Goal: Task Accomplishment & Management: Manage account settings

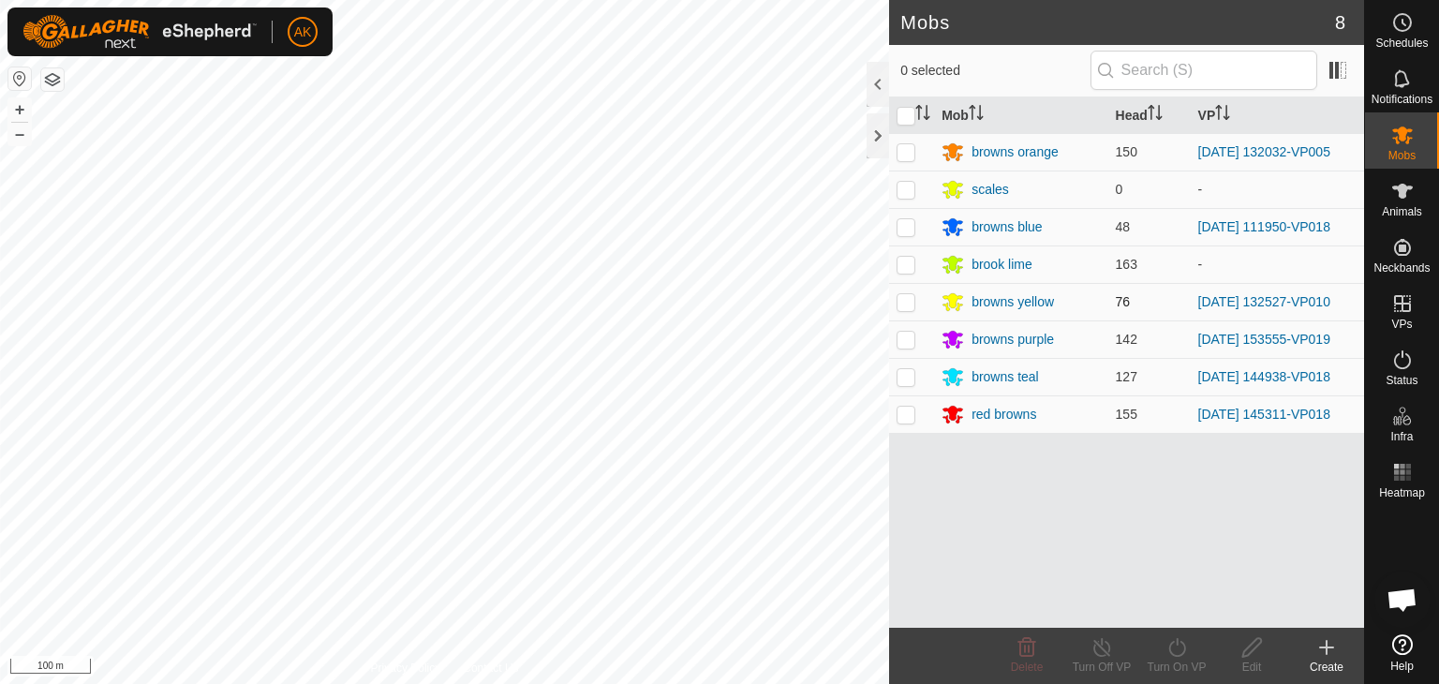
click at [903, 297] on p-checkbox at bounding box center [906, 301] width 19 height 15
checkbox input "true"
click at [1096, 648] on icon at bounding box center [1102, 647] width 23 height 22
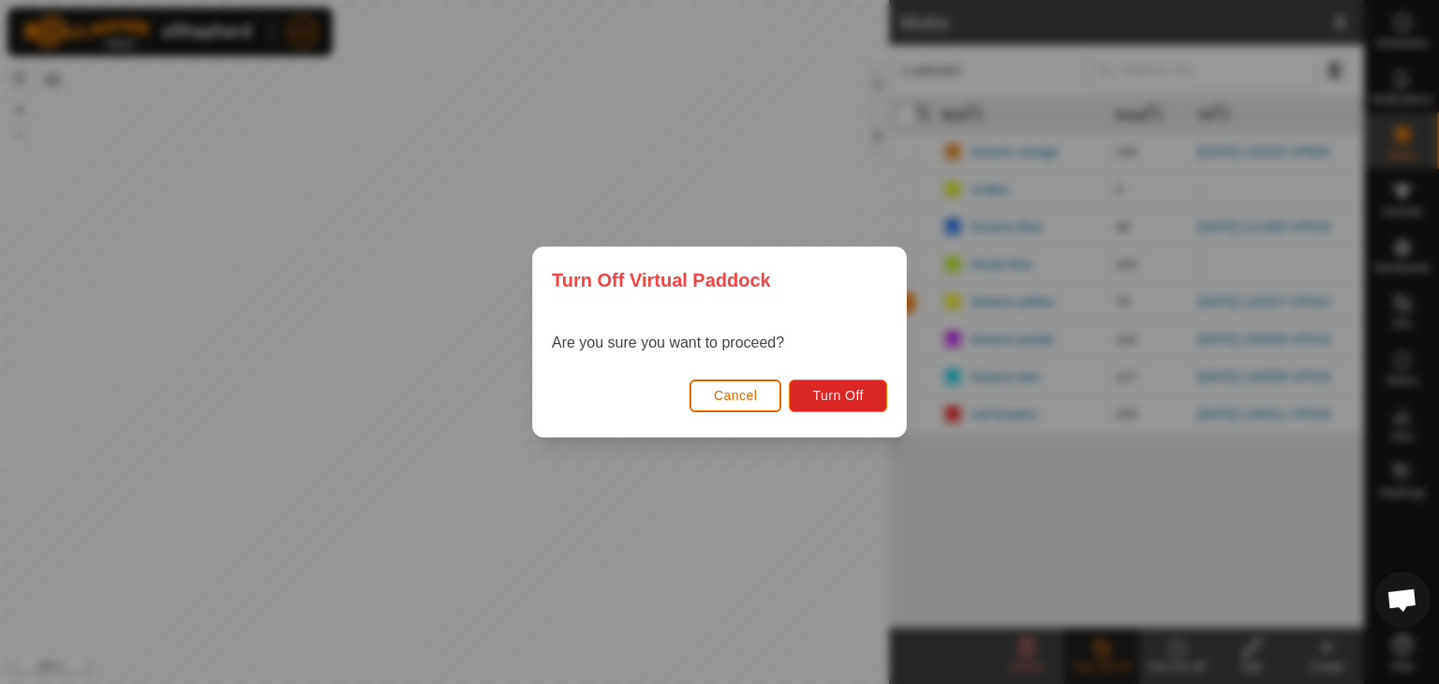
click at [750, 396] on span "Cancel" at bounding box center [736, 395] width 44 height 15
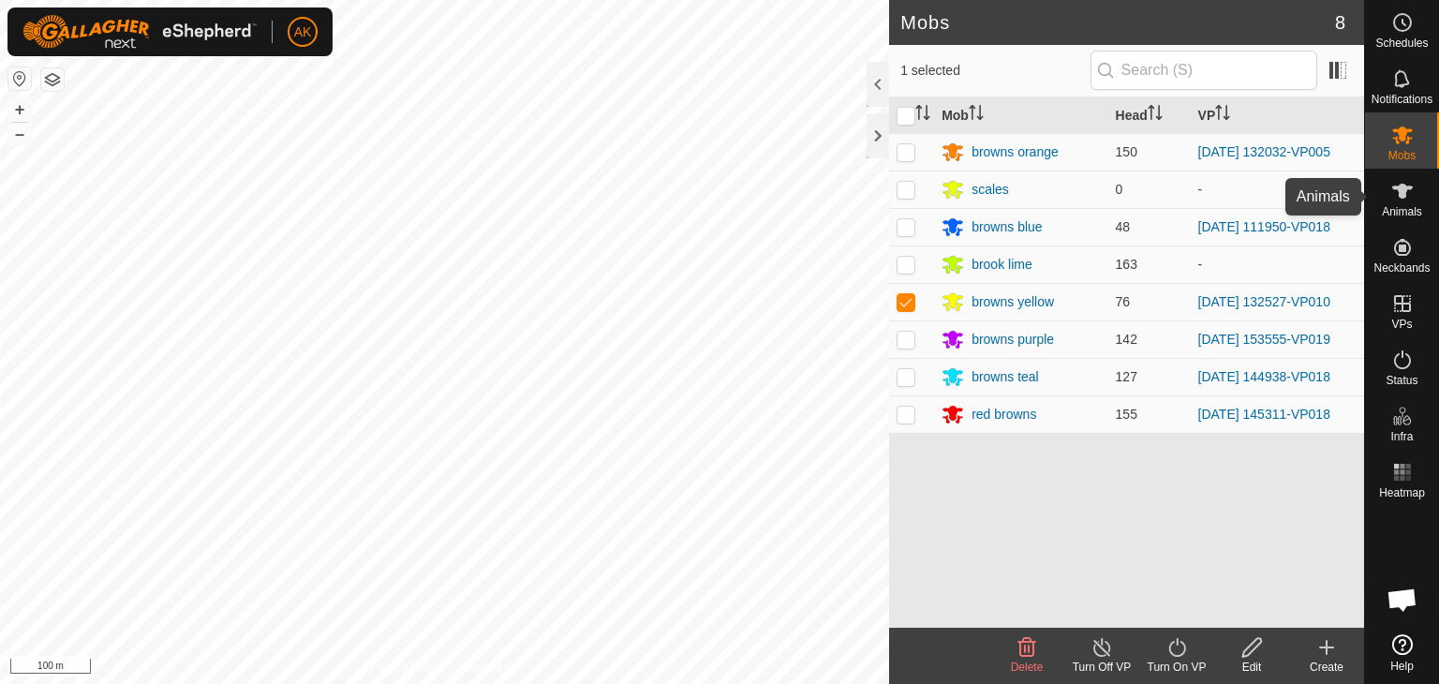
click at [1399, 200] on icon at bounding box center [1403, 191] width 22 height 22
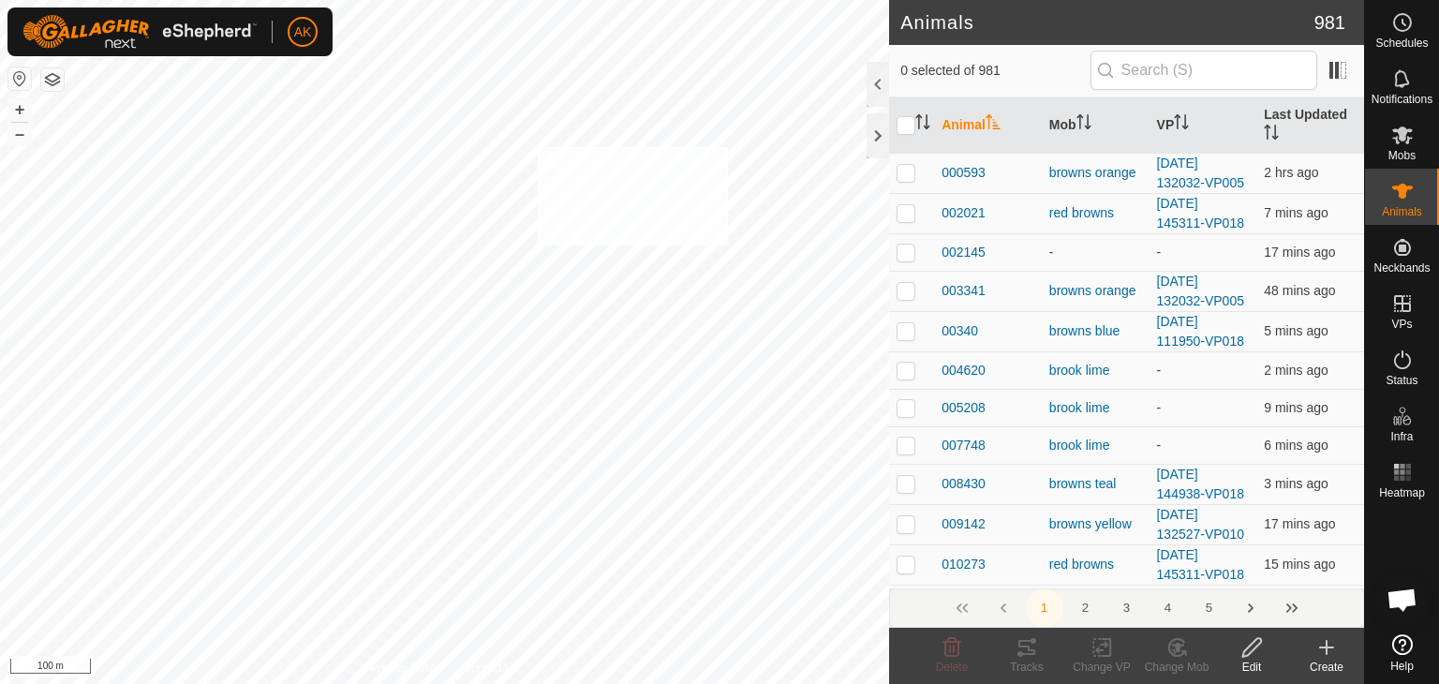
checkbox input "true"
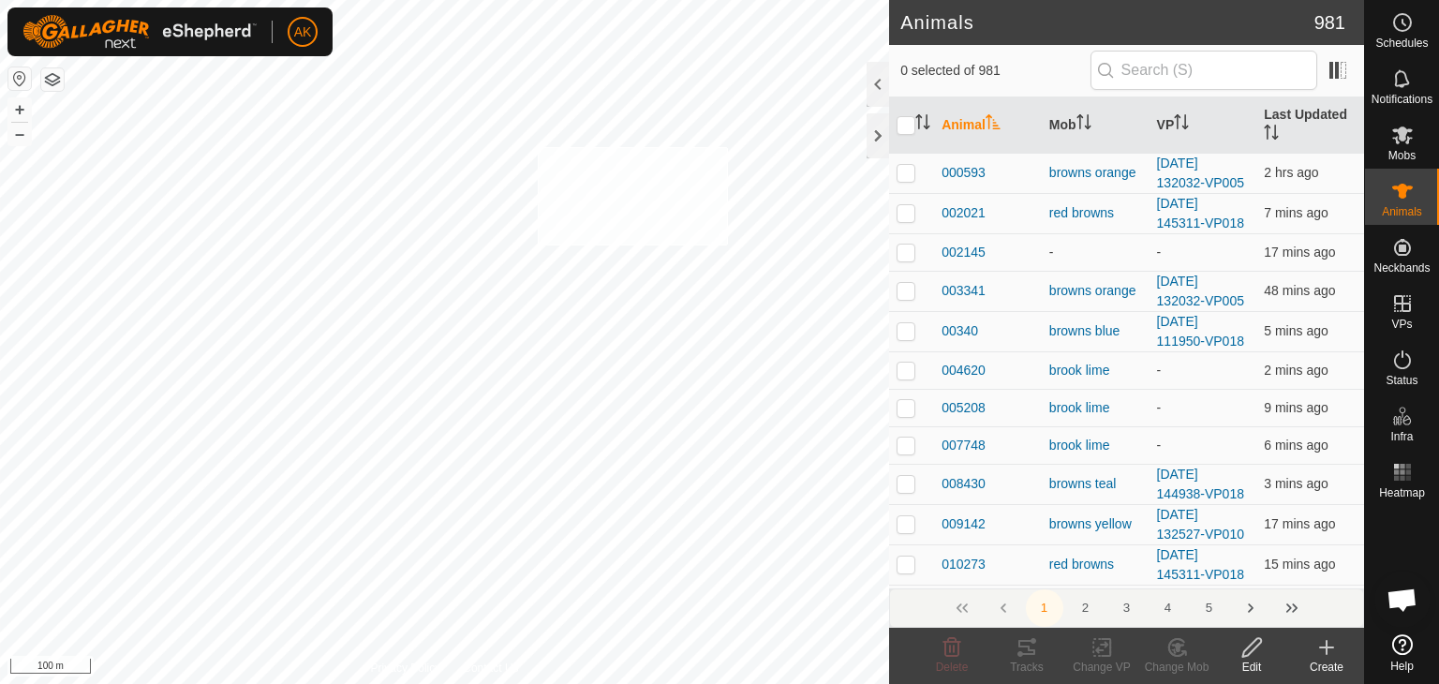
checkbox input "true"
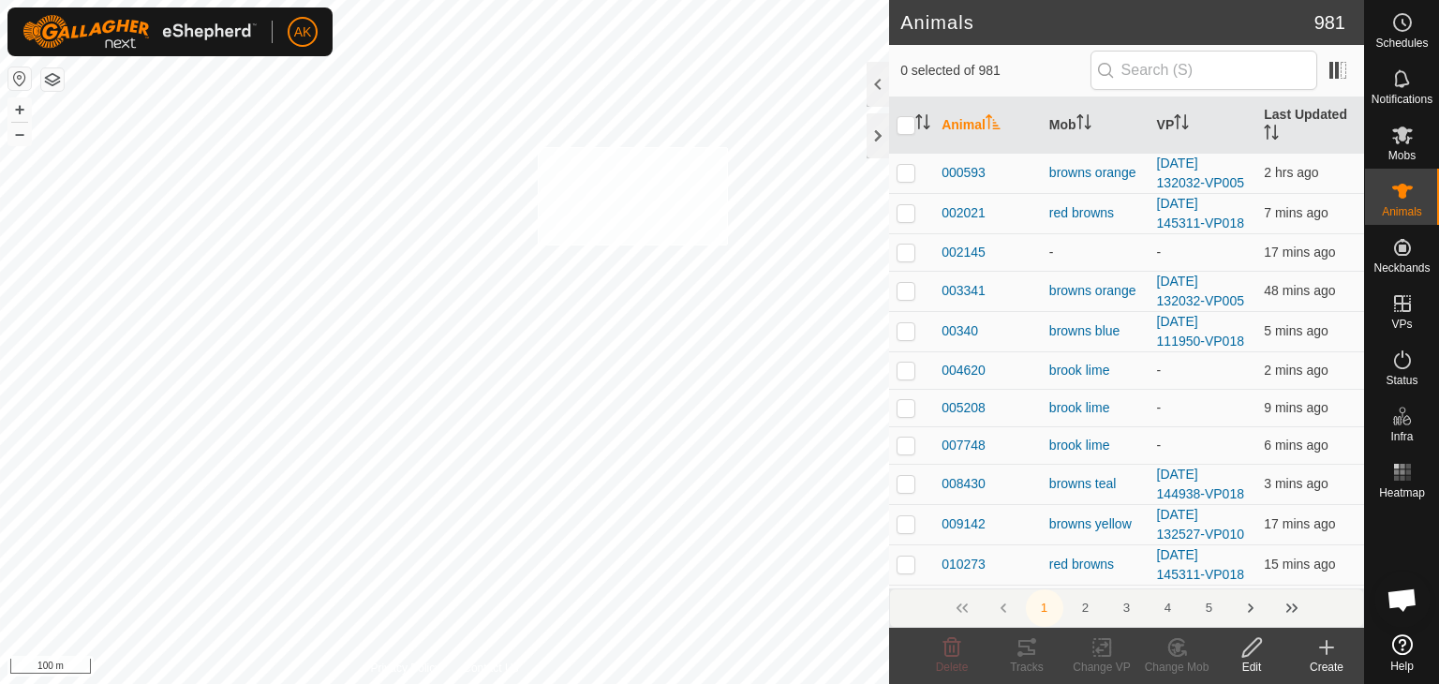
checkbox input "true"
click at [1177, 653] on icon at bounding box center [1177, 647] width 23 height 22
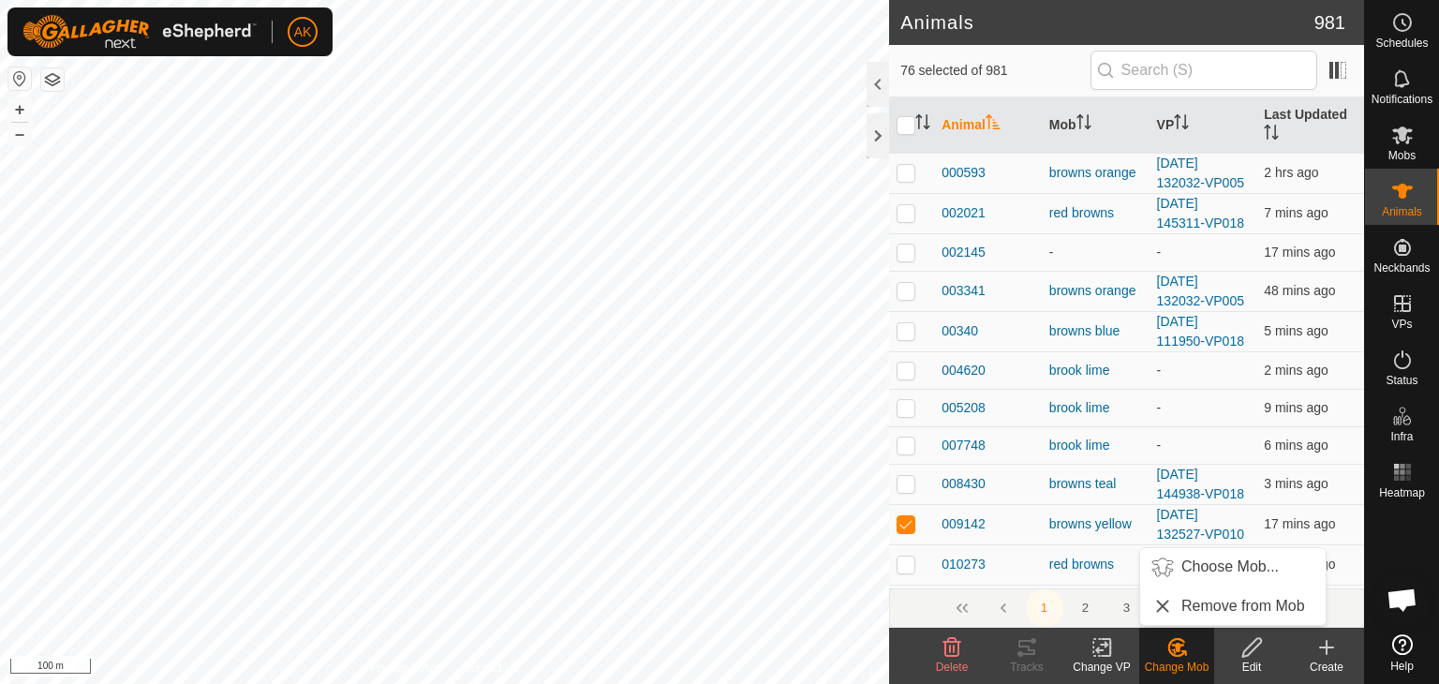
click at [1098, 645] on icon at bounding box center [1102, 647] width 23 height 22
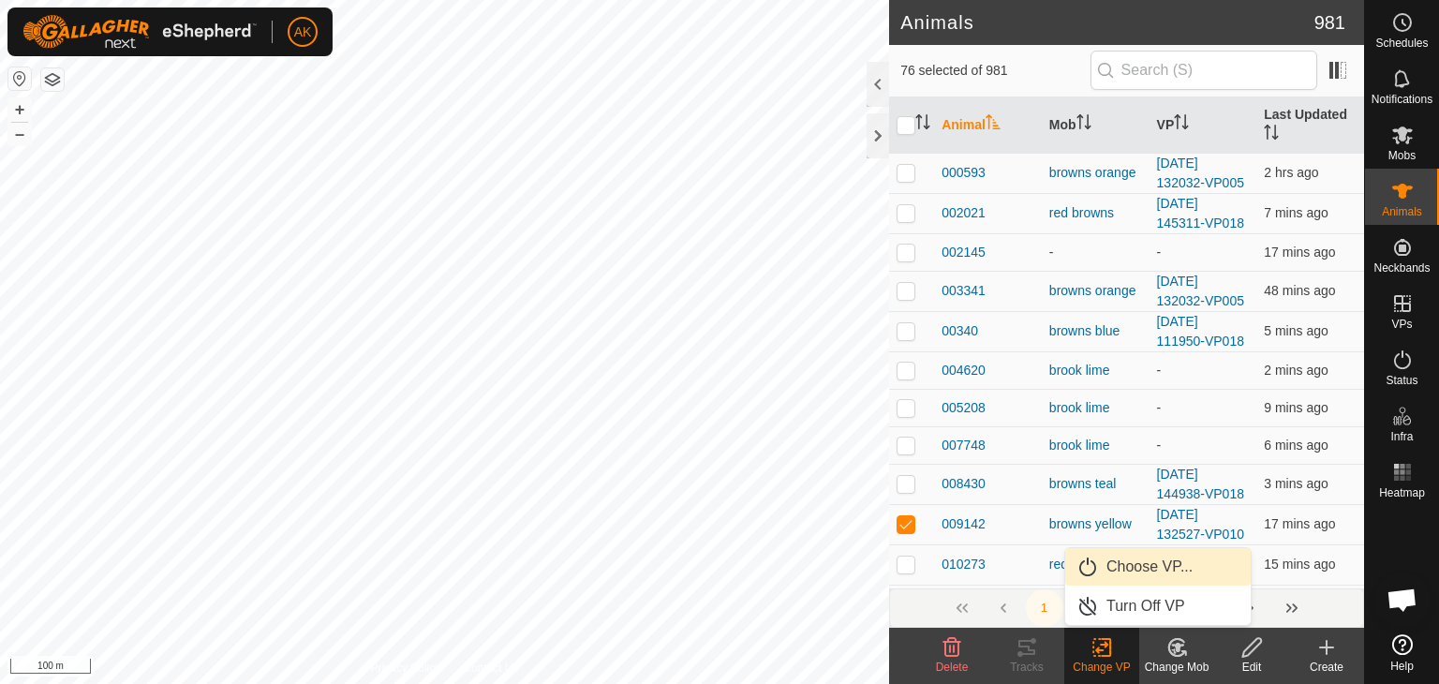
click at [1132, 568] on link "Choose VP..." at bounding box center [1159, 566] width 186 height 37
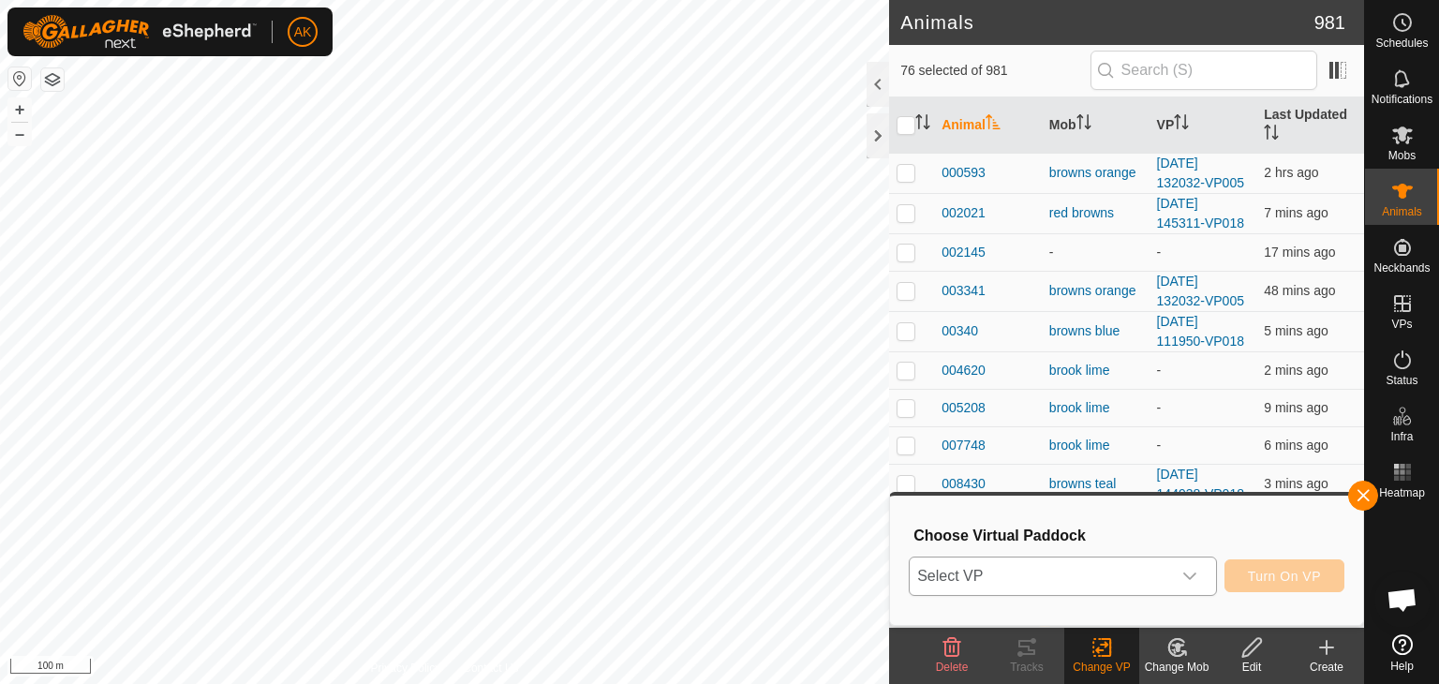
click at [1193, 571] on icon "dropdown trigger" at bounding box center [1190, 576] width 15 height 15
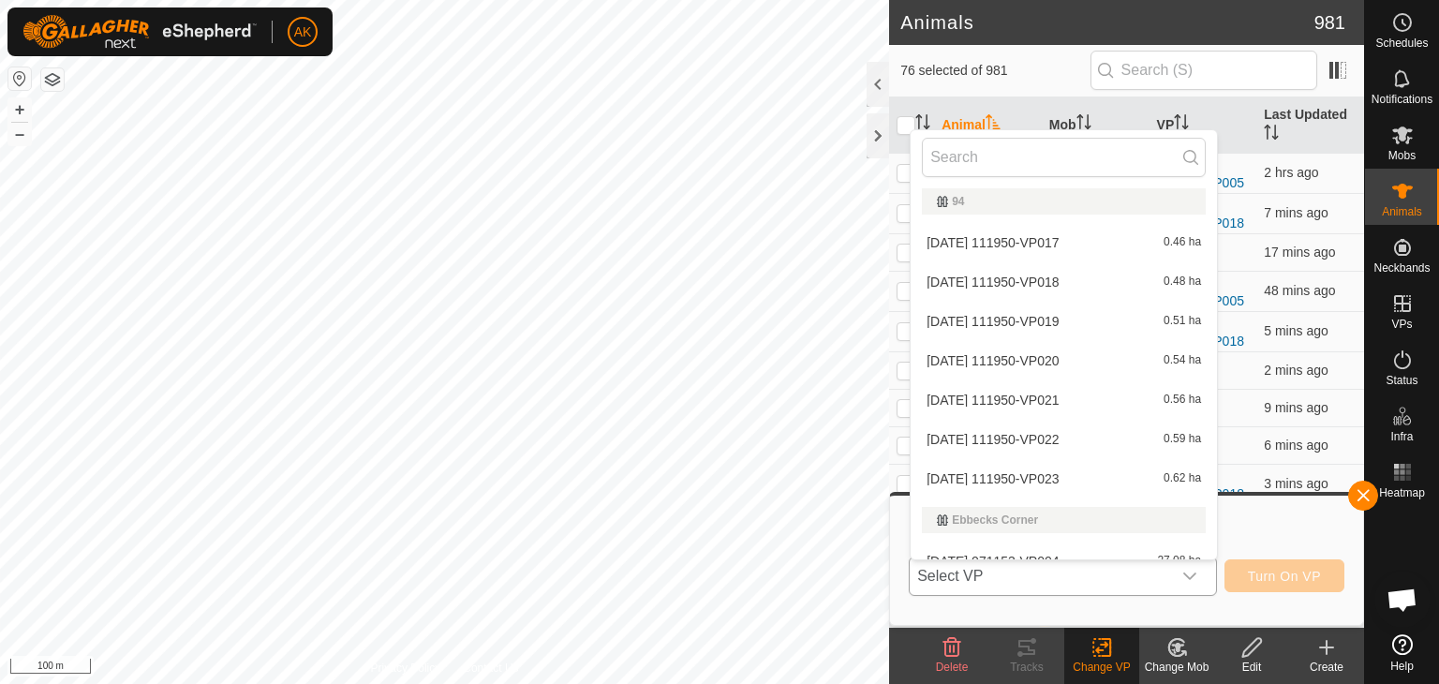
scroll to position [791, 0]
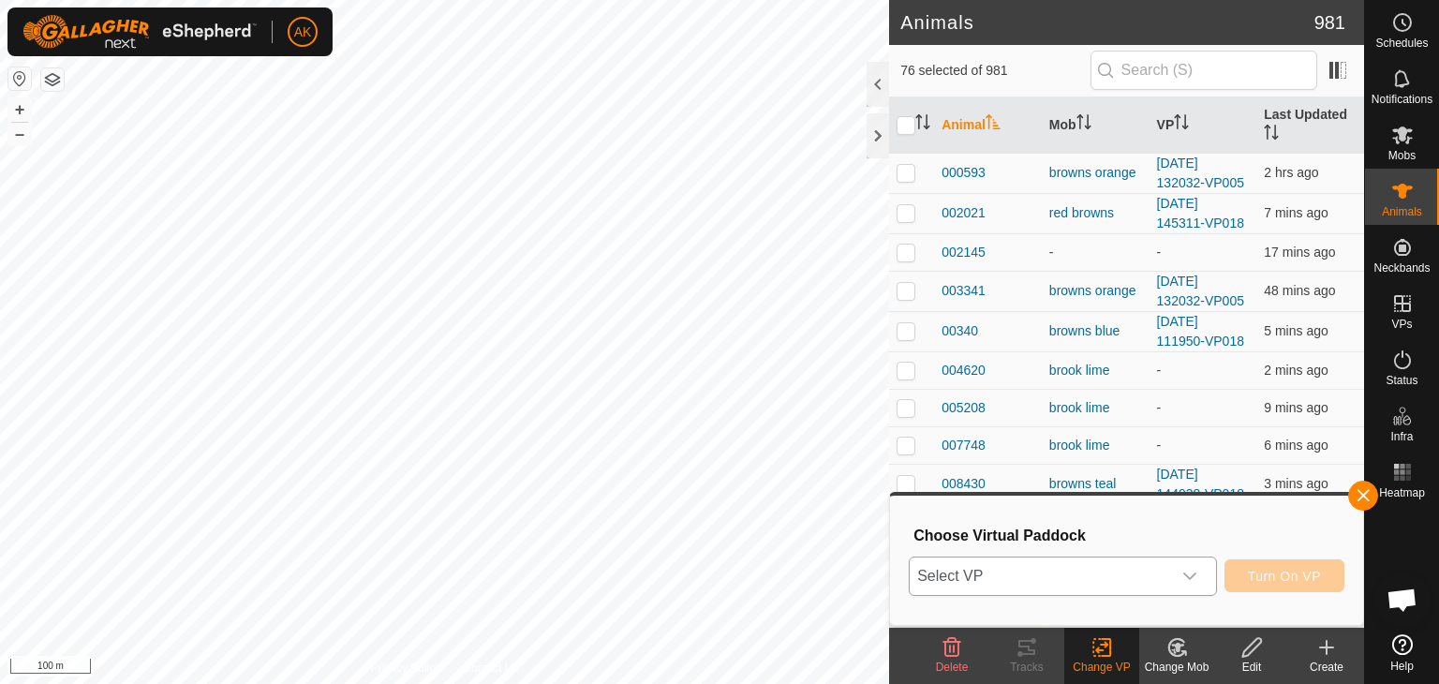
click at [1191, 572] on icon "dropdown trigger" at bounding box center [1190, 576] width 15 height 15
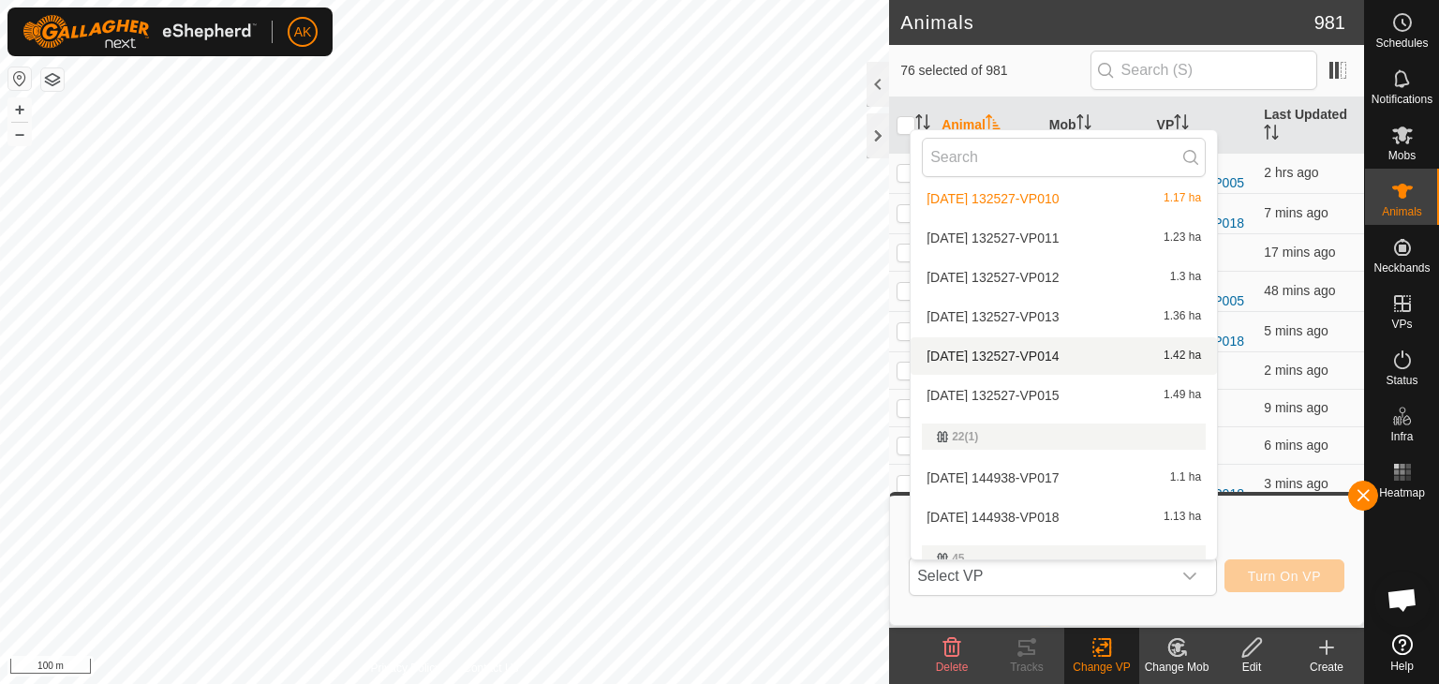
scroll to position [118, 0]
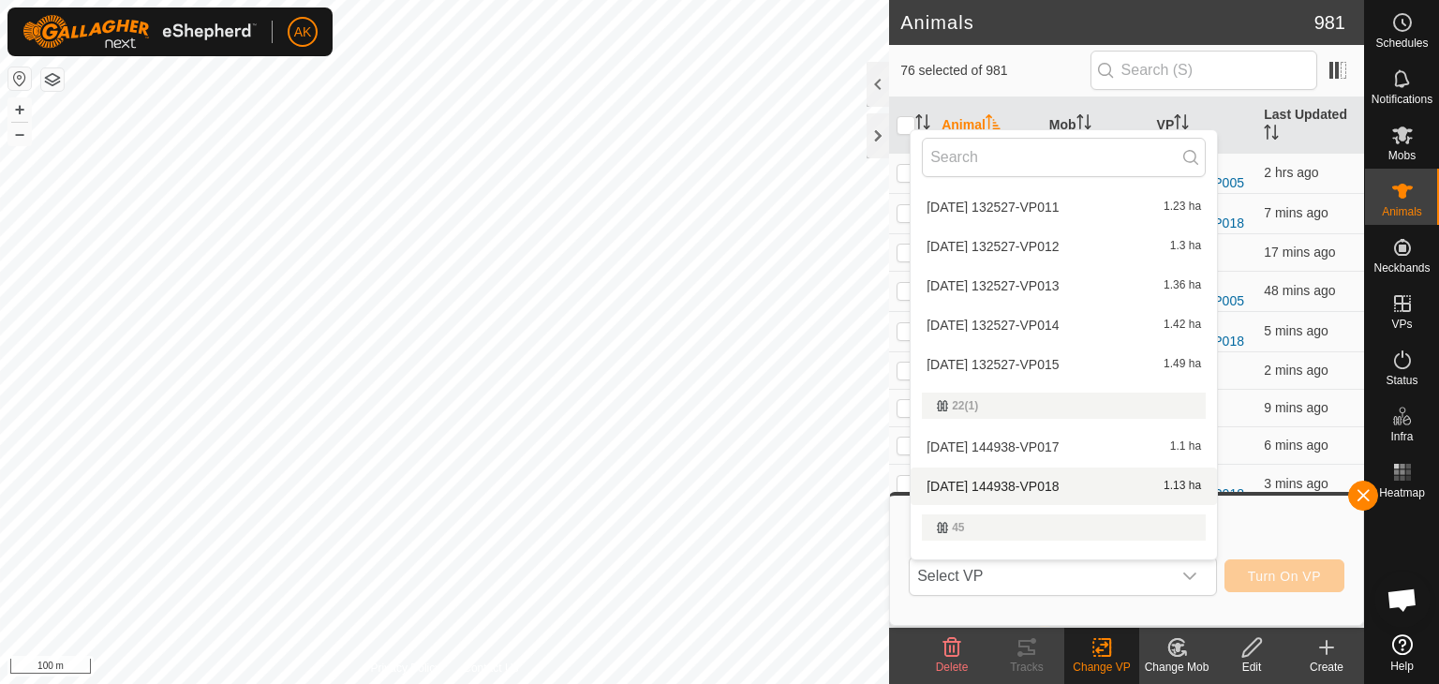
click at [1042, 486] on li "2025-09-06 144938-VP018 1.13 ha" at bounding box center [1064, 486] width 306 height 37
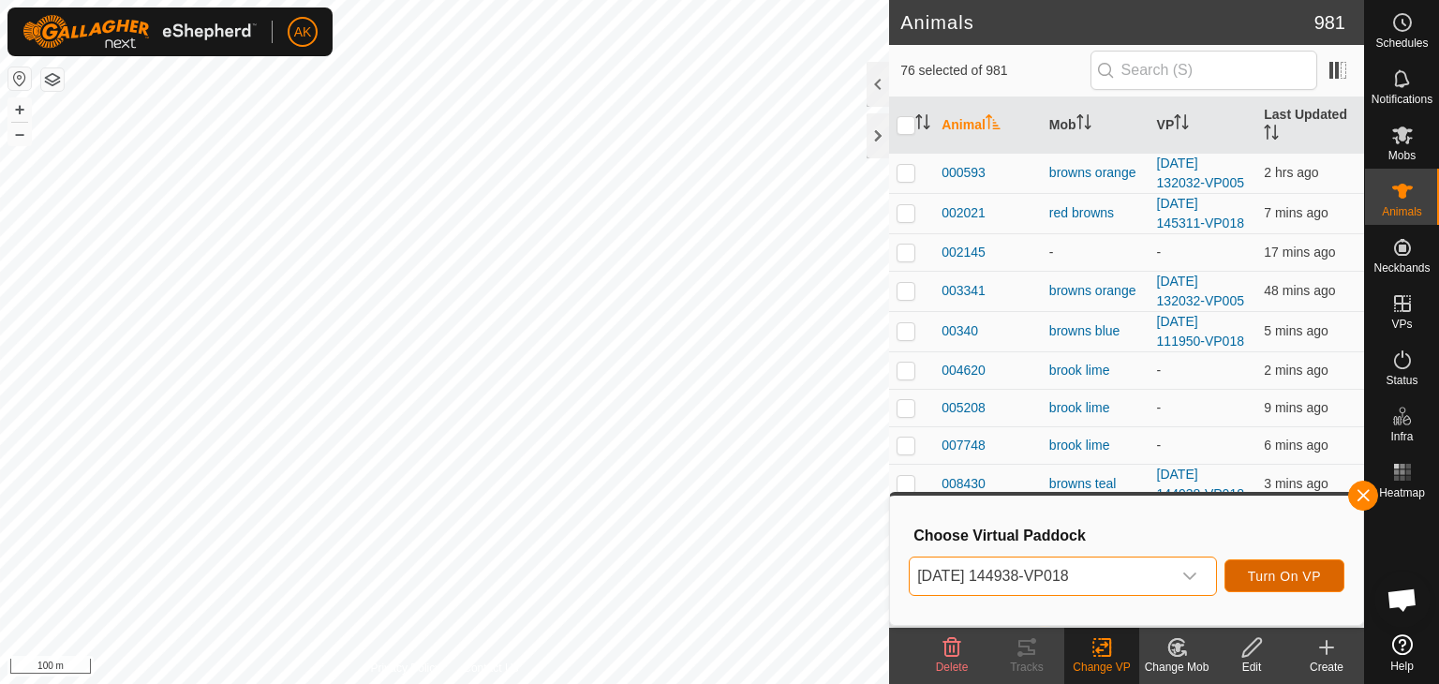
click at [1275, 578] on span "Turn On VP" at bounding box center [1284, 576] width 73 height 15
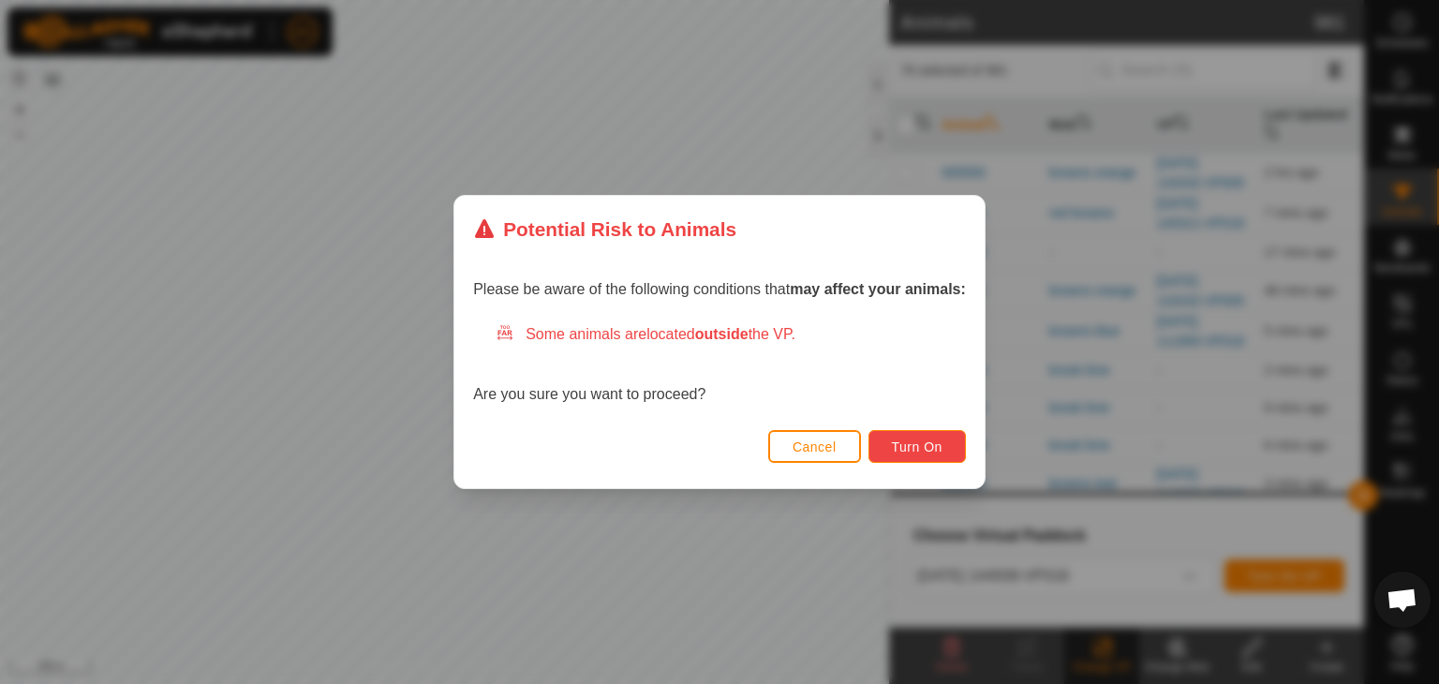
click at [917, 446] on span "Turn On" at bounding box center [917, 447] width 51 height 15
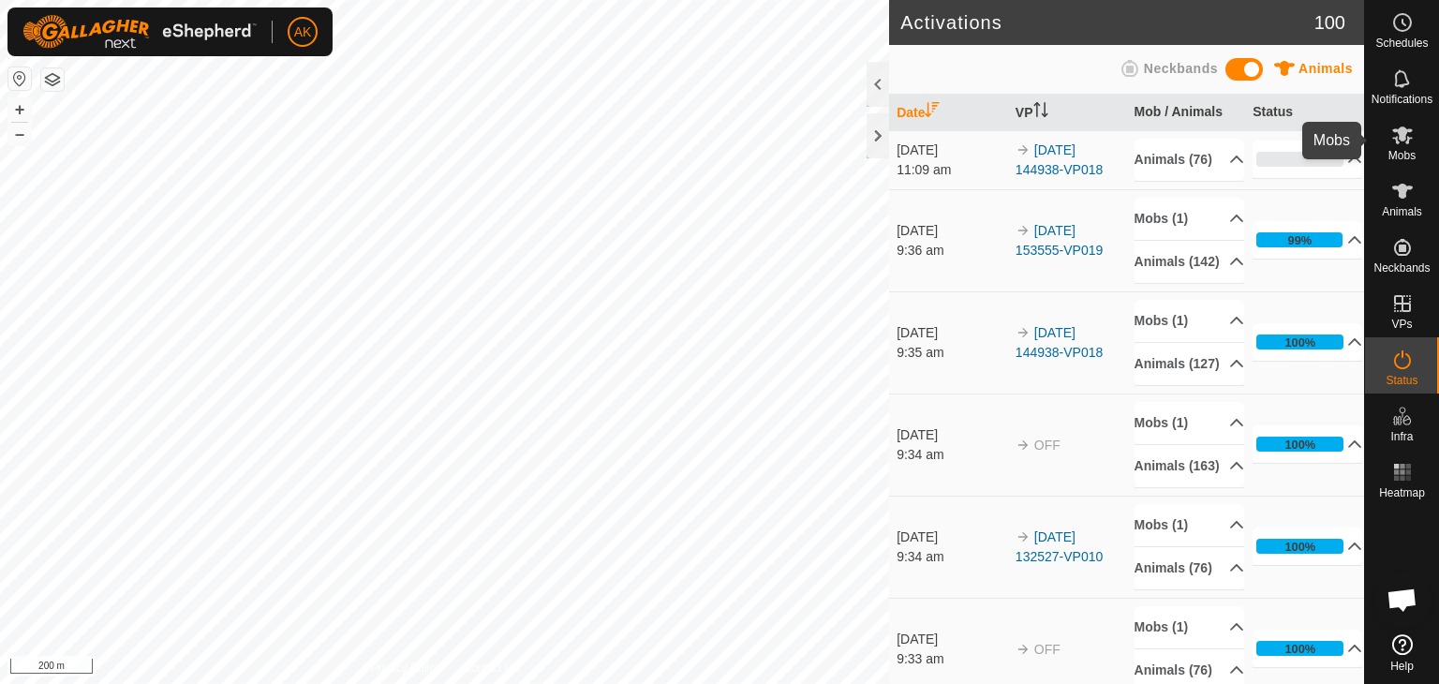
click at [1403, 143] on icon at bounding box center [1403, 135] width 22 height 22
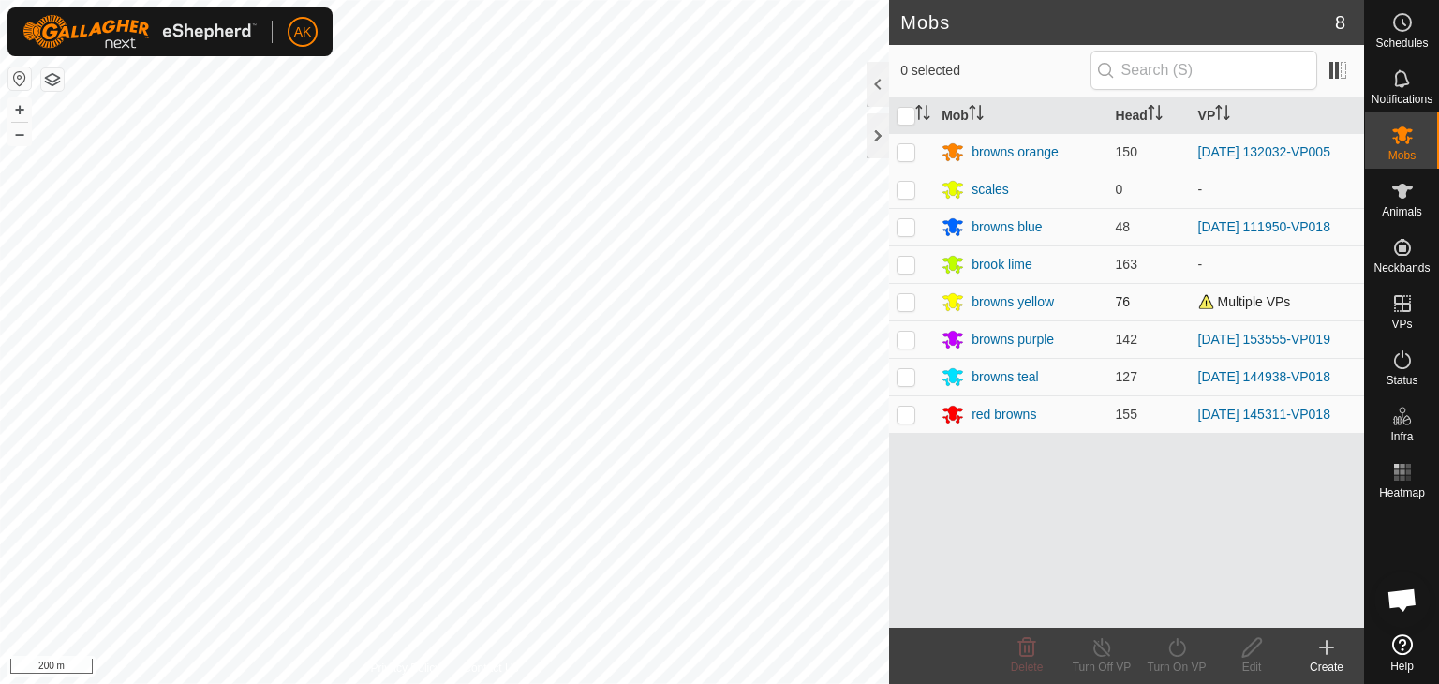
click at [905, 300] on p-checkbox at bounding box center [906, 301] width 19 height 15
checkbox input "true"
click at [1106, 649] on icon at bounding box center [1102, 647] width 23 height 22
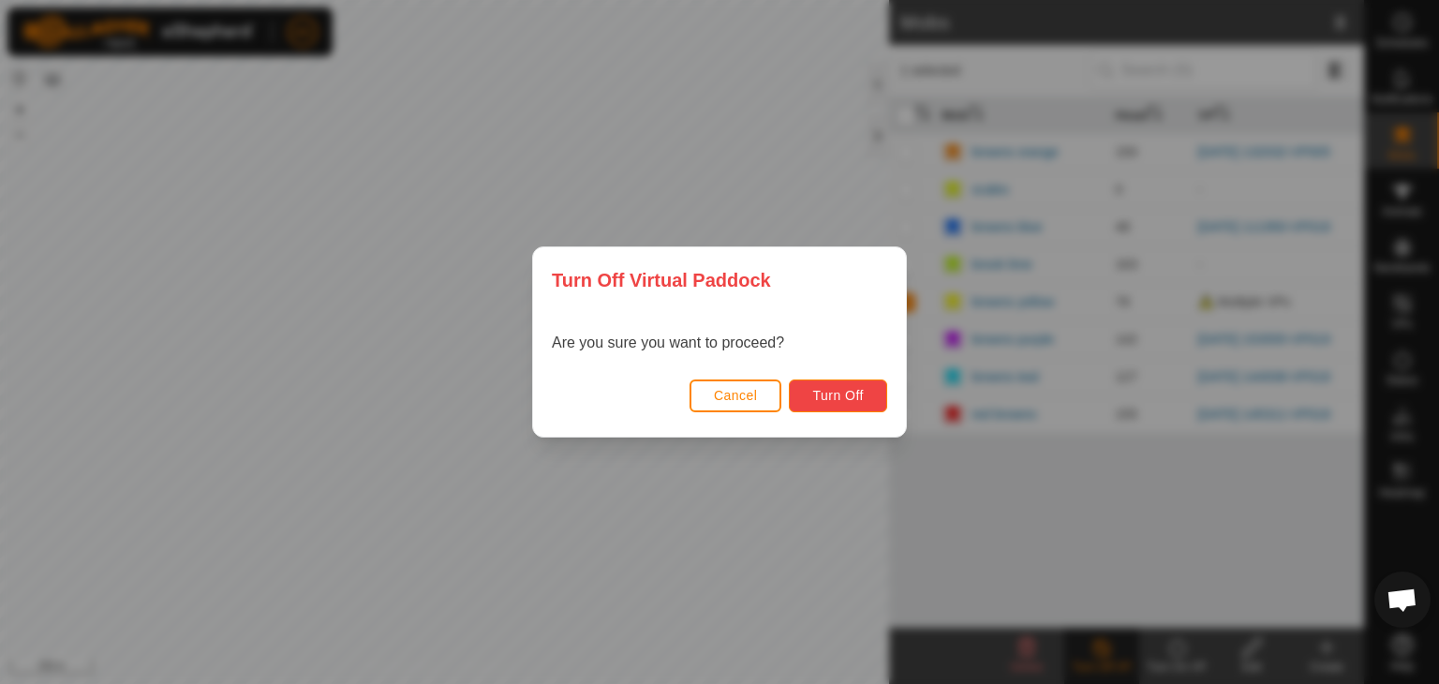
click at [847, 398] on span "Turn Off" at bounding box center [839, 395] width 52 height 15
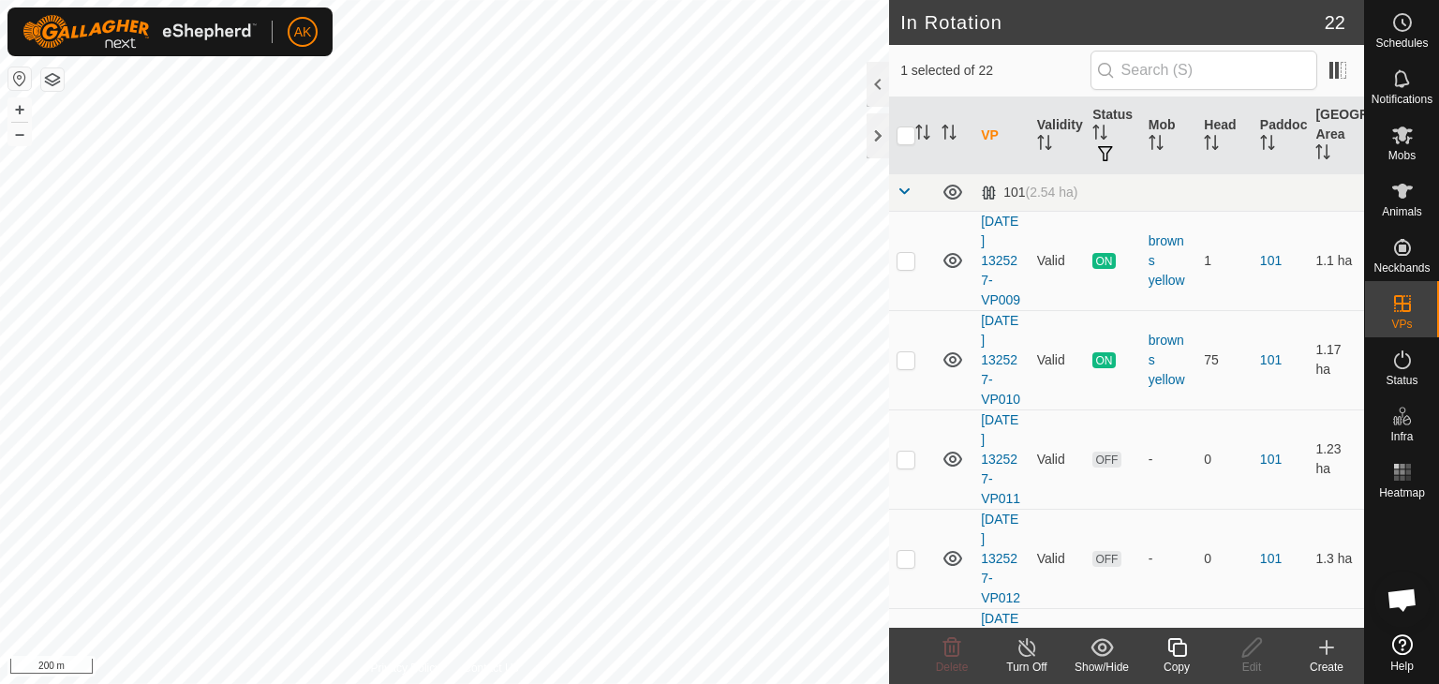
checkbox input "true"
checkbox input "false"
checkbox input "true"
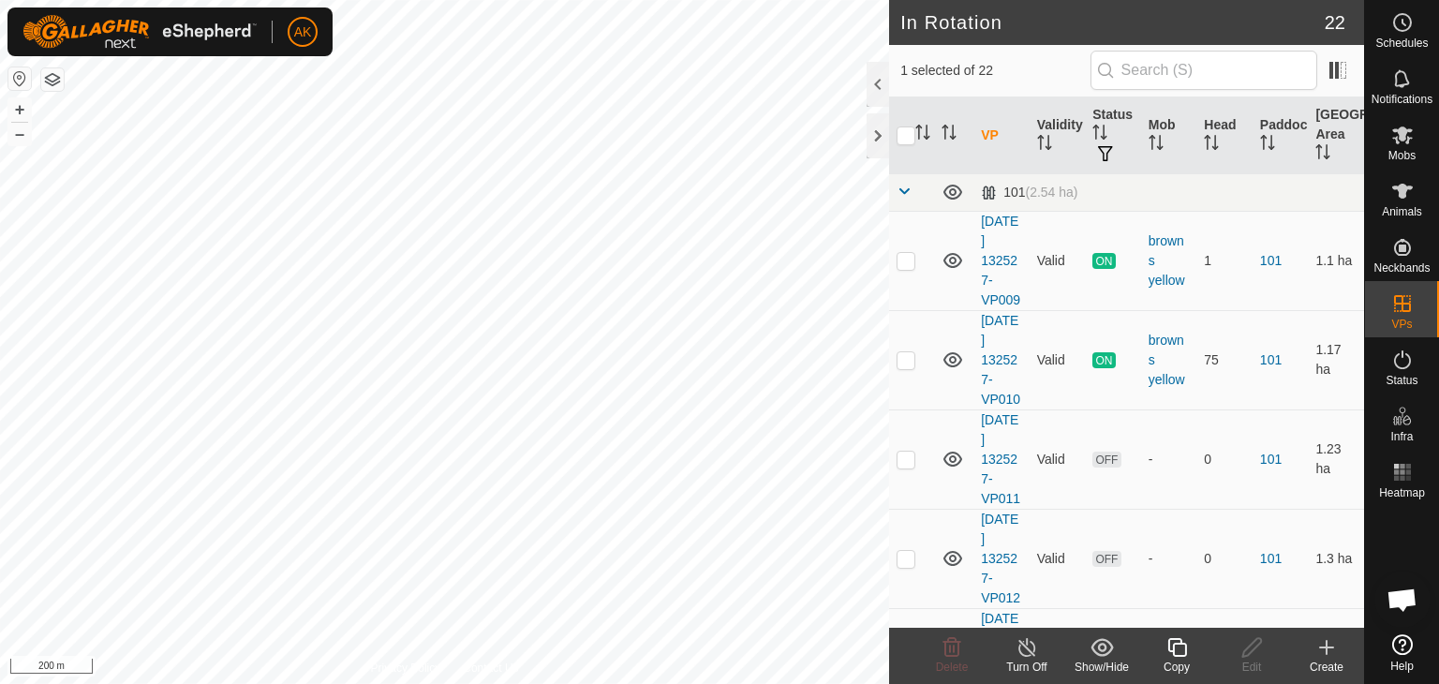
checkbox input "false"
click at [955, 656] on icon at bounding box center [953, 647] width 18 height 19
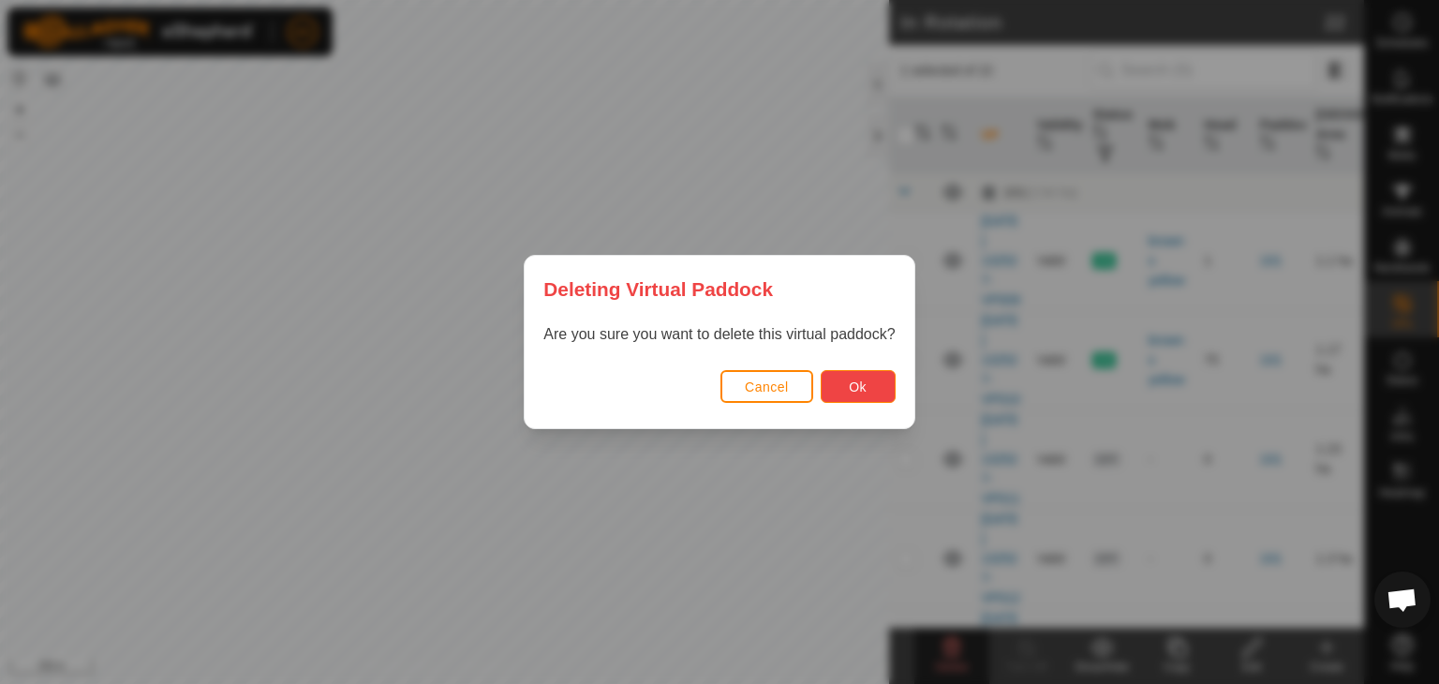
click at [856, 380] on span "Ok" at bounding box center [858, 387] width 18 height 15
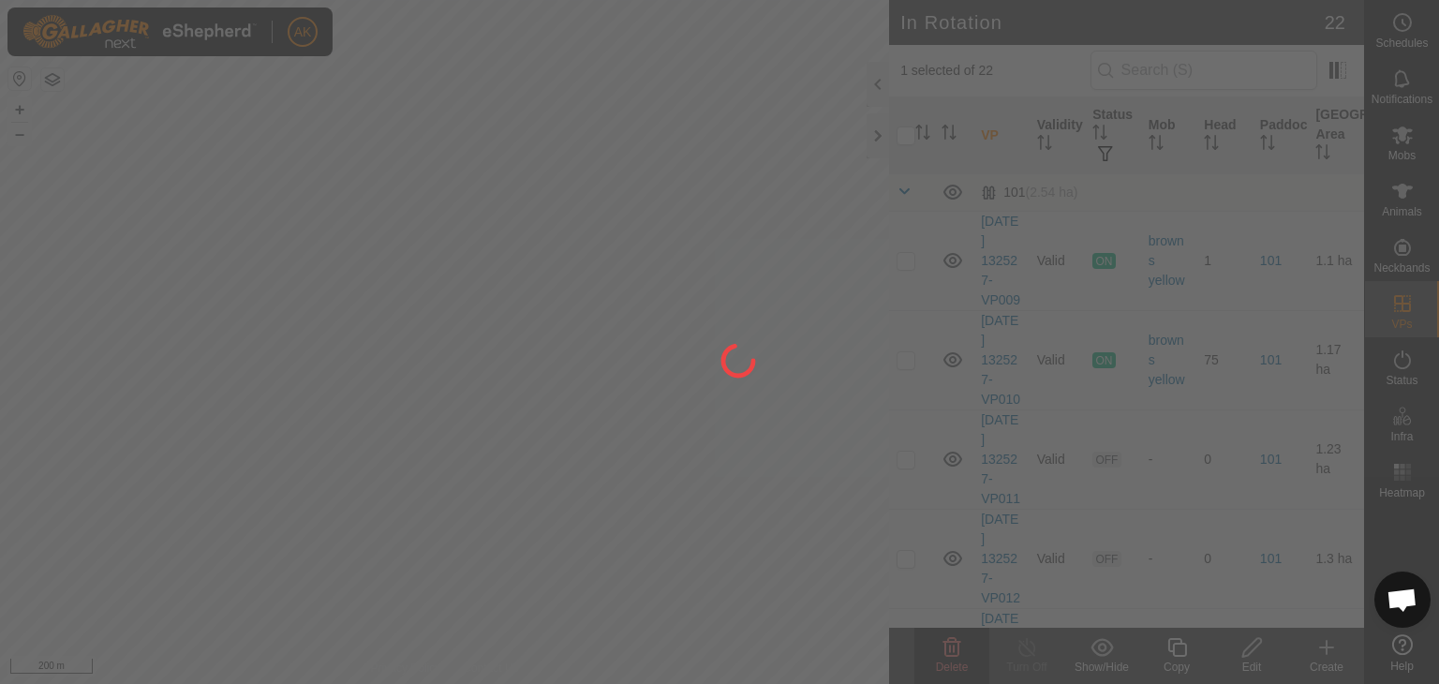
checkbox input "false"
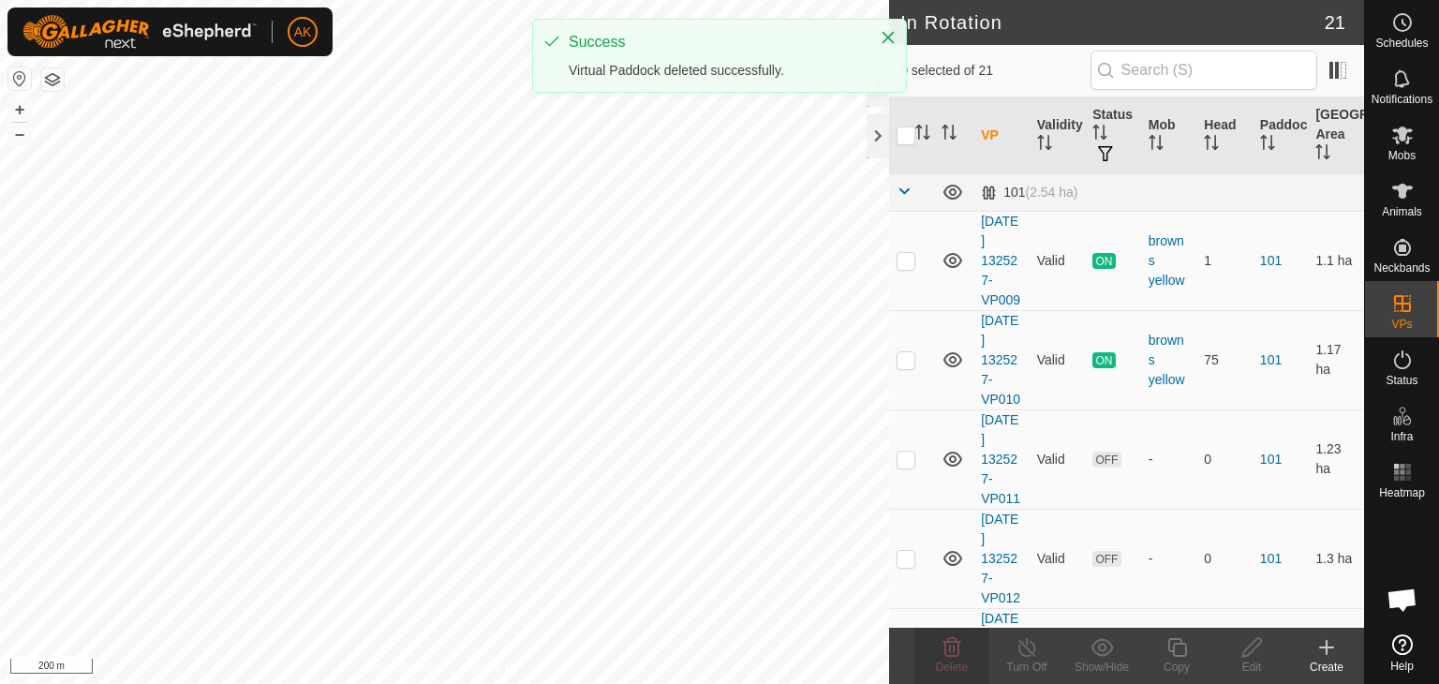
checkbox input "true"
checkbox input "false"
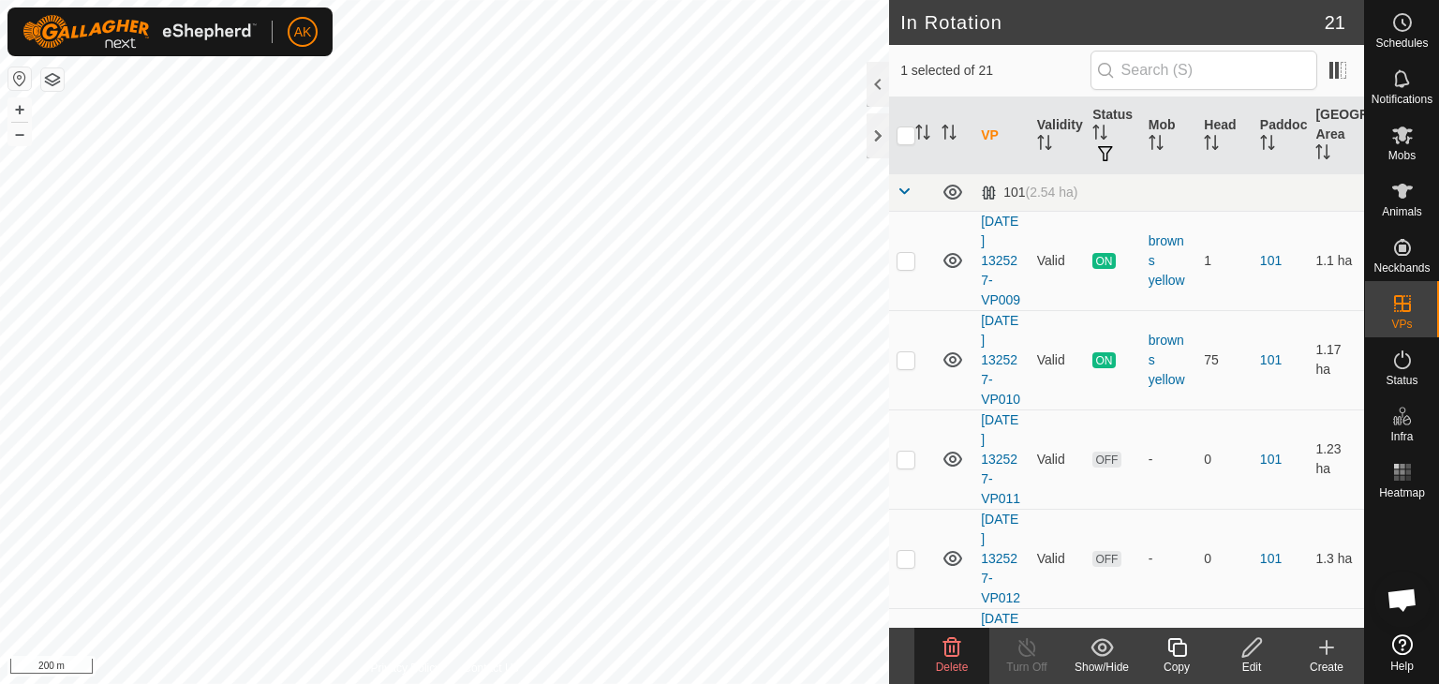
click at [950, 647] on icon at bounding box center [953, 647] width 18 height 19
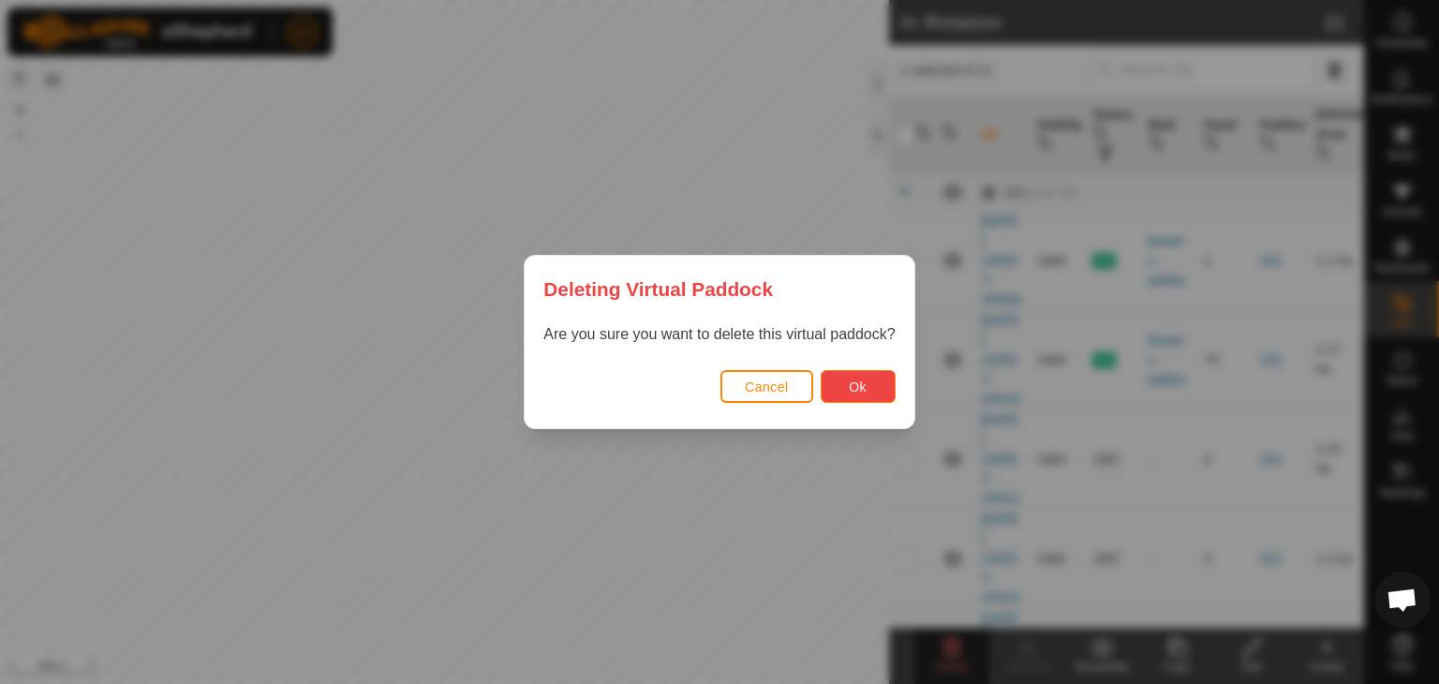
click at [855, 384] on span "Ok" at bounding box center [858, 387] width 18 height 15
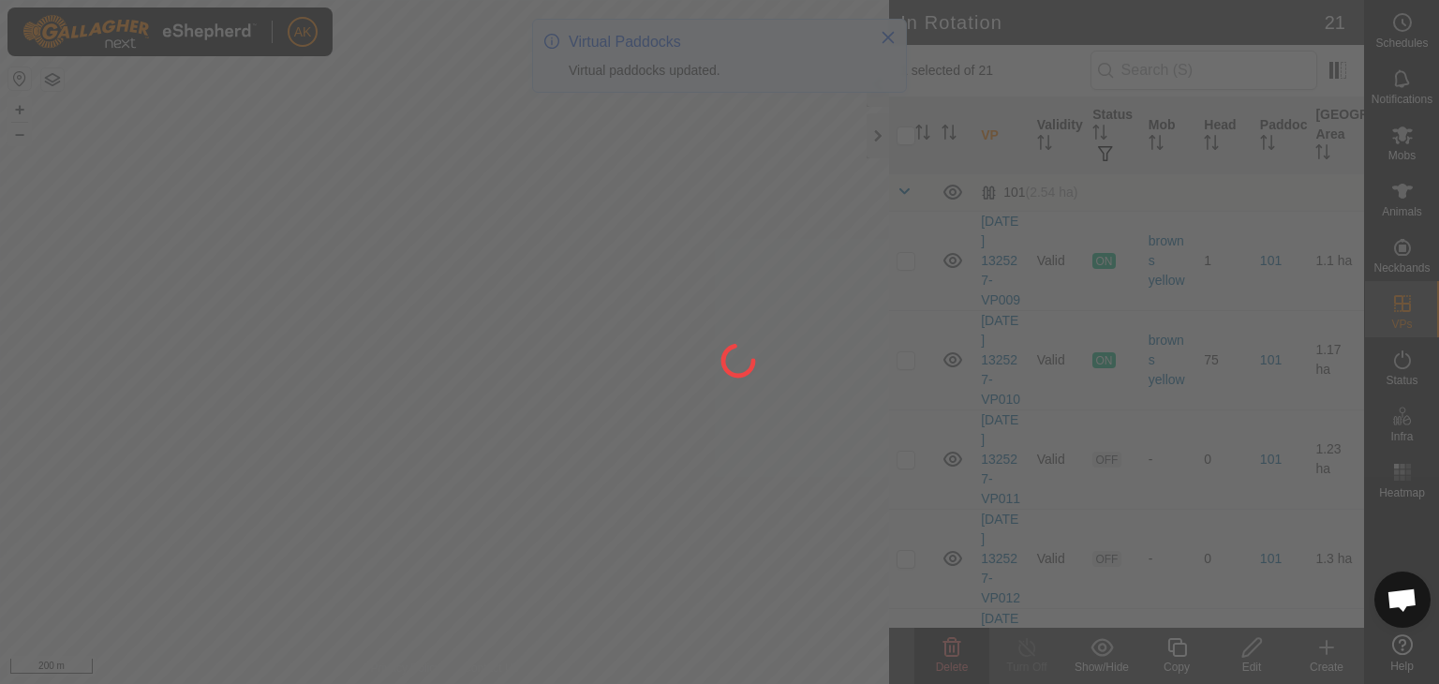
checkbox input "false"
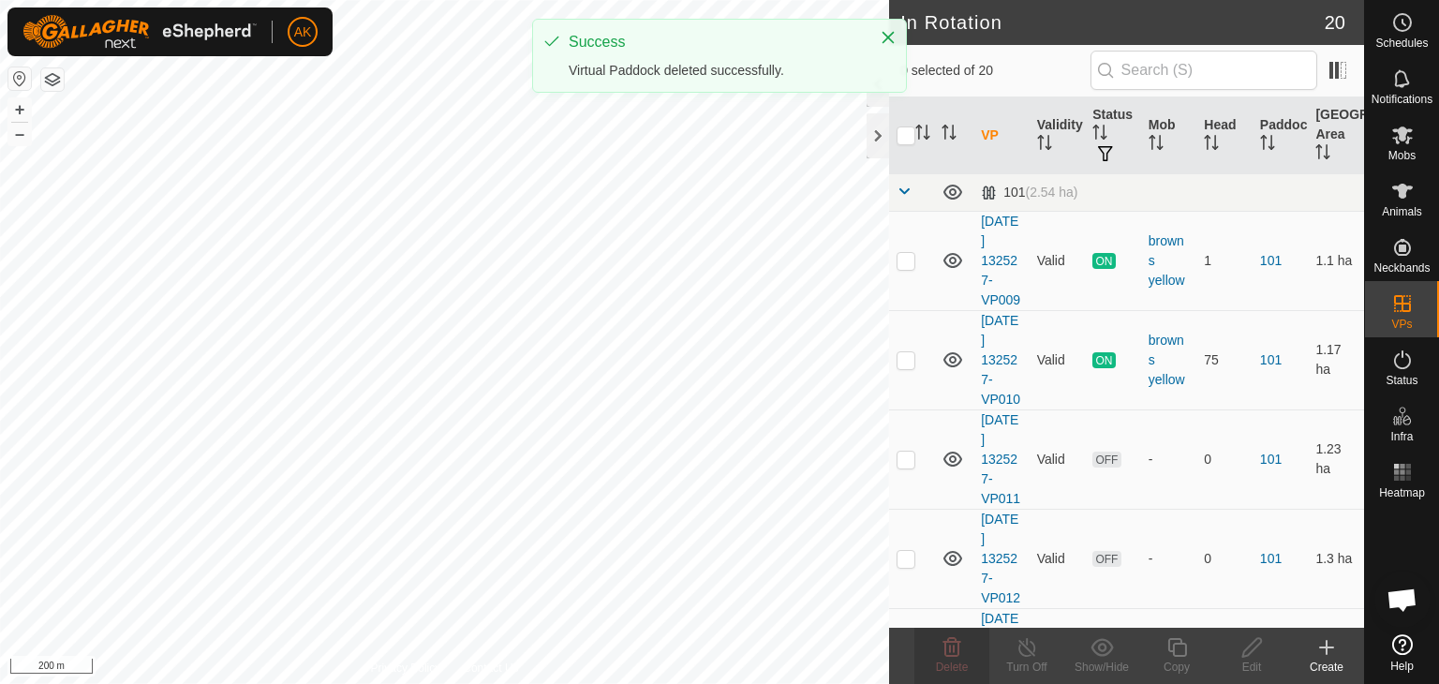
checkbox input "true"
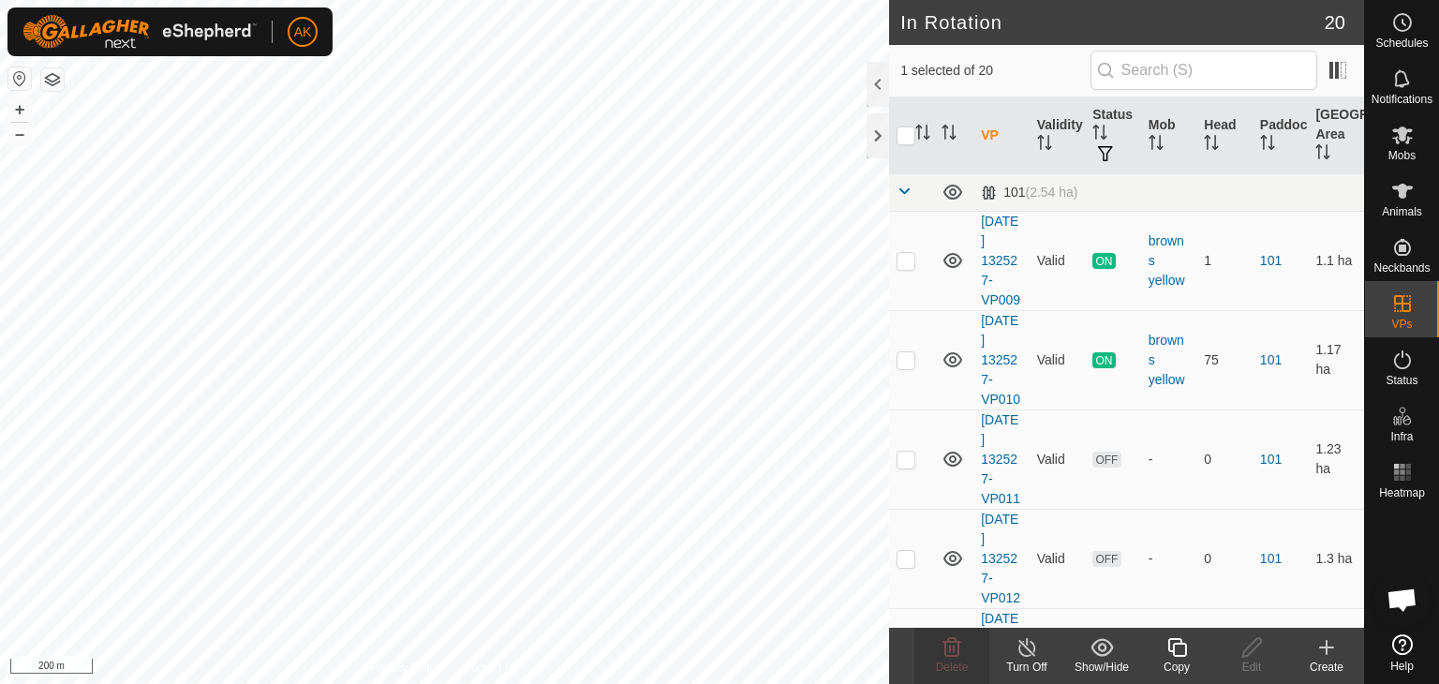
checkbox input "true"
checkbox input "false"
click at [959, 661] on span "Delete" at bounding box center [952, 667] width 33 height 13
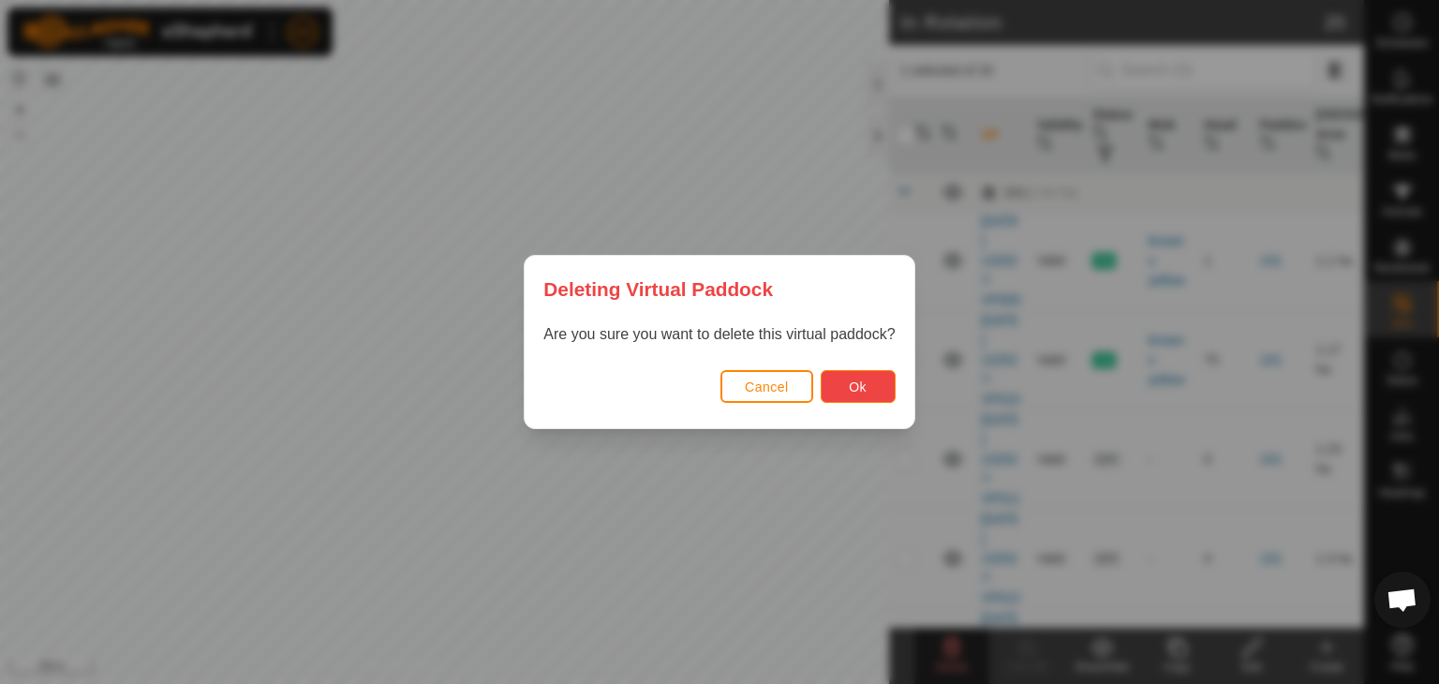
click at [865, 383] on span "Ok" at bounding box center [858, 387] width 18 height 15
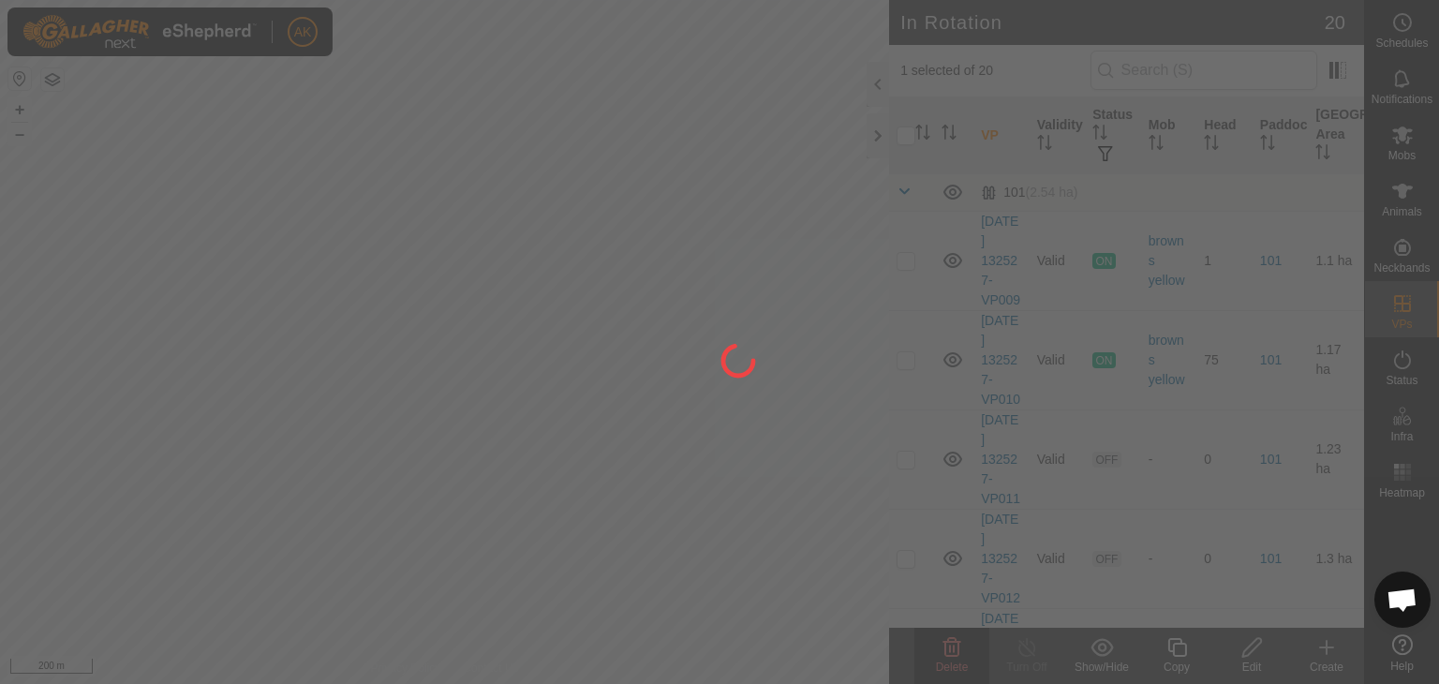
checkbox input "false"
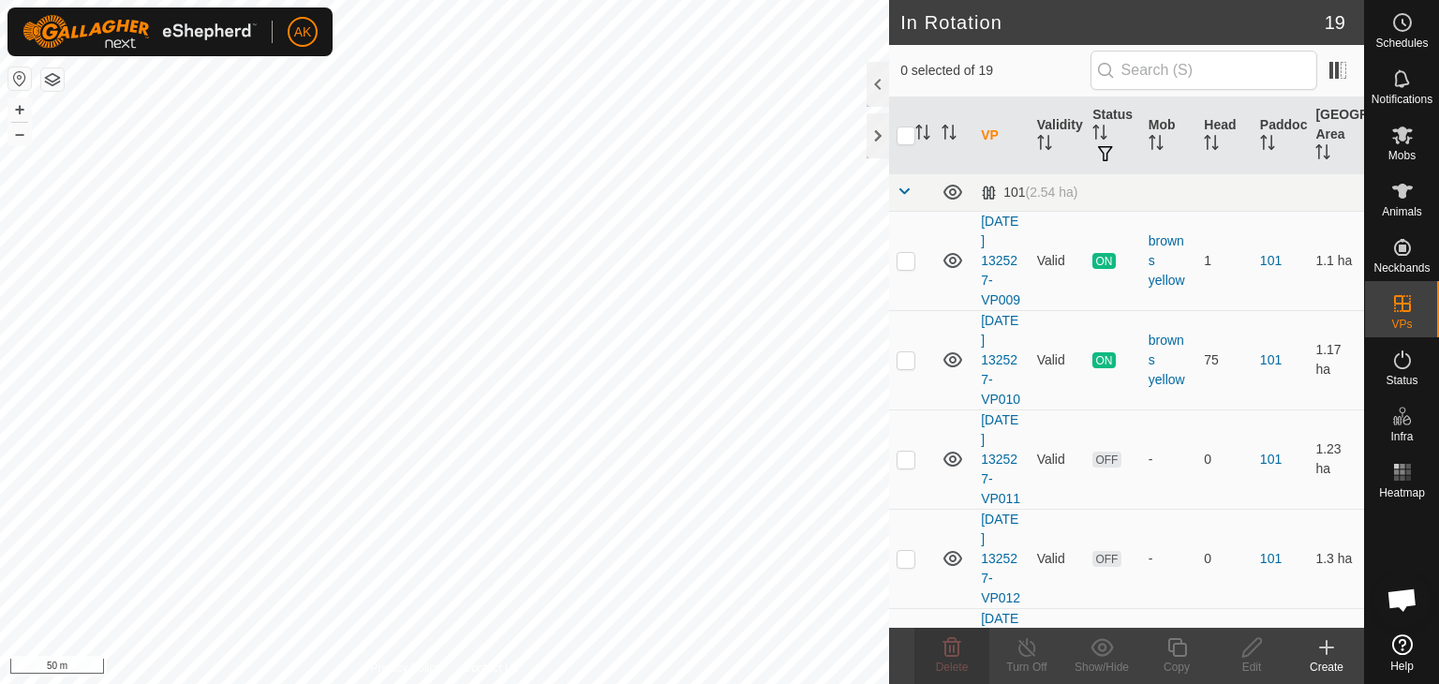
checkbox input "true"
click at [1181, 654] on icon at bounding box center [1177, 647] width 19 height 19
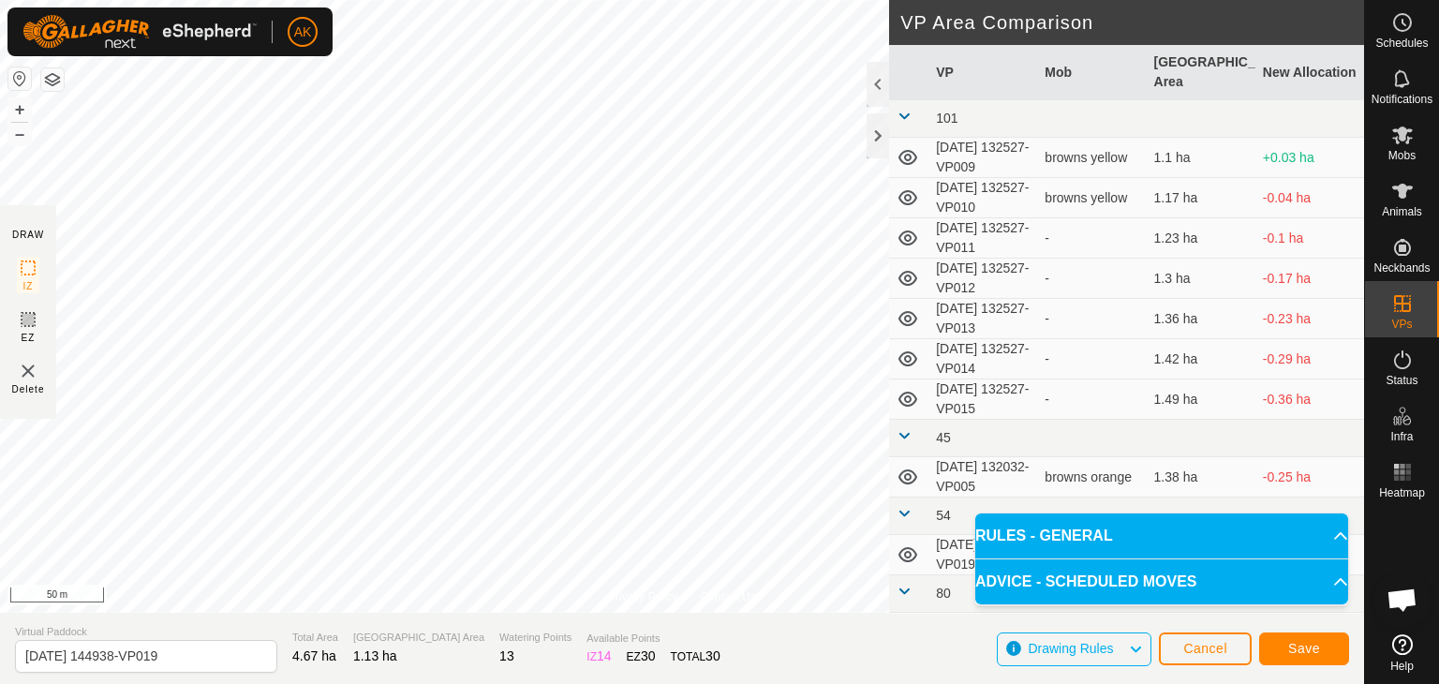
click at [1302, 664] on div "Save" at bounding box center [1305, 648] width 90 height 45
click at [1302, 646] on span "Save" at bounding box center [1305, 648] width 32 height 15
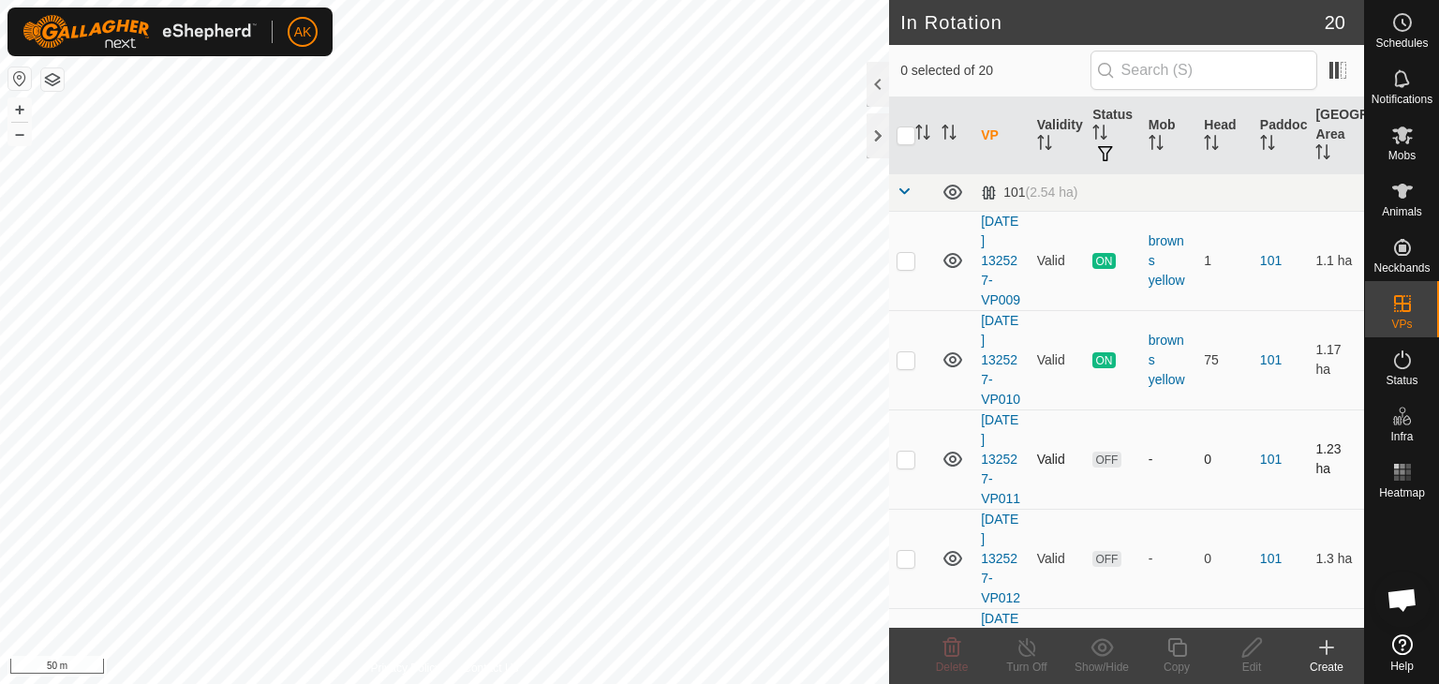
click at [893, 477] on div "In Rotation 20 0 selected of 20 VP Validity Status Mob Head Paddock Grazing Are…" at bounding box center [682, 342] width 1365 height 684
checkbox input "true"
click at [1172, 649] on icon at bounding box center [1177, 647] width 23 height 22
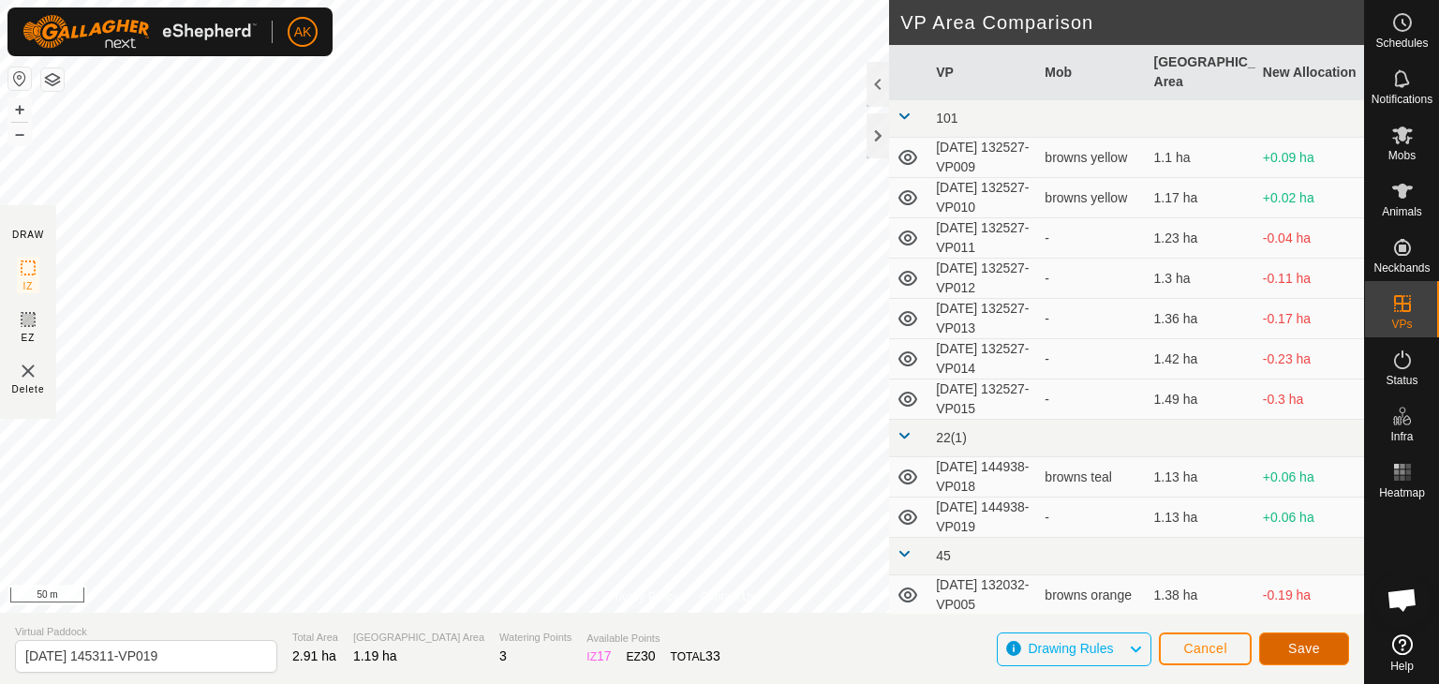
click at [1308, 646] on span "Save" at bounding box center [1305, 648] width 32 height 15
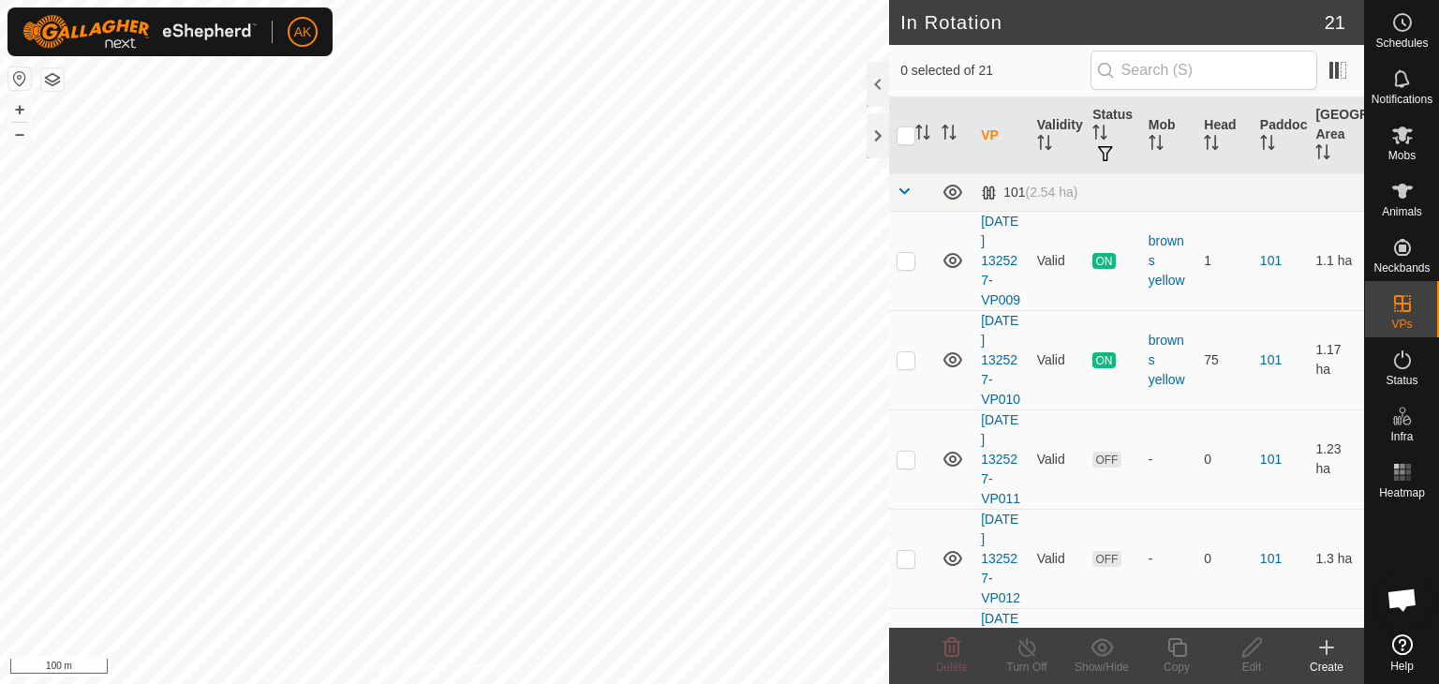
checkbox input "true"
click at [1174, 649] on icon at bounding box center [1177, 647] width 23 height 22
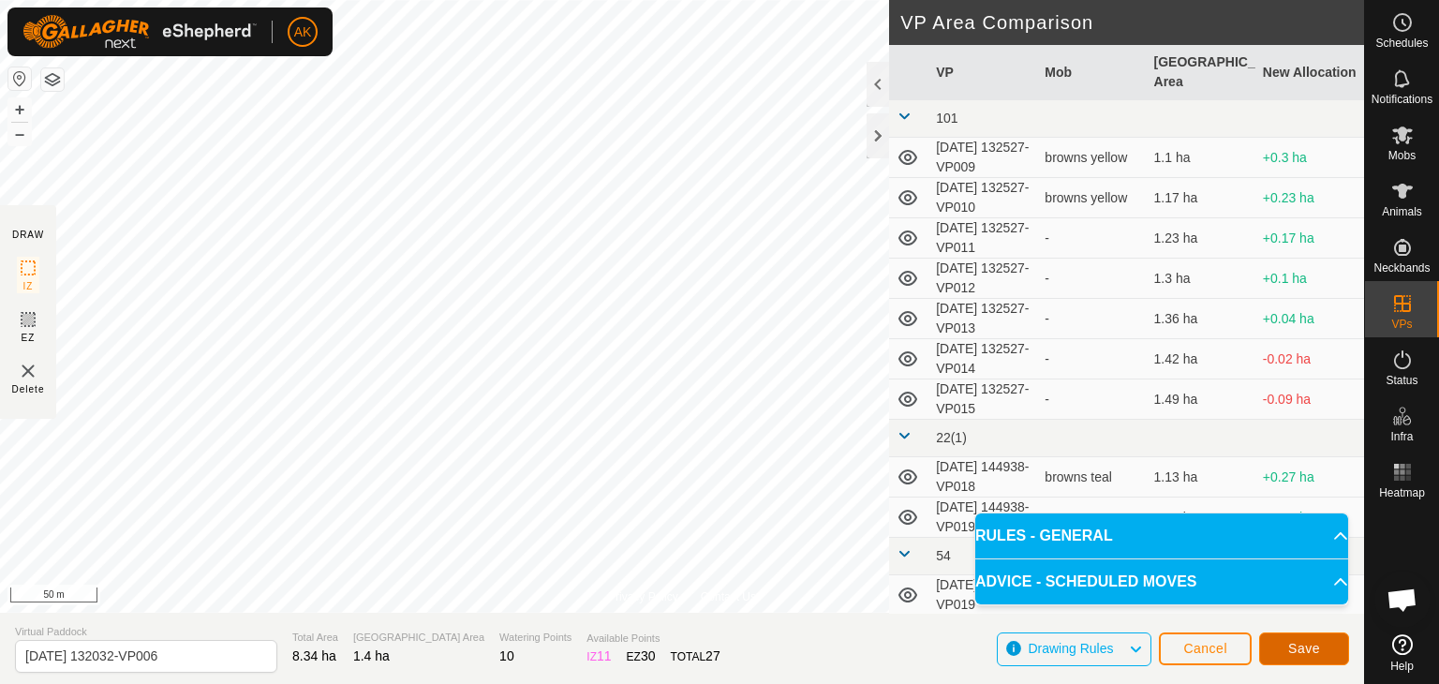
click at [1332, 655] on button "Save" at bounding box center [1305, 649] width 90 height 33
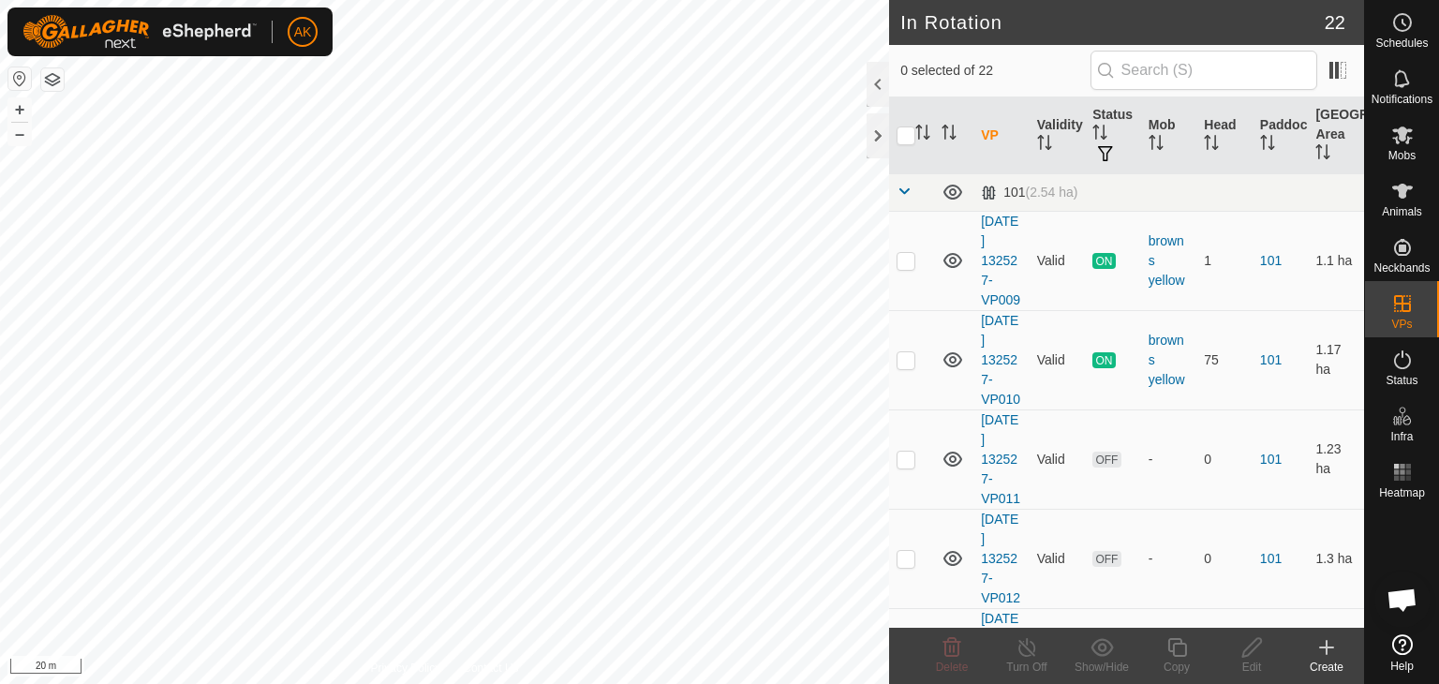
checkbox input "true"
click at [1181, 652] on icon at bounding box center [1177, 647] width 23 height 22
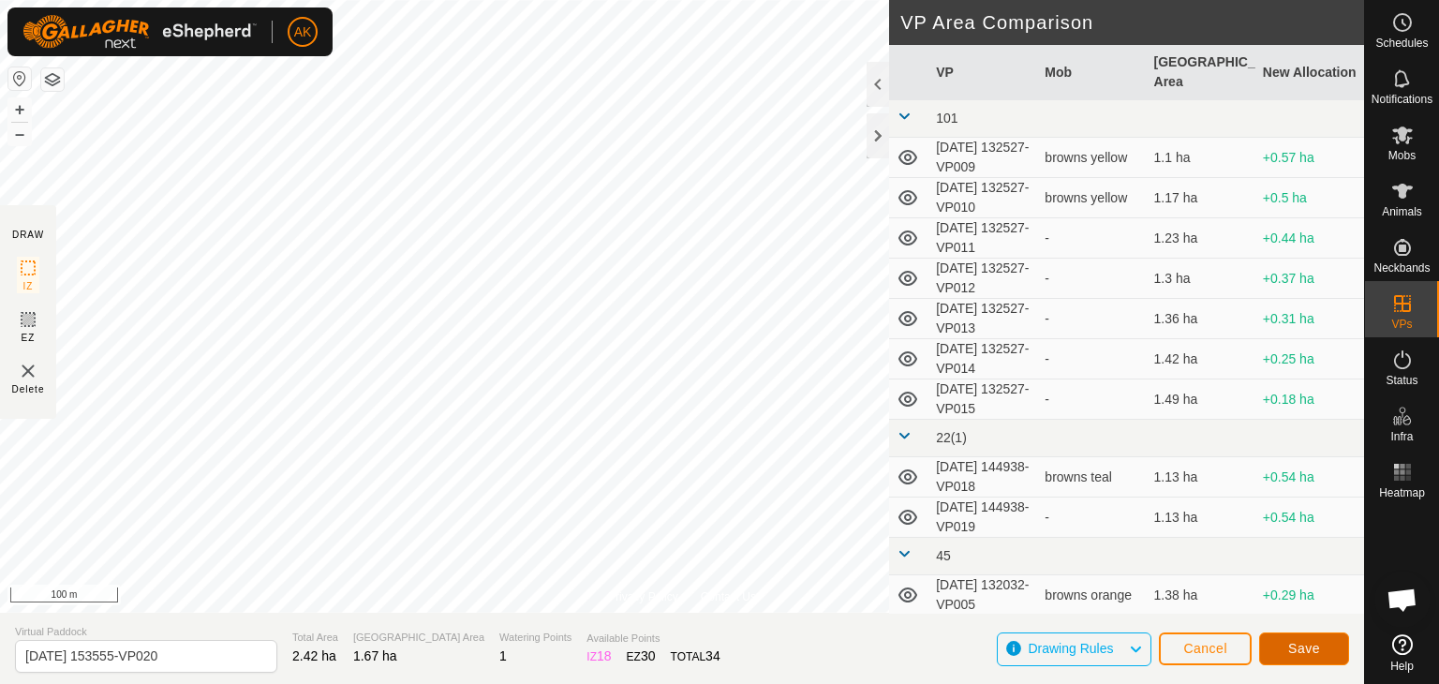
click at [1331, 642] on button "Save" at bounding box center [1305, 649] width 90 height 33
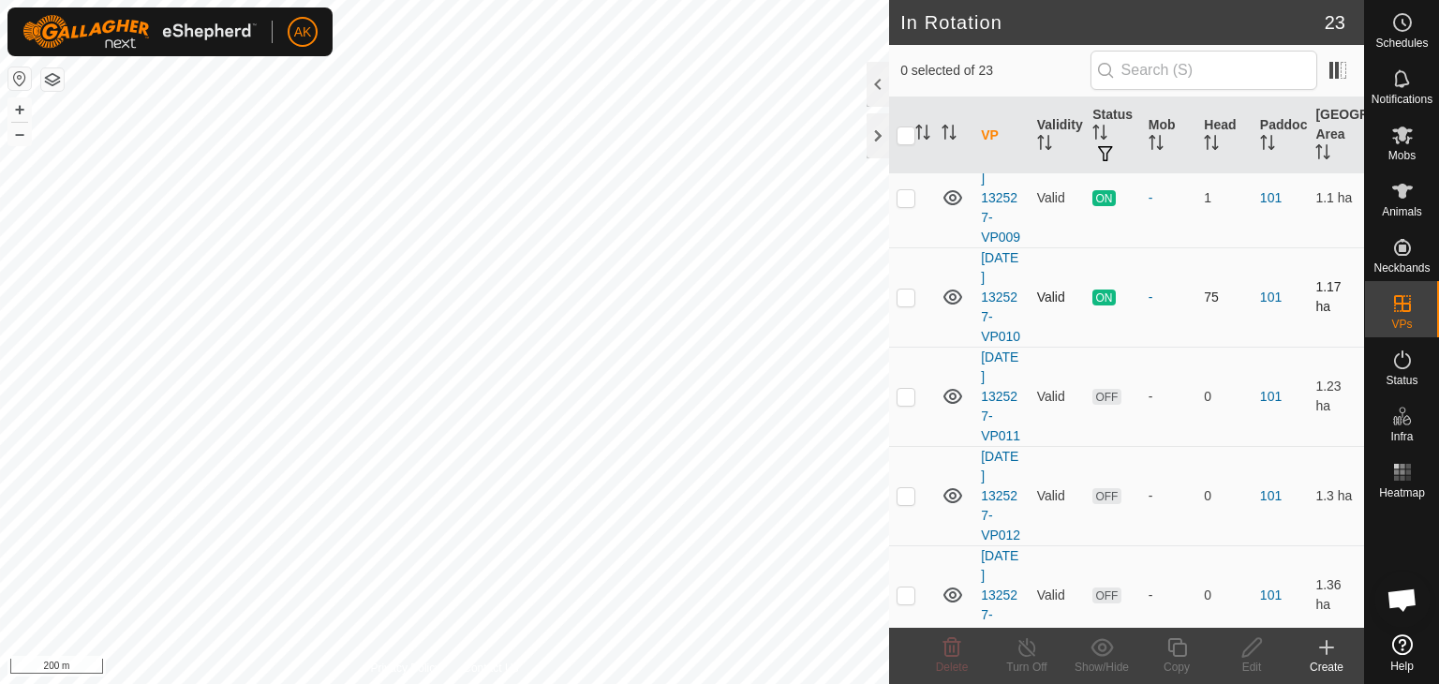
scroll to position [94, 0]
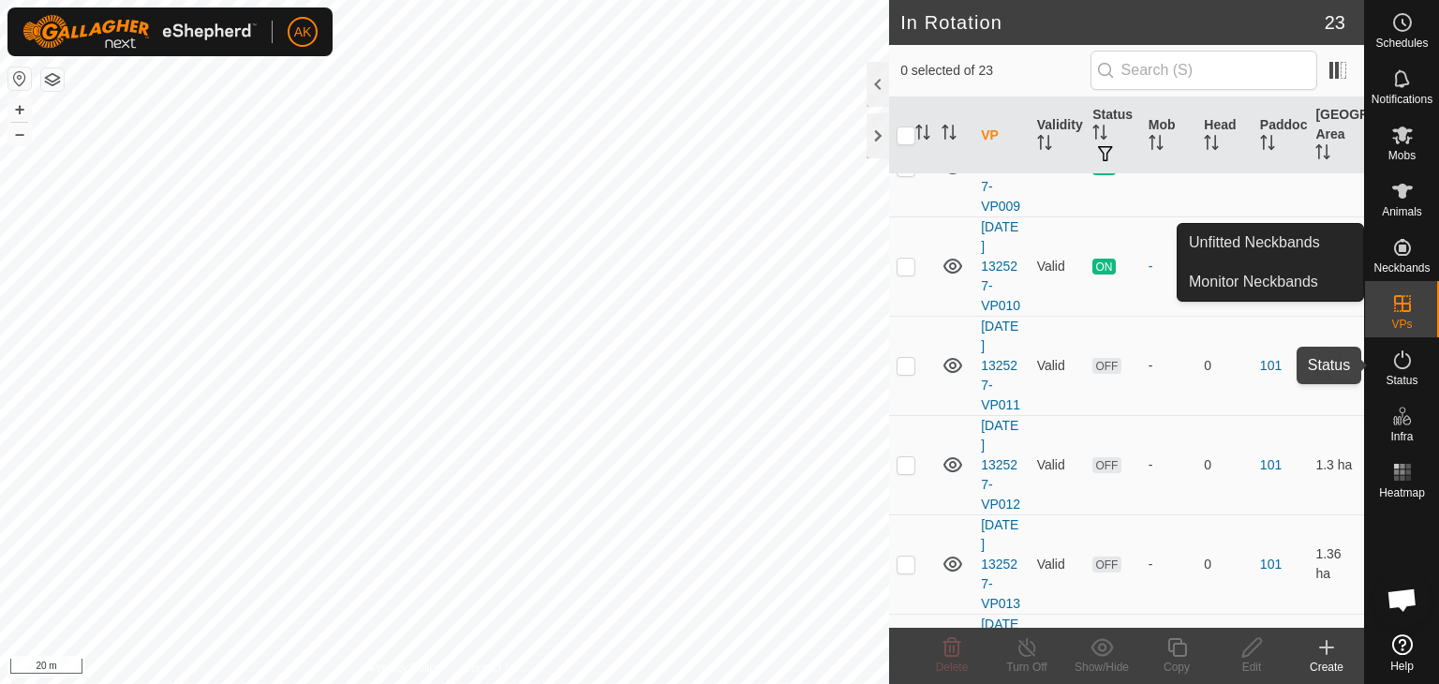
click at [1396, 363] on icon at bounding box center [1403, 360] width 22 height 22
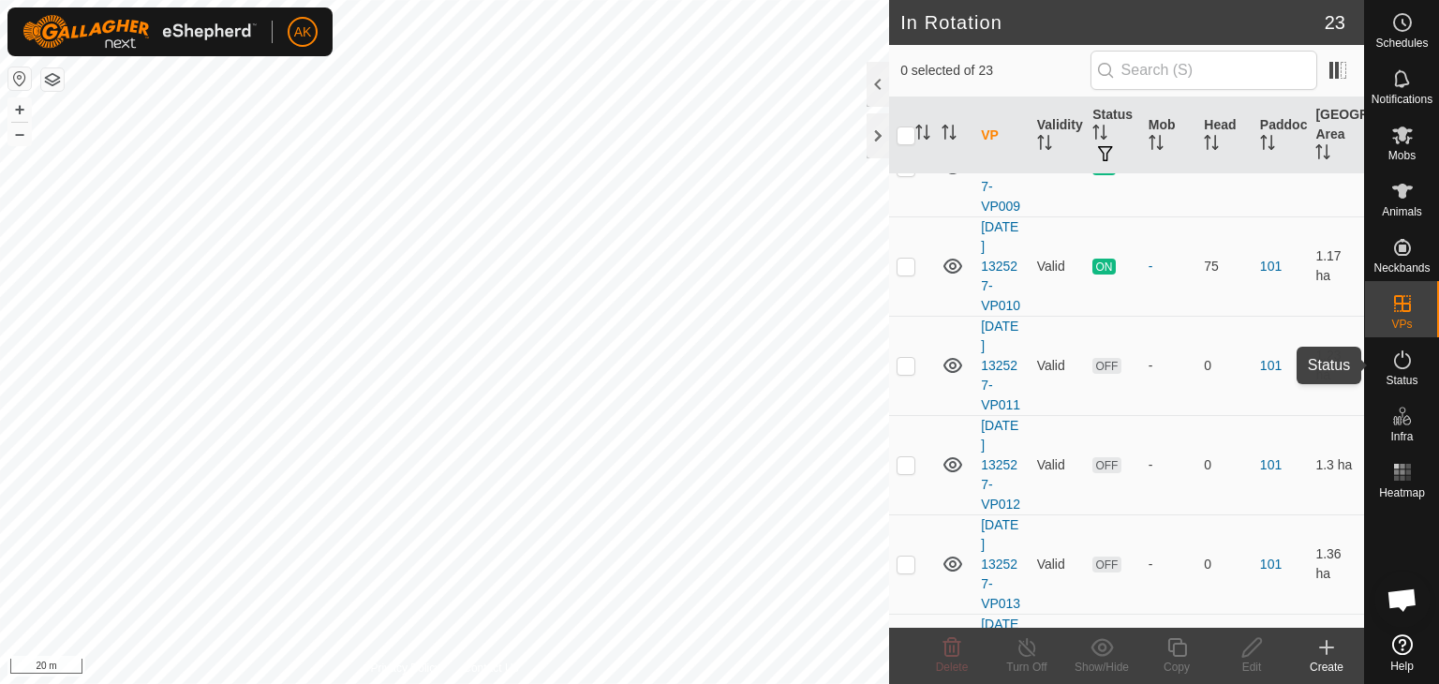
click at [1396, 363] on icon at bounding box center [1403, 360] width 22 height 22
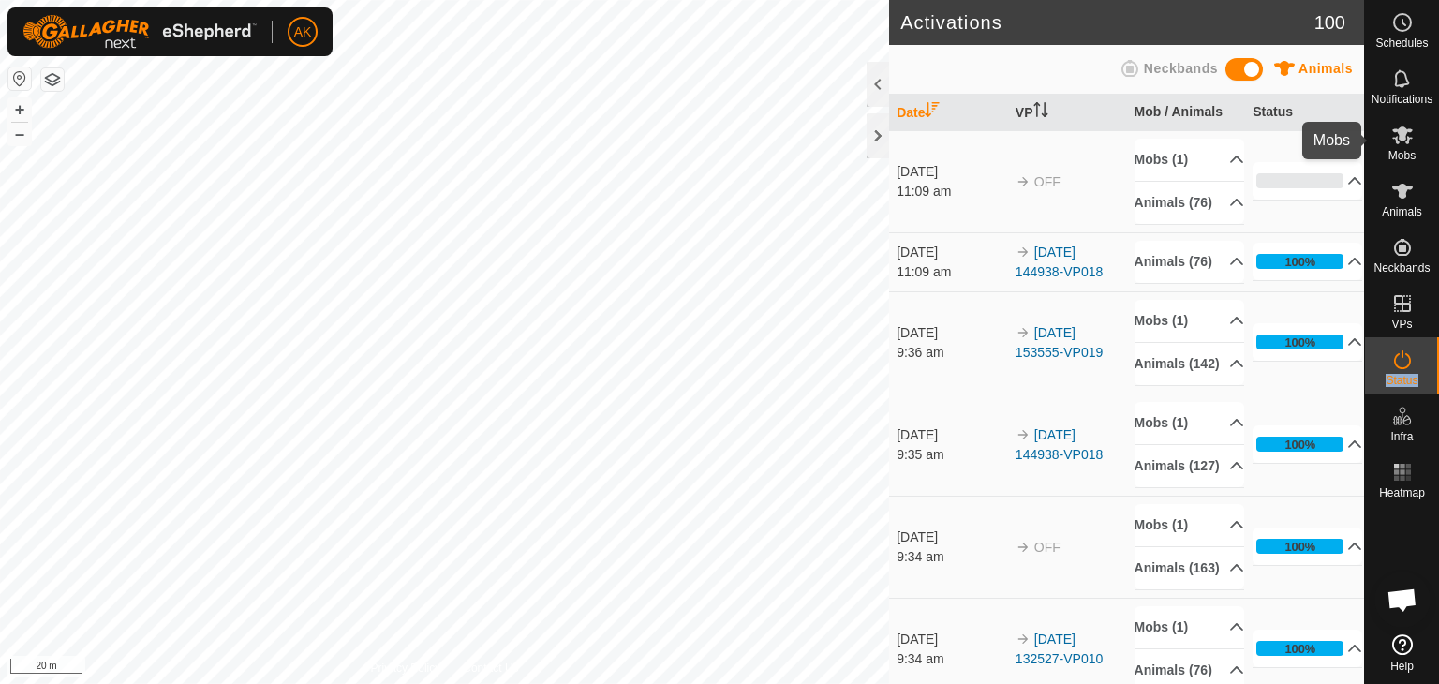
click at [1397, 133] on icon at bounding box center [1403, 135] width 22 height 22
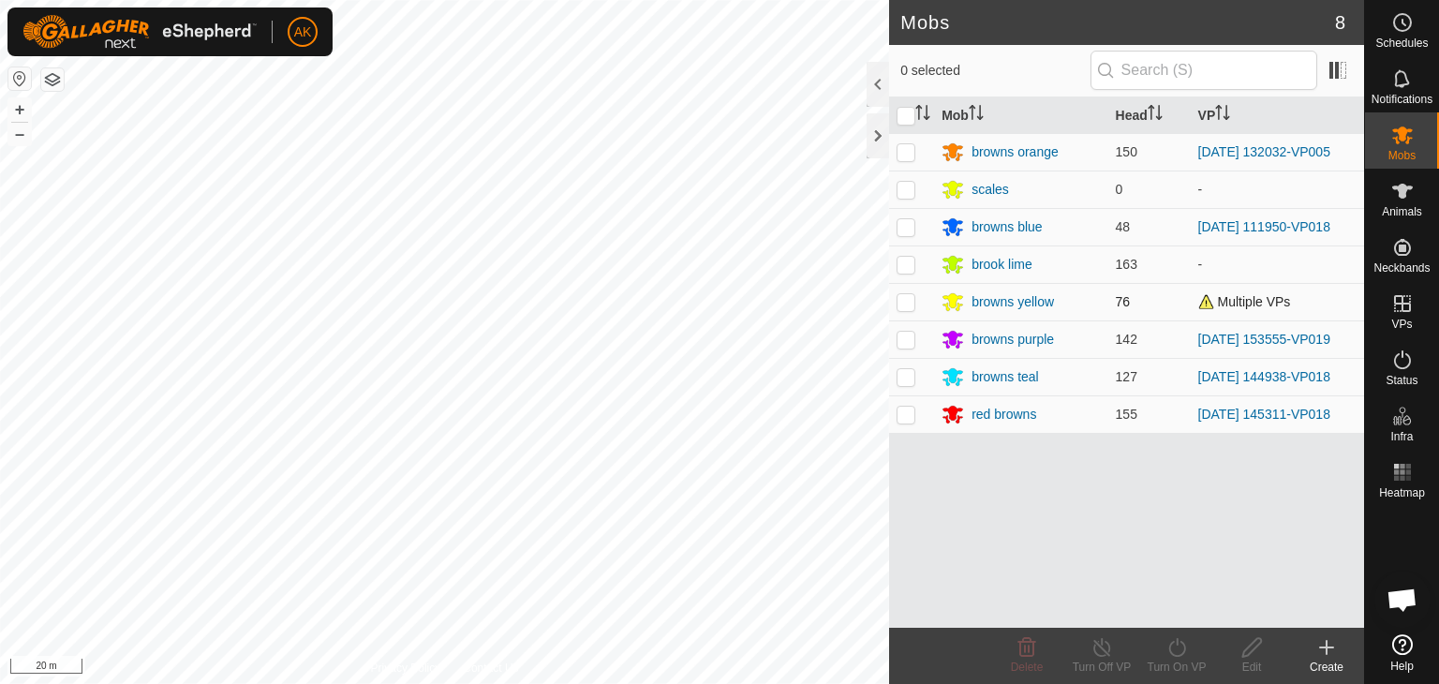
click at [909, 304] on p-checkbox at bounding box center [906, 301] width 19 height 15
checkbox input "true"
click at [1102, 646] on icon at bounding box center [1102, 647] width 23 height 22
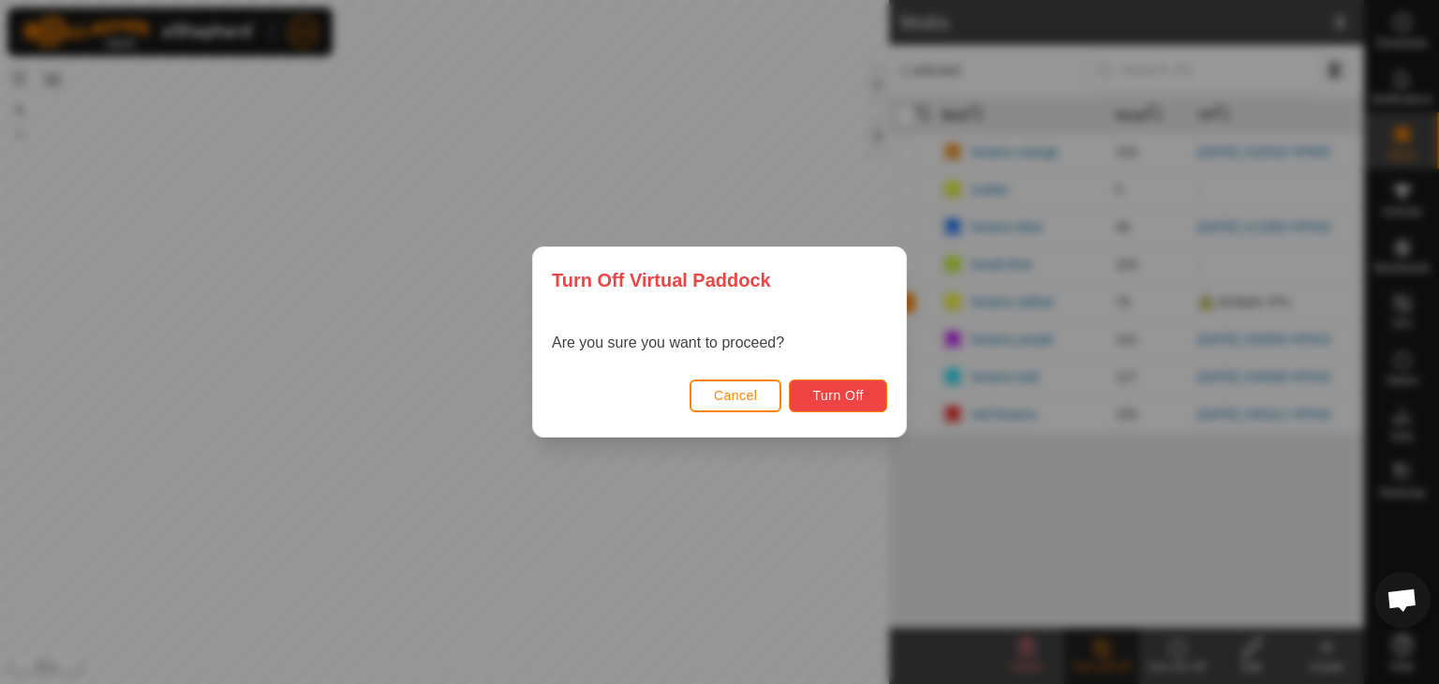
click at [857, 401] on span "Turn Off" at bounding box center [839, 395] width 52 height 15
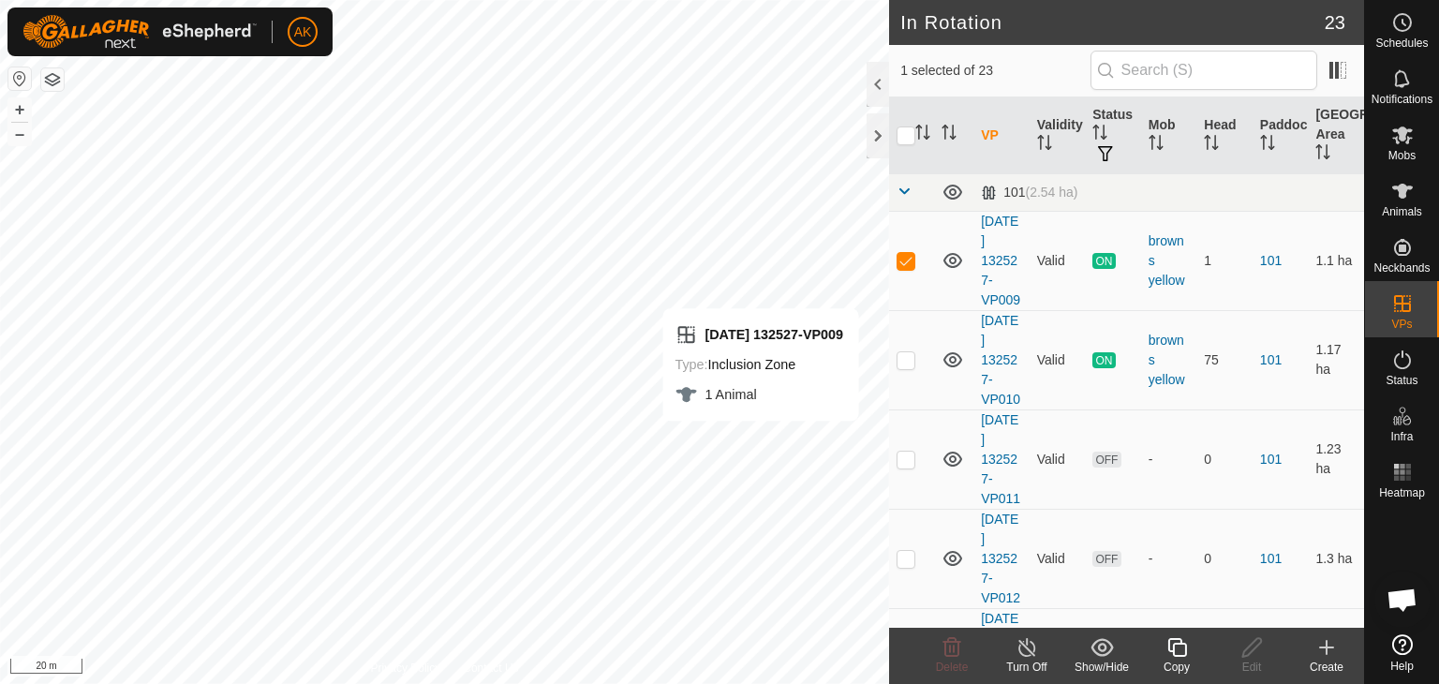
click at [1029, 650] on line at bounding box center [1027, 648] width 15 height 15
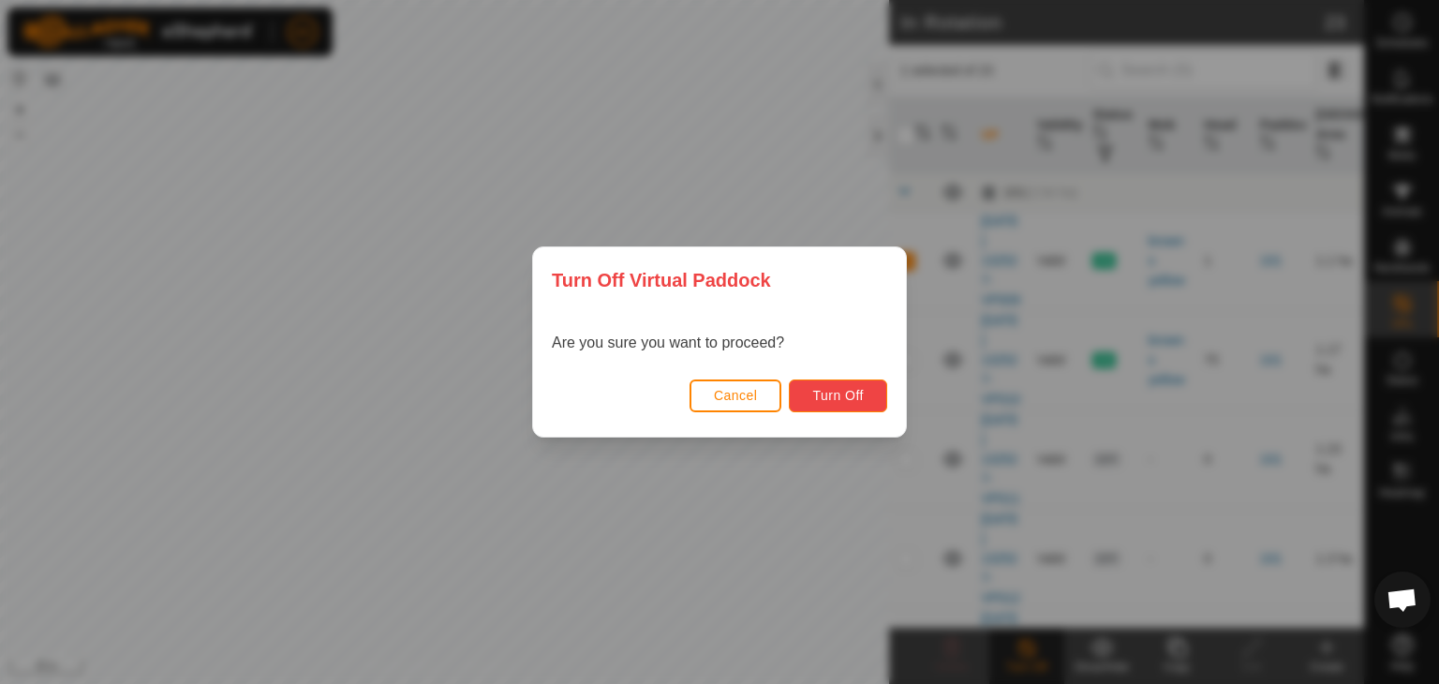
click at [827, 399] on span "Turn Off" at bounding box center [839, 395] width 52 height 15
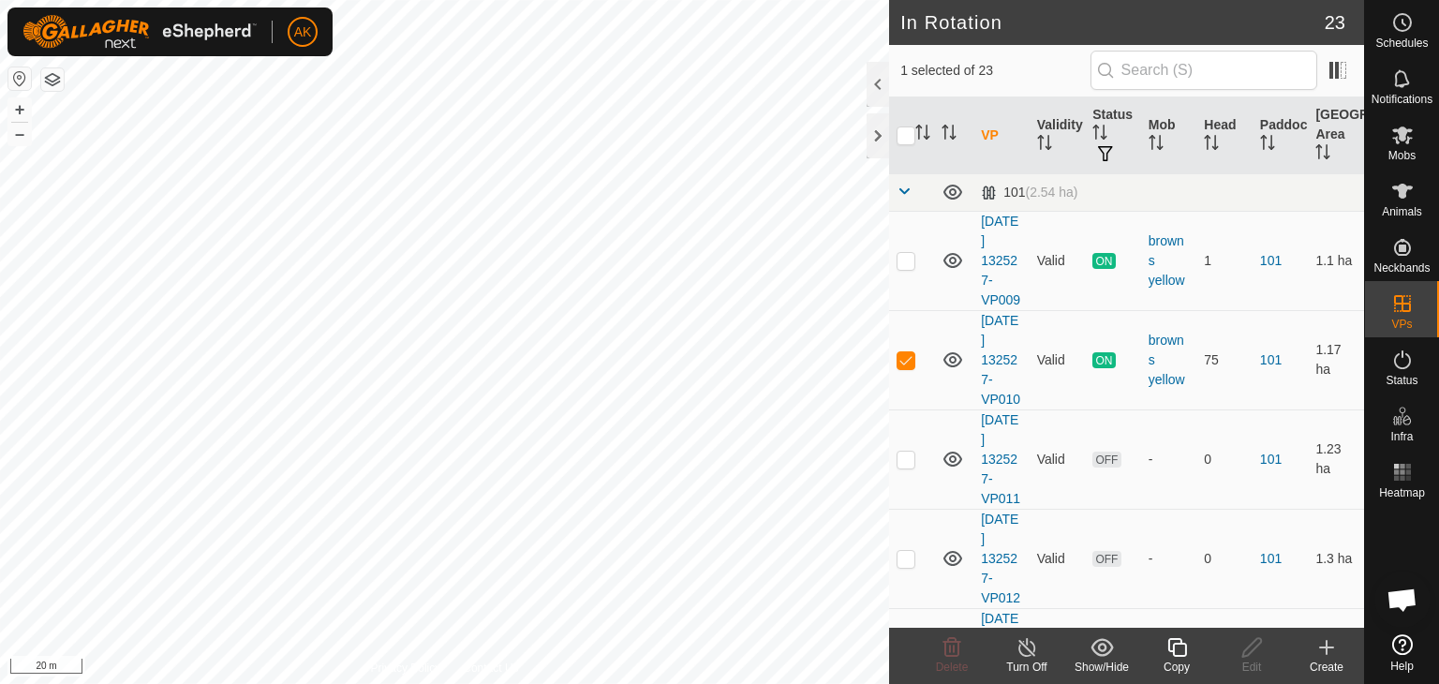
checkbox input "false"
checkbox input "true"
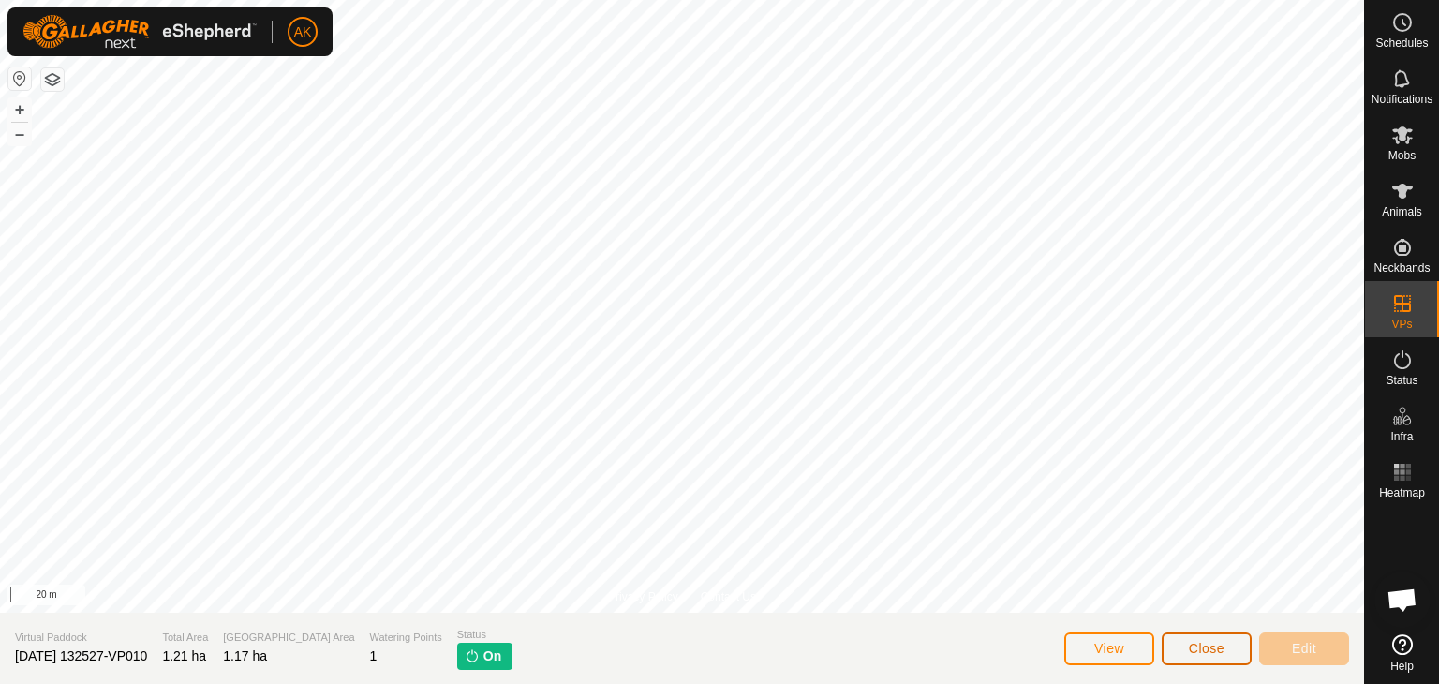
click at [1206, 652] on span "Close" at bounding box center [1207, 648] width 36 height 15
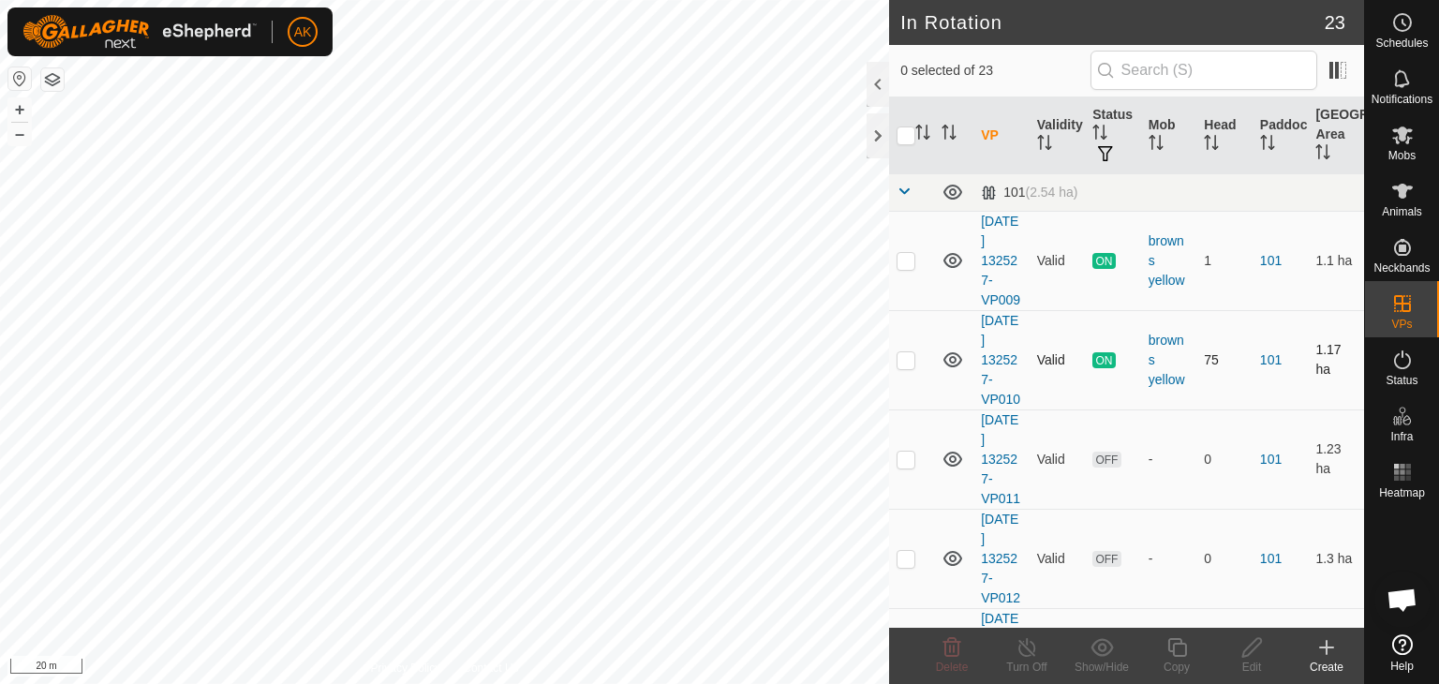
checkbox input "true"
click at [1023, 653] on icon at bounding box center [1027, 647] width 23 height 22
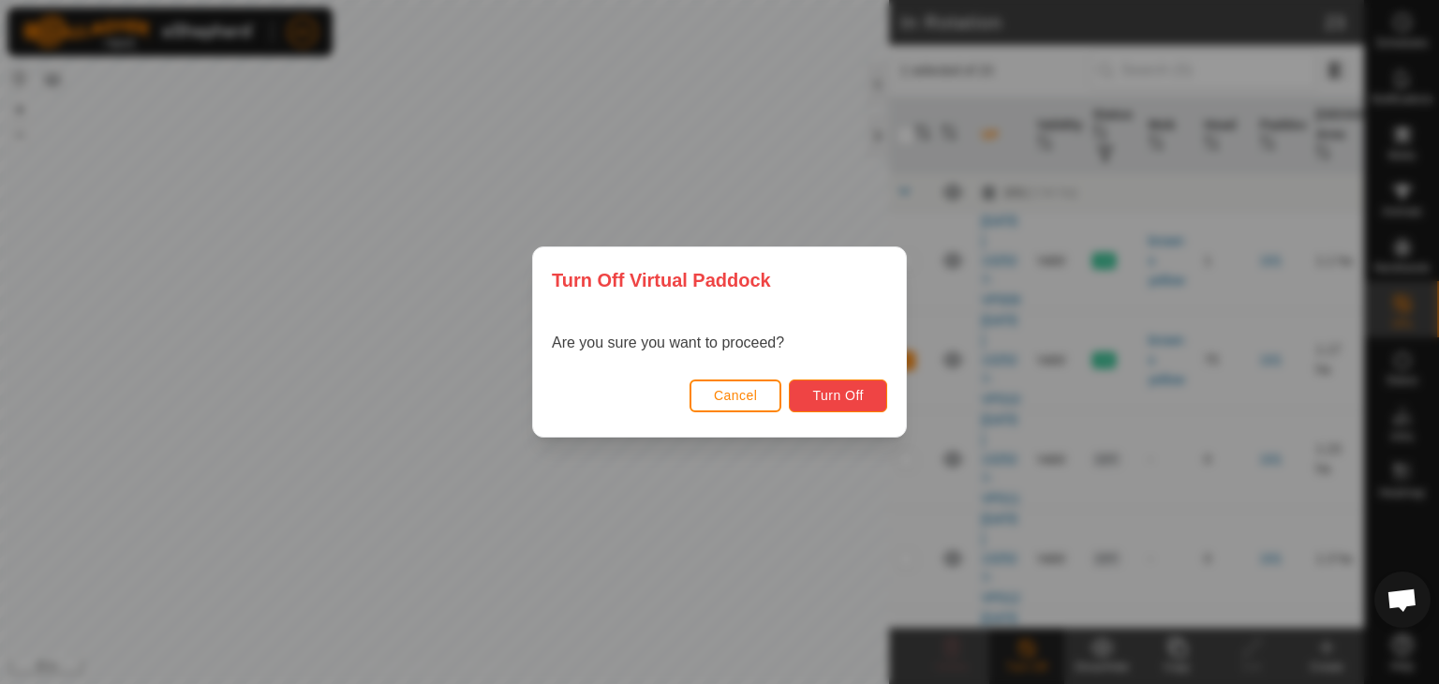
click at [843, 395] on span "Turn Off" at bounding box center [839, 395] width 52 height 15
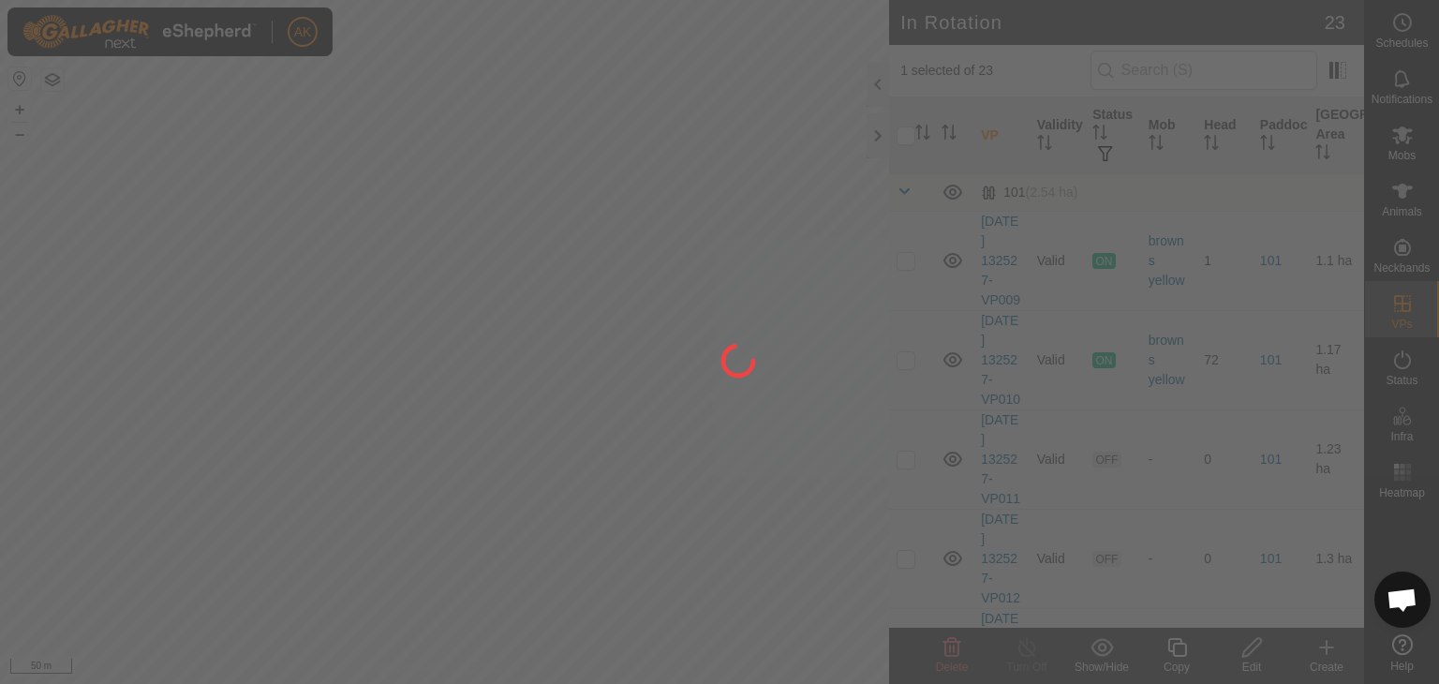
click at [227, 289] on div at bounding box center [719, 342] width 1439 height 684
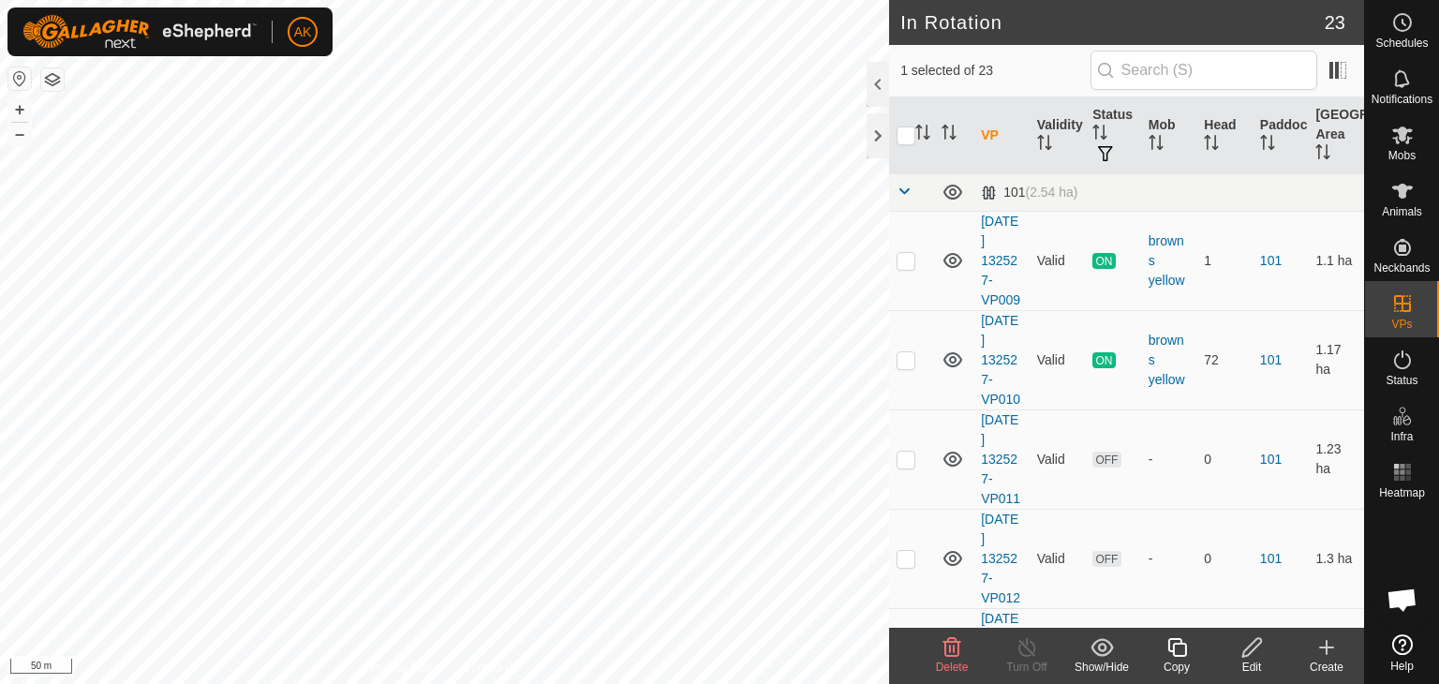
click at [1187, 657] on icon at bounding box center [1177, 647] width 23 height 22
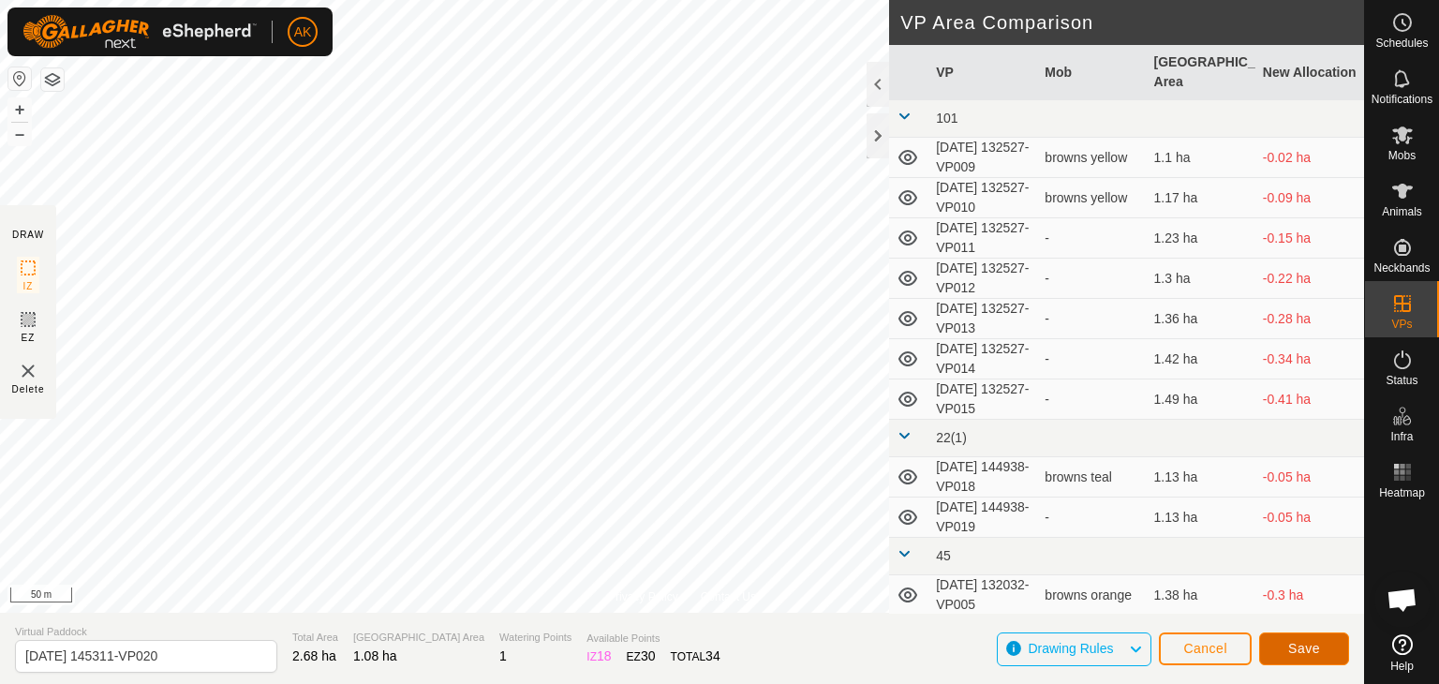
click at [1308, 654] on span "Save" at bounding box center [1305, 648] width 32 height 15
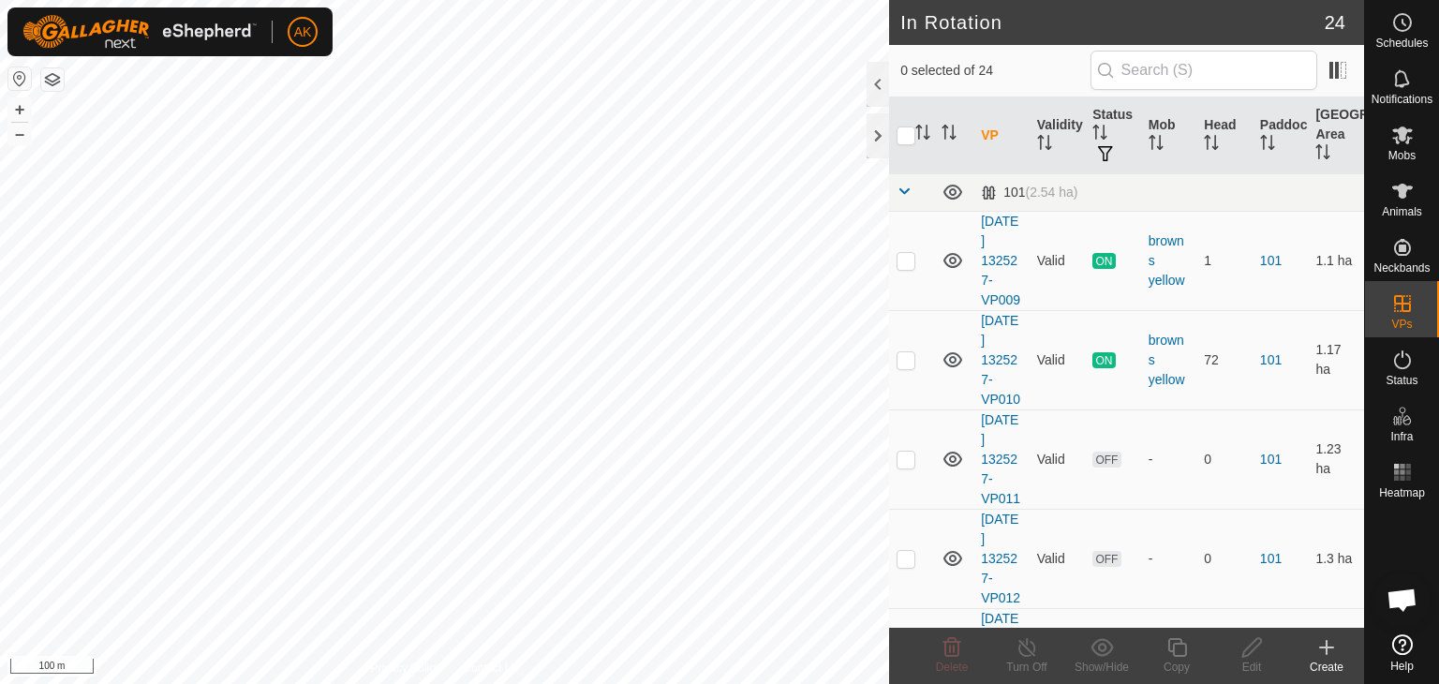
checkbox input "true"
click at [1173, 644] on icon at bounding box center [1177, 647] width 19 height 19
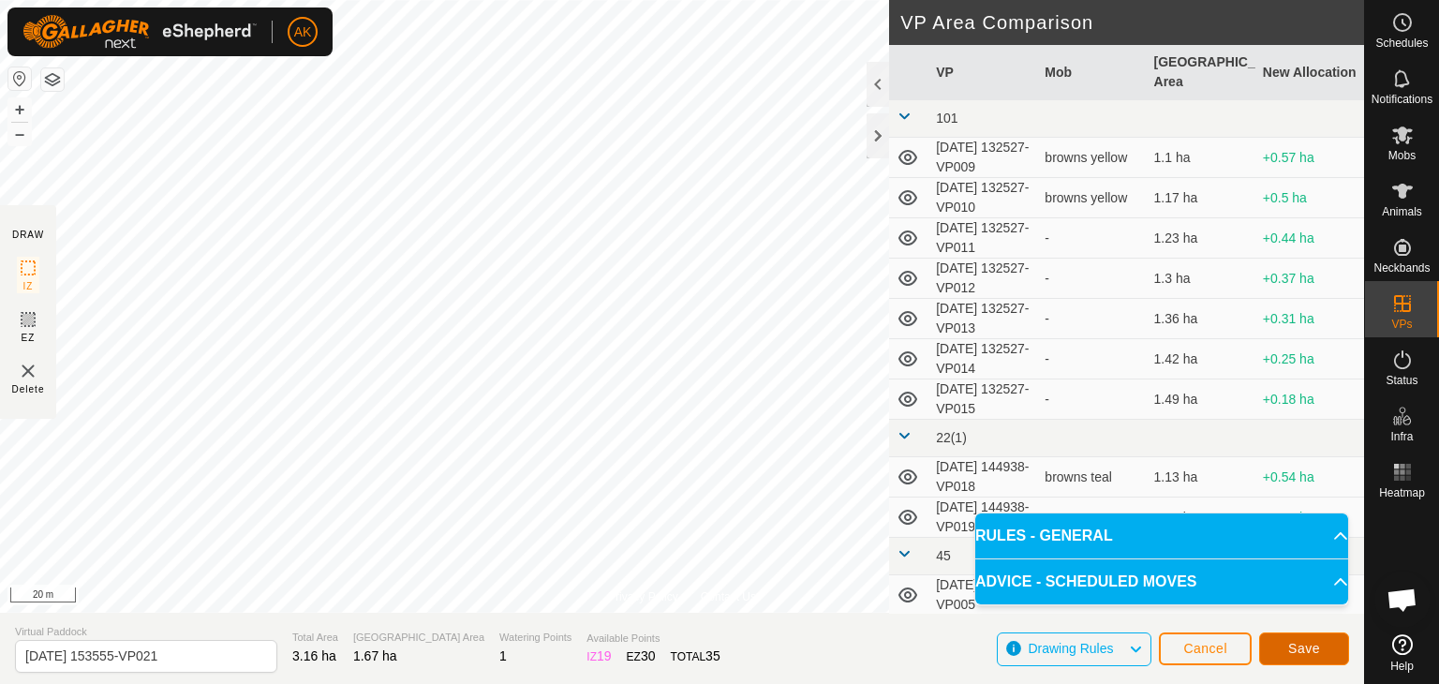
click at [1324, 646] on button "Save" at bounding box center [1305, 649] width 90 height 33
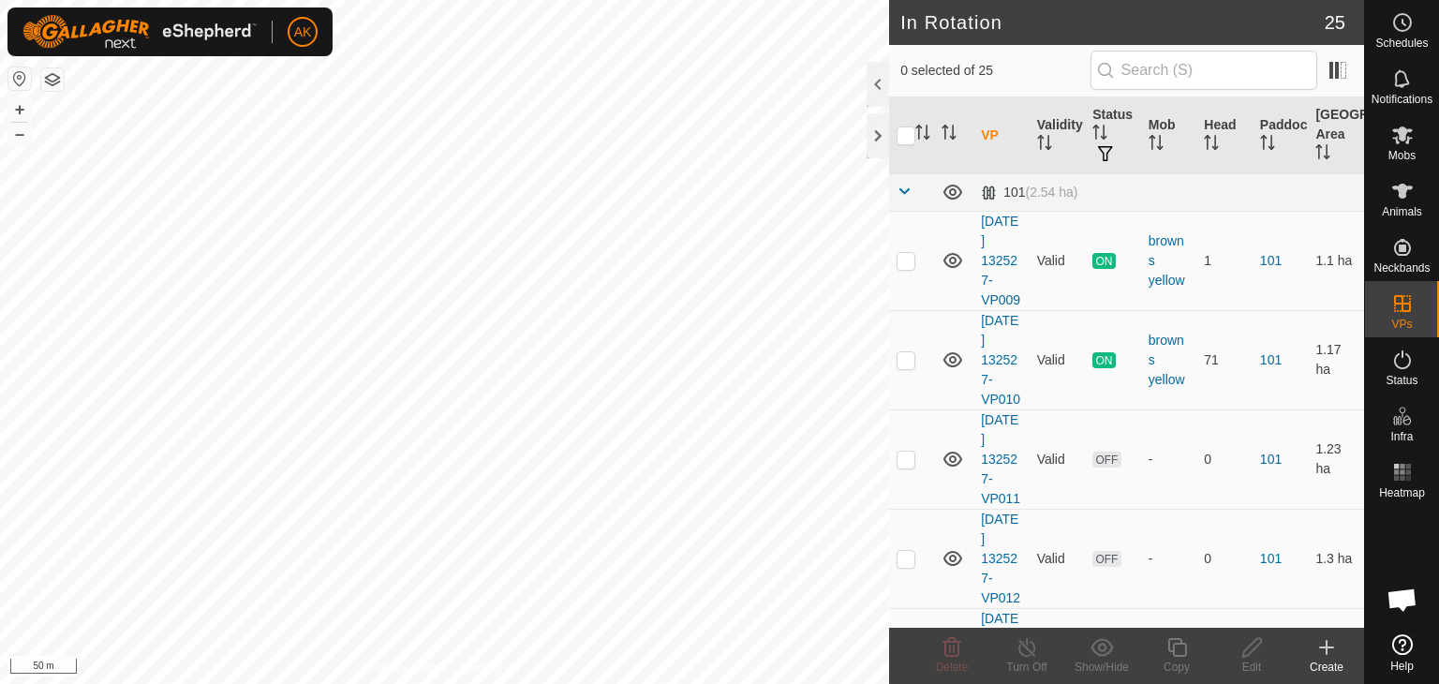
checkbox input "true"
click at [1177, 647] on icon at bounding box center [1177, 647] width 23 height 22
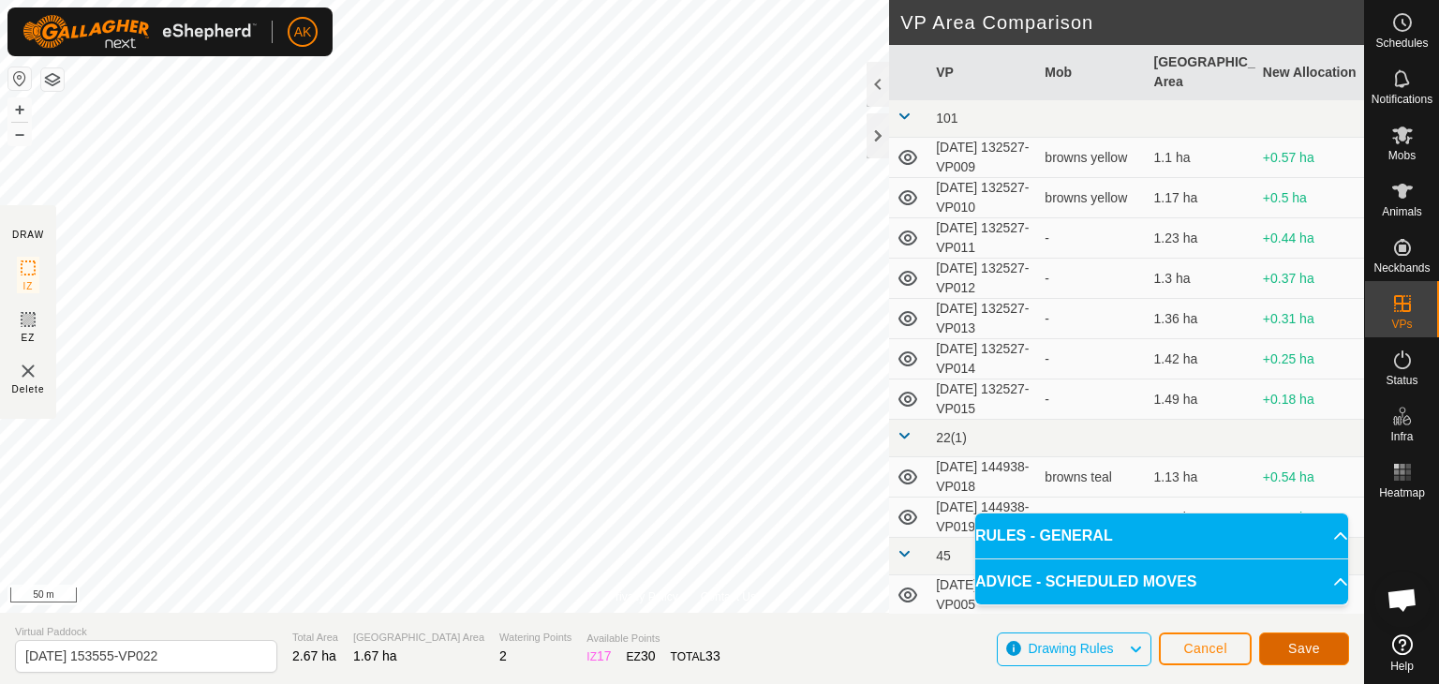
click at [1294, 649] on span "Save" at bounding box center [1305, 648] width 32 height 15
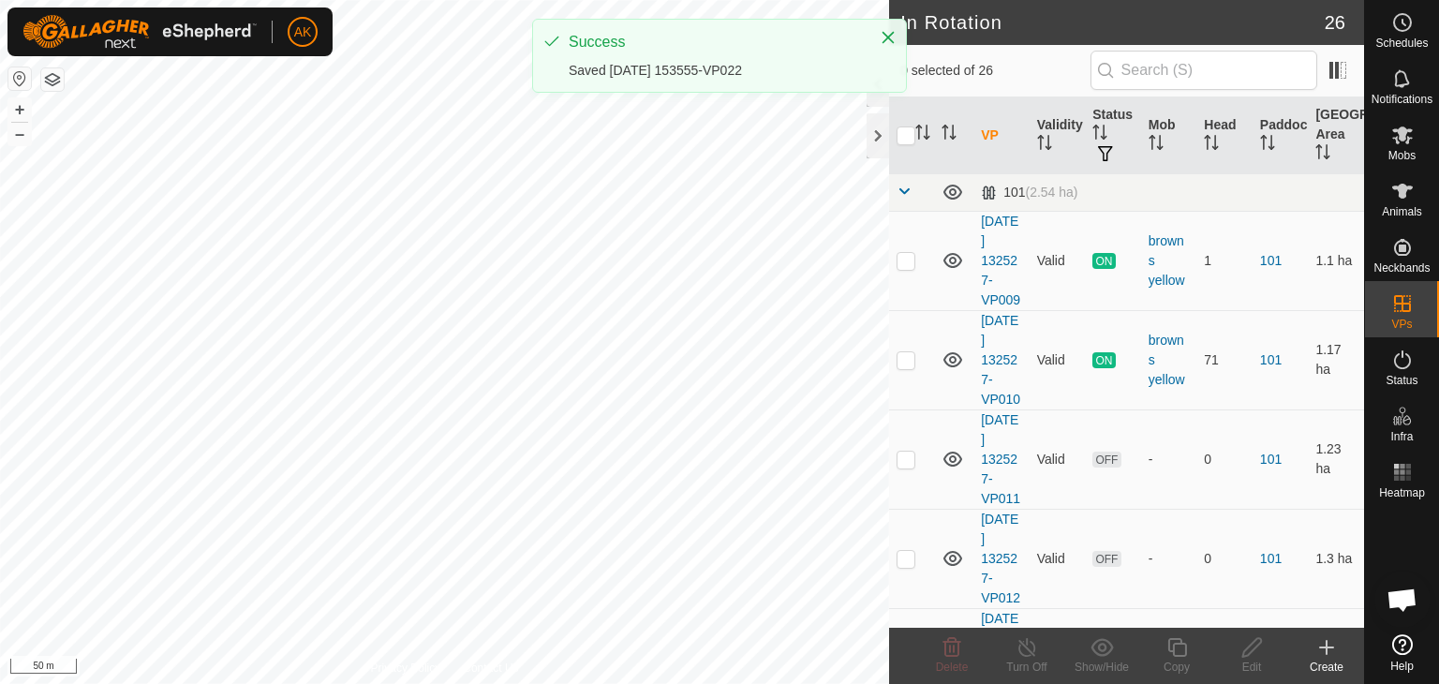
checkbox input "true"
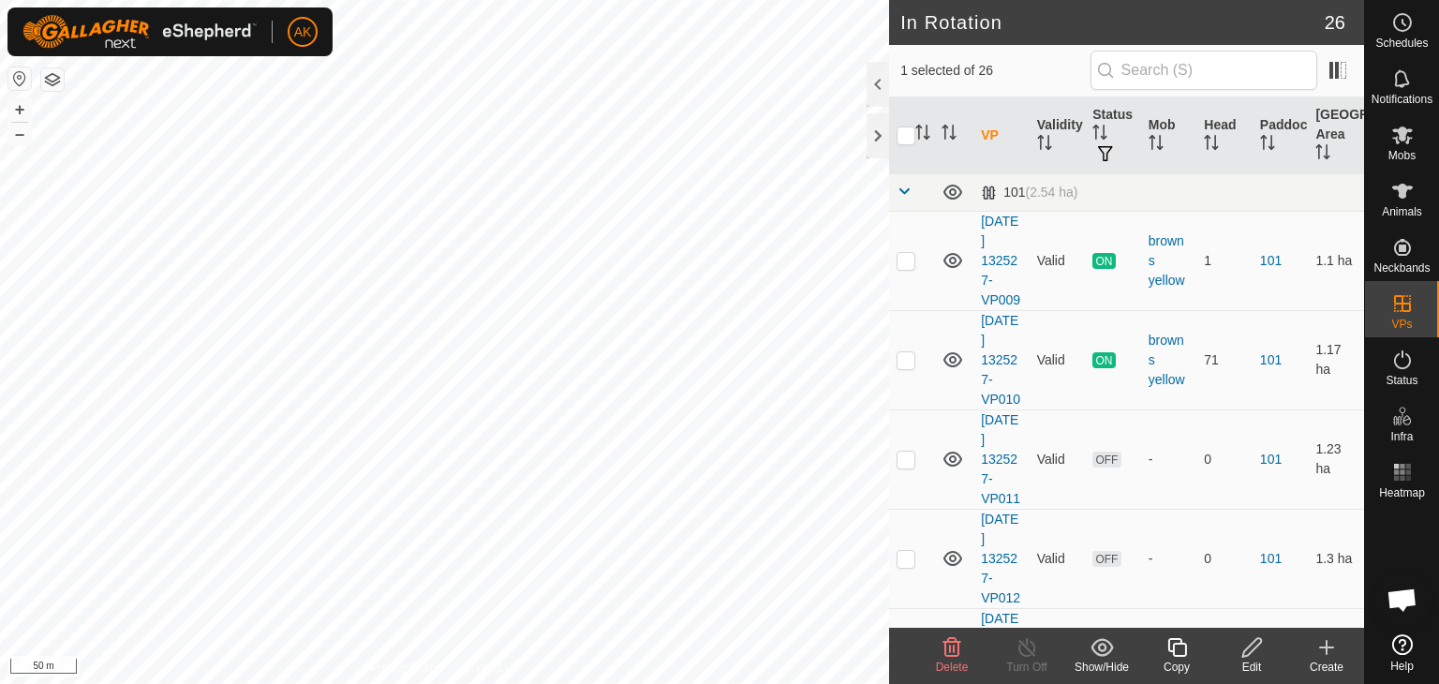
click at [1173, 649] on icon at bounding box center [1177, 647] width 19 height 19
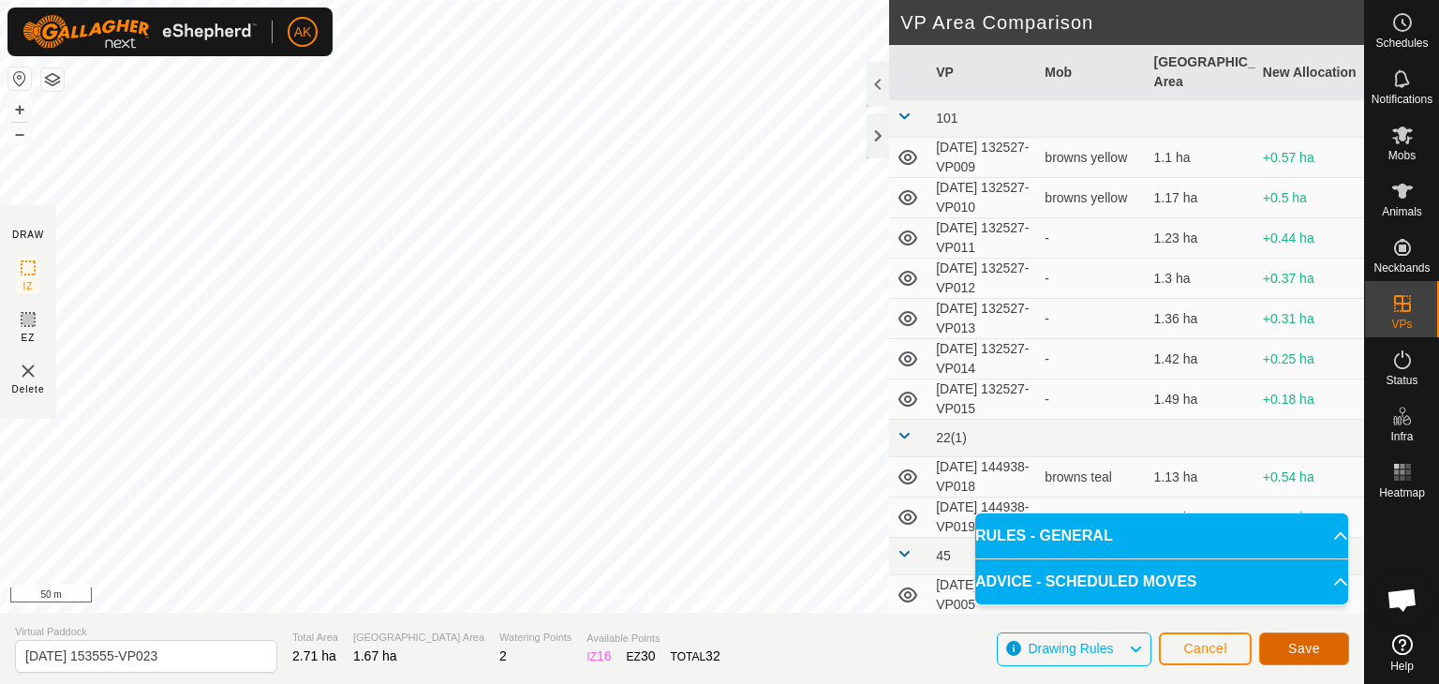
click at [1307, 649] on span "Save" at bounding box center [1305, 648] width 32 height 15
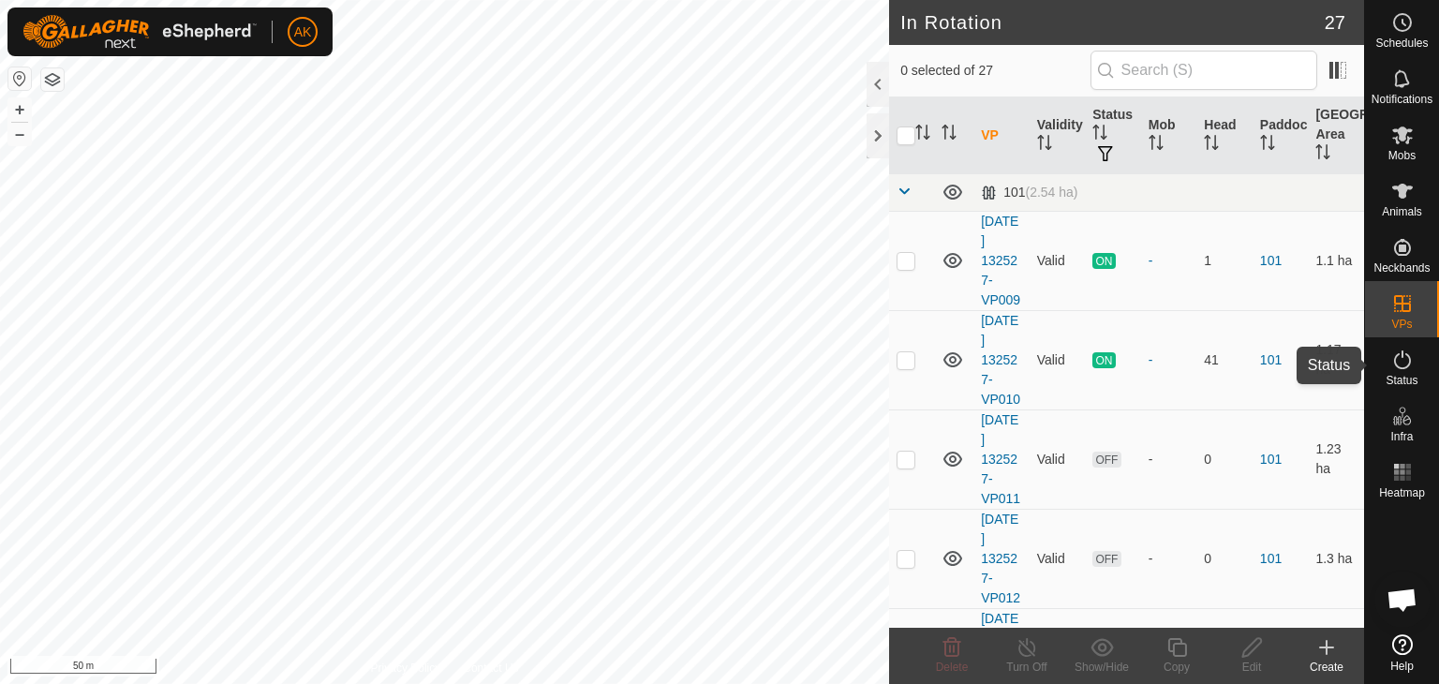
click at [1401, 369] on icon at bounding box center [1403, 360] width 22 height 22
click at [1406, 365] on icon at bounding box center [1403, 360] width 22 height 22
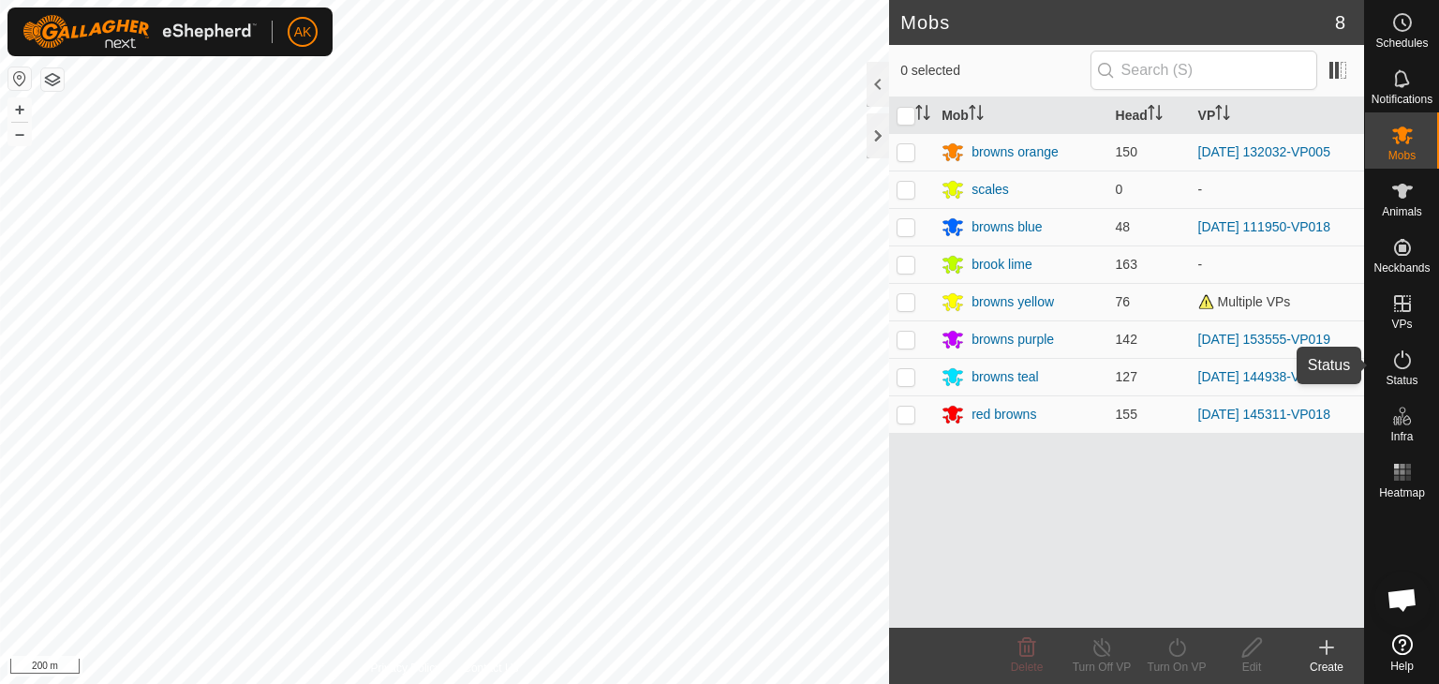
click at [1402, 361] on icon at bounding box center [1403, 360] width 22 height 22
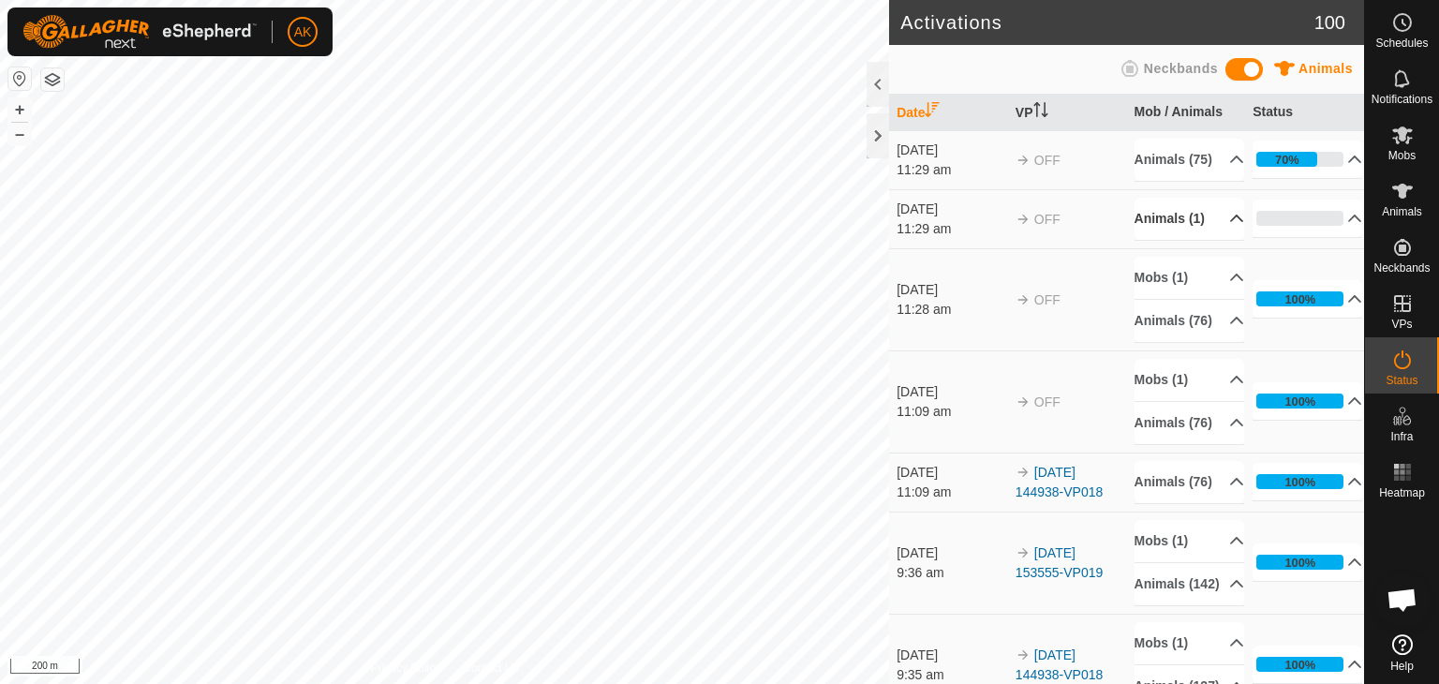
click at [1230, 226] on icon at bounding box center [1237, 218] width 15 height 15
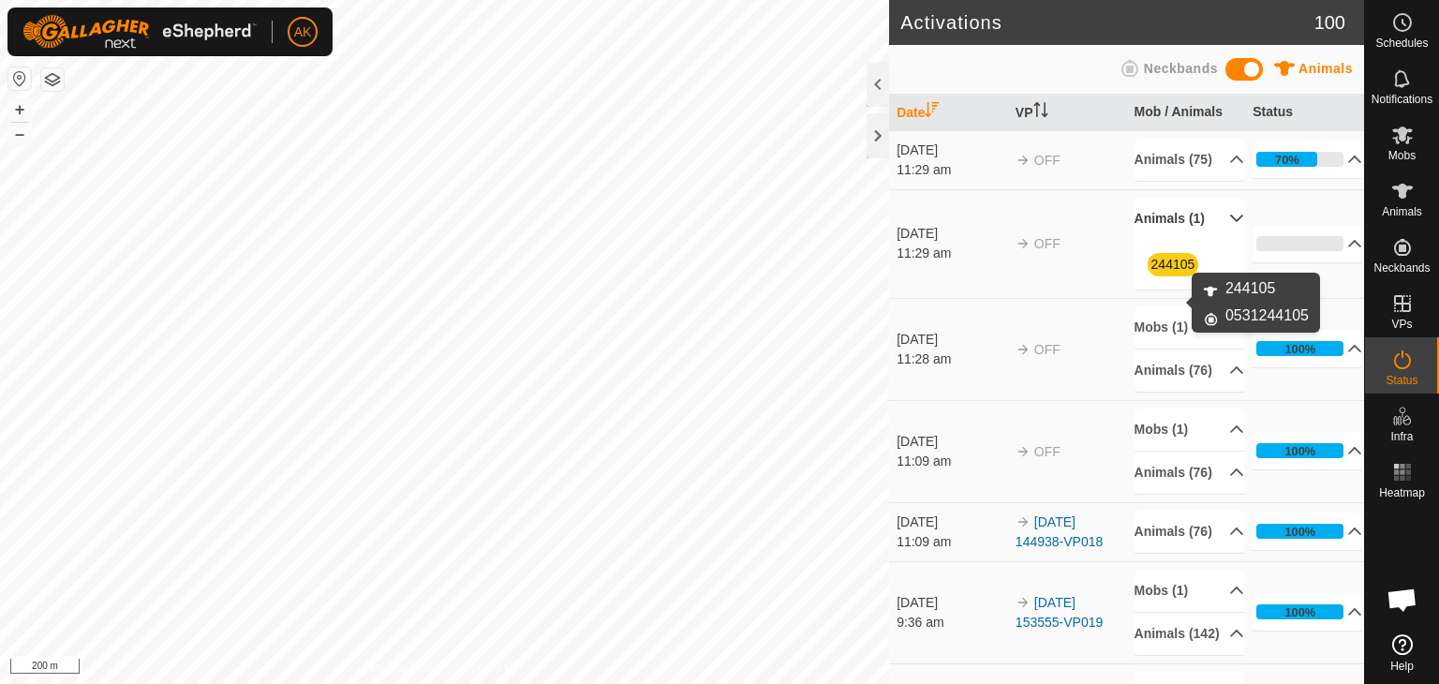
click at [1160, 272] on link "244105" at bounding box center [1174, 264] width 44 height 15
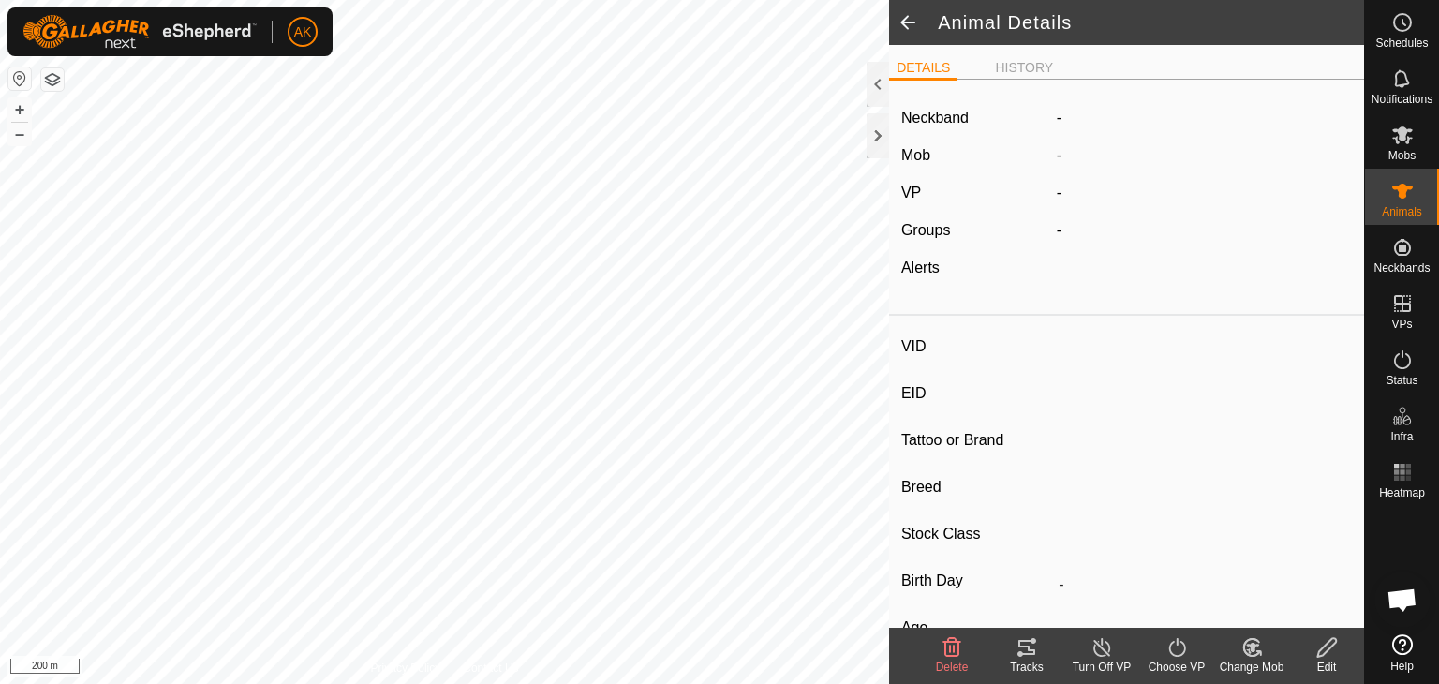
type input "244105"
type input "-"
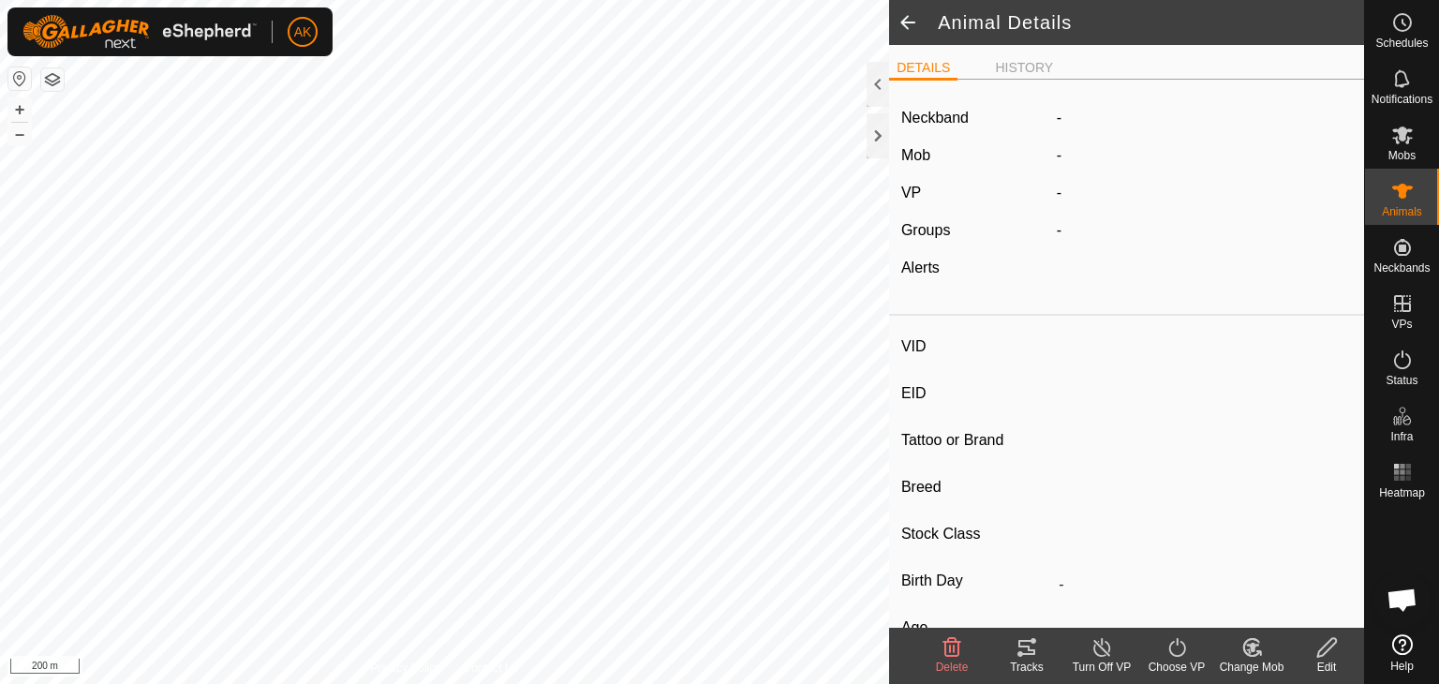
type input "-"
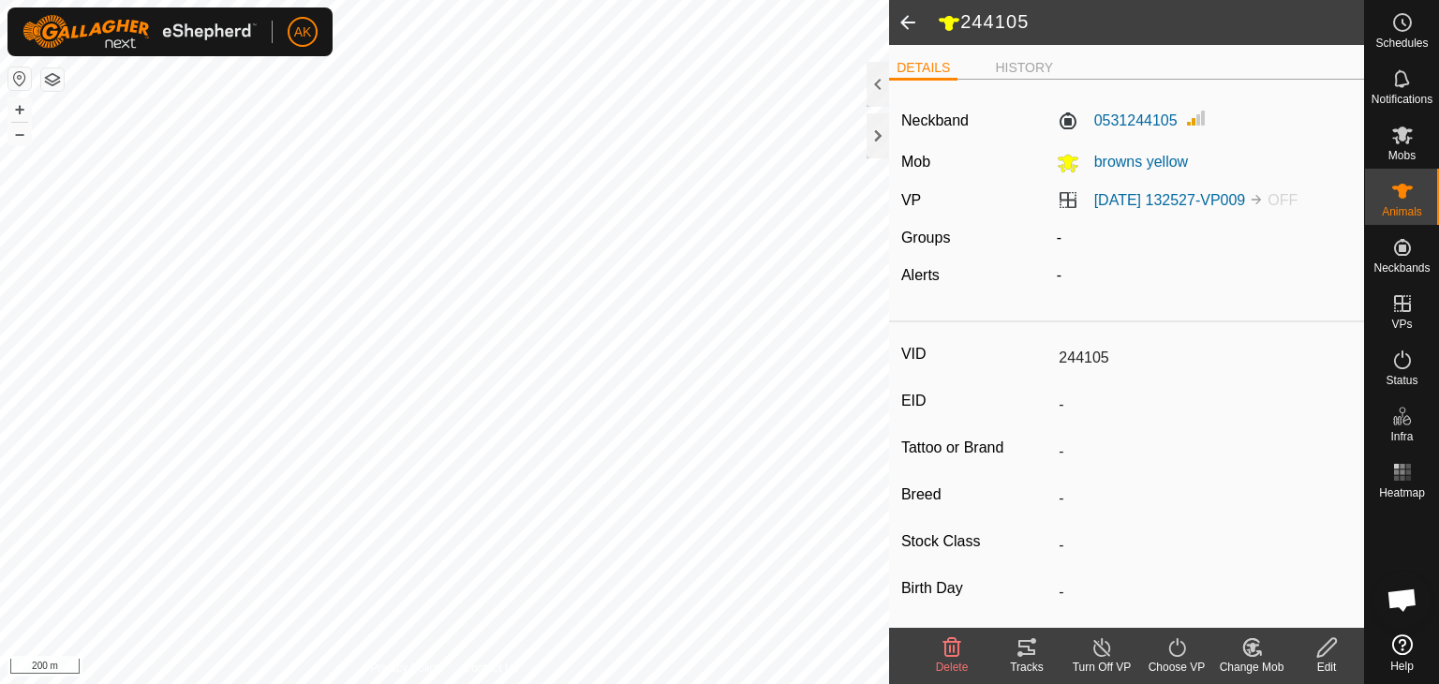
click at [948, 646] on icon at bounding box center [952, 647] width 22 height 22
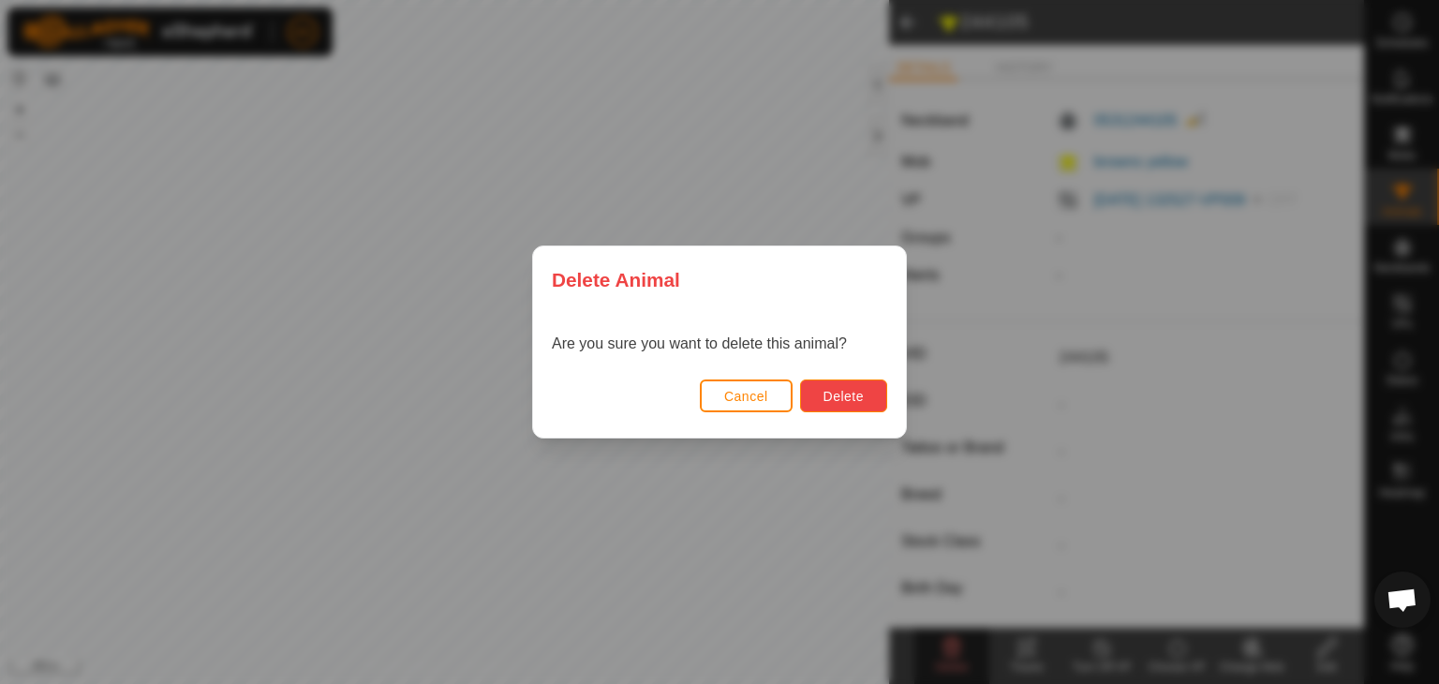
click at [853, 393] on span "Delete" at bounding box center [844, 396] width 40 height 15
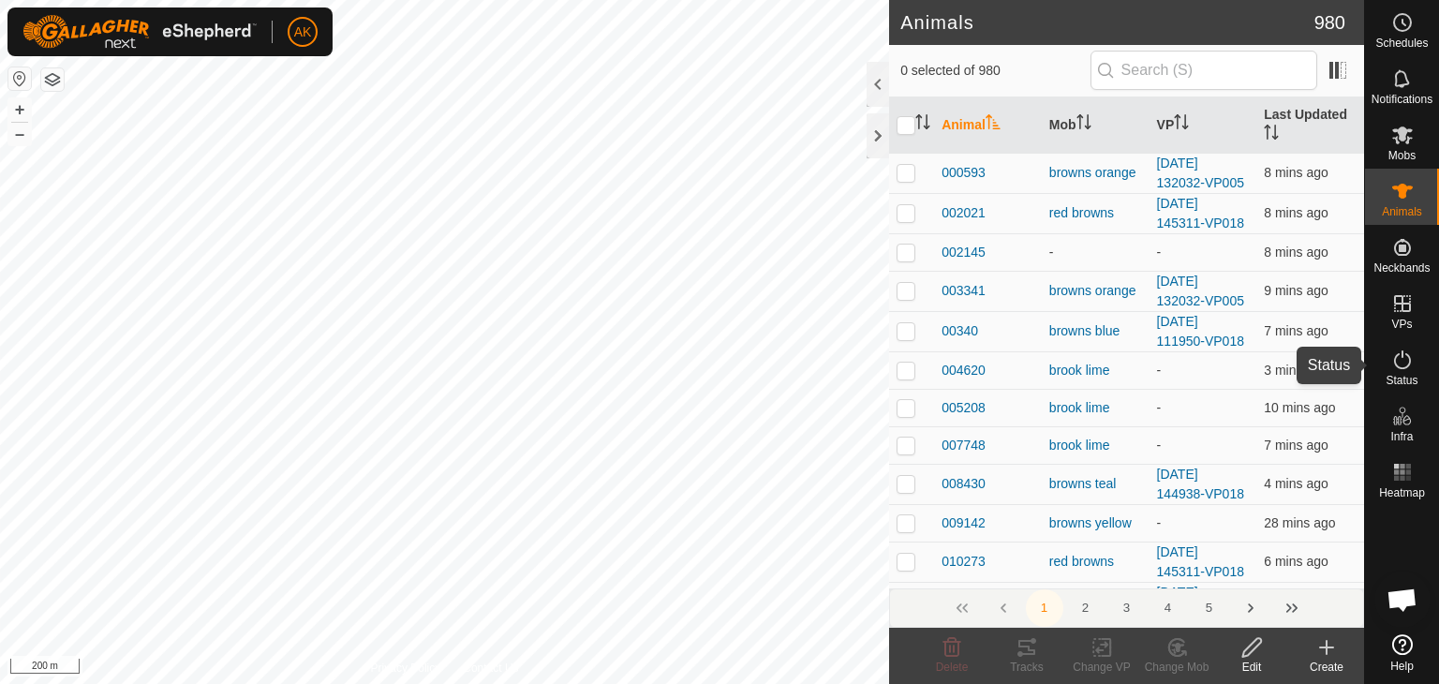
click at [1399, 369] on icon at bounding box center [1403, 360] width 22 height 22
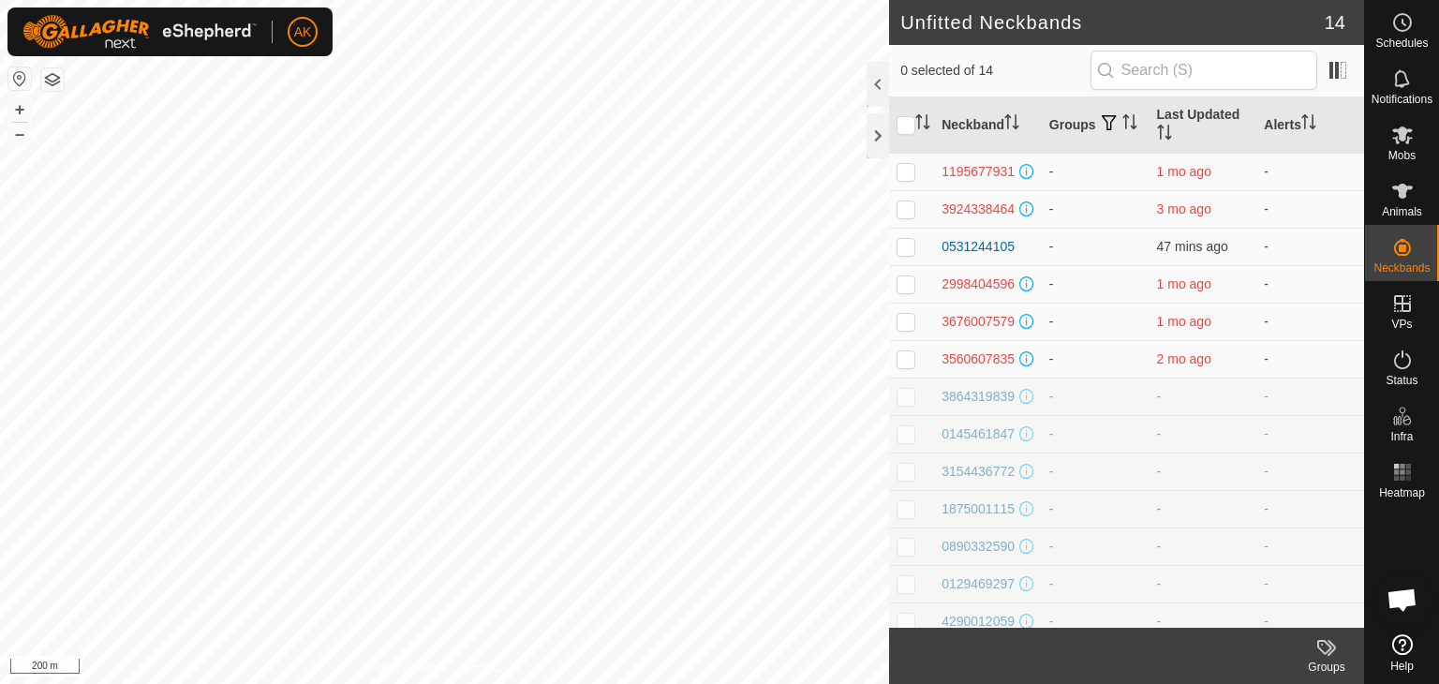
checkbox input "true"
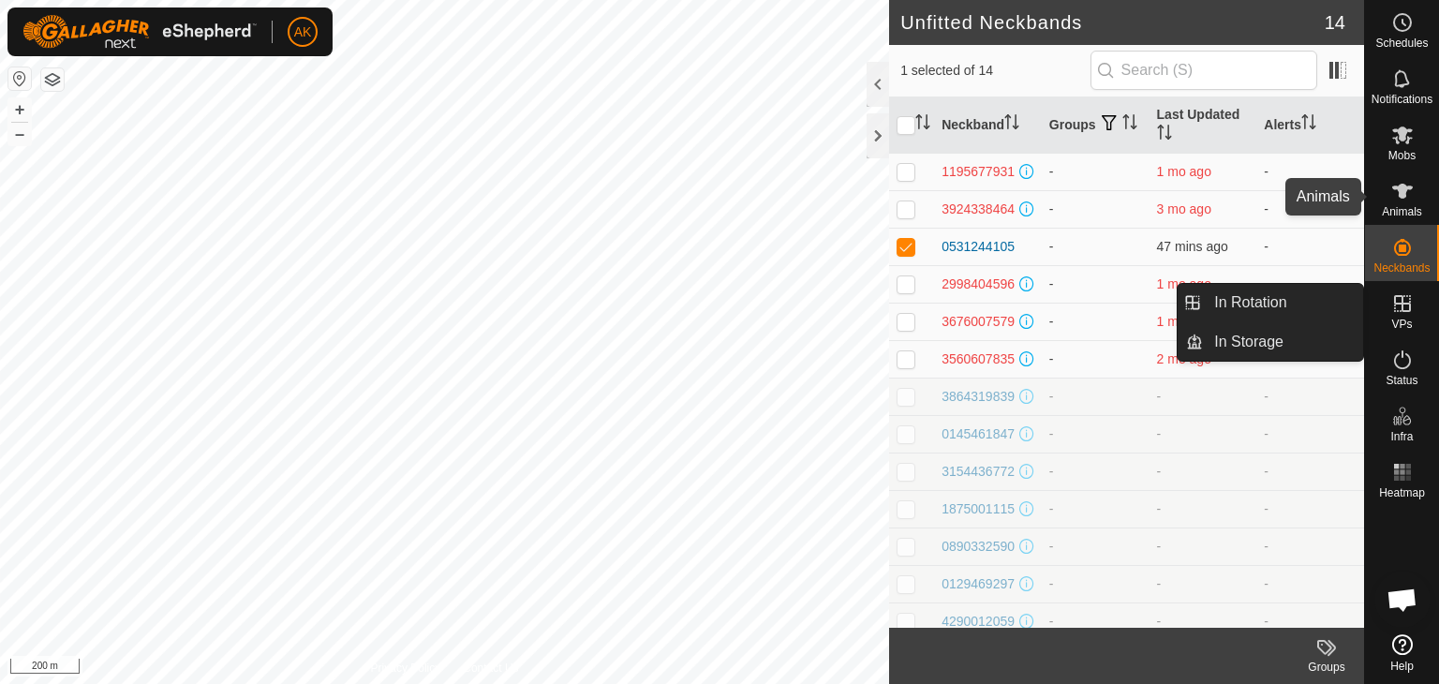
click at [1393, 197] on icon at bounding box center [1403, 191] width 22 height 22
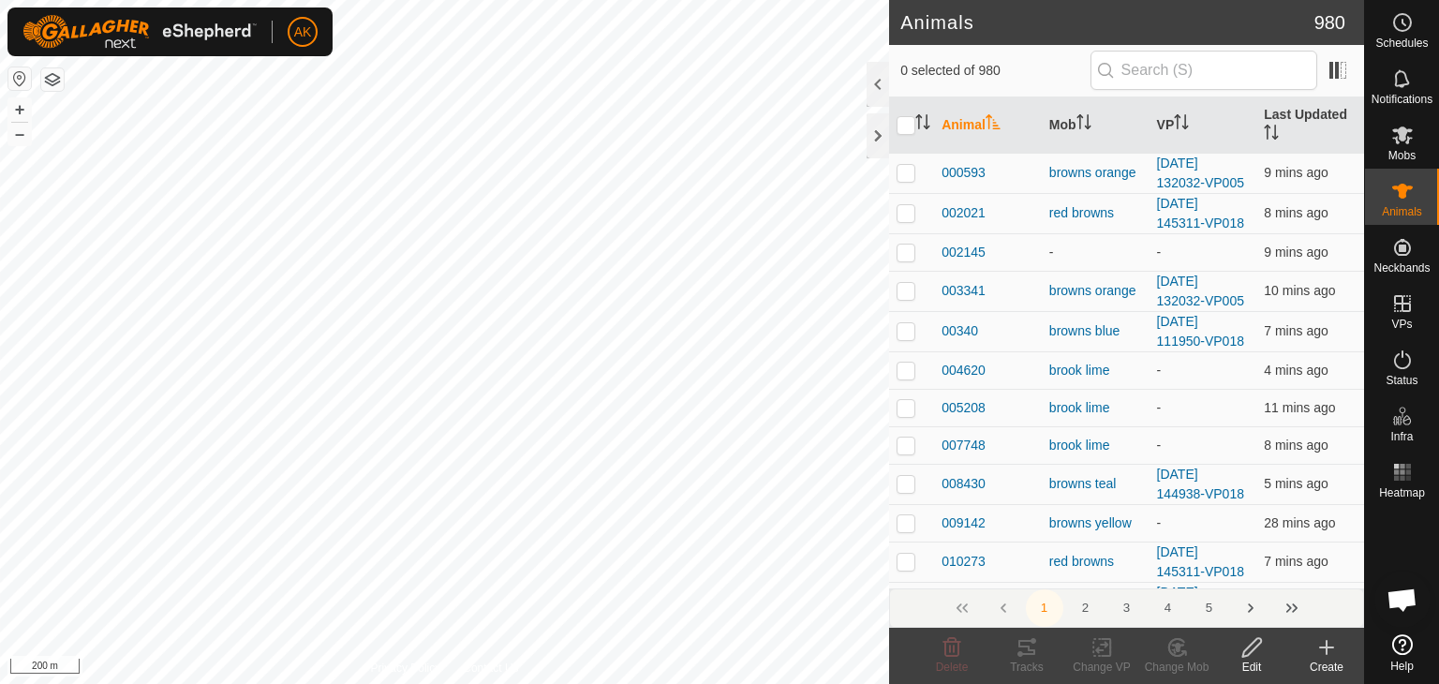
click at [1327, 649] on icon at bounding box center [1327, 647] width 0 height 13
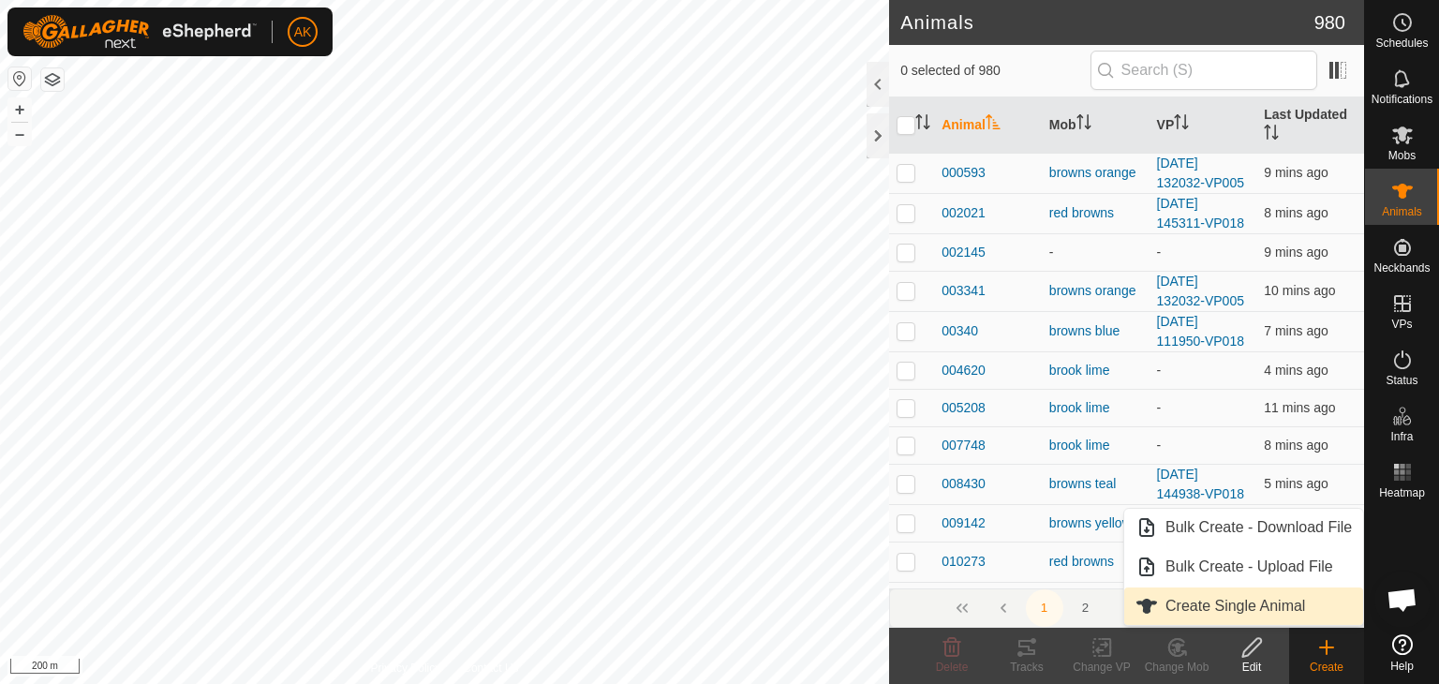
click at [1241, 605] on link "Create Single Animal" at bounding box center [1244, 606] width 239 height 37
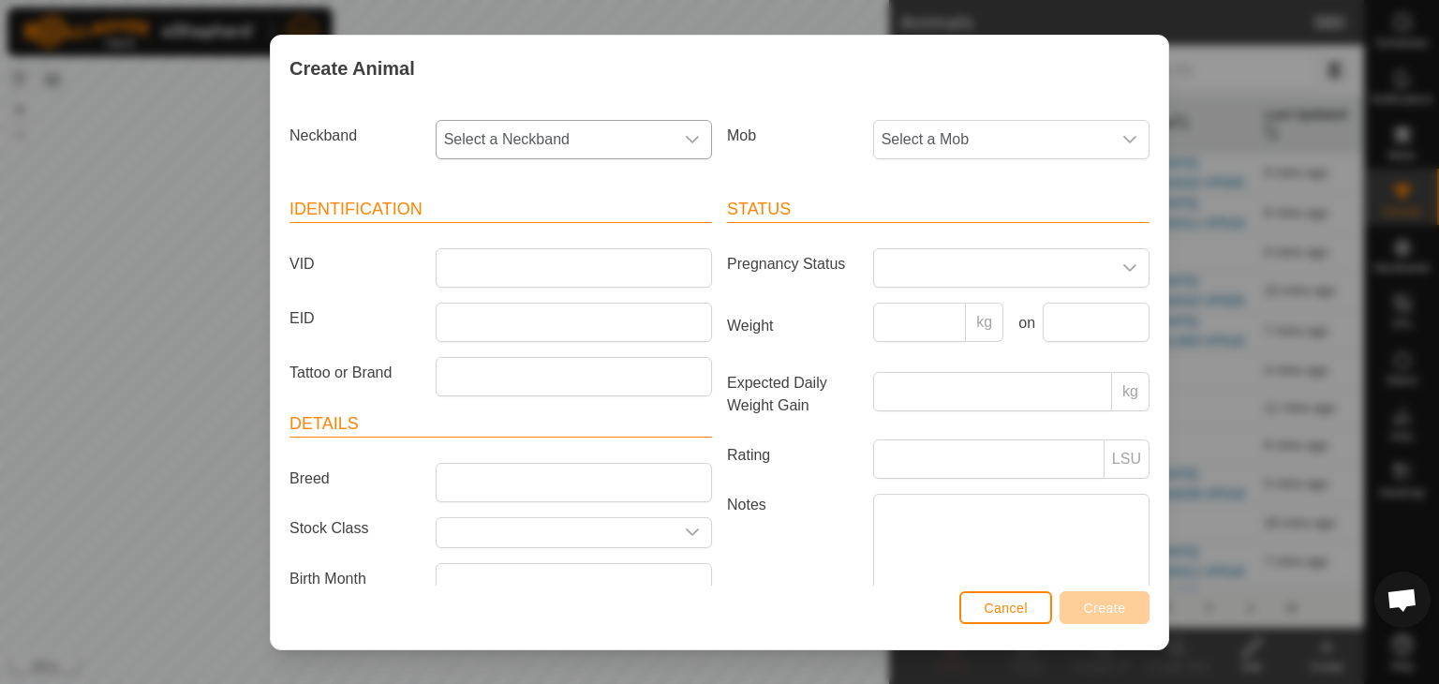
click at [562, 132] on span "Select a Neckband" at bounding box center [555, 139] width 237 height 37
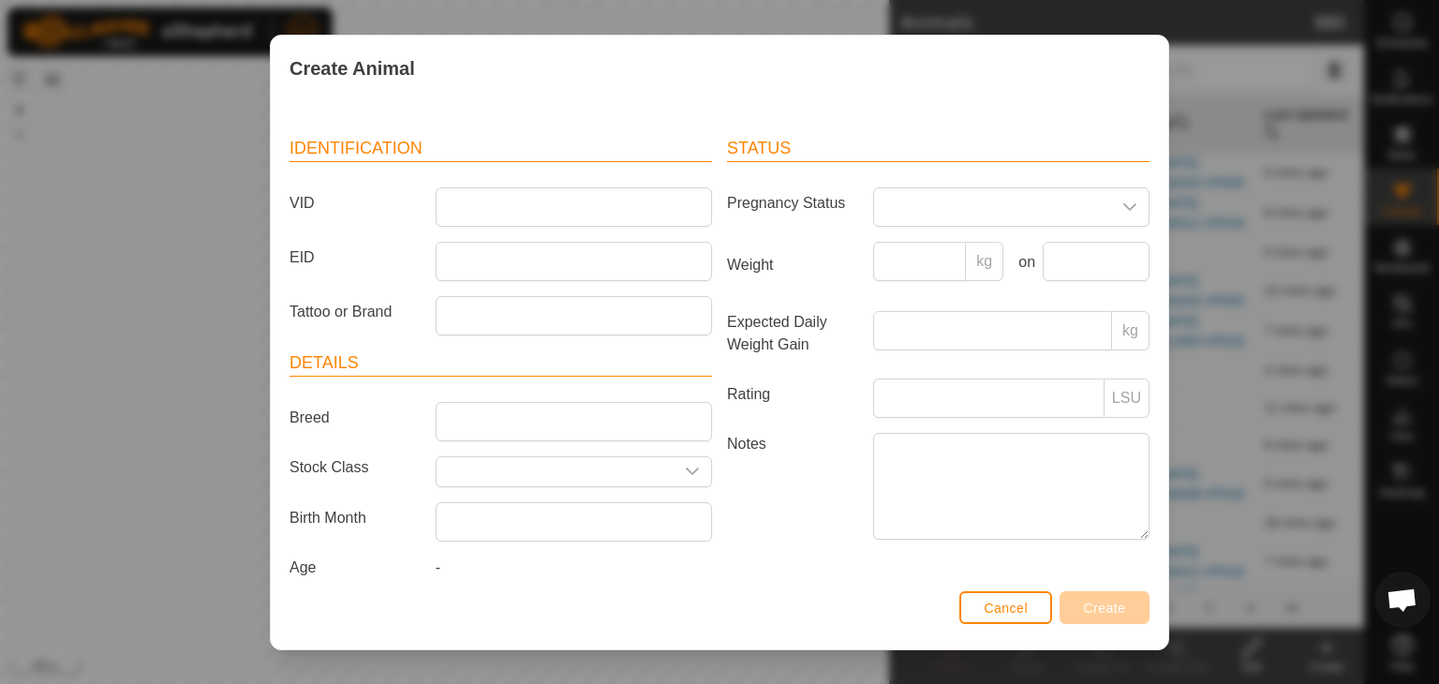
scroll to position [82, 0]
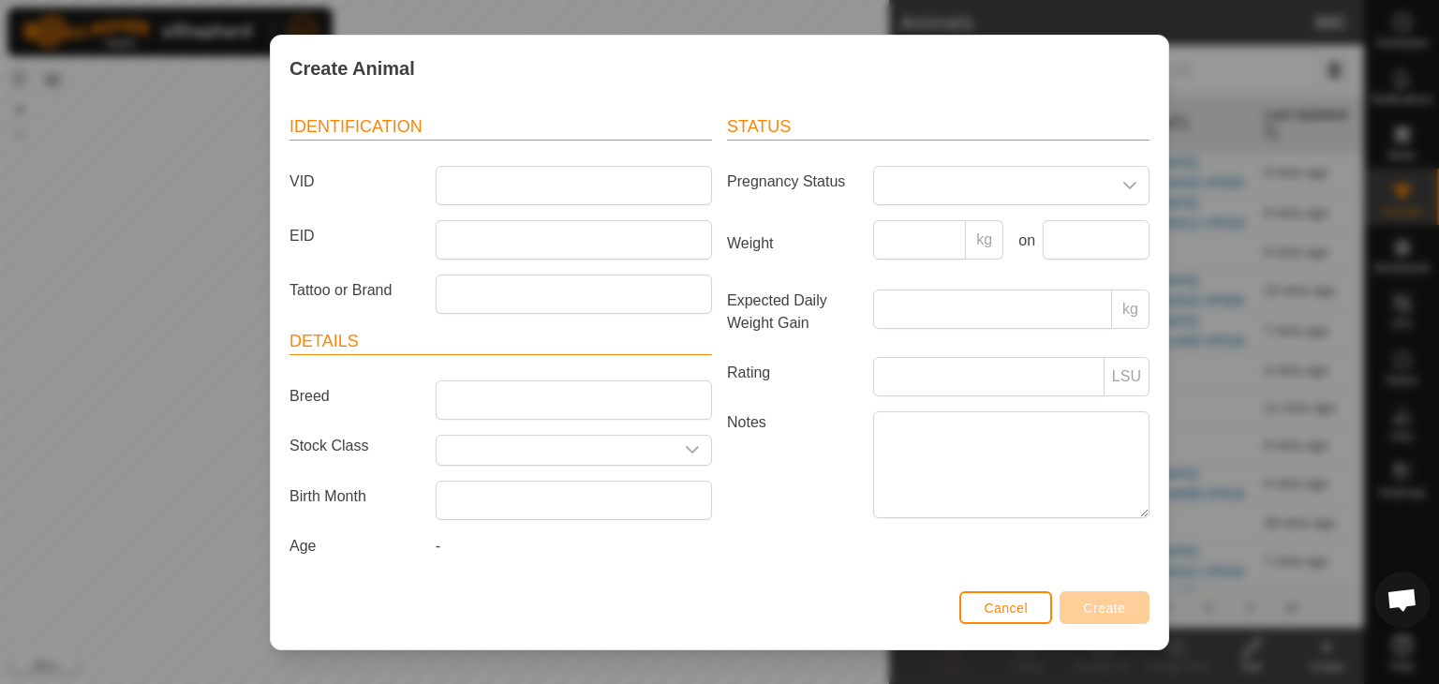
click at [1195, 148] on div "Create Animal Neckband Select a Neckband Mob Select a Mob Identification VID EI…" at bounding box center [719, 342] width 1439 height 684
click at [251, 239] on div "Create Animal Neckband Select a Neckband Mob Select a Mob Identification VID EI…" at bounding box center [719, 342] width 1439 height 684
click at [1008, 604] on span "Cancel" at bounding box center [1006, 608] width 44 height 15
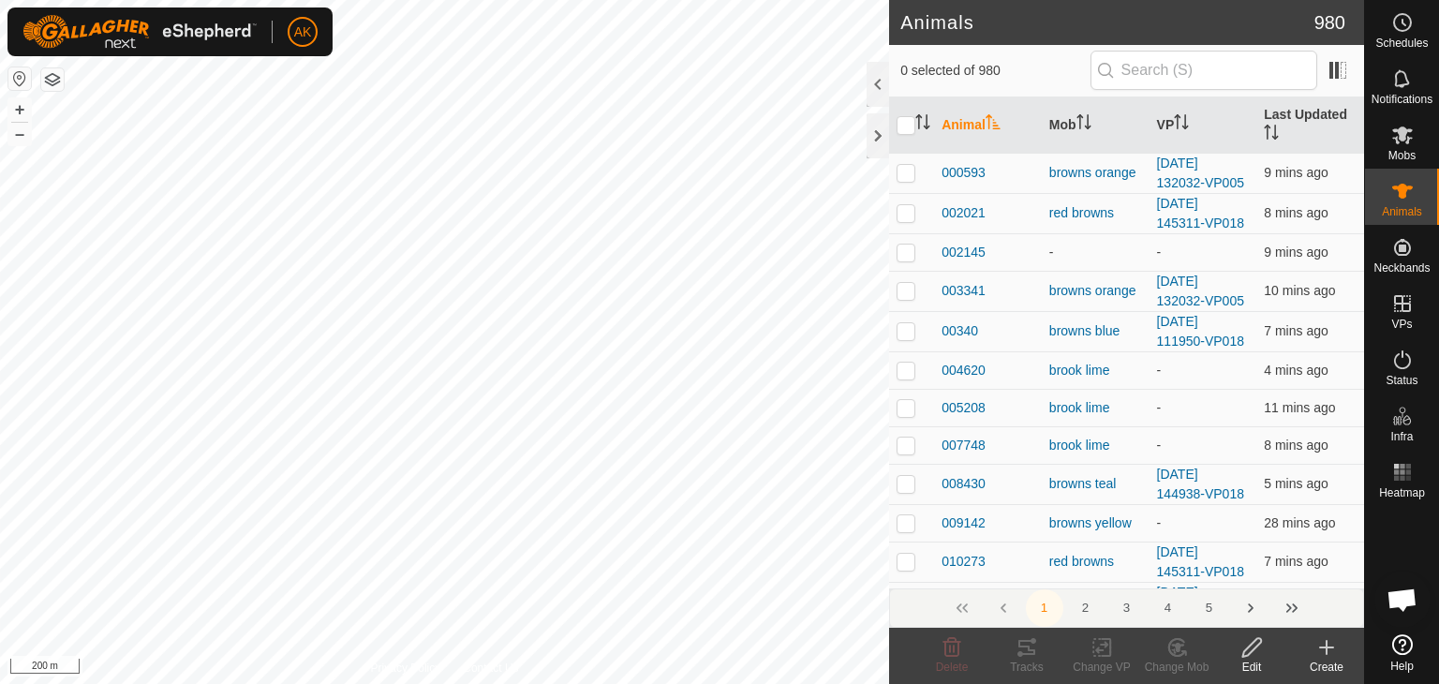
click at [1325, 648] on icon at bounding box center [1326, 648] width 13 height 0
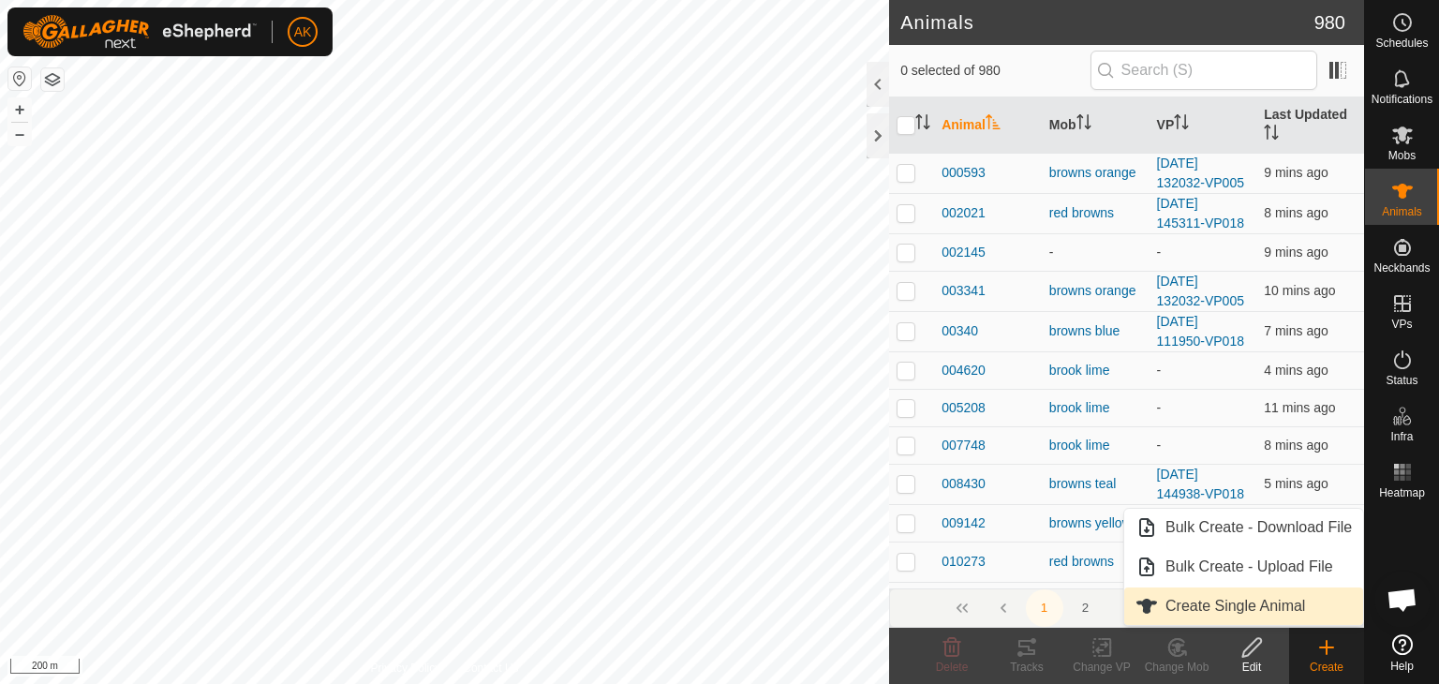
click at [1200, 608] on link "Create Single Animal" at bounding box center [1244, 606] width 239 height 37
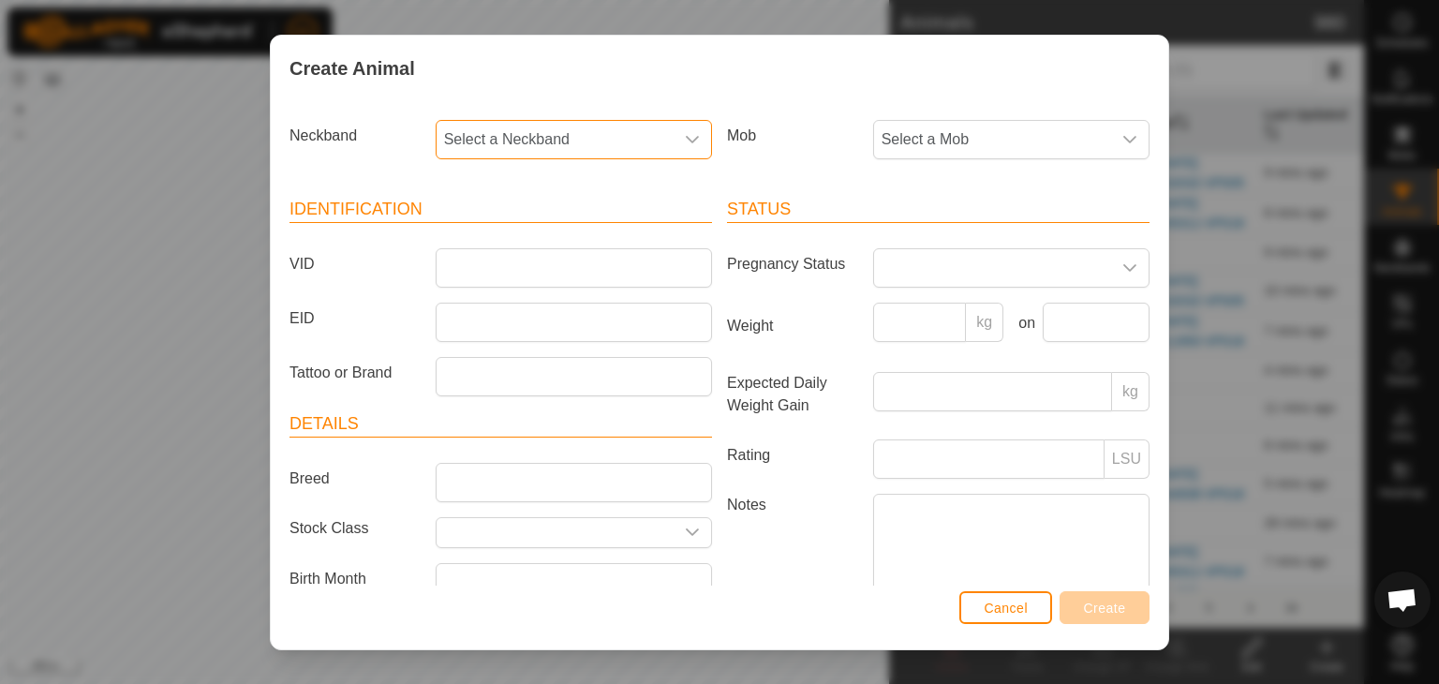
click at [529, 136] on span "Select a Neckband" at bounding box center [555, 139] width 237 height 37
type input "244"
click at [518, 235] on li "0531244105" at bounding box center [573, 235] width 270 height 37
click at [493, 270] on input "VID" at bounding box center [574, 267] width 276 height 39
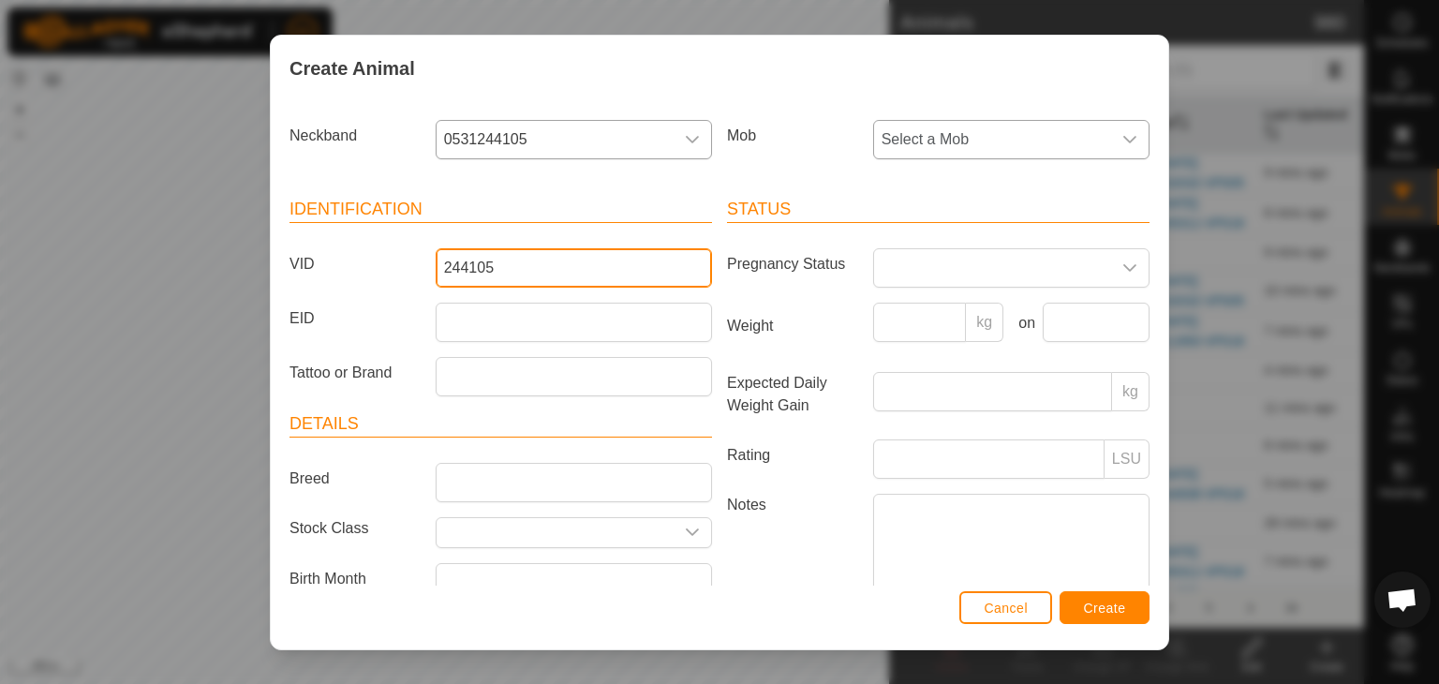
type input "244105"
click at [931, 132] on span "Select a Mob" at bounding box center [992, 139] width 237 height 37
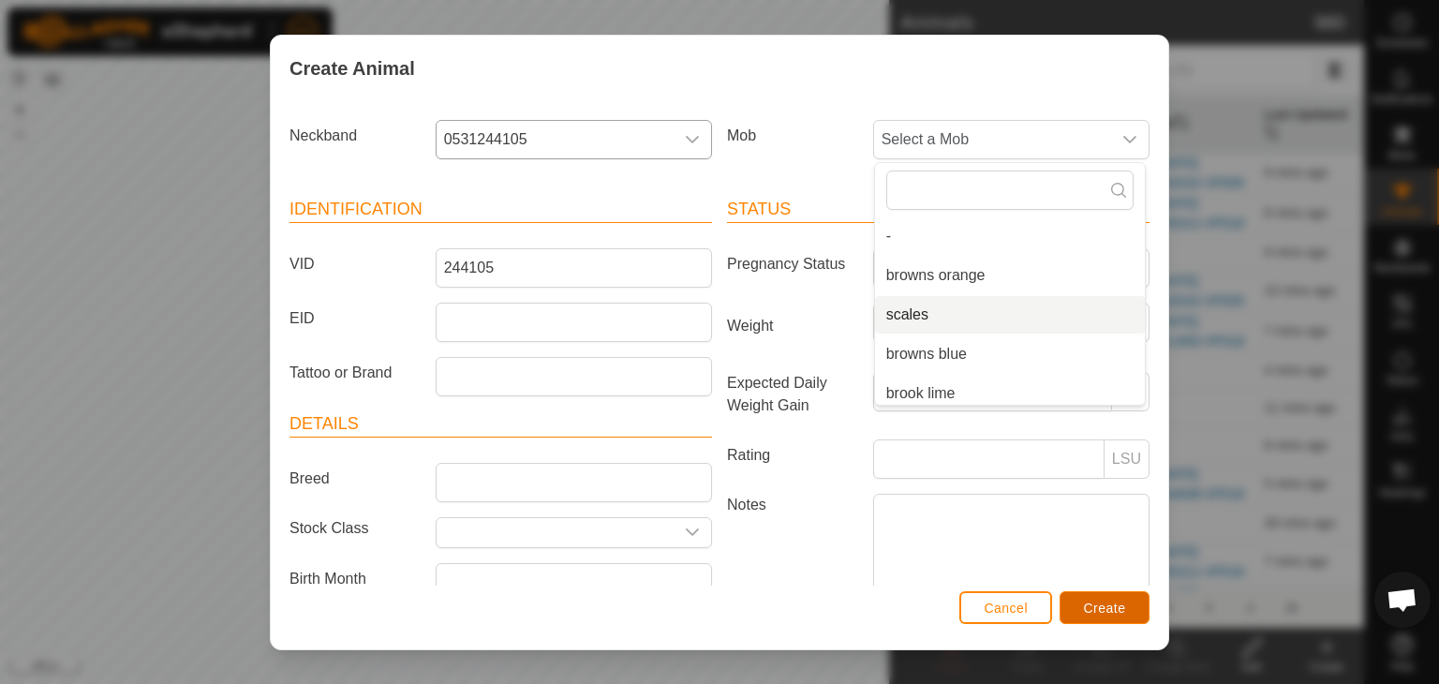
click at [1104, 616] on button "Create" at bounding box center [1105, 607] width 90 height 33
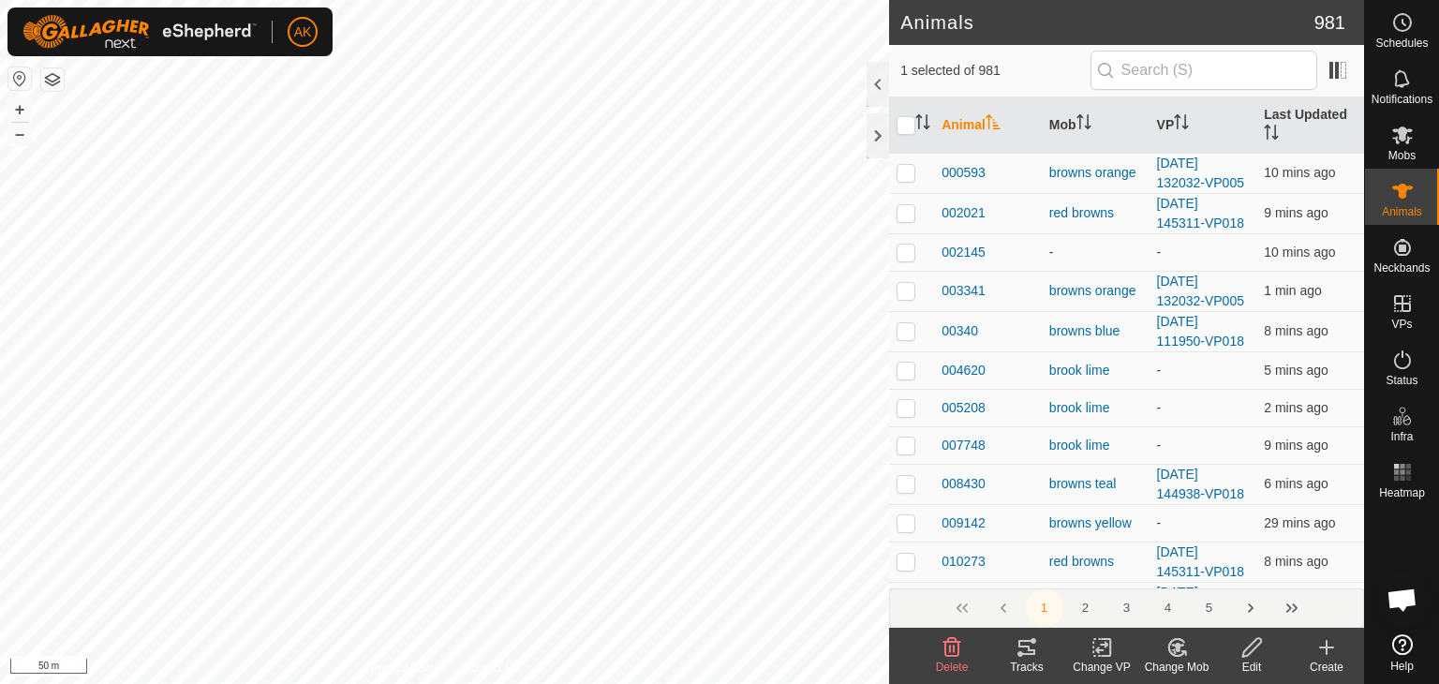
click at [1098, 643] on icon at bounding box center [1102, 647] width 23 height 22
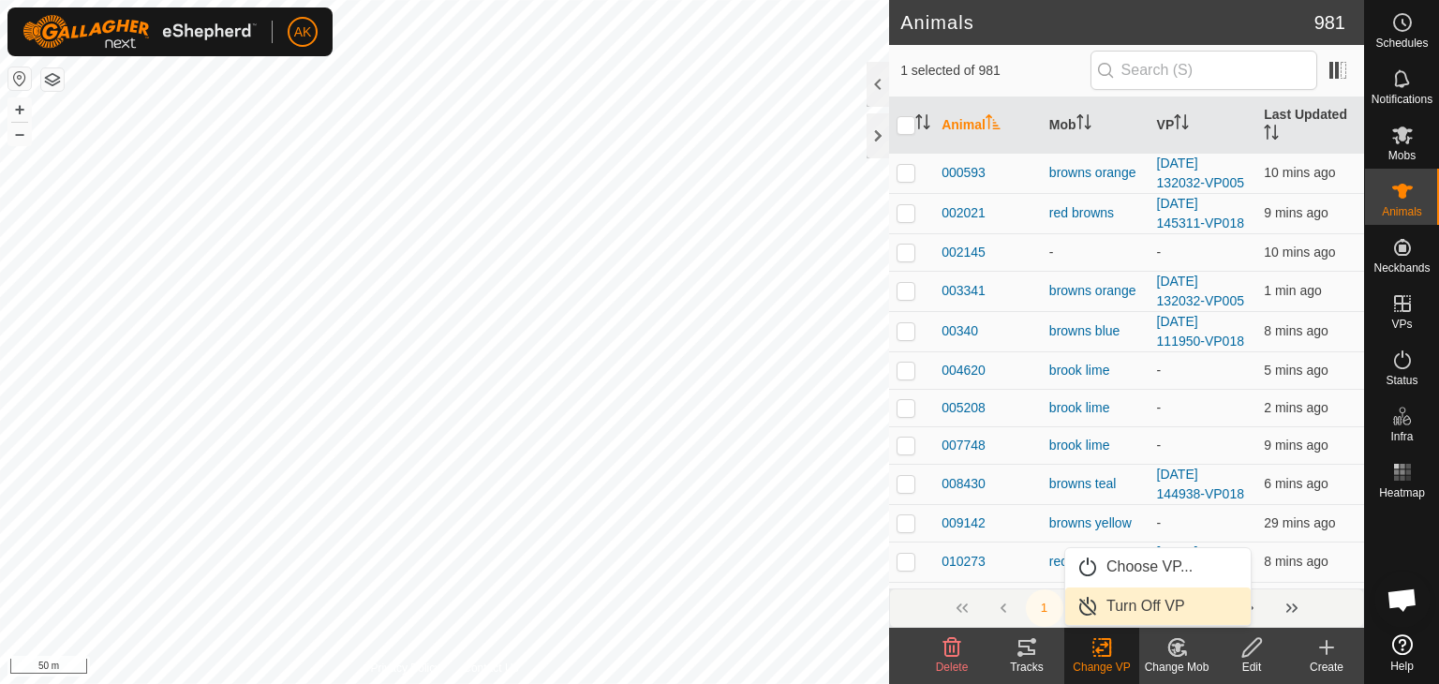
click at [1132, 606] on link "Turn Off VP" at bounding box center [1159, 606] width 186 height 37
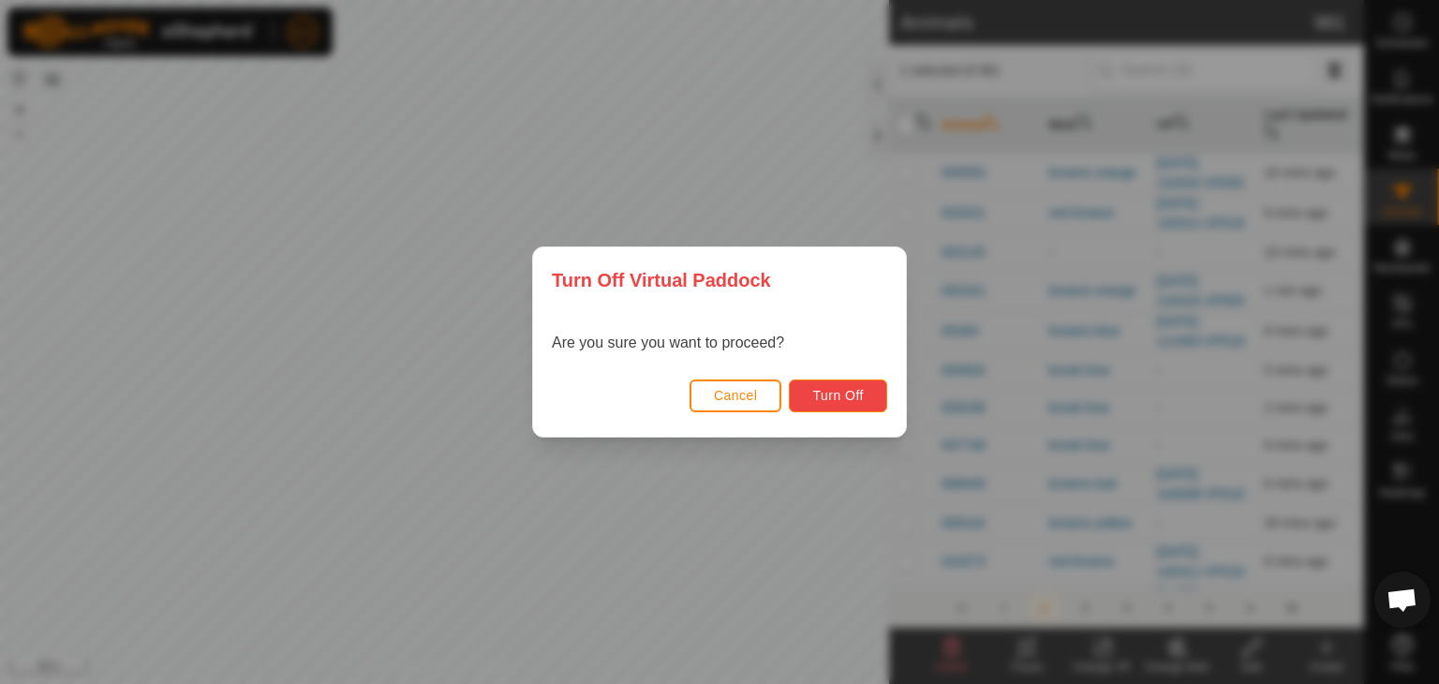
click at [855, 410] on button "Turn Off" at bounding box center [838, 396] width 98 height 33
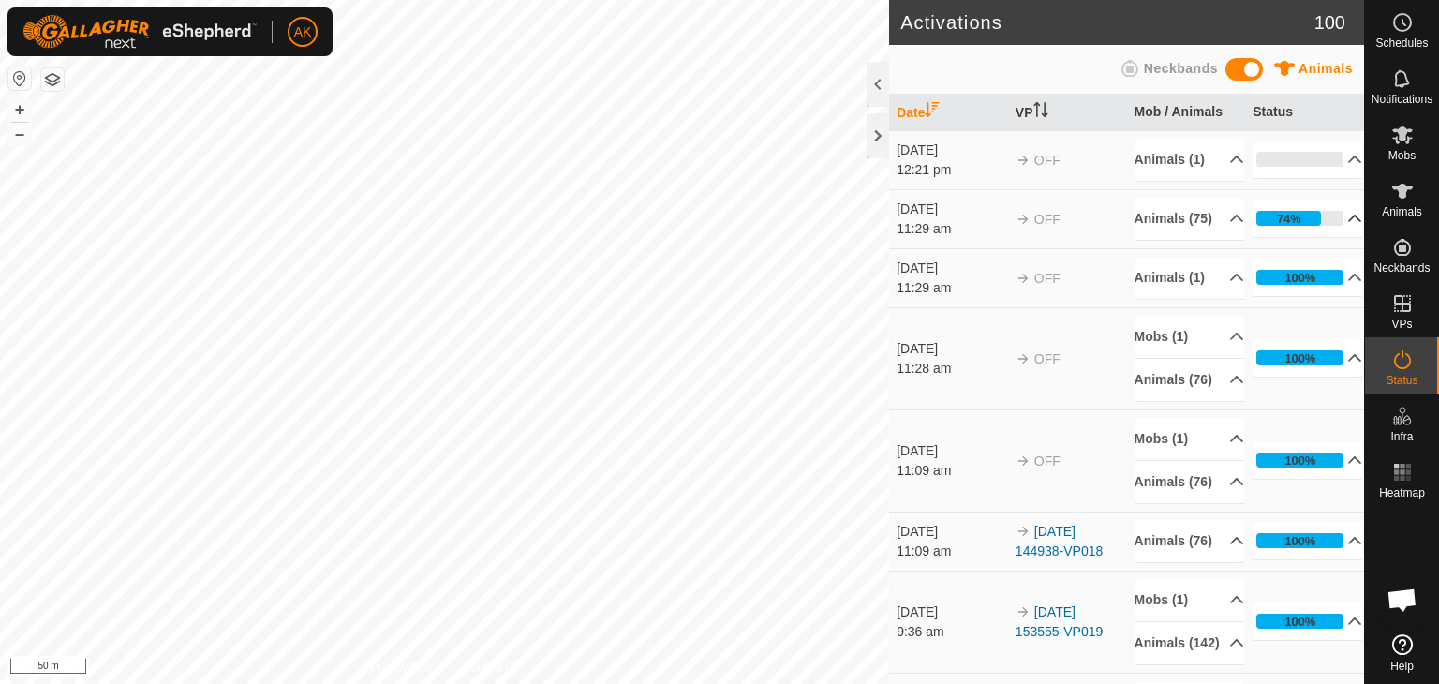
click at [1348, 226] on icon at bounding box center [1355, 218] width 15 height 15
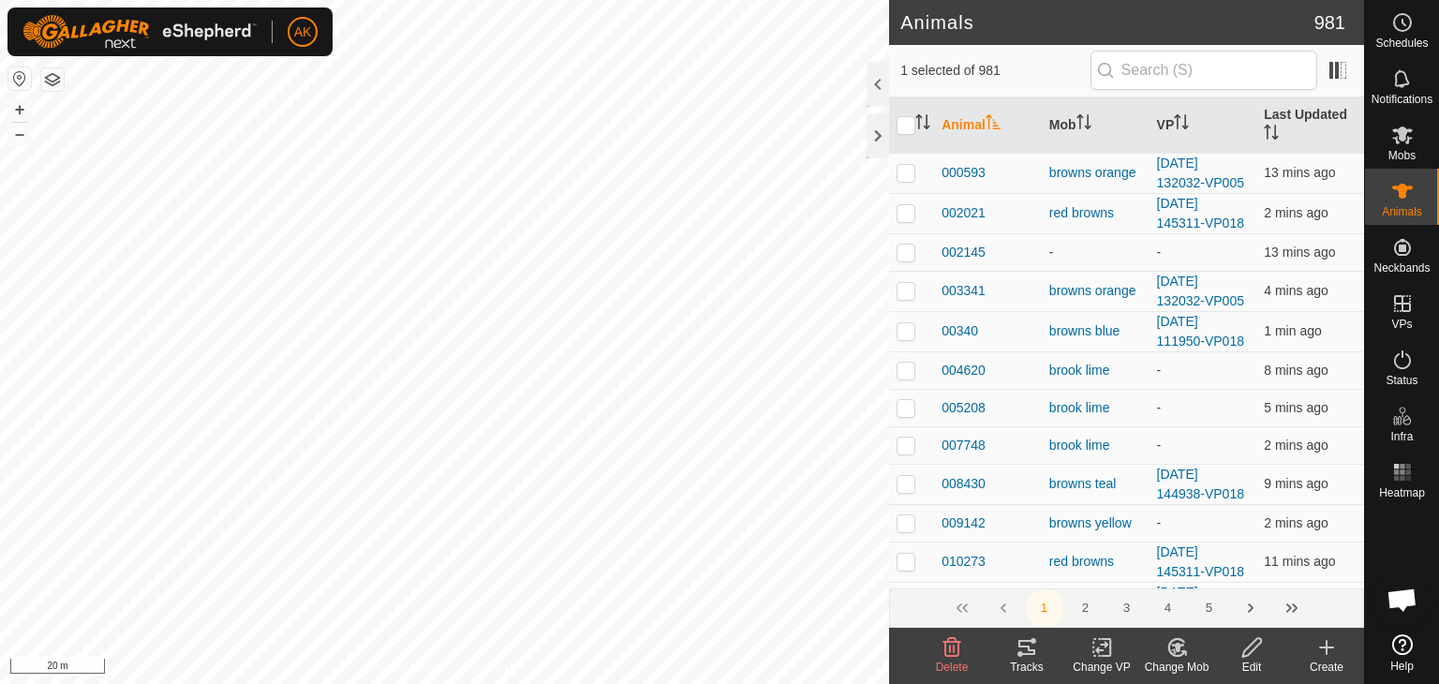
click at [1325, 642] on icon at bounding box center [1327, 647] width 22 height 22
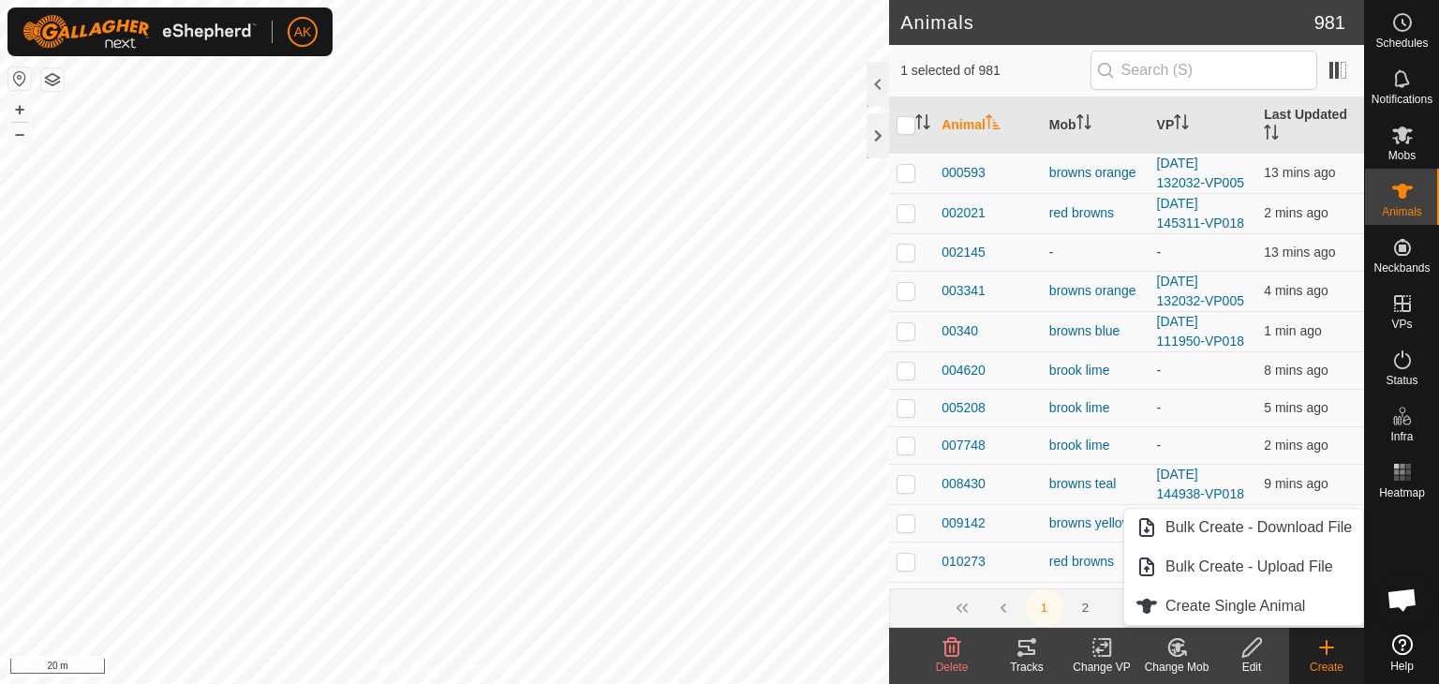
click at [1166, 655] on icon at bounding box center [1177, 647] width 23 height 22
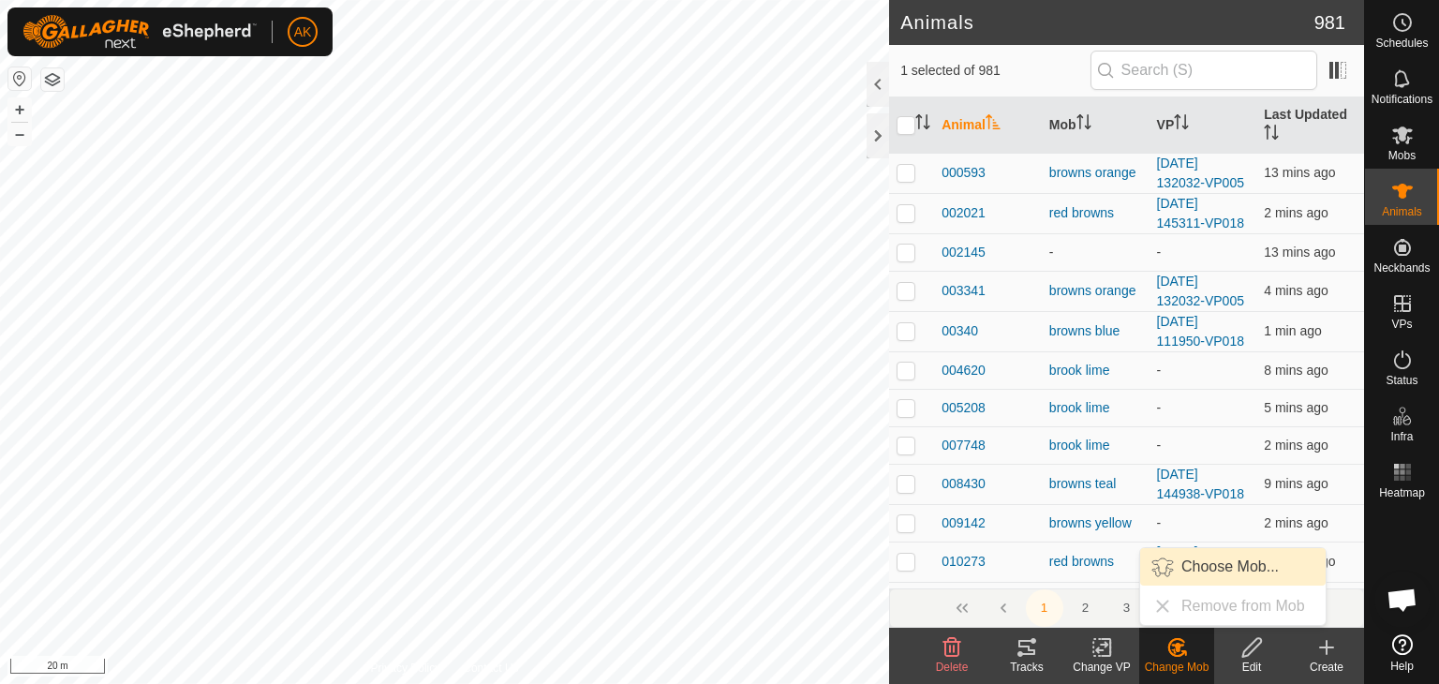
click at [1180, 569] on link "Choose Mob..." at bounding box center [1234, 566] width 186 height 37
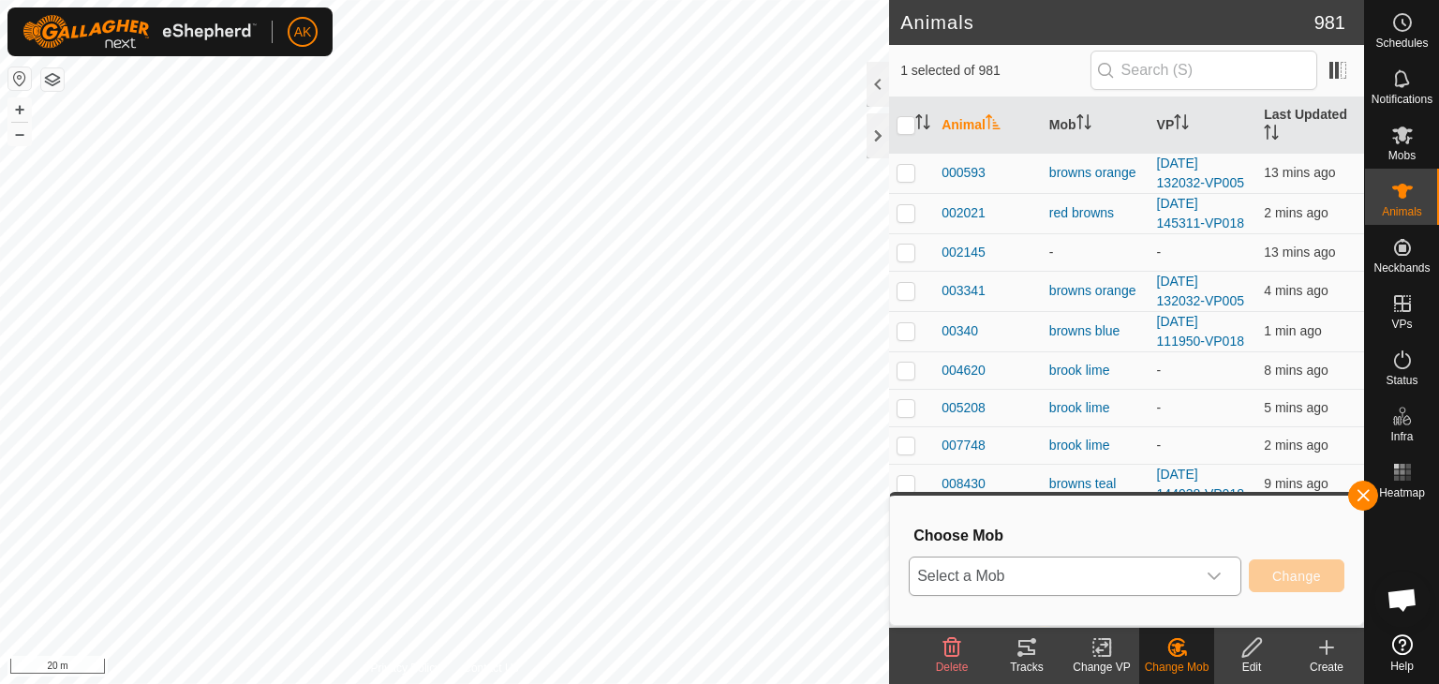
click at [1221, 578] on icon "dropdown trigger" at bounding box center [1214, 576] width 15 height 15
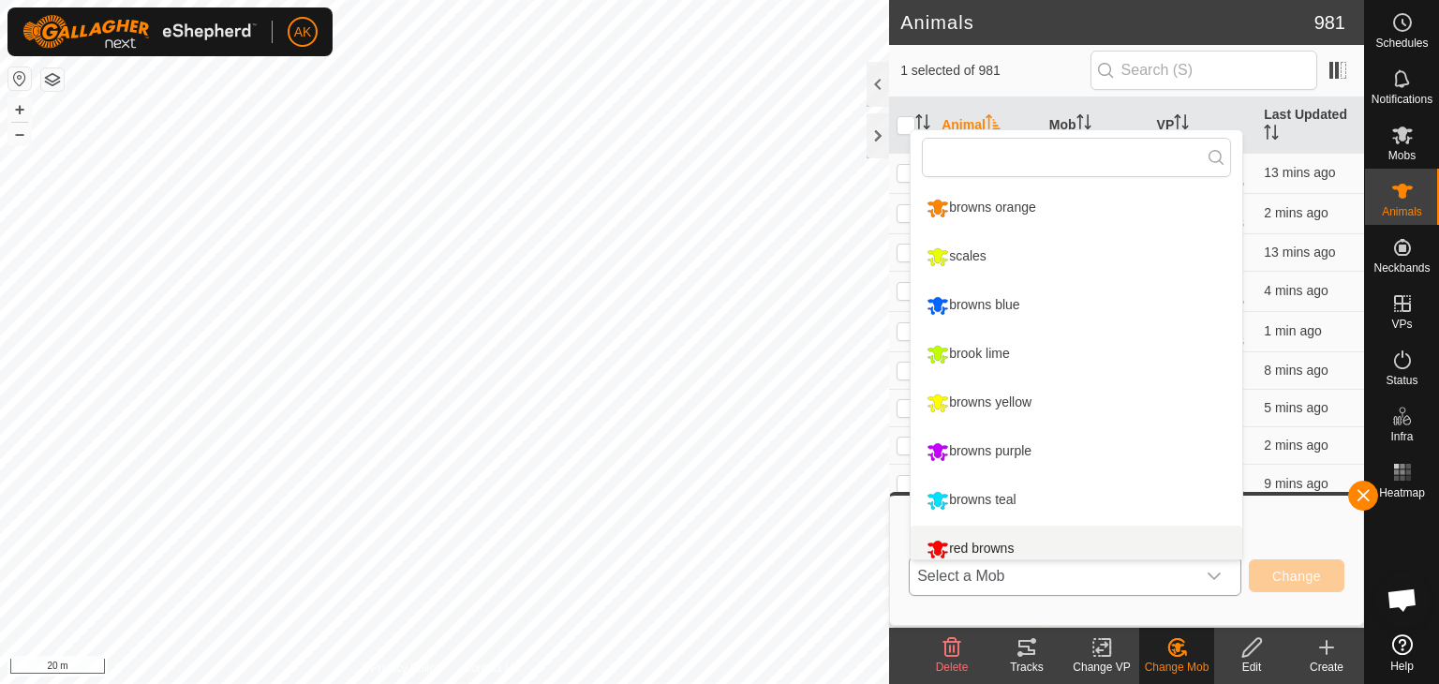
scroll to position [13, 0]
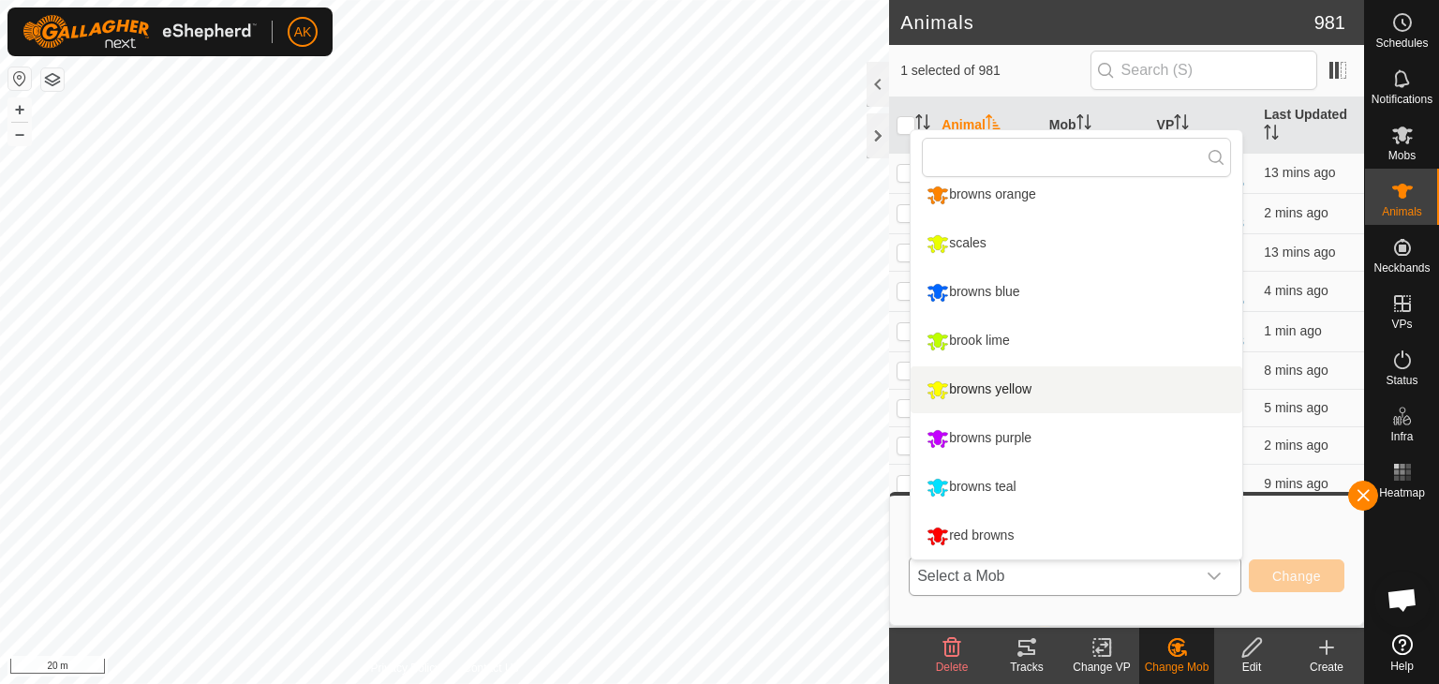
click at [982, 388] on li "browns yellow" at bounding box center [1077, 389] width 332 height 47
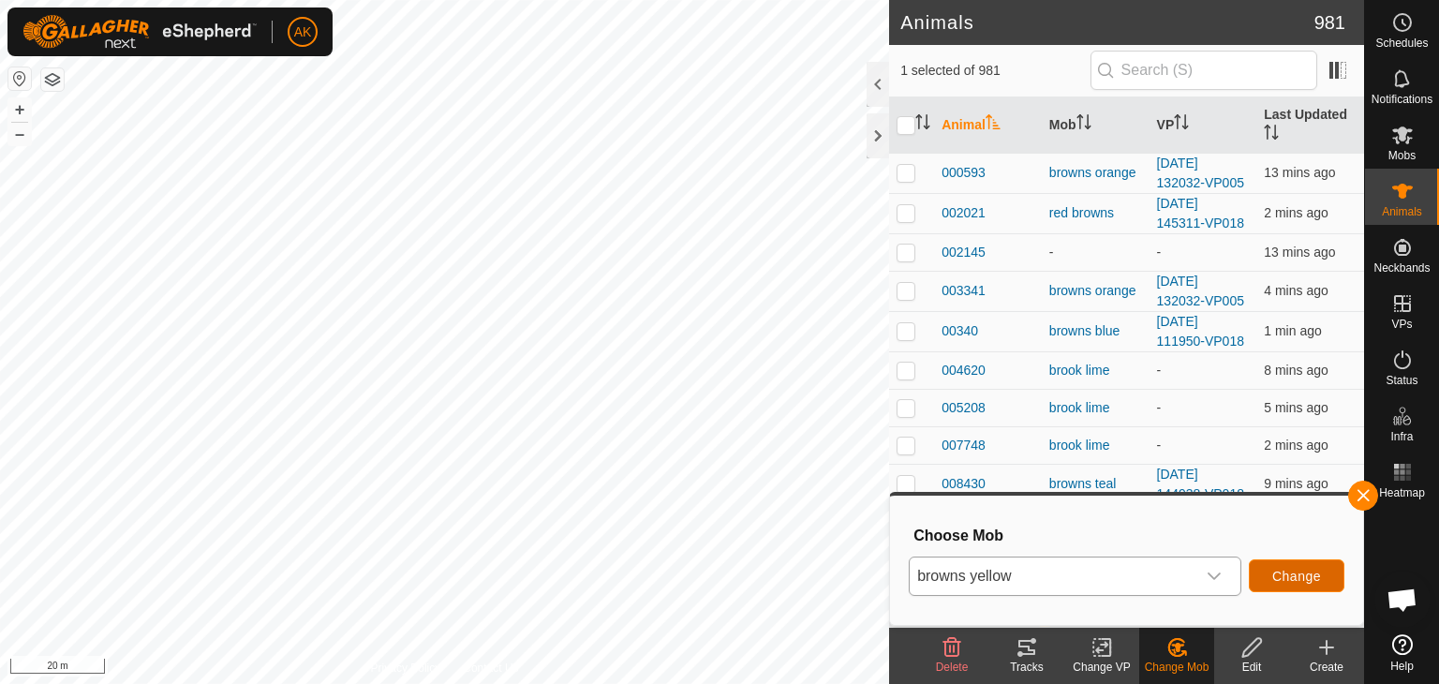
click at [1291, 582] on span "Change" at bounding box center [1297, 576] width 49 height 15
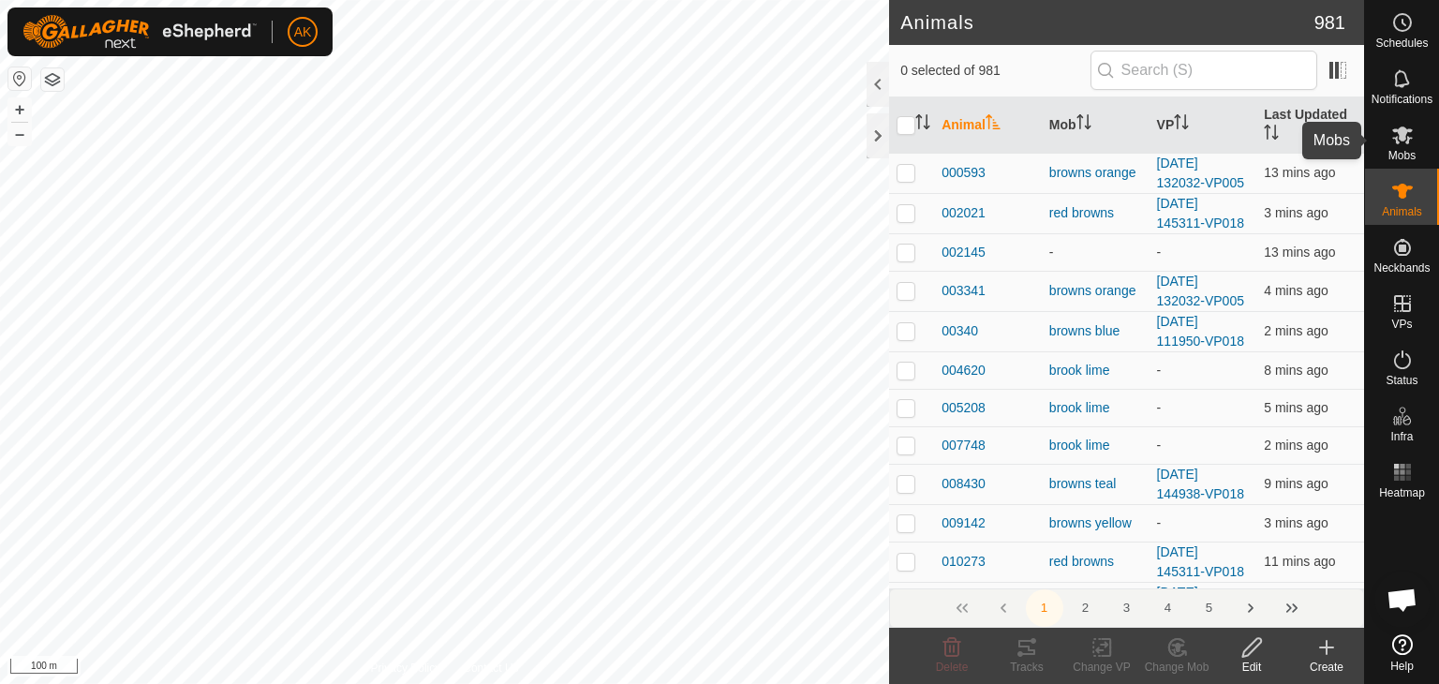
click at [1395, 137] on icon at bounding box center [1403, 136] width 21 height 18
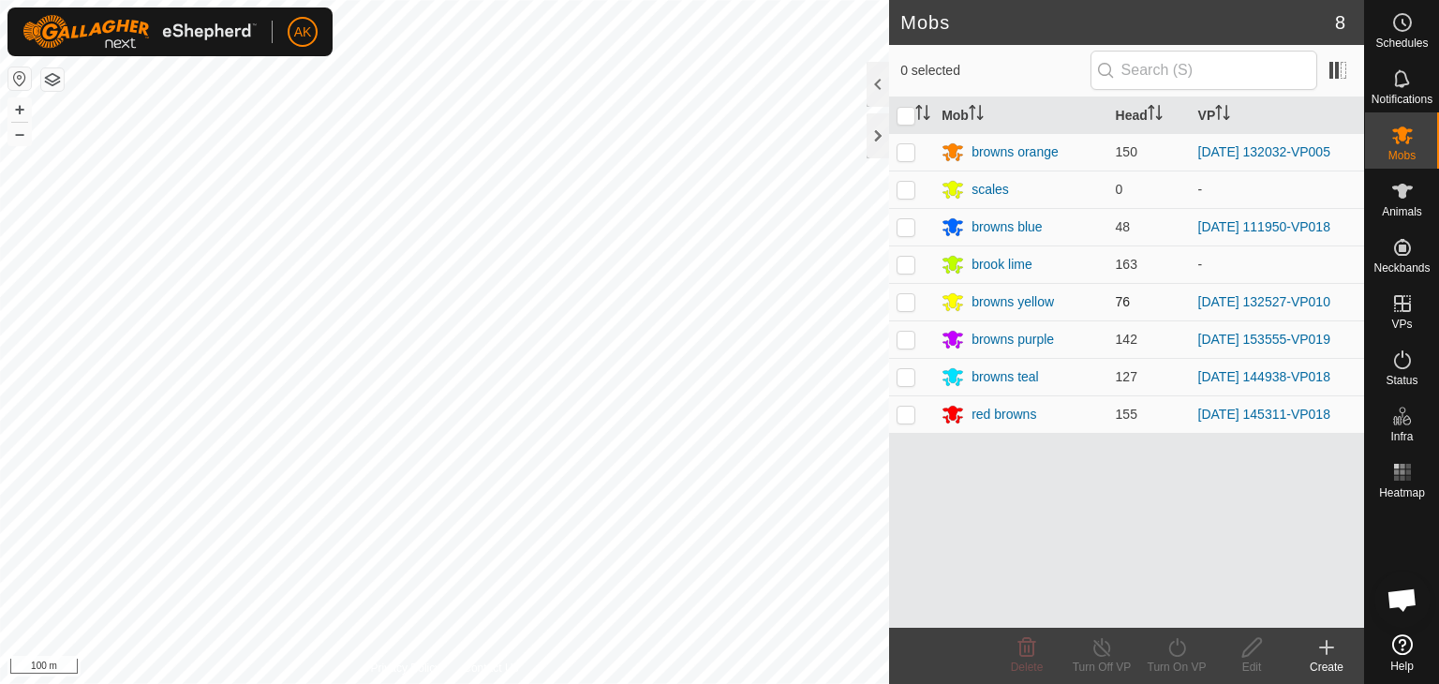
click at [906, 301] on p-checkbox at bounding box center [906, 301] width 19 height 15
checkbox input "true"
click at [1177, 649] on icon at bounding box center [1177, 647] width 23 height 22
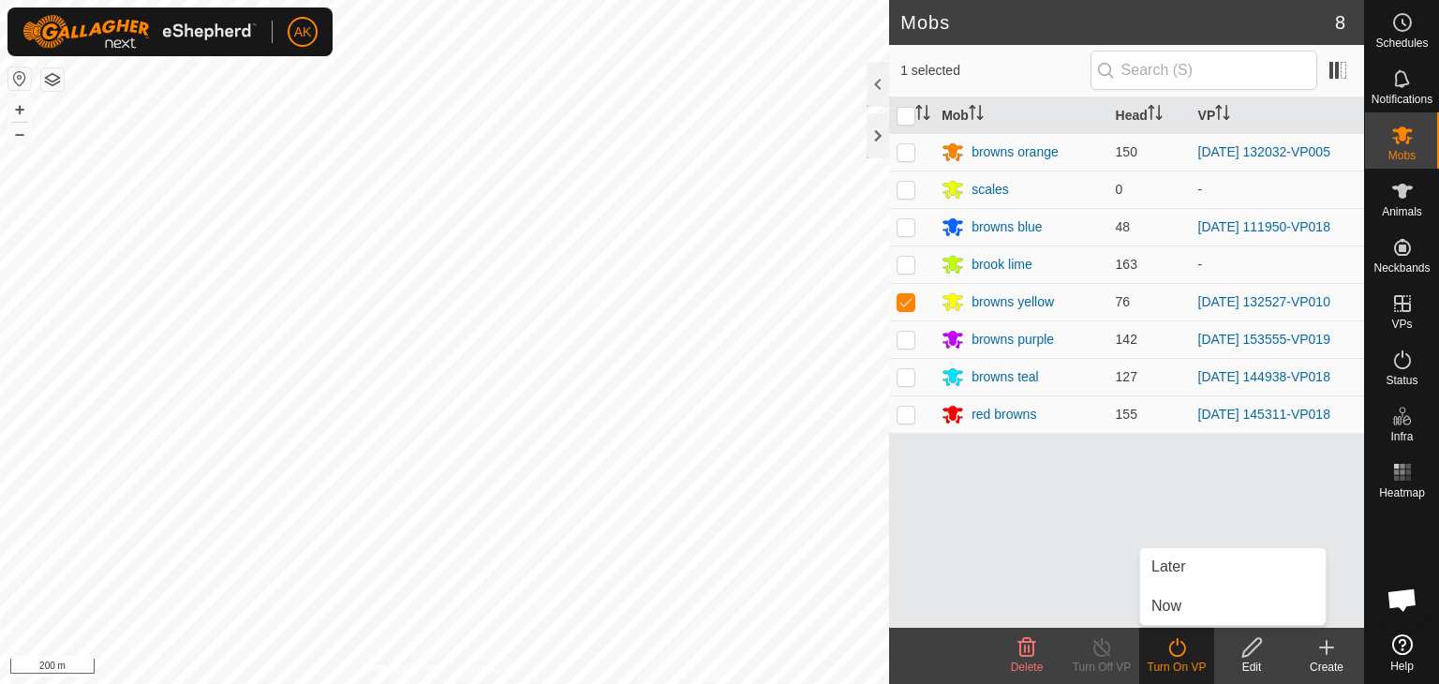
click at [1251, 649] on icon at bounding box center [1252, 647] width 23 height 22
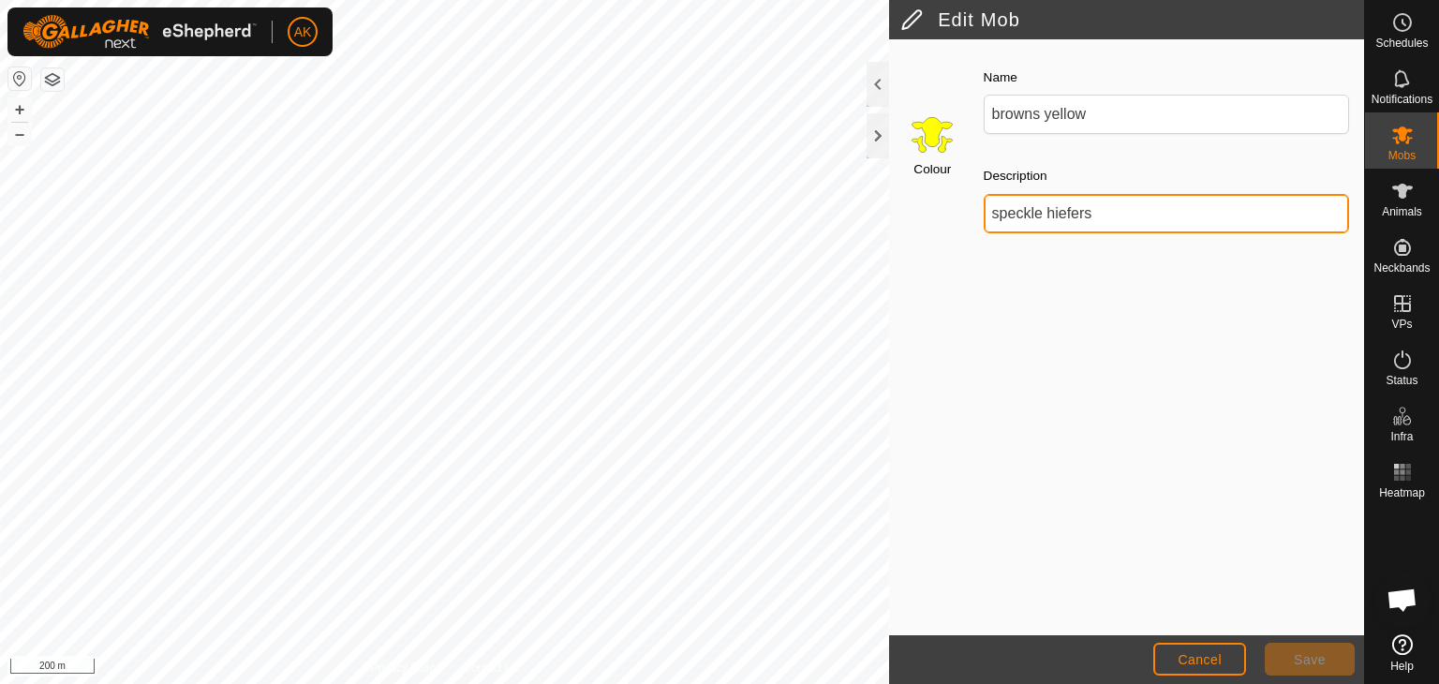
click at [1119, 216] on input "speckle hiefers" at bounding box center [1166, 213] width 365 height 39
type input "s"
type input "belmont btm steers"
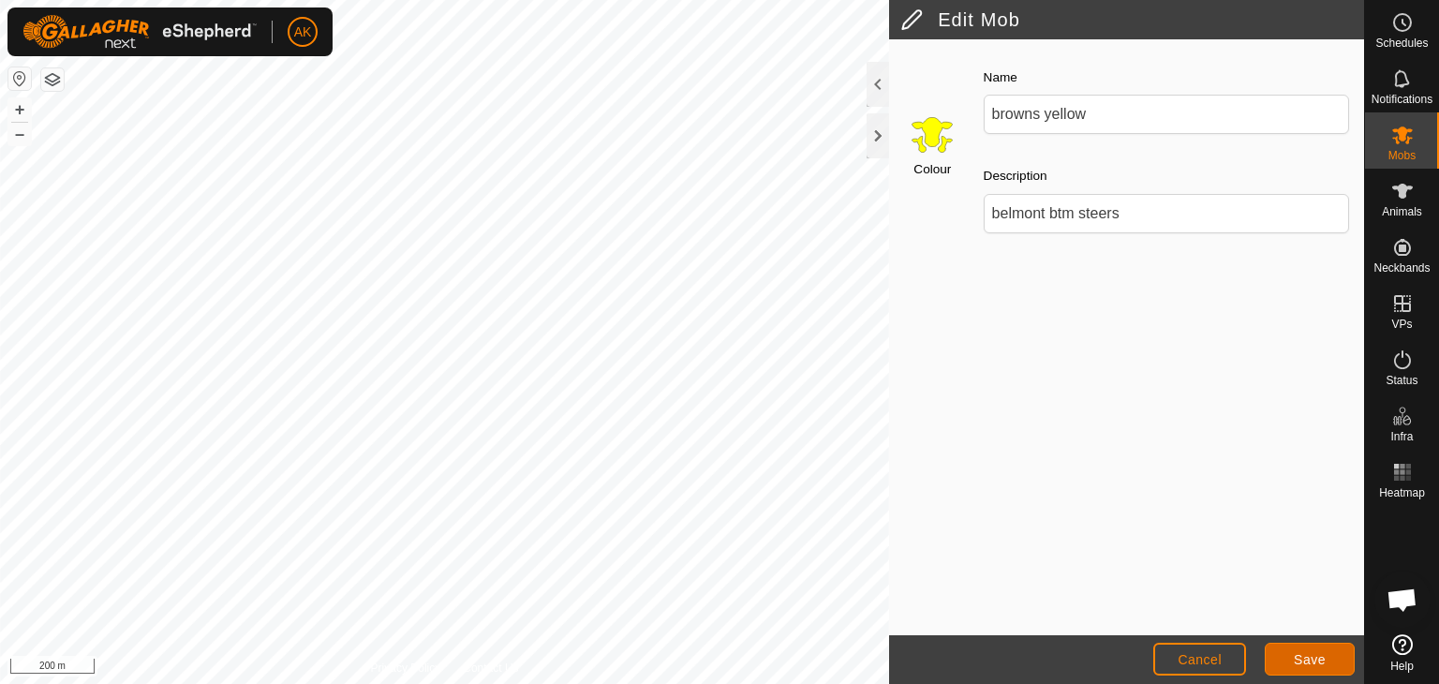
click at [1303, 653] on span "Save" at bounding box center [1310, 659] width 32 height 15
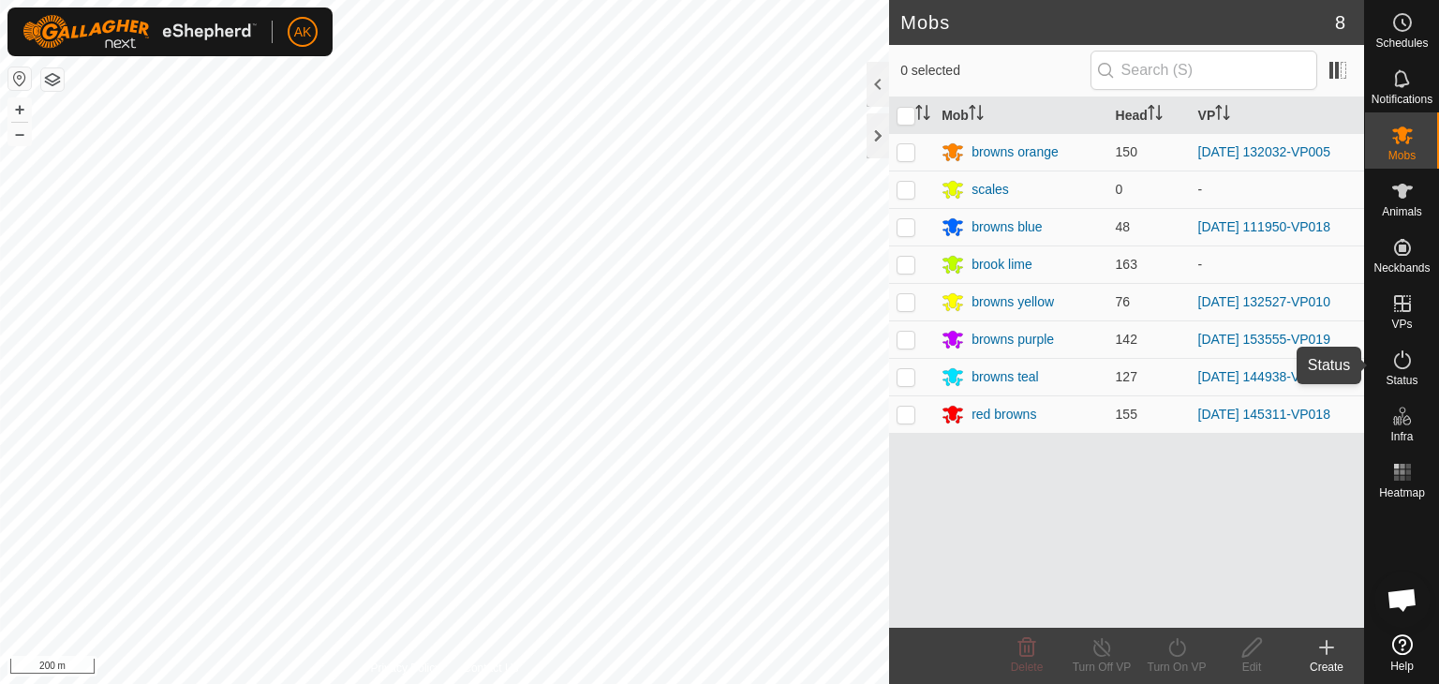
click at [1403, 361] on icon at bounding box center [1403, 360] width 22 height 22
click at [1402, 363] on icon at bounding box center [1403, 360] width 22 height 22
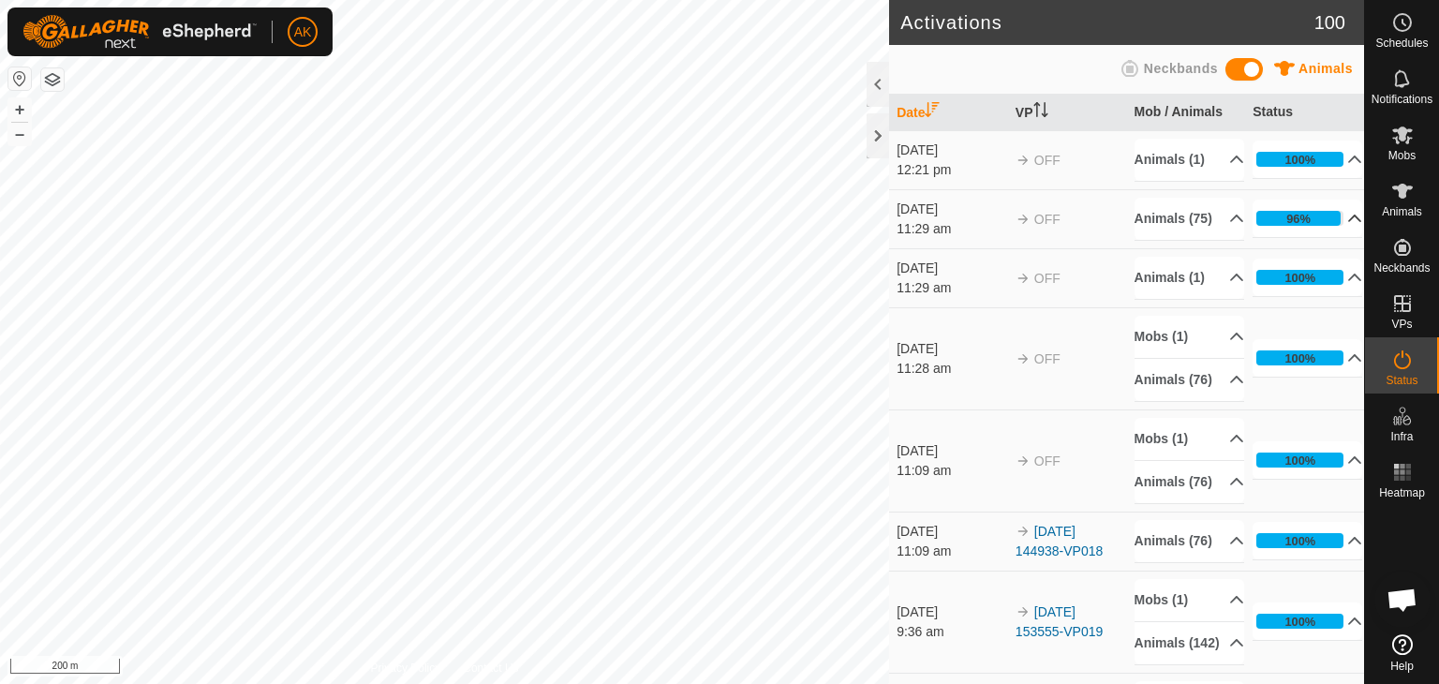
click at [1348, 226] on icon at bounding box center [1355, 218] width 15 height 15
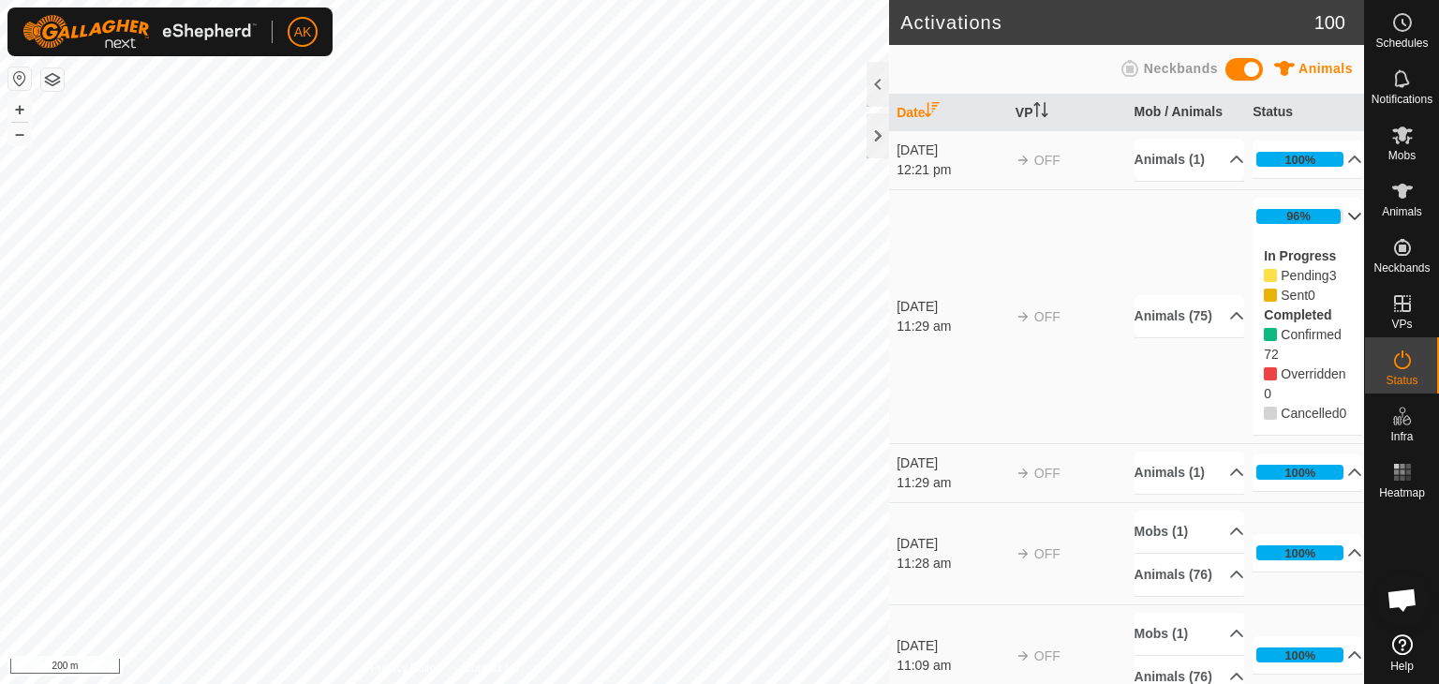
click at [1331, 235] on p-accordion-header "96%" at bounding box center [1308, 216] width 110 height 37
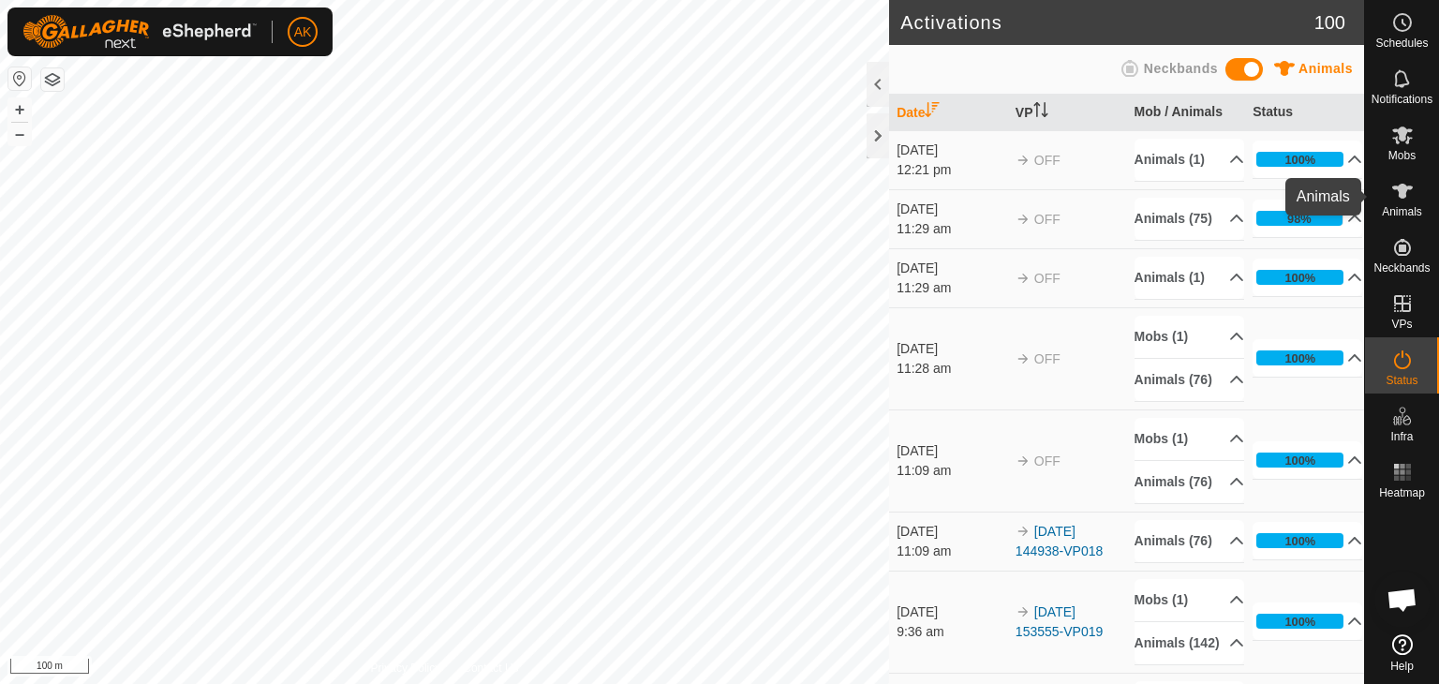
click at [1397, 193] on icon at bounding box center [1403, 191] width 22 height 22
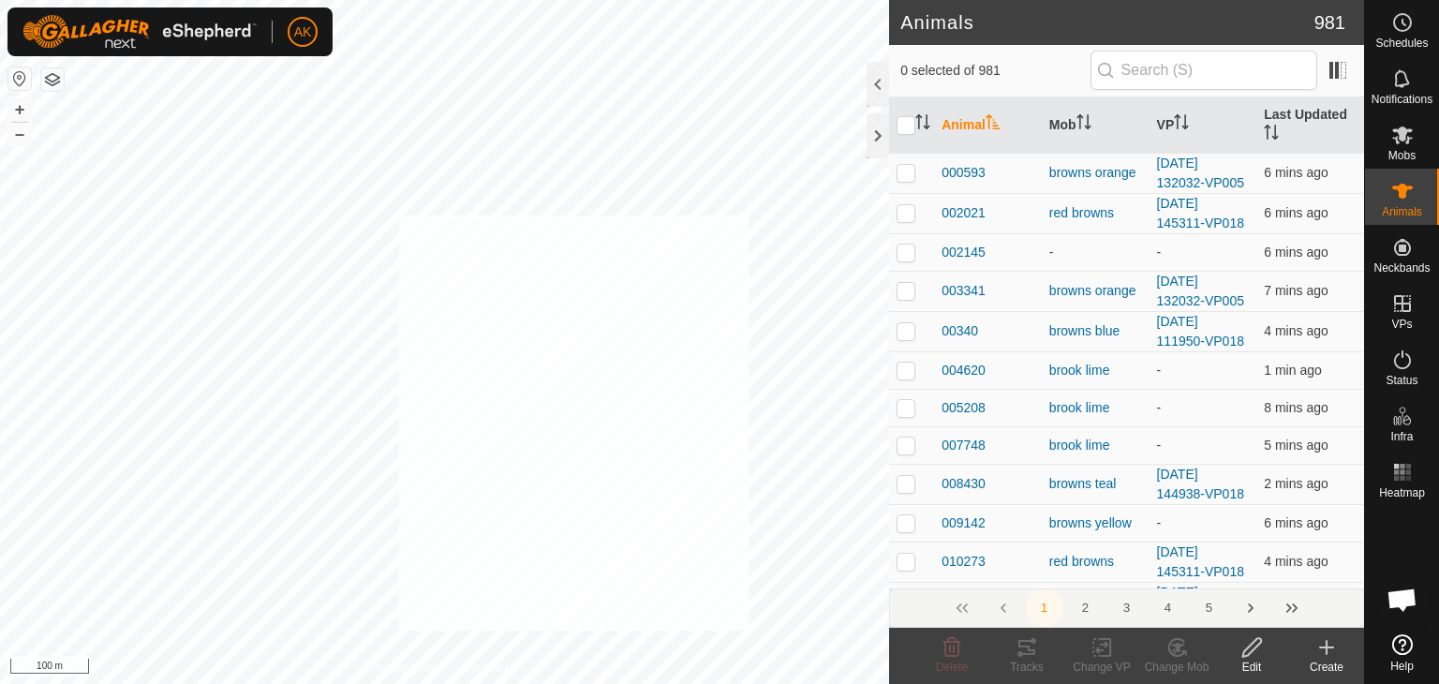
checkbox input "true"
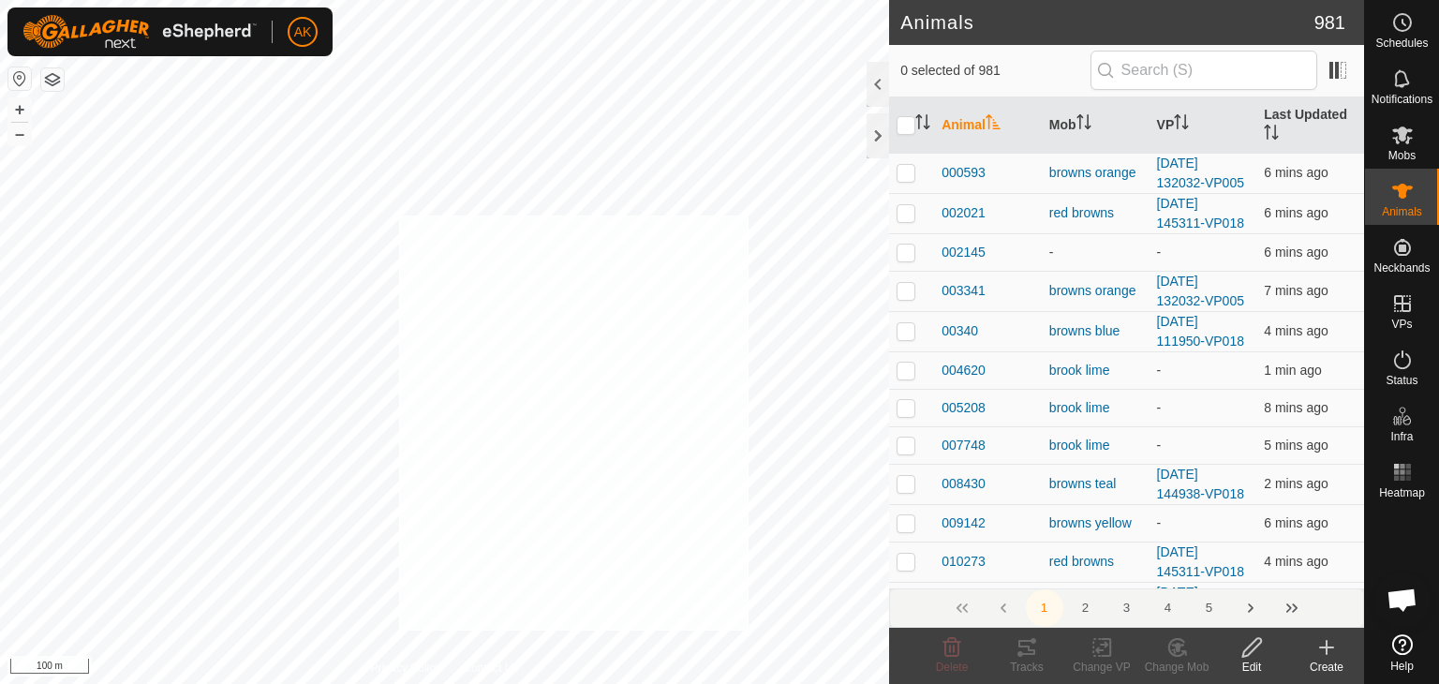
checkbox input "true"
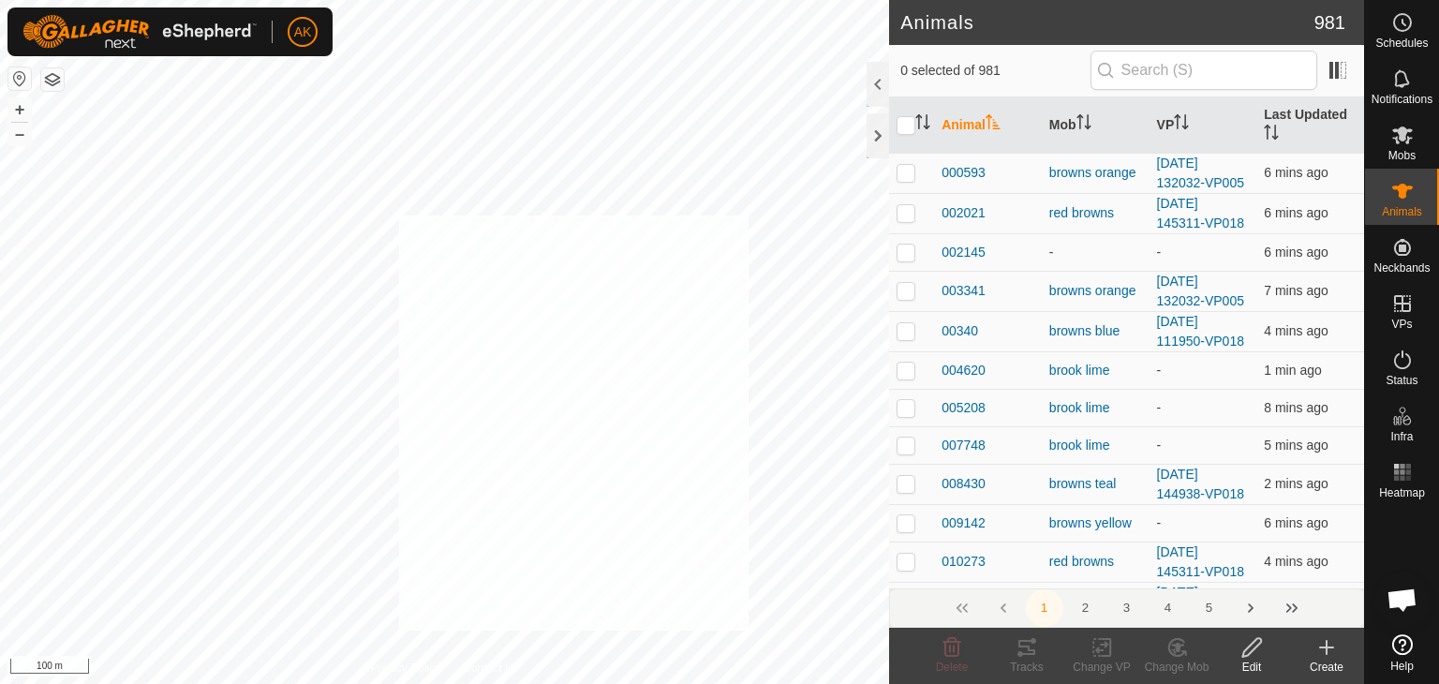
checkbox input "true"
click at [1175, 648] on icon at bounding box center [1177, 647] width 13 height 9
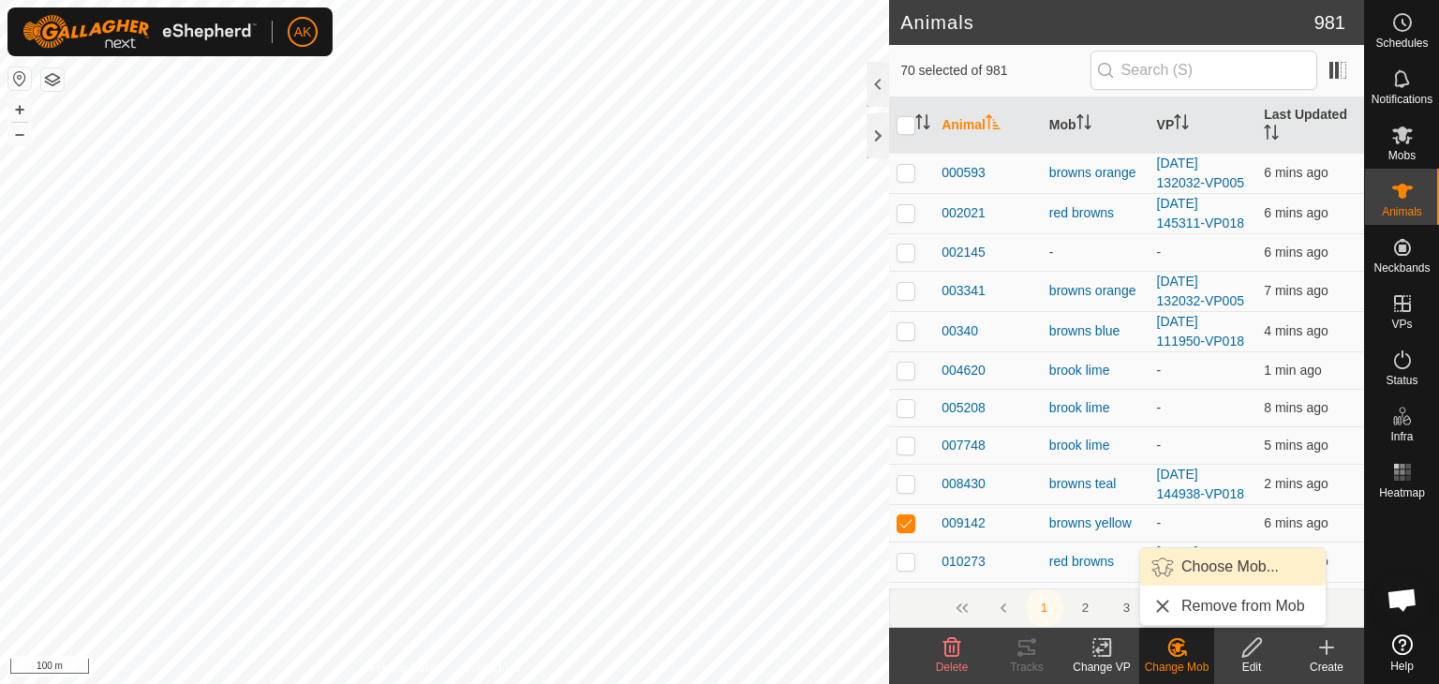
click at [1200, 567] on link "Choose Mob..." at bounding box center [1234, 566] width 186 height 37
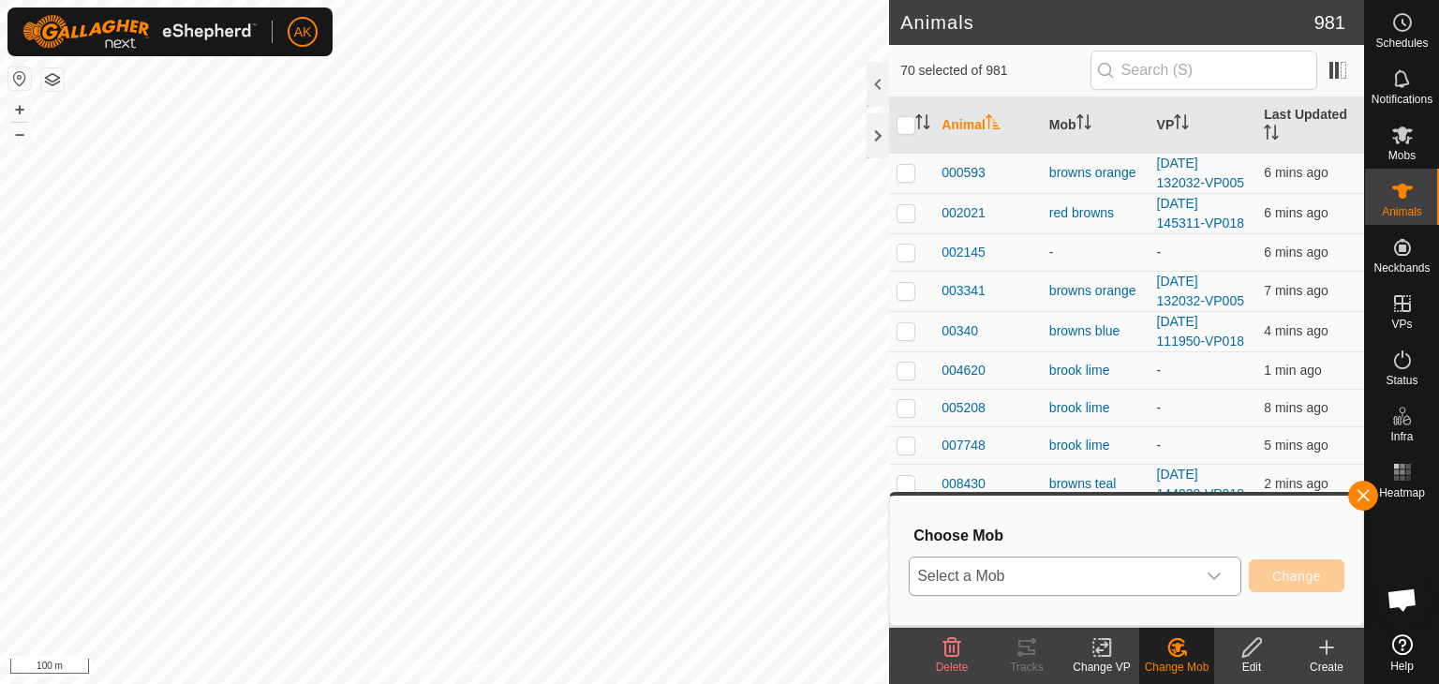
click at [1182, 571] on span "Select a Mob" at bounding box center [1053, 576] width 286 height 37
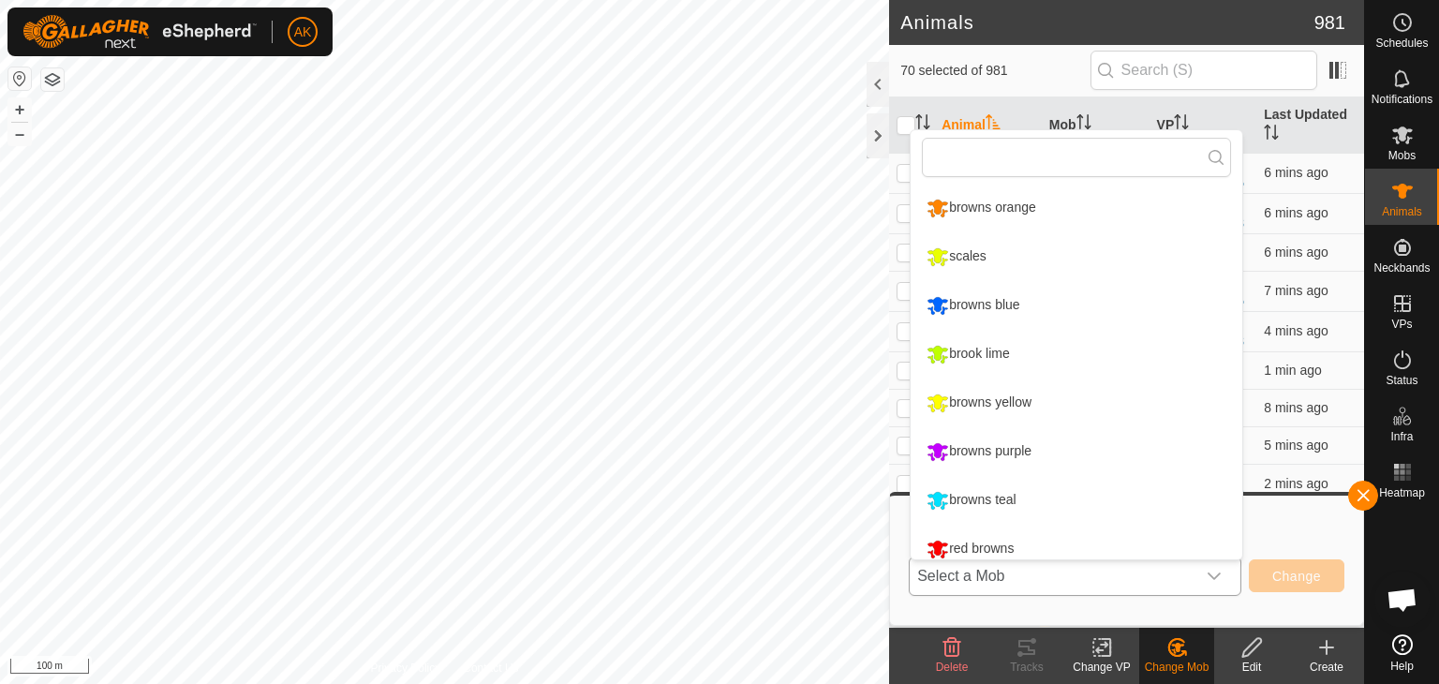
scroll to position [13, 0]
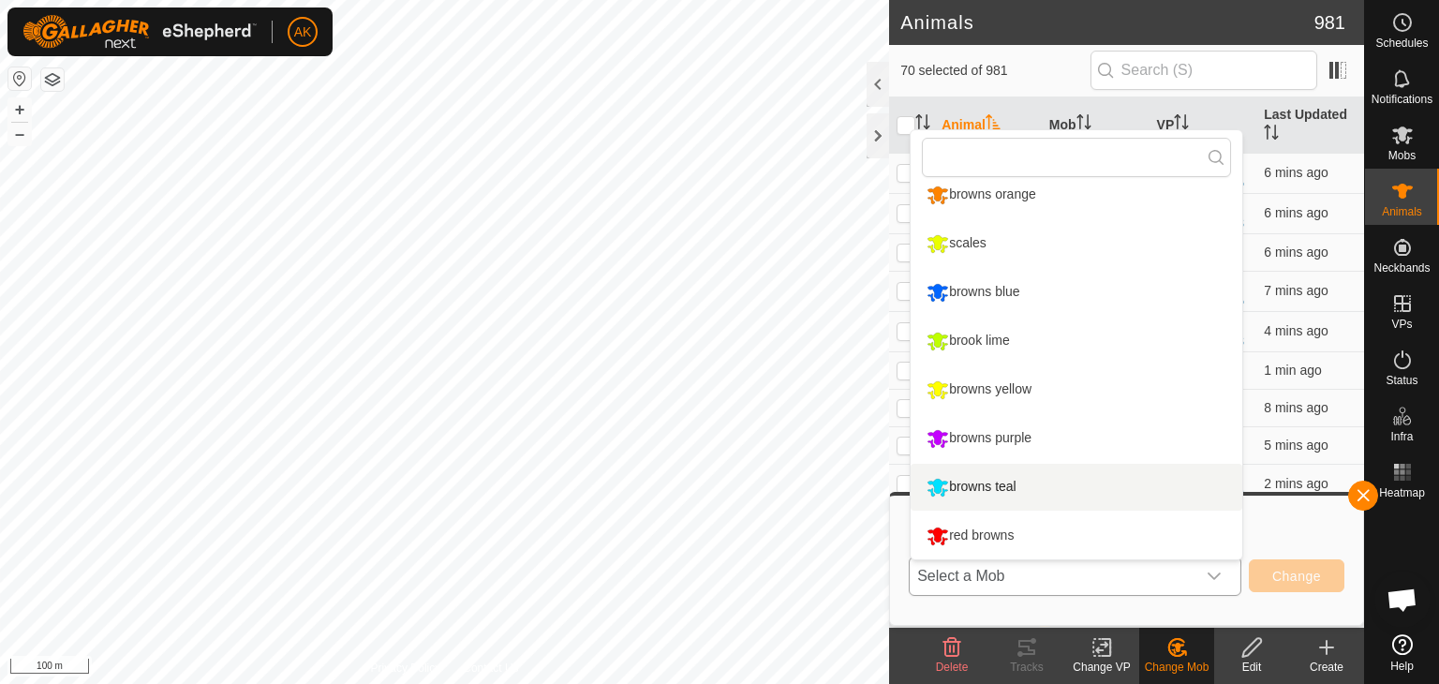
click at [994, 488] on li "browns teal" at bounding box center [1077, 487] width 332 height 47
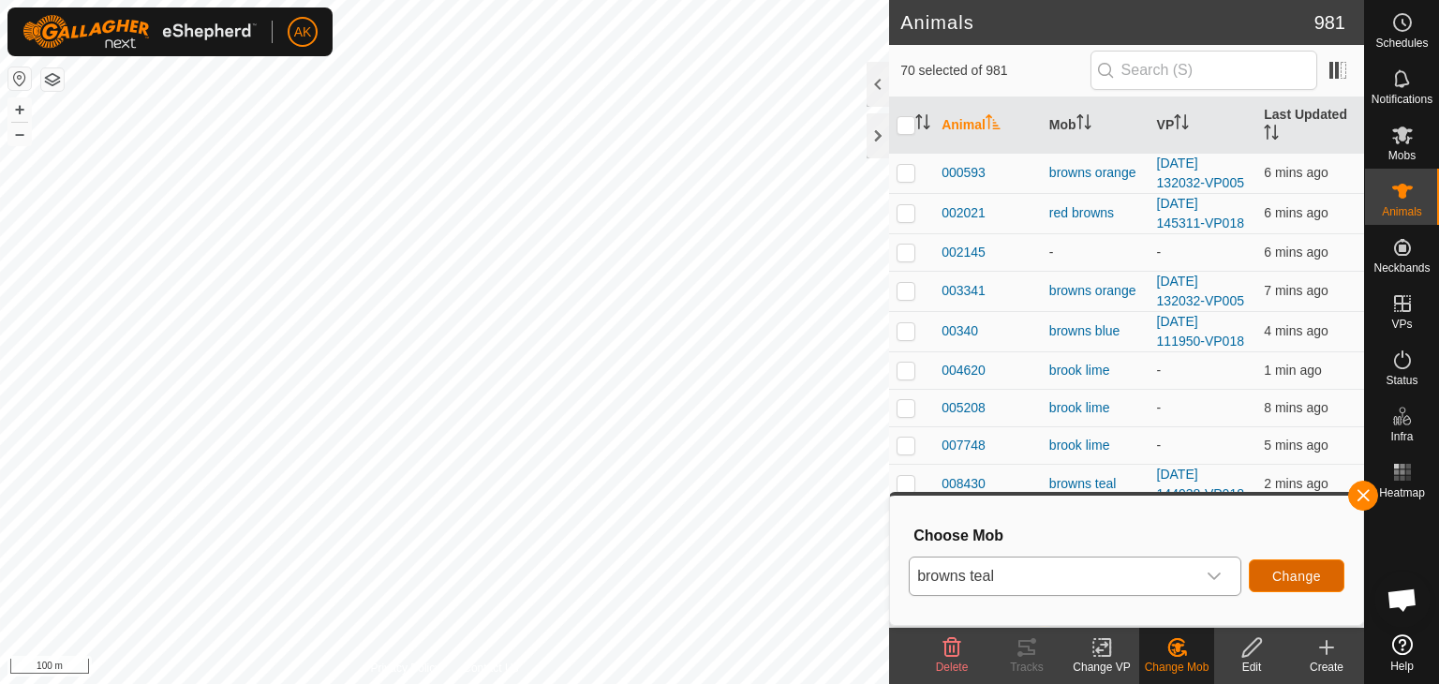
click at [1305, 578] on span "Change" at bounding box center [1297, 576] width 49 height 15
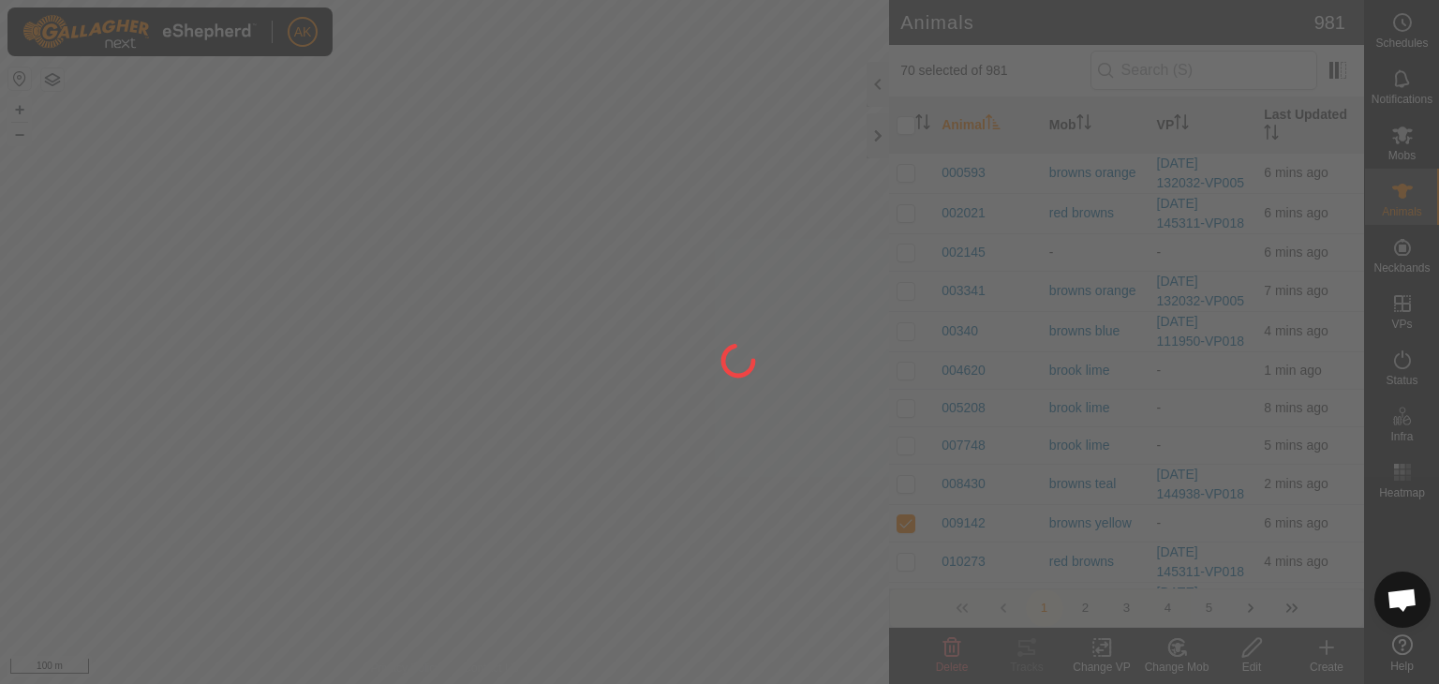
checkbox input "false"
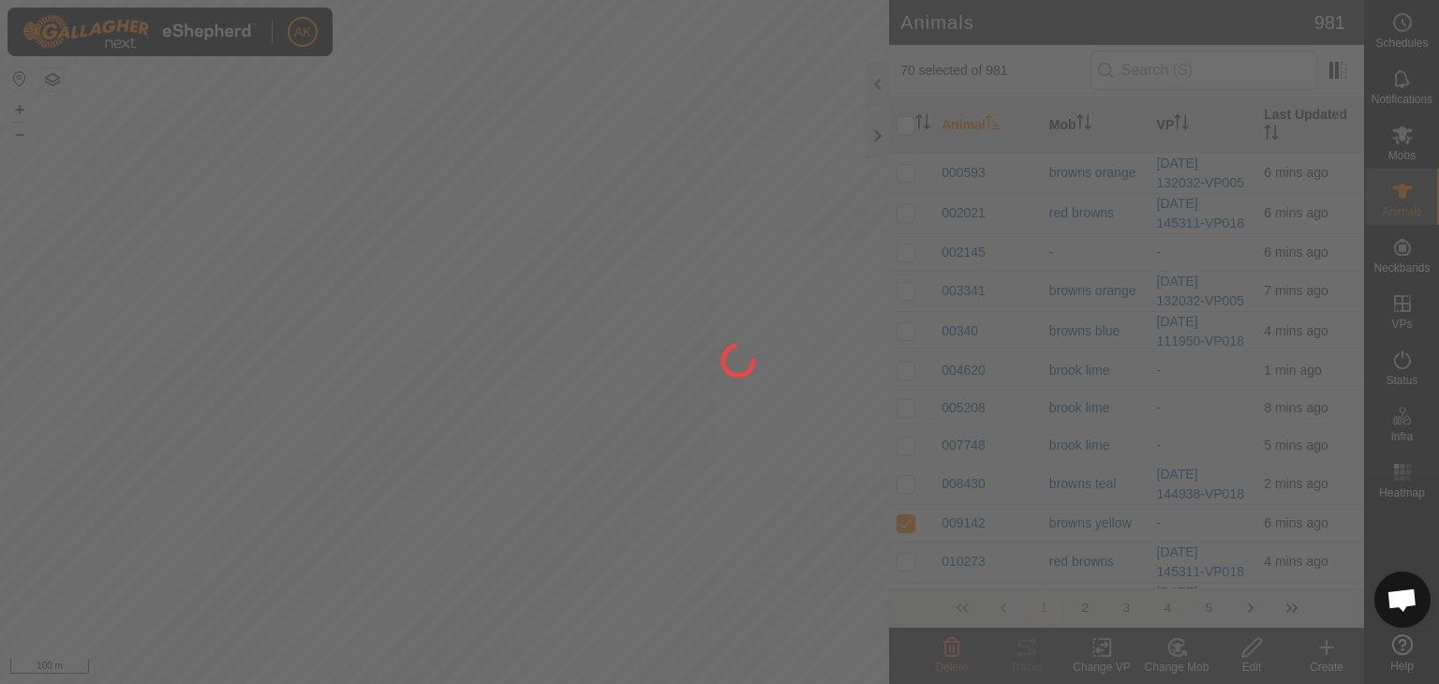
checkbox input "false"
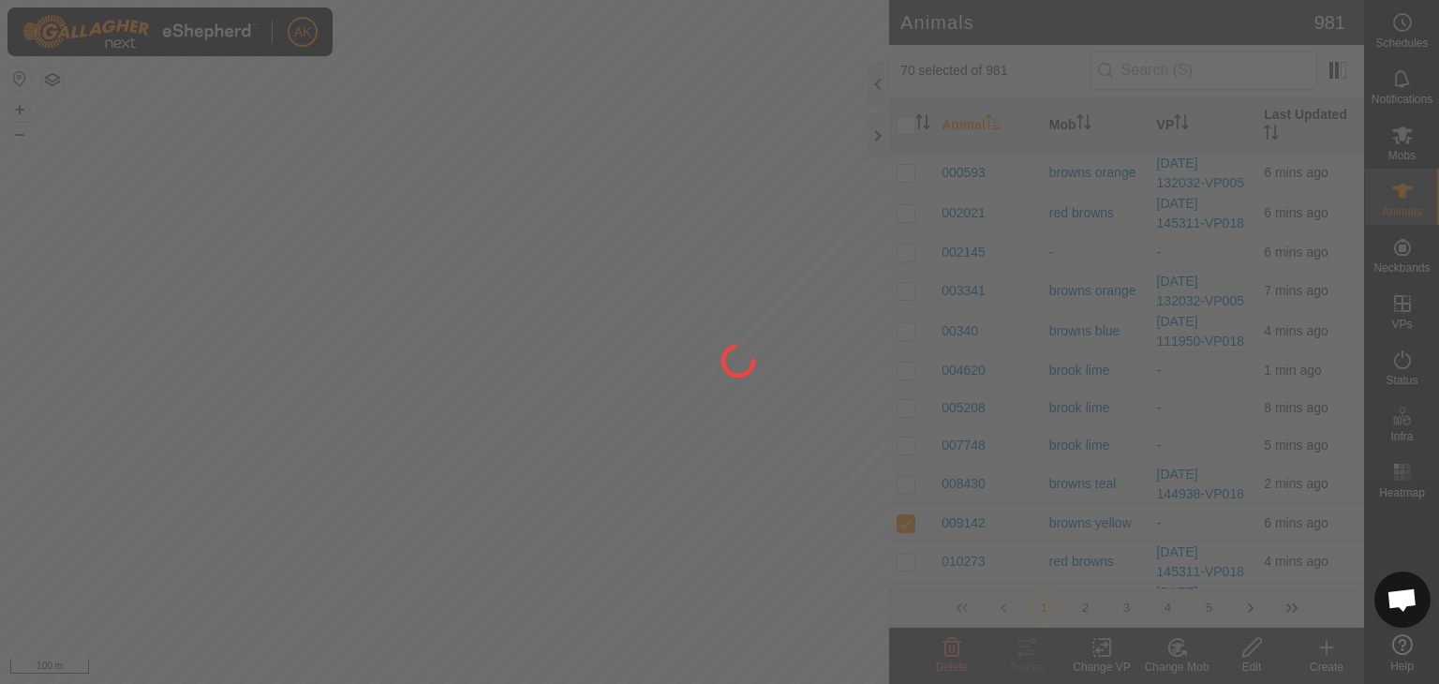
checkbox input "false"
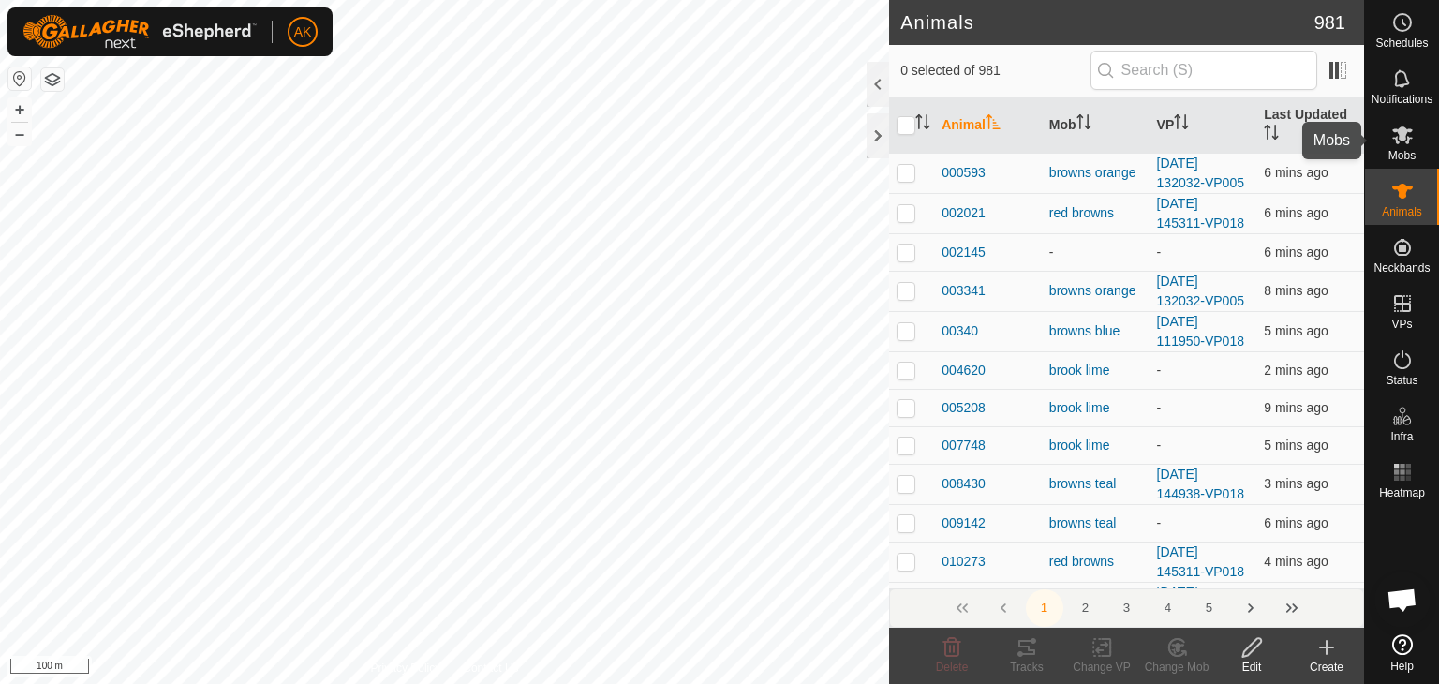
click at [1402, 140] on icon at bounding box center [1403, 136] width 21 height 18
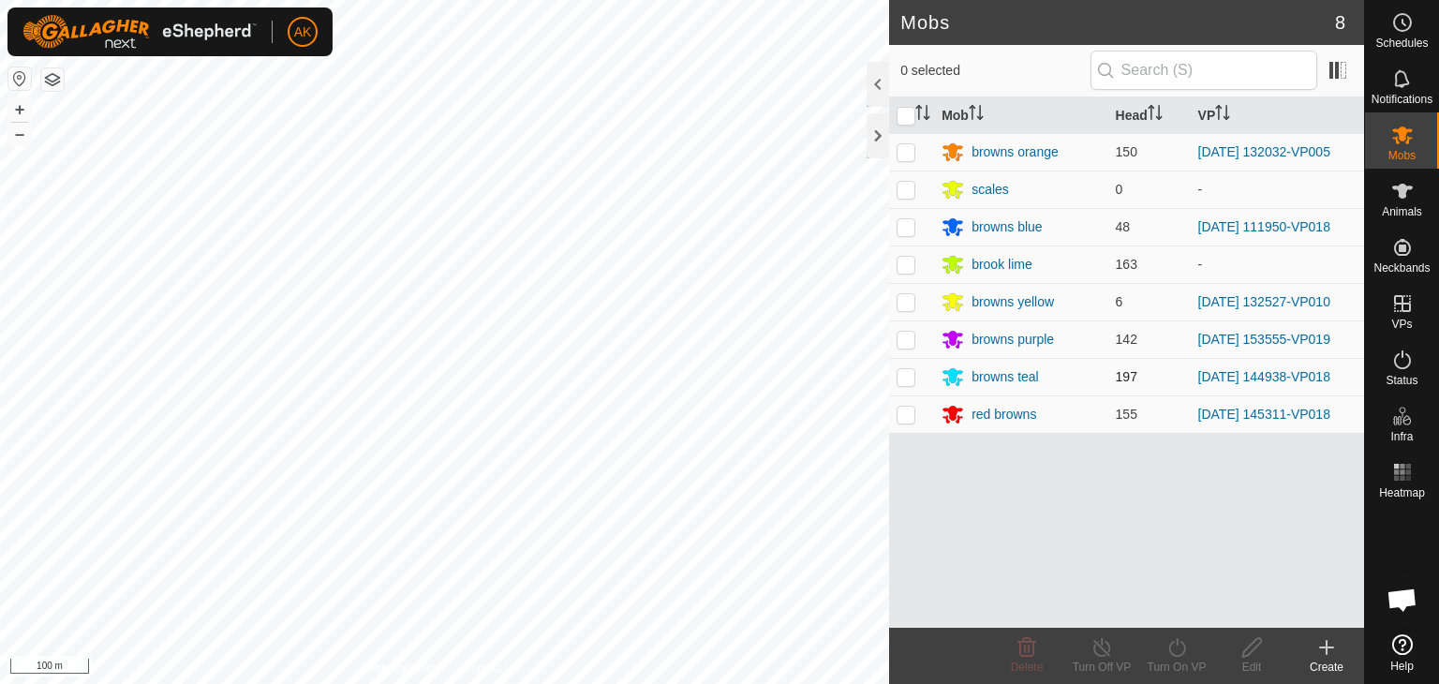
click at [902, 377] on p-checkbox at bounding box center [906, 376] width 19 height 15
checkbox input "true"
click at [1179, 651] on icon at bounding box center [1177, 647] width 23 height 22
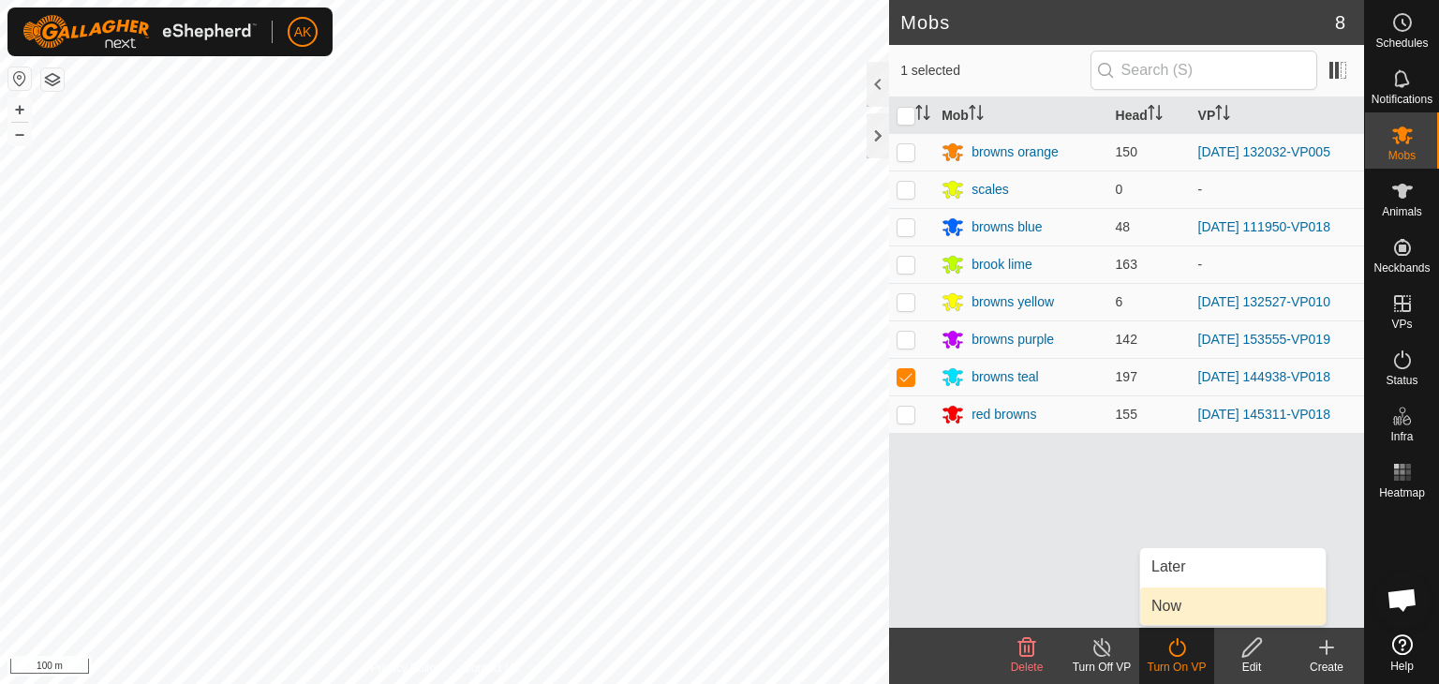
click at [1178, 619] on link "Now" at bounding box center [1234, 606] width 186 height 37
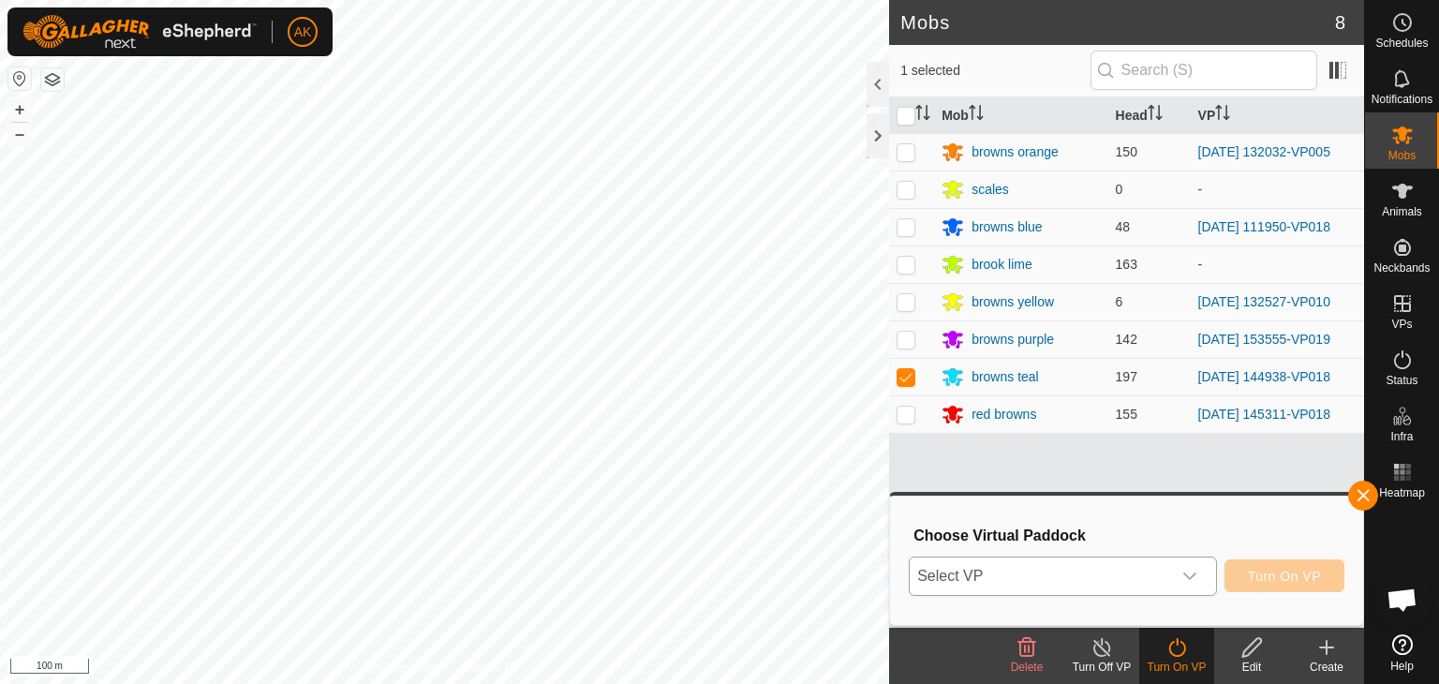
click at [1185, 574] on icon "dropdown trigger" at bounding box center [1190, 576] width 13 height 7
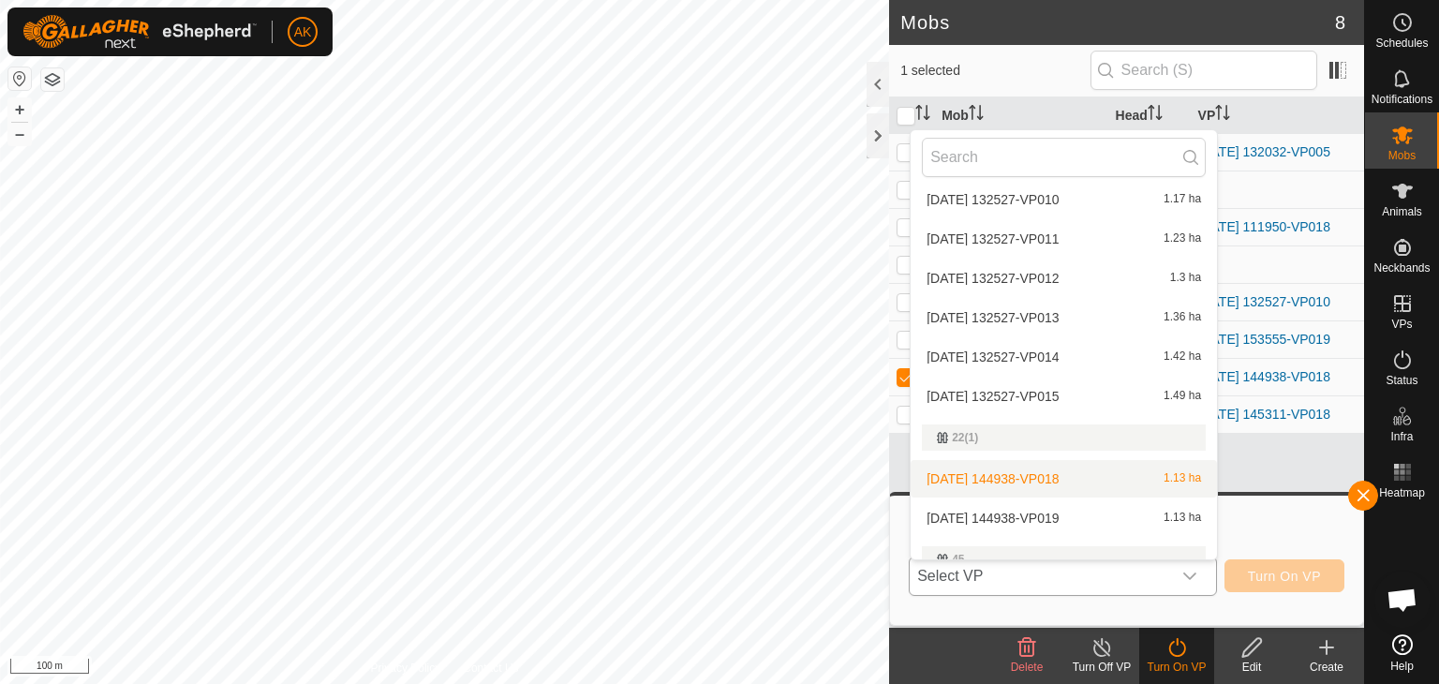
scroll to position [118, 0]
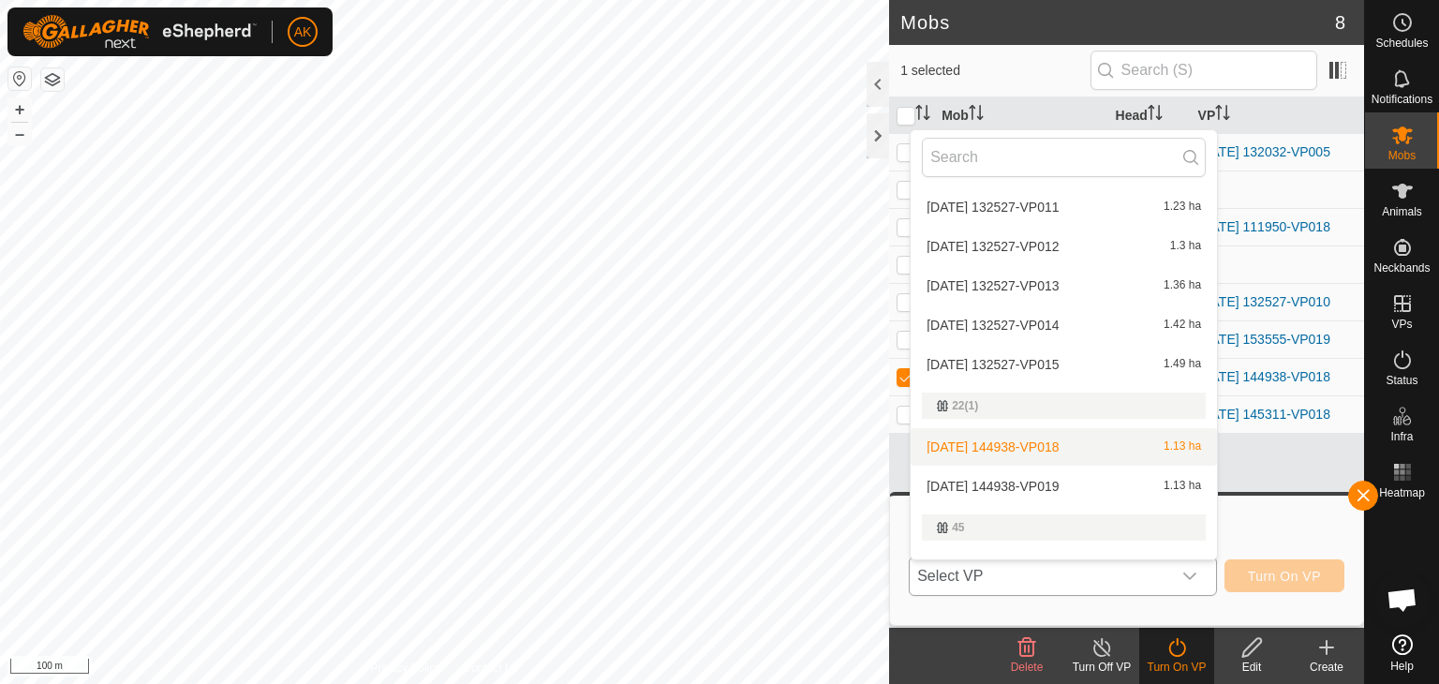
click at [1068, 442] on li "2025-09-06 144938-VP018 1.13 ha" at bounding box center [1064, 446] width 306 height 37
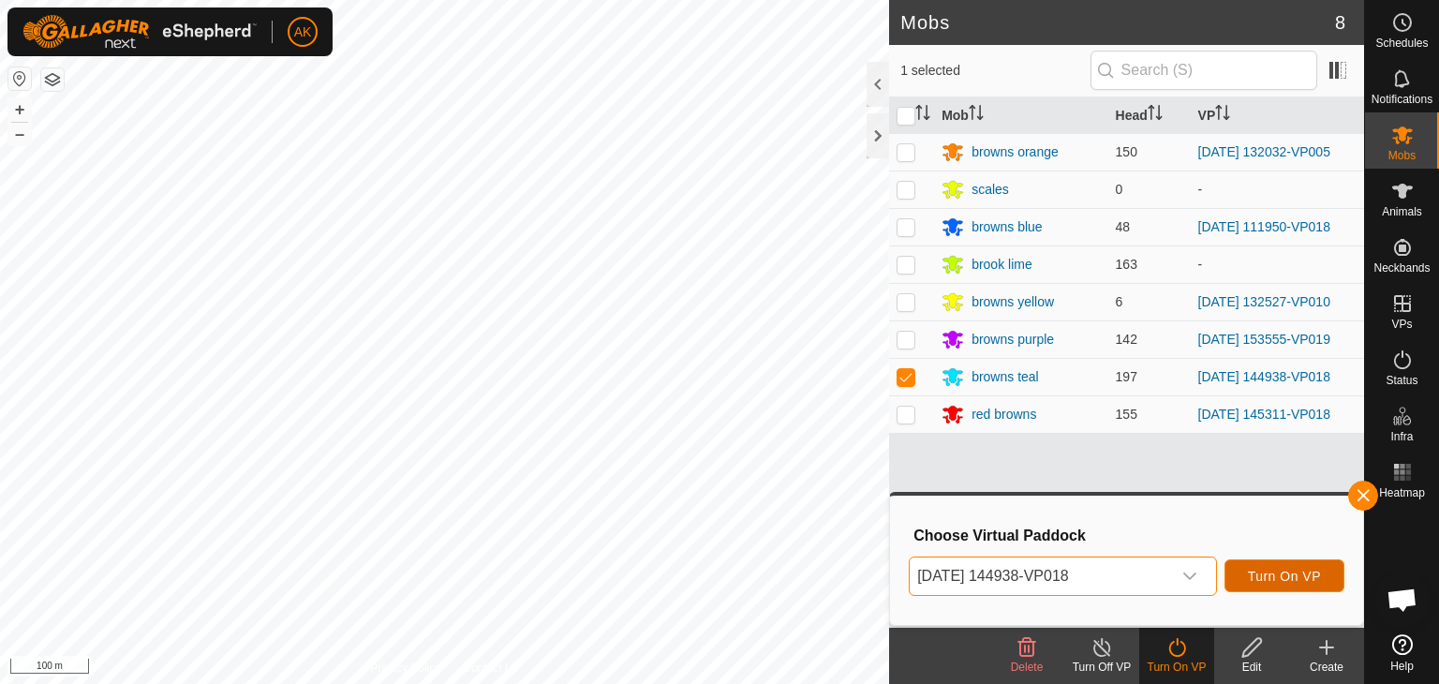
click at [1292, 578] on span "Turn On VP" at bounding box center [1284, 576] width 73 height 15
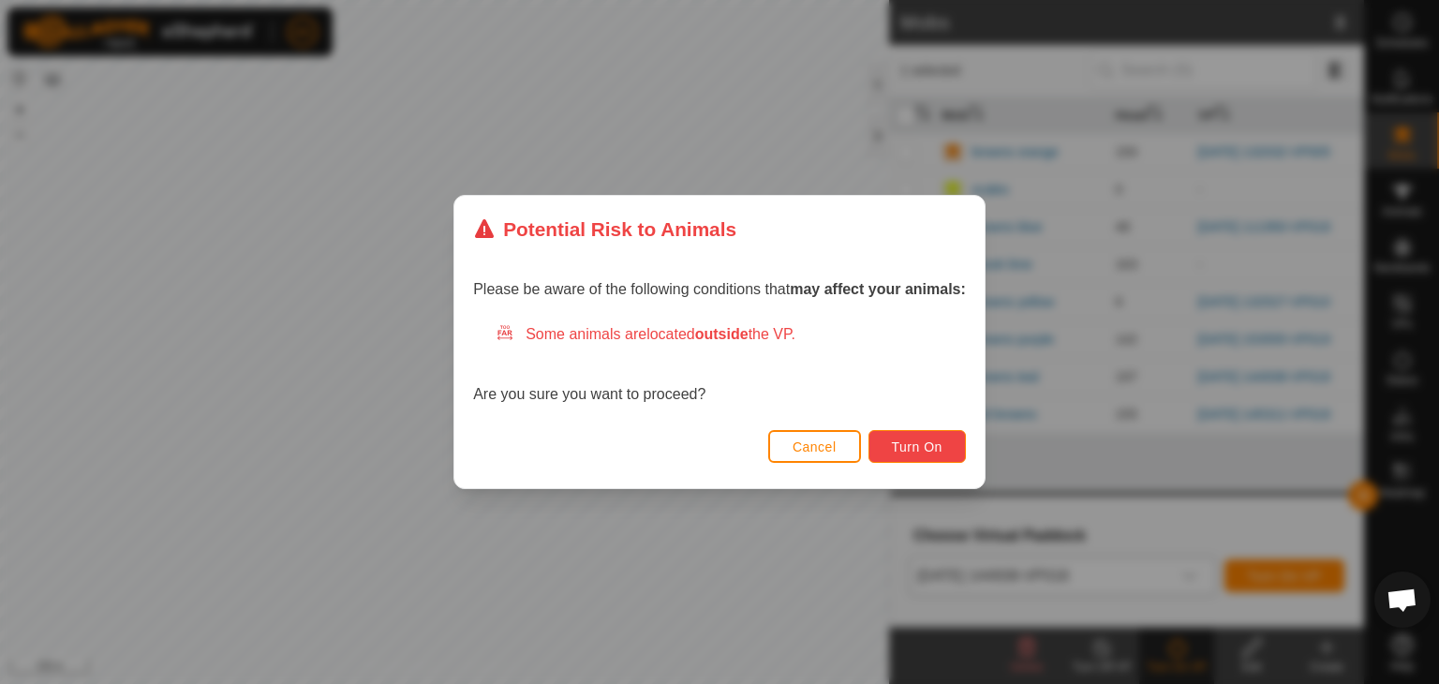
click at [937, 452] on span "Turn On" at bounding box center [917, 447] width 51 height 15
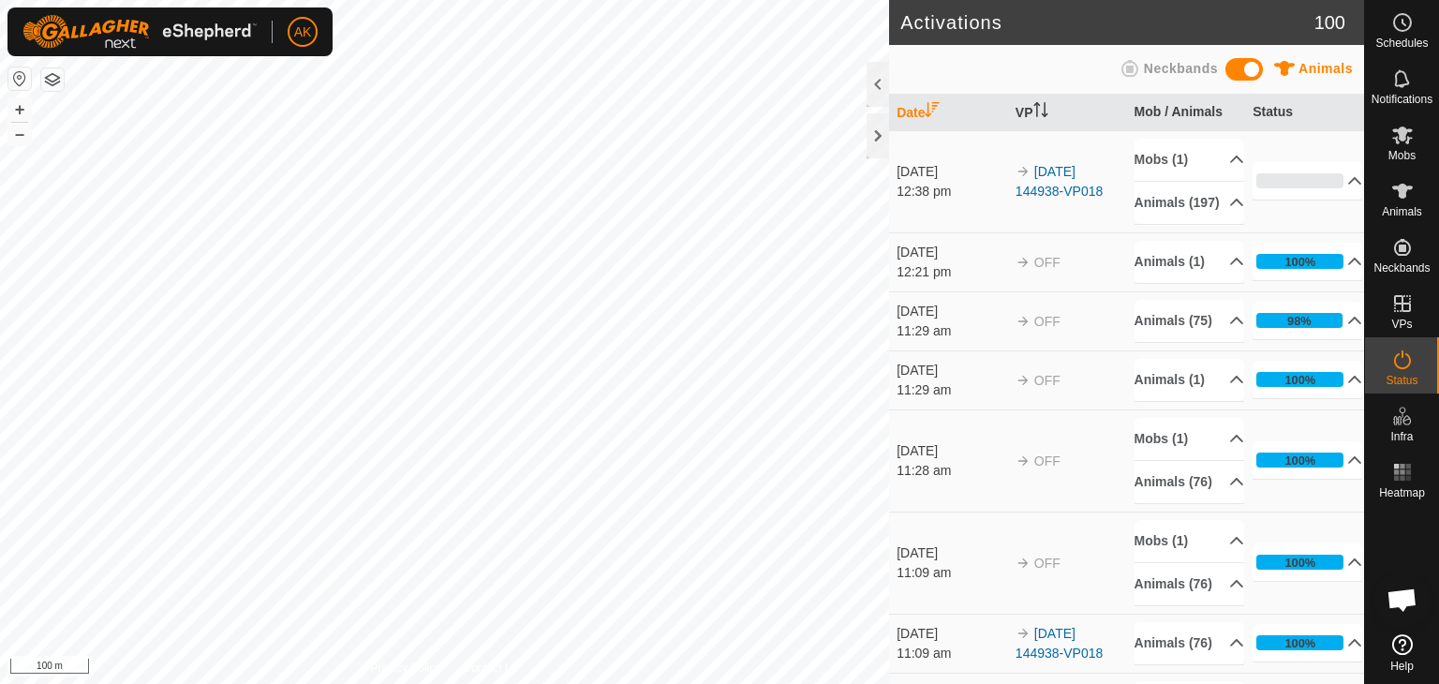
click at [454, 661] on div "Privacy Policy Contact Us 16861 2788116861 browns teal - + – ⇧ i 100 m" at bounding box center [444, 342] width 889 height 684
click at [81, 683] on html "AK Schedules Notifications Mobs Animals Neckbands VPs Status Infra Heatmap Help…" at bounding box center [719, 342] width 1439 height 684
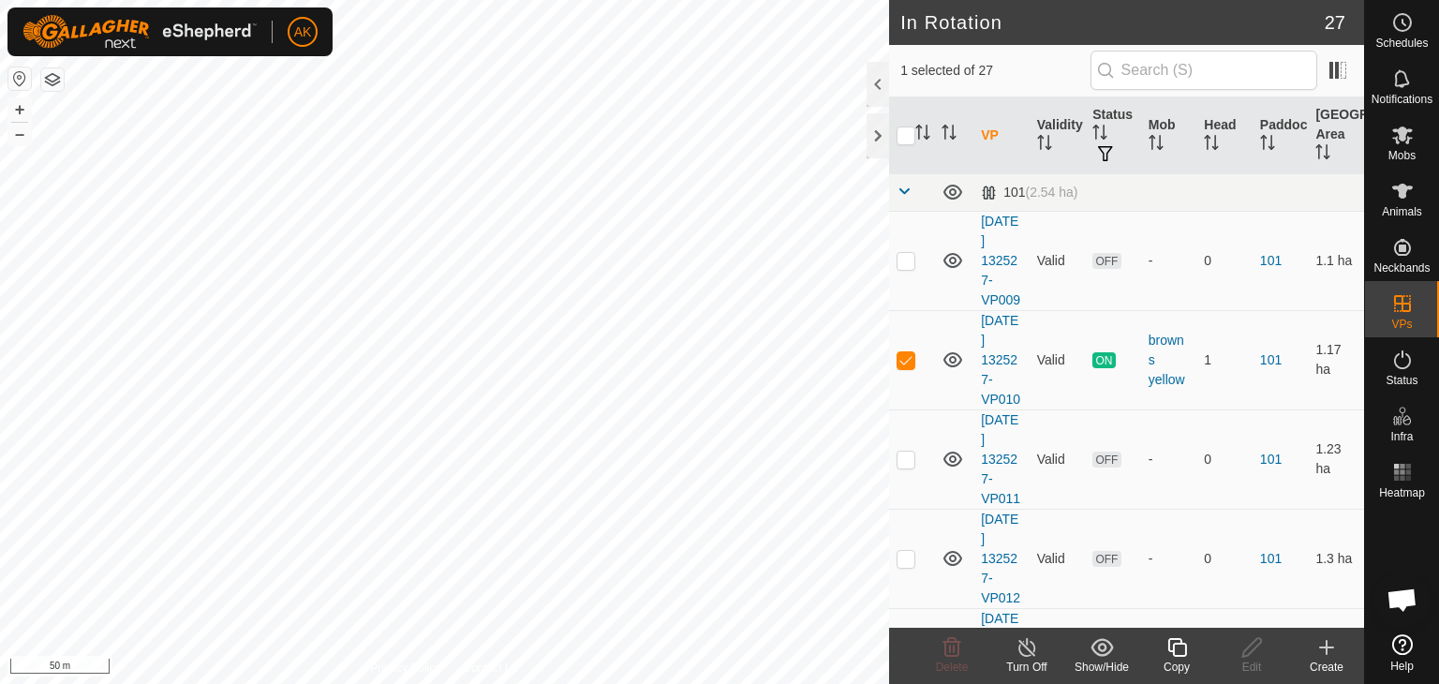
checkbox input "true"
checkbox input "false"
click at [940, 653] on delete-svg-icon at bounding box center [952, 647] width 75 height 22
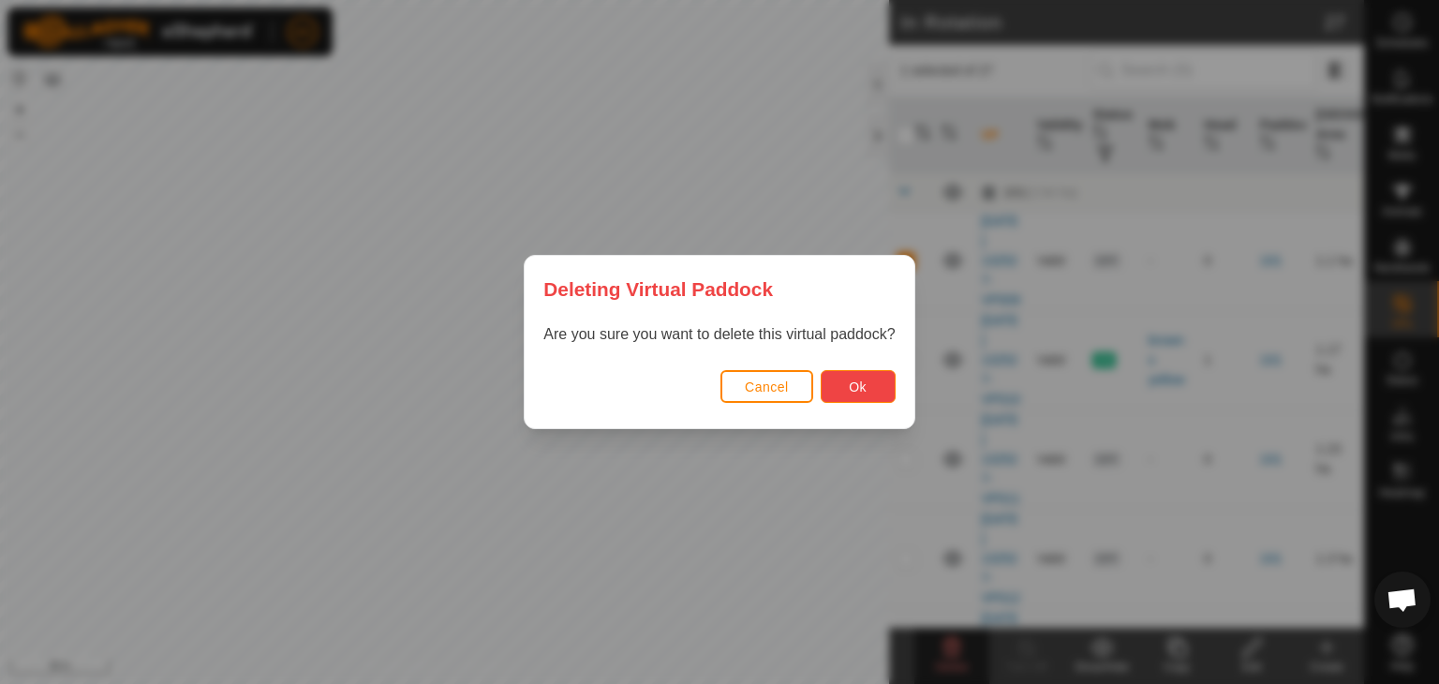
click at [867, 391] on button "Ok" at bounding box center [858, 386] width 75 height 33
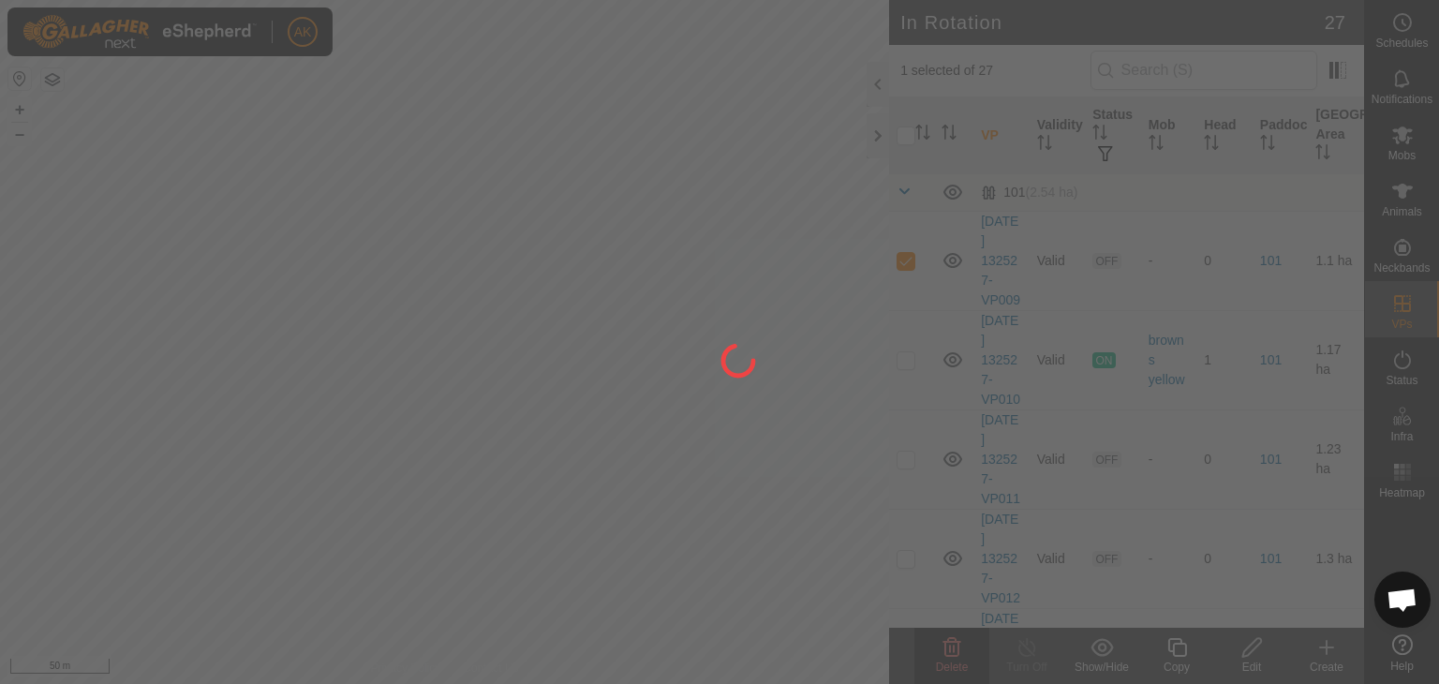
checkbox input "false"
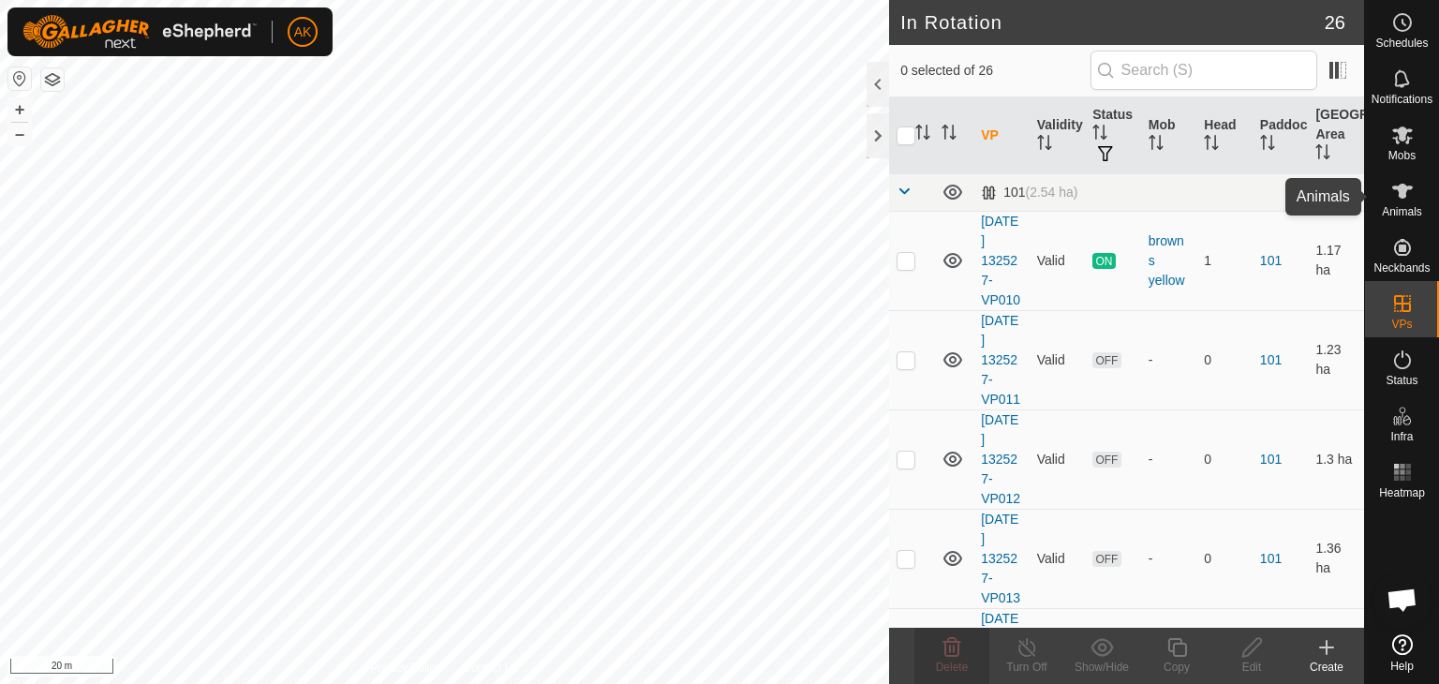
click at [1402, 198] on icon at bounding box center [1403, 191] width 21 height 15
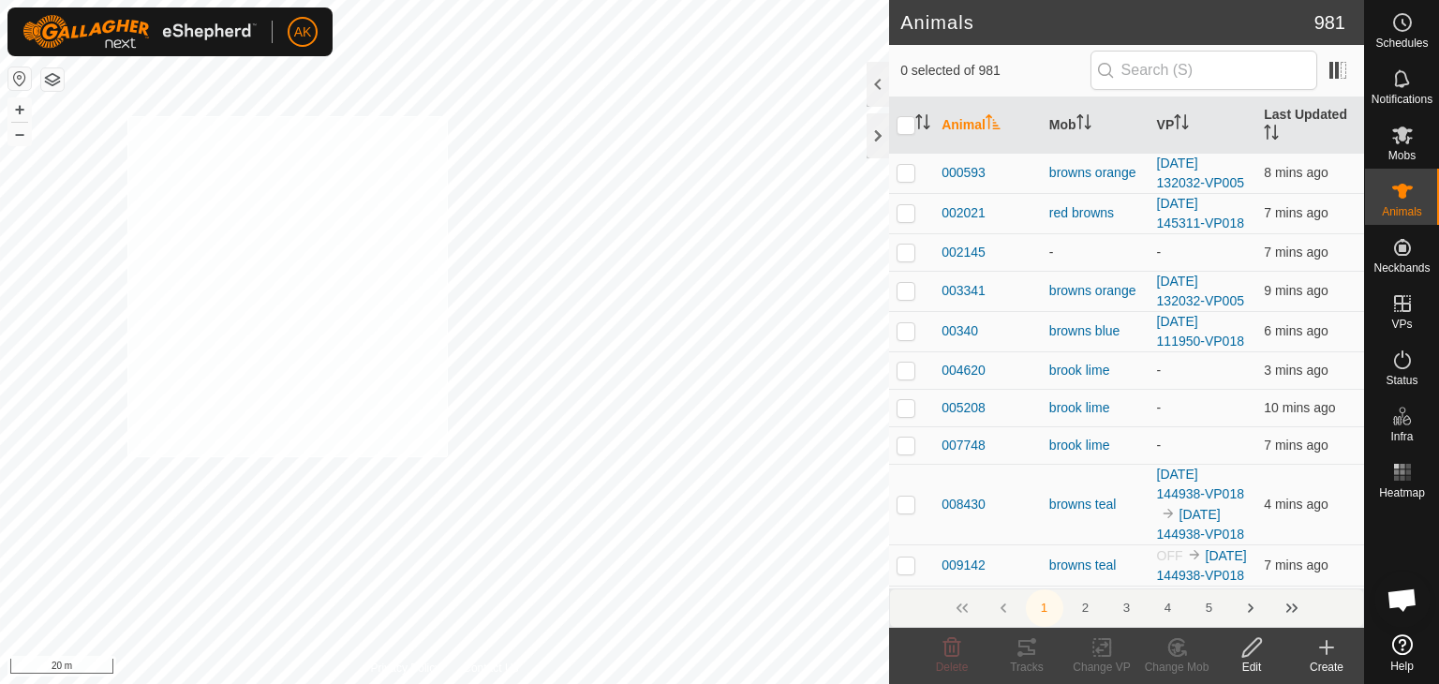
checkbox input "true"
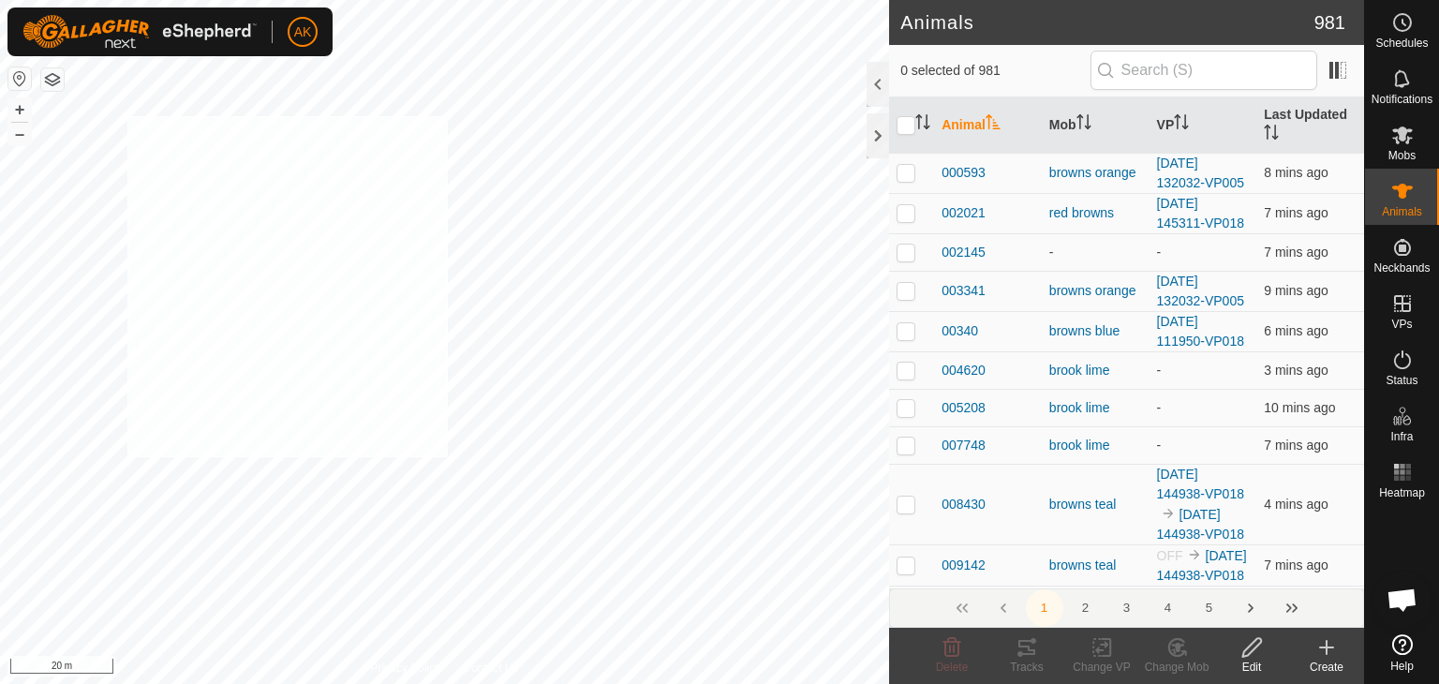
checkbox input "true"
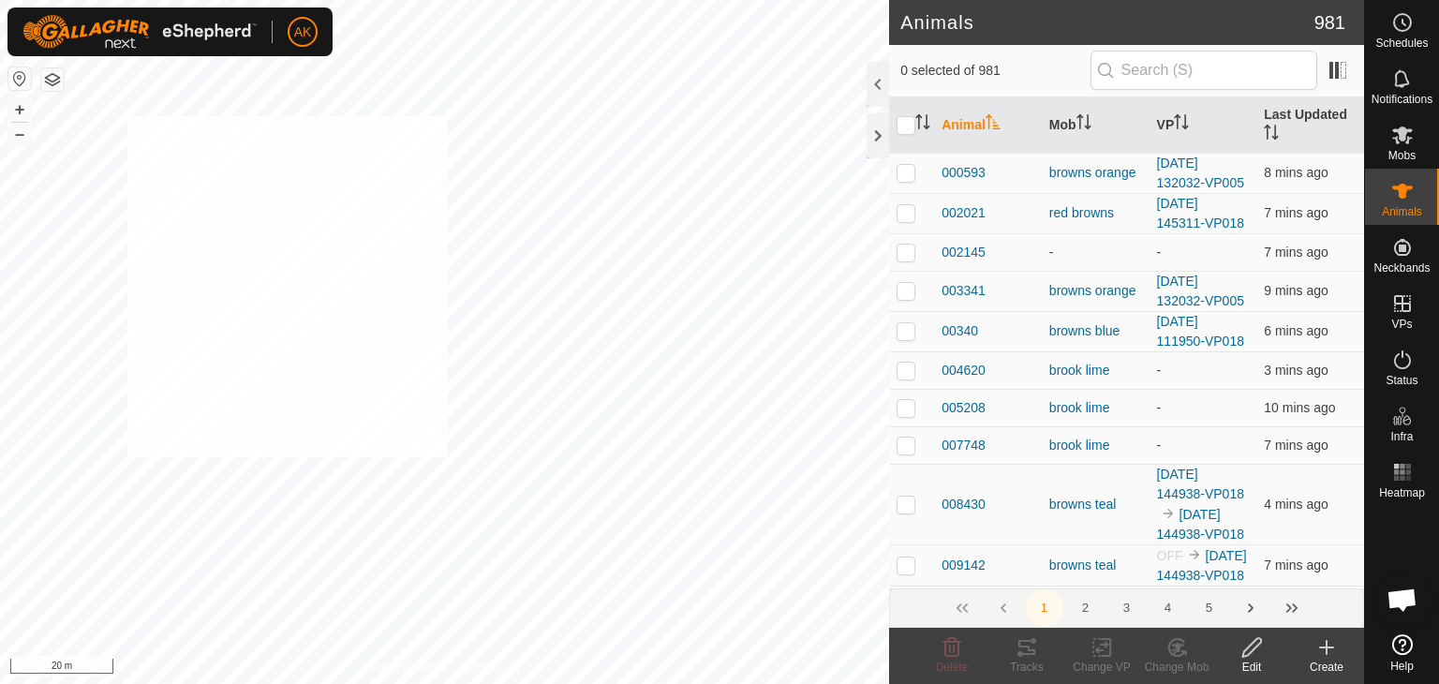
checkbox input "true"
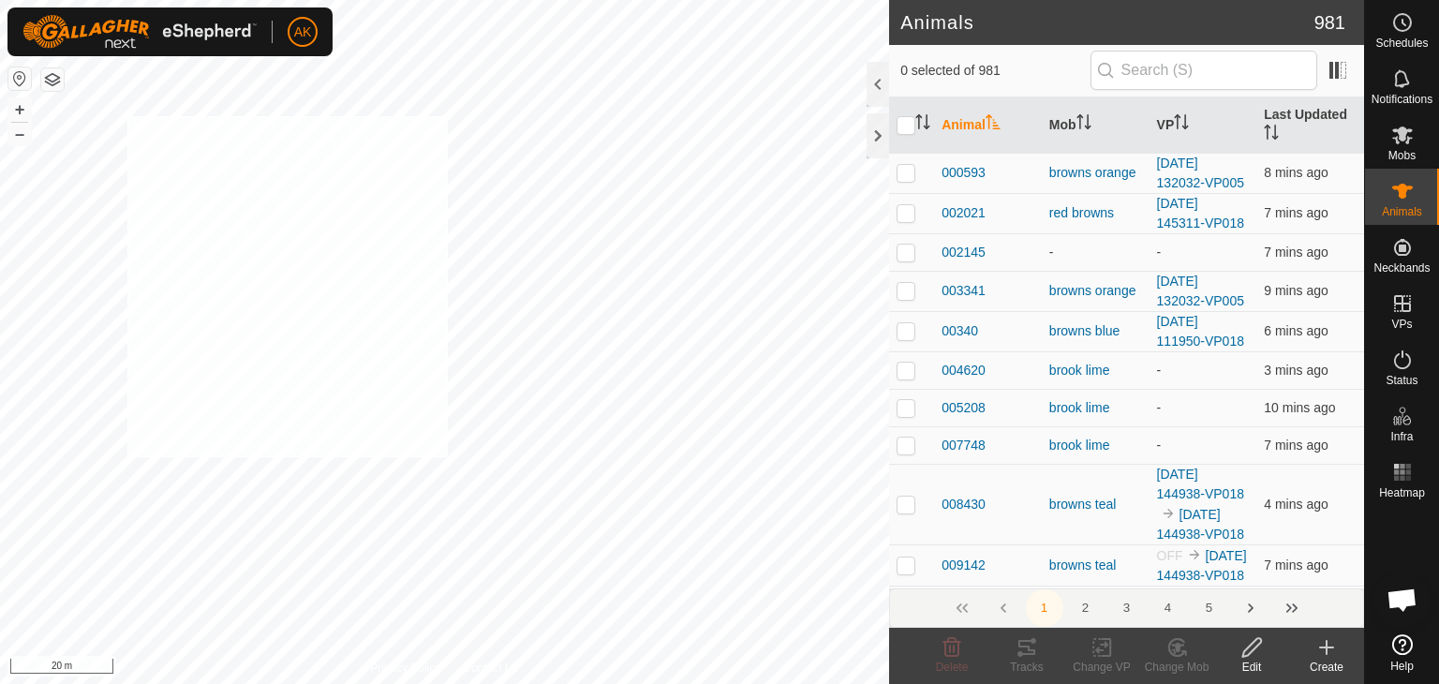
checkbox input "true"
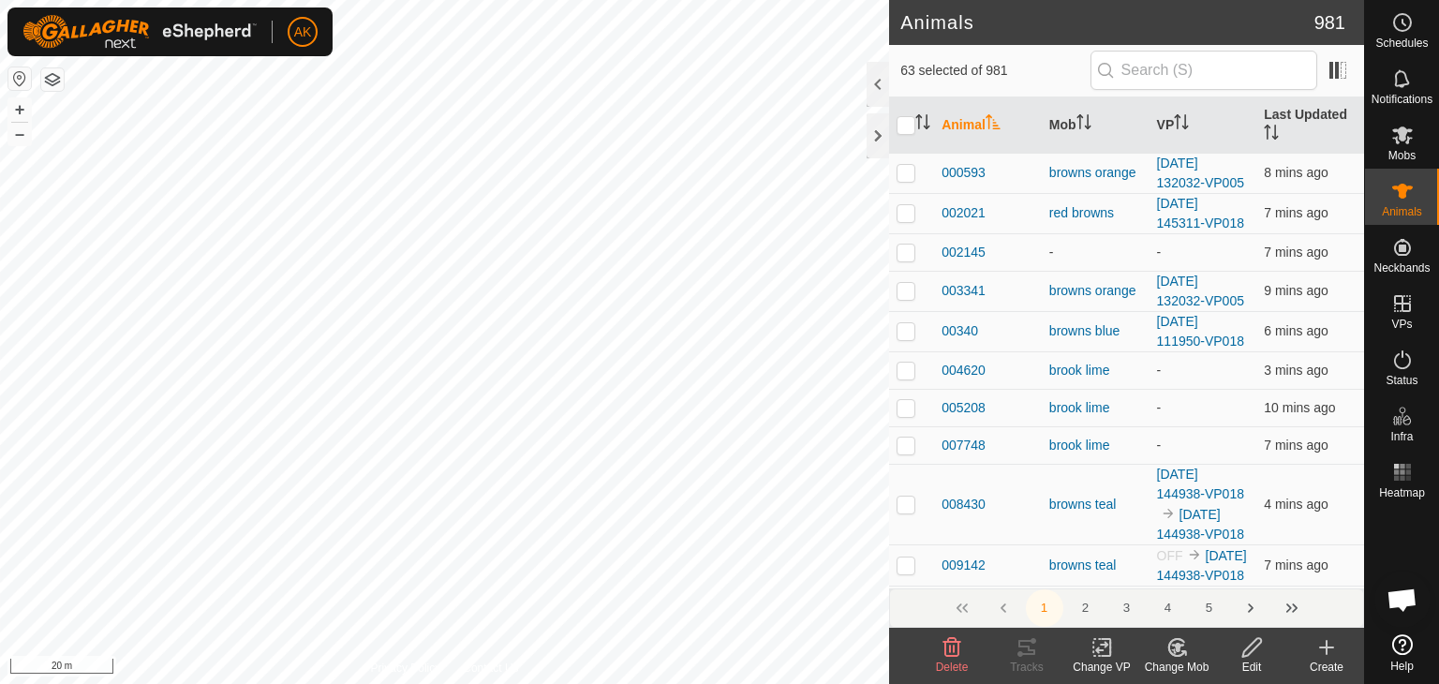
click at [1324, 653] on icon at bounding box center [1327, 647] width 22 height 22
click at [469, 683] on html "AK Schedules Notifications Mobs Animals Neckbands VPs Status Infra Heatmap Help…" at bounding box center [719, 342] width 1439 height 684
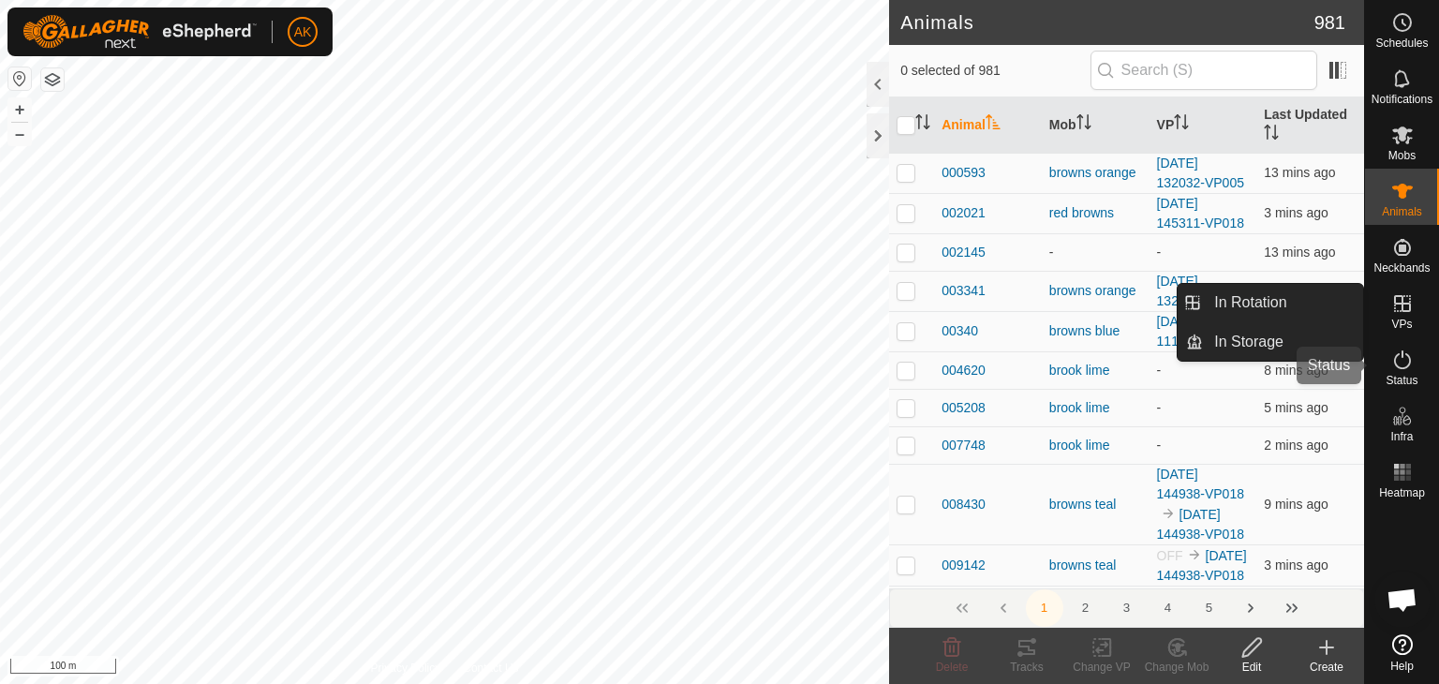
click at [1401, 360] on icon at bounding box center [1403, 360] width 22 height 22
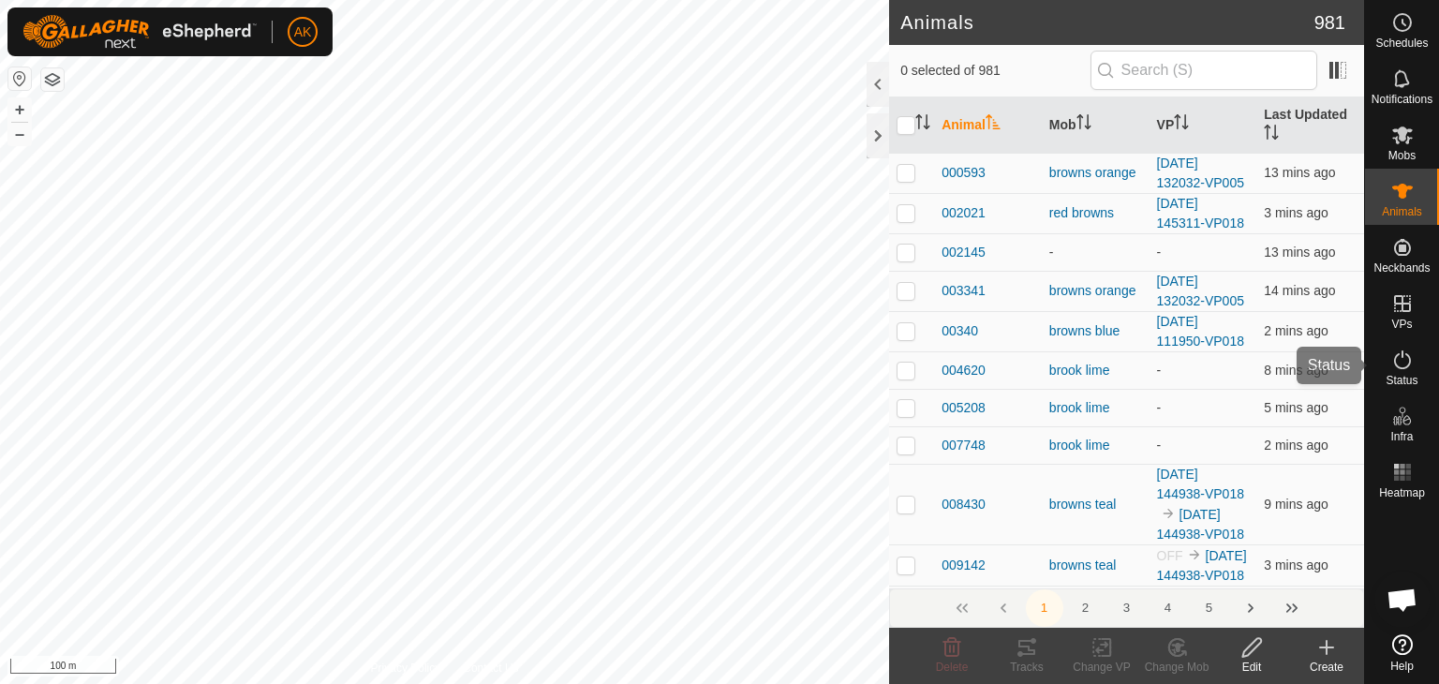
click at [1401, 360] on icon at bounding box center [1403, 360] width 22 height 22
click at [1402, 362] on icon at bounding box center [1403, 360] width 22 height 22
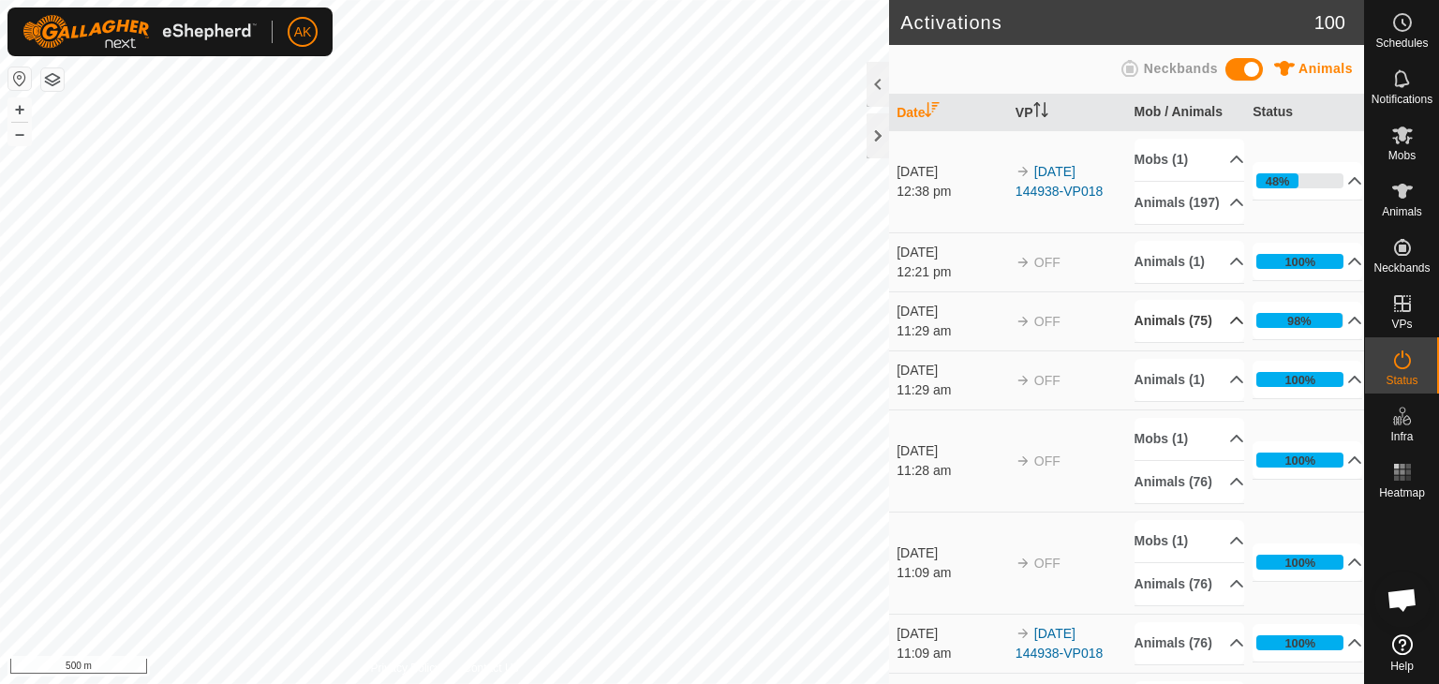
click at [1176, 342] on p-accordion-header "Animals (75)" at bounding box center [1190, 321] width 110 height 42
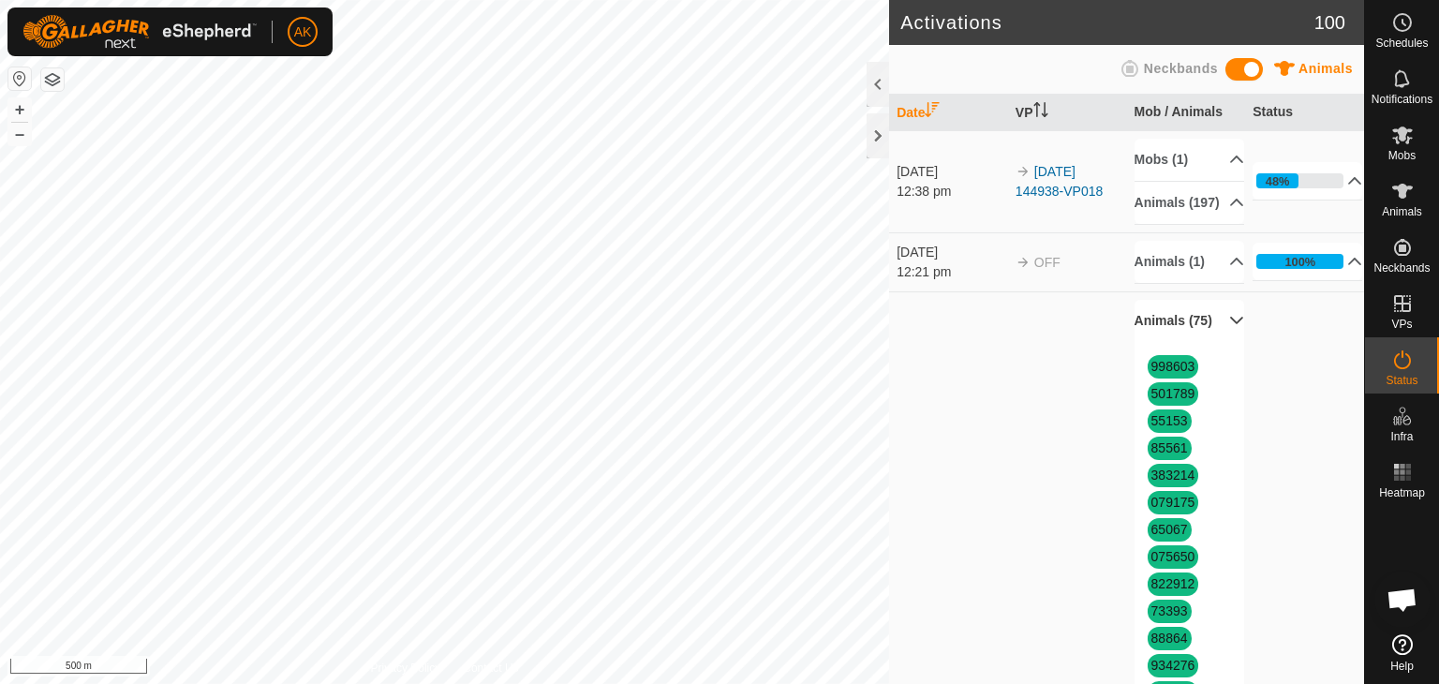
click at [1216, 342] on p-accordion-header "Animals (75)" at bounding box center [1190, 321] width 110 height 42
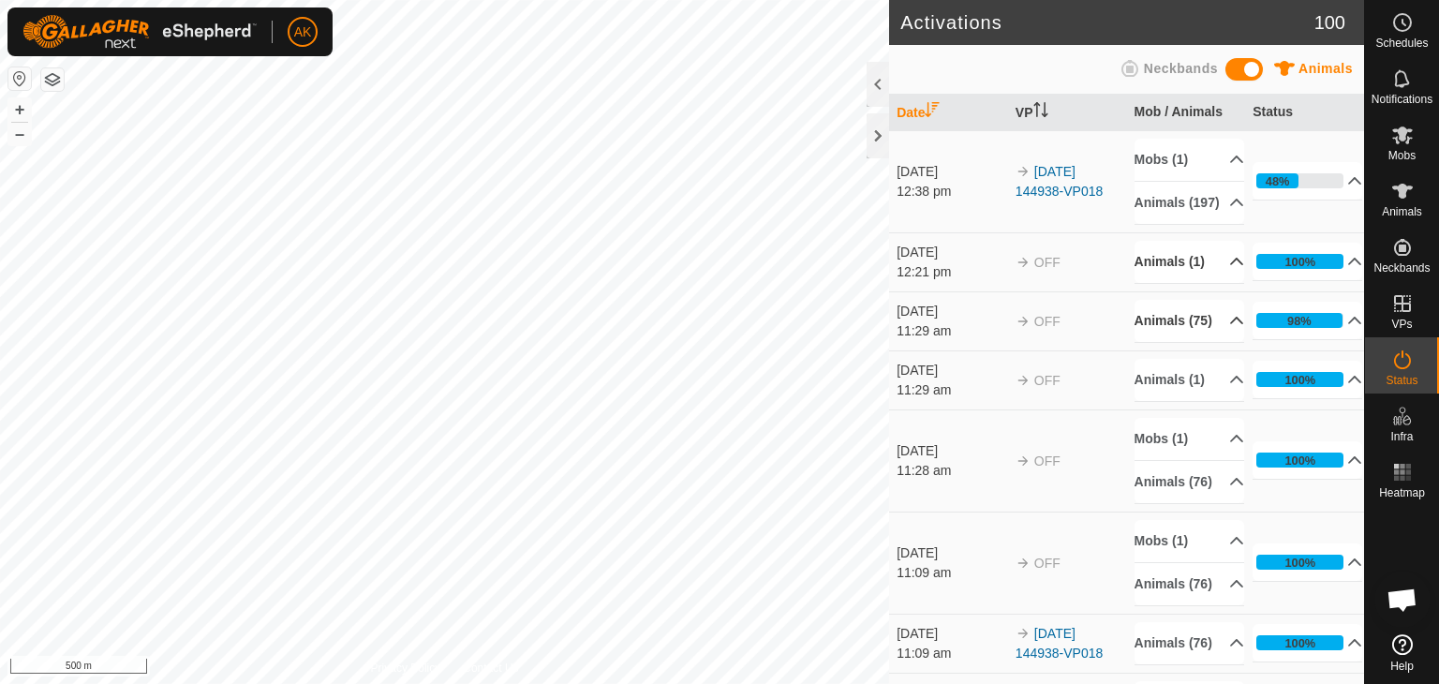
click at [1230, 265] on icon at bounding box center [1236, 261] width 13 height 7
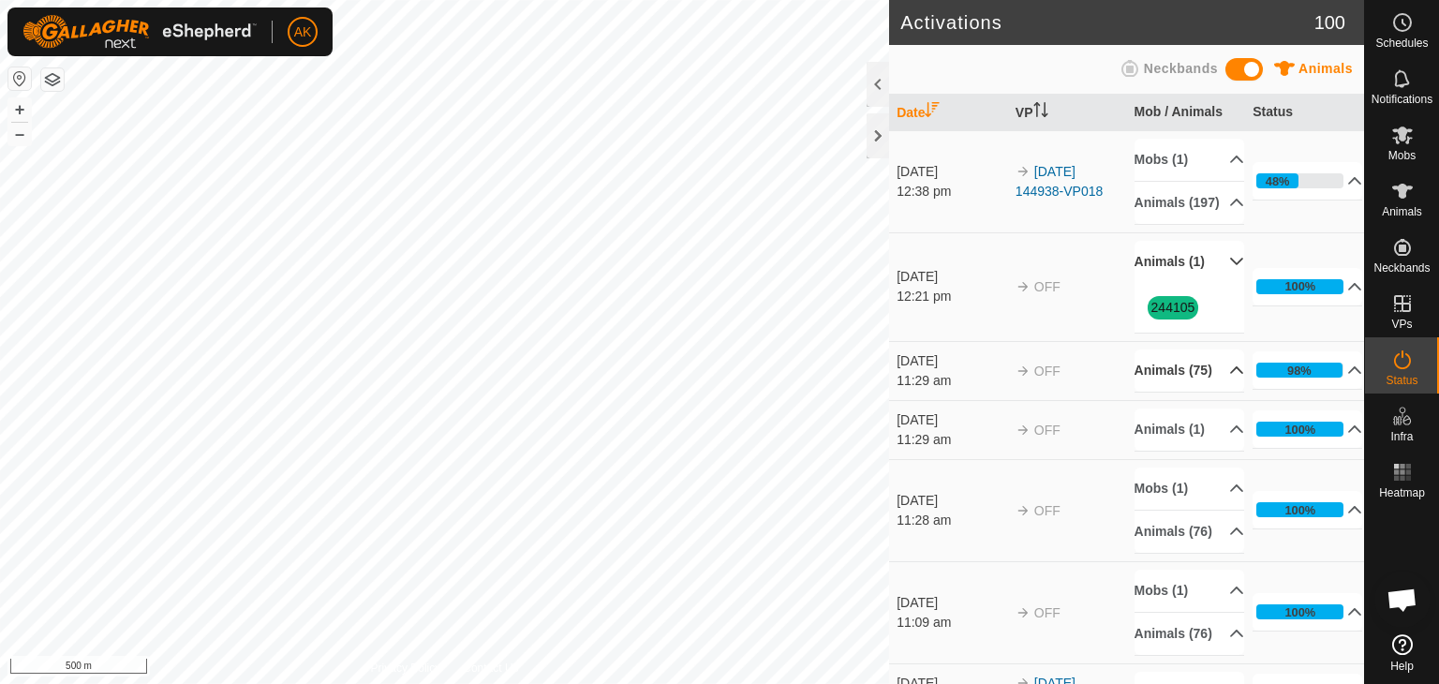
click at [1213, 283] on p-accordion-header "Animals (1)" at bounding box center [1190, 262] width 110 height 42
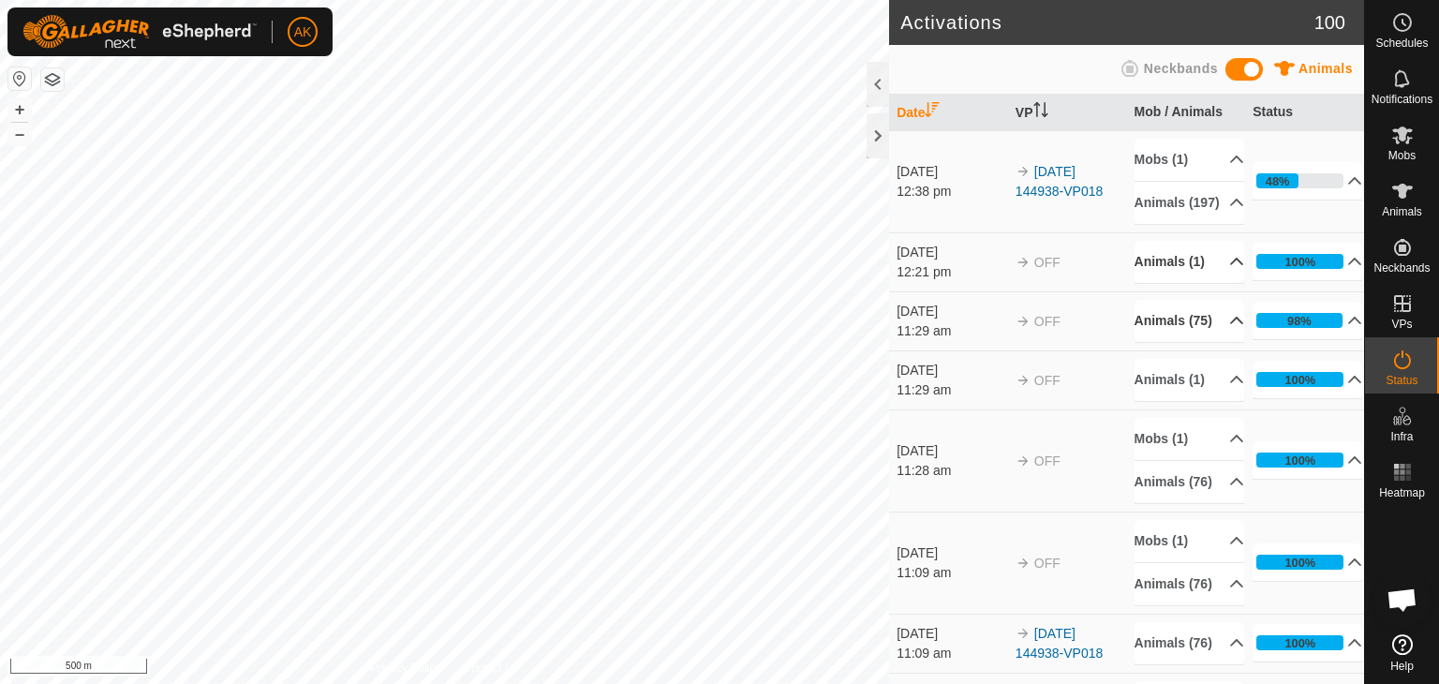
click at [1211, 342] on p-accordion-header "Animals (75)" at bounding box center [1190, 321] width 110 height 42
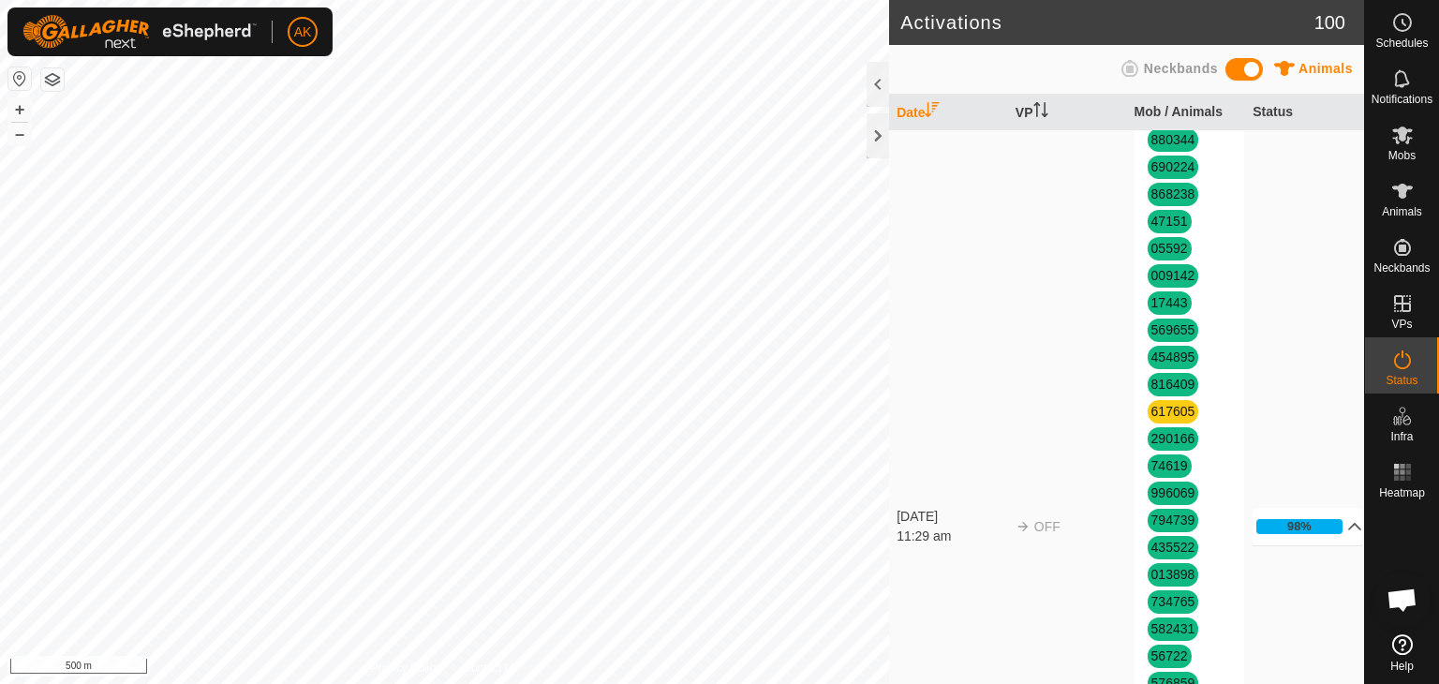
scroll to position [937, 0]
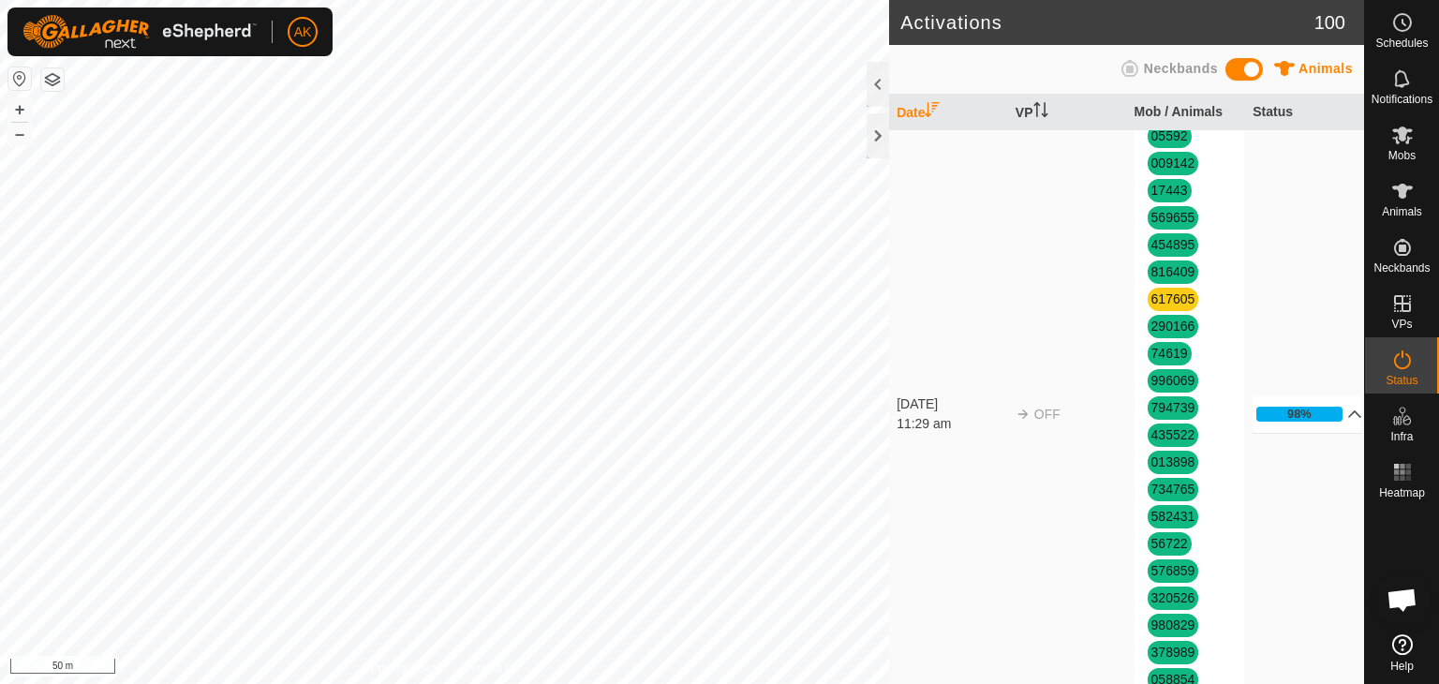
click at [306, 683] on html "AK Schedules Notifications Mobs Animals Neckbands VPs Status Infra Heatmap Help…" at bounding box center [719, 342] width 1439 height 684
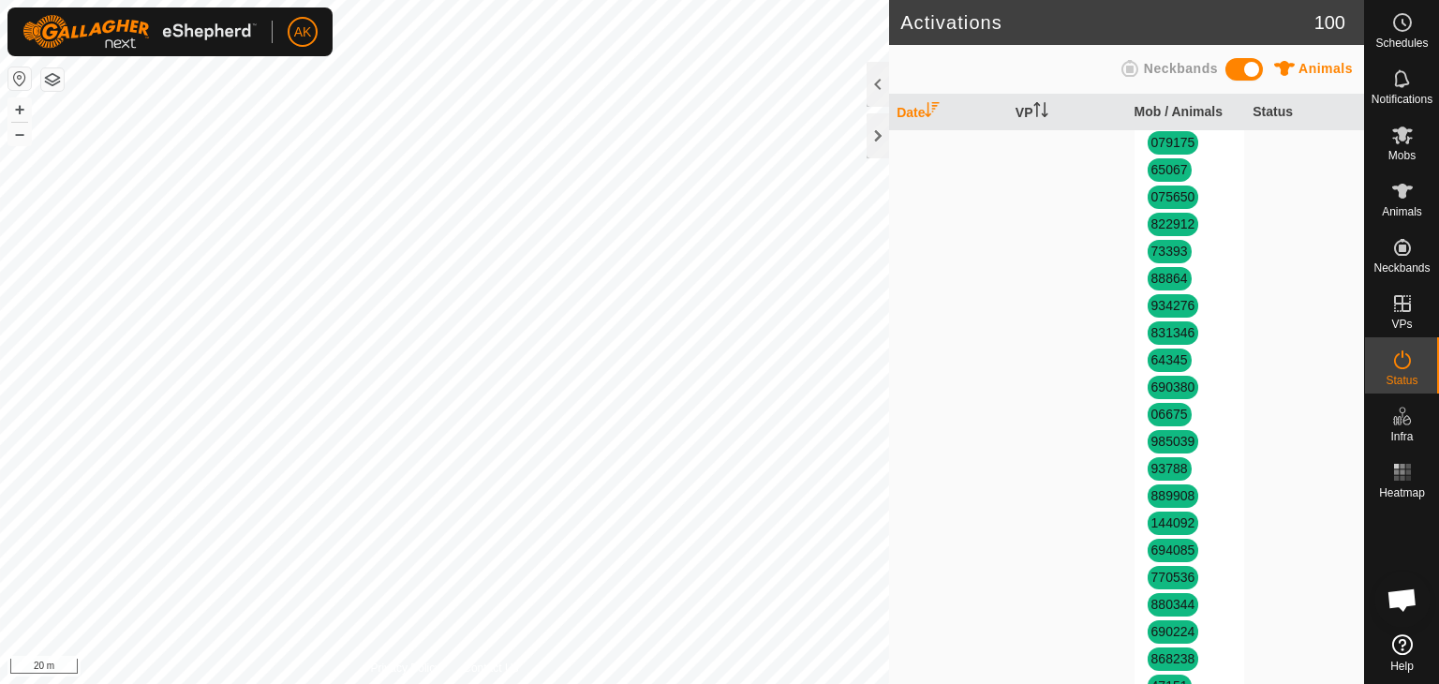
scroll to position [94, 0]
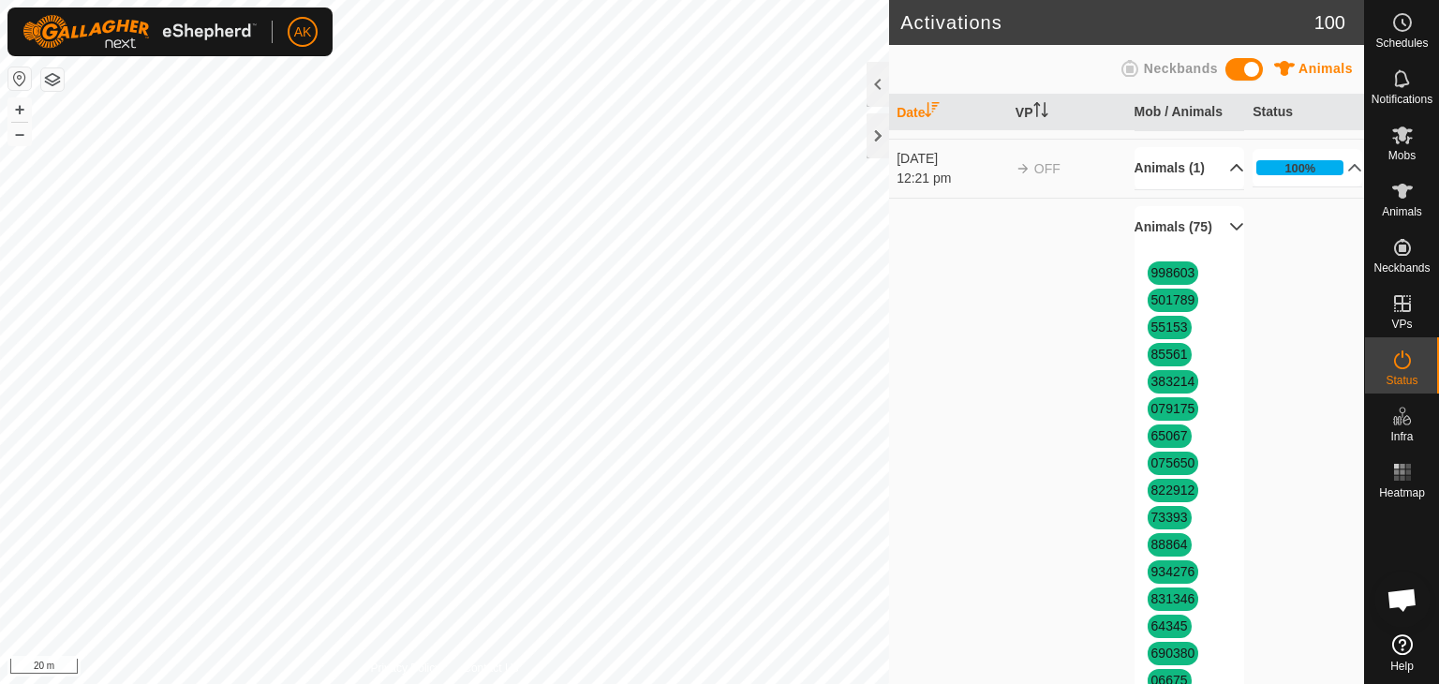
click at [1230, 234] on icon at bounding box center [1237, 226] width 15 height 15
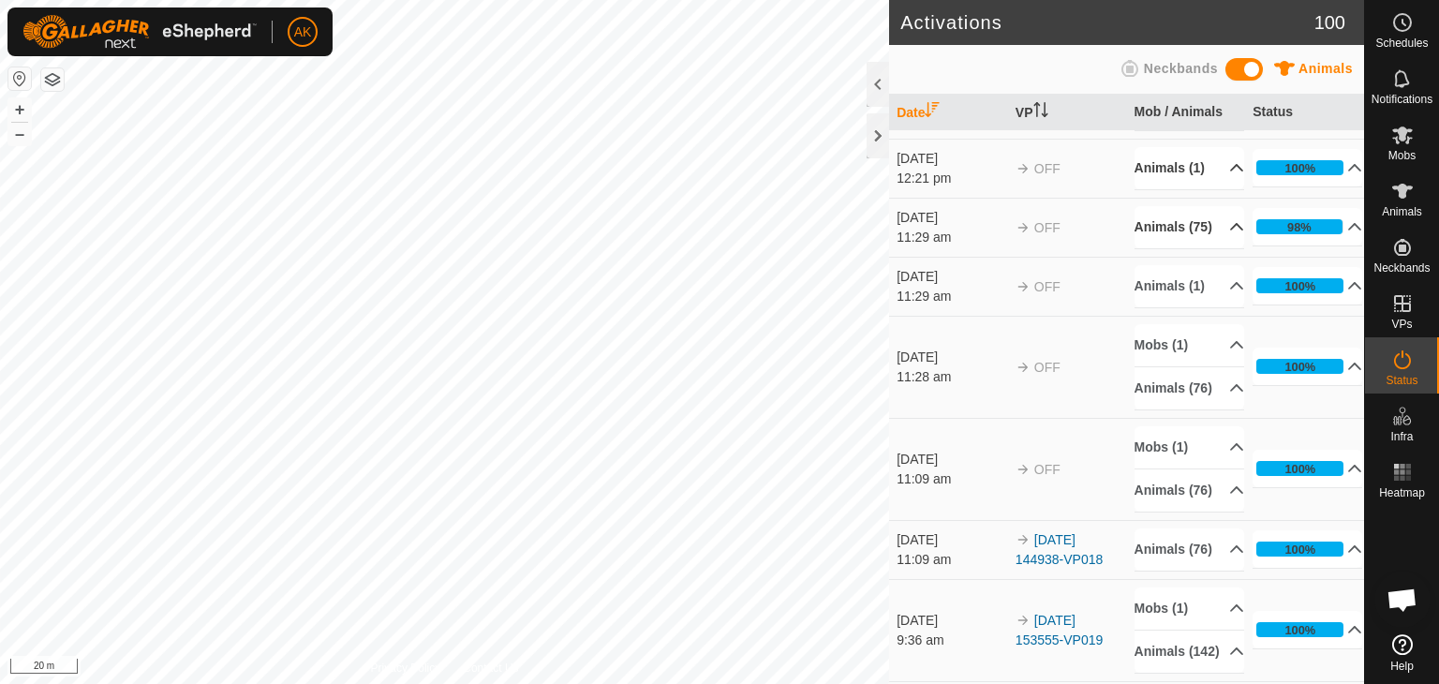
click at [1230, 234] on icon at bounding box center [1237, 226] width 15 height 15
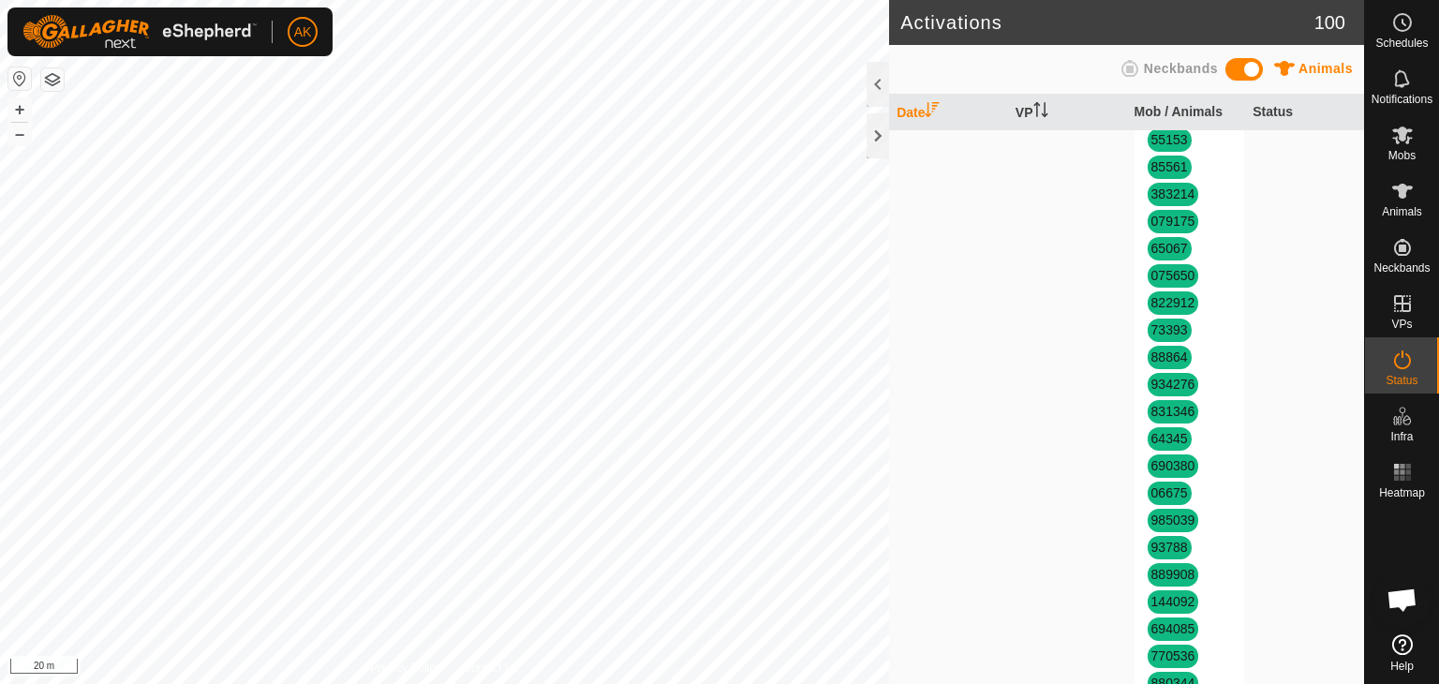
scroll to position [0, 0]
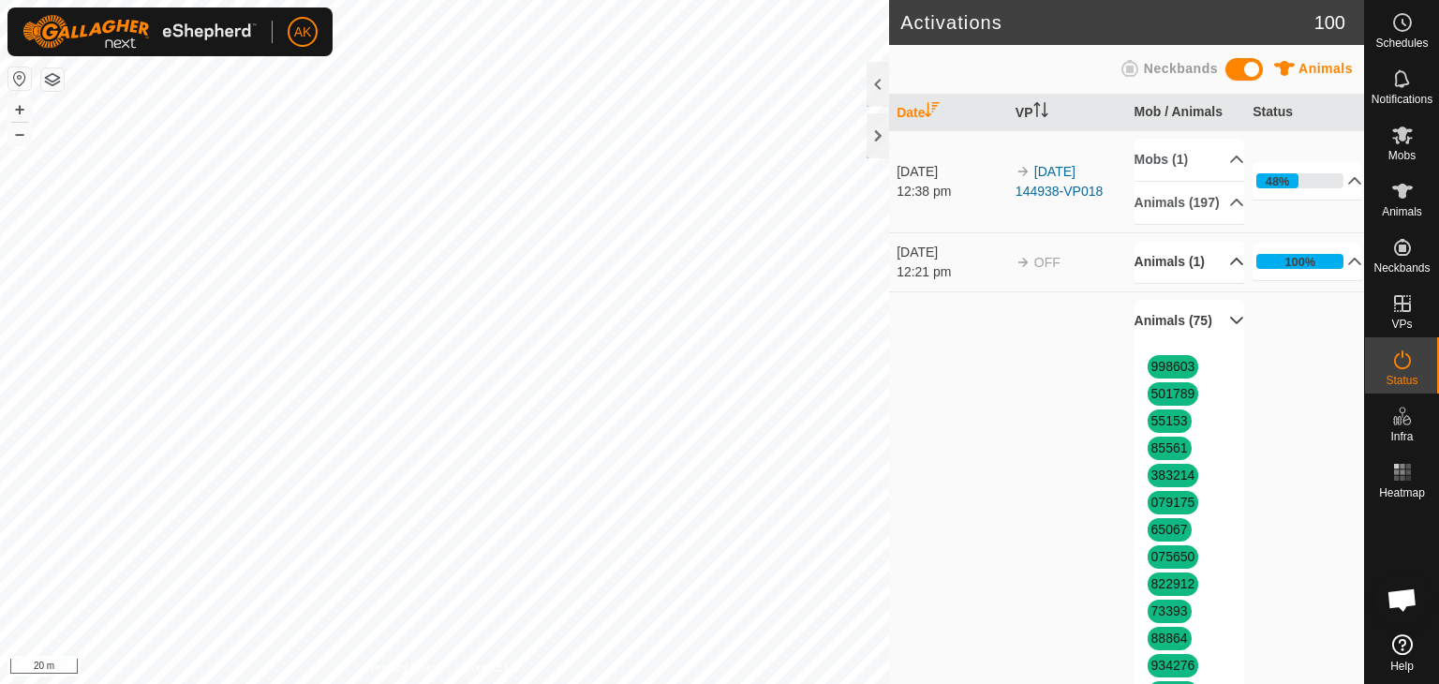
drag, startPoint x: 1156, startPoint y: 358, endPoint x: 1132, endPoint y: 357, distance: 24.4
click at [1156, 342] on p-accordion-header "Animals (75)" at bounding box center [1190, 321] width 110 height 42
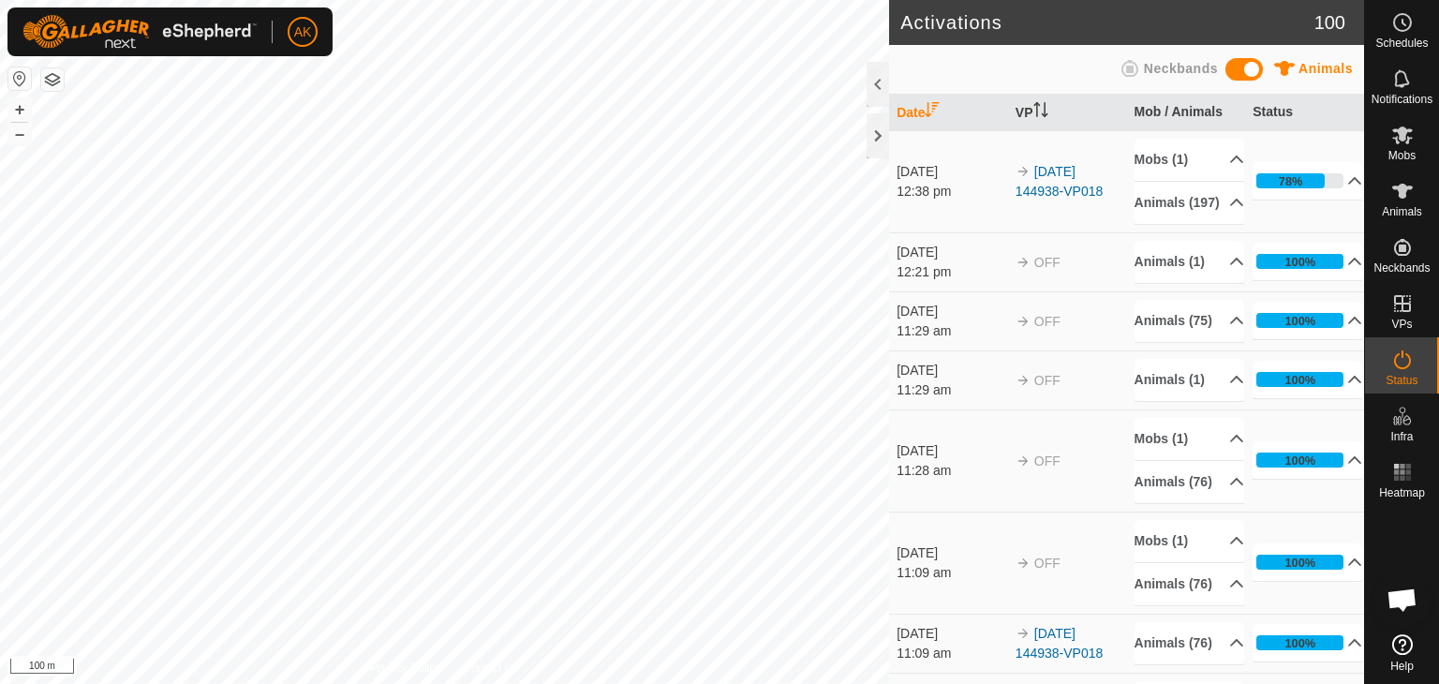
click at [547, 683] on html "AK Schedules Notifications Mobs Animals Neckbands VPs Status Infra Heatmap Help…" at bounding box center [719, 342] width 1439 height 684
click at [961, 560] on div "Activations 100 Animals Neckbands Date VP Mob / Animals Status 15 Sept 2025 12:…" at bounding box center [682, 342] width 1365 height 684
click at [52, 80] on button "button" at bounding box center [52, 79] width 22 height 22
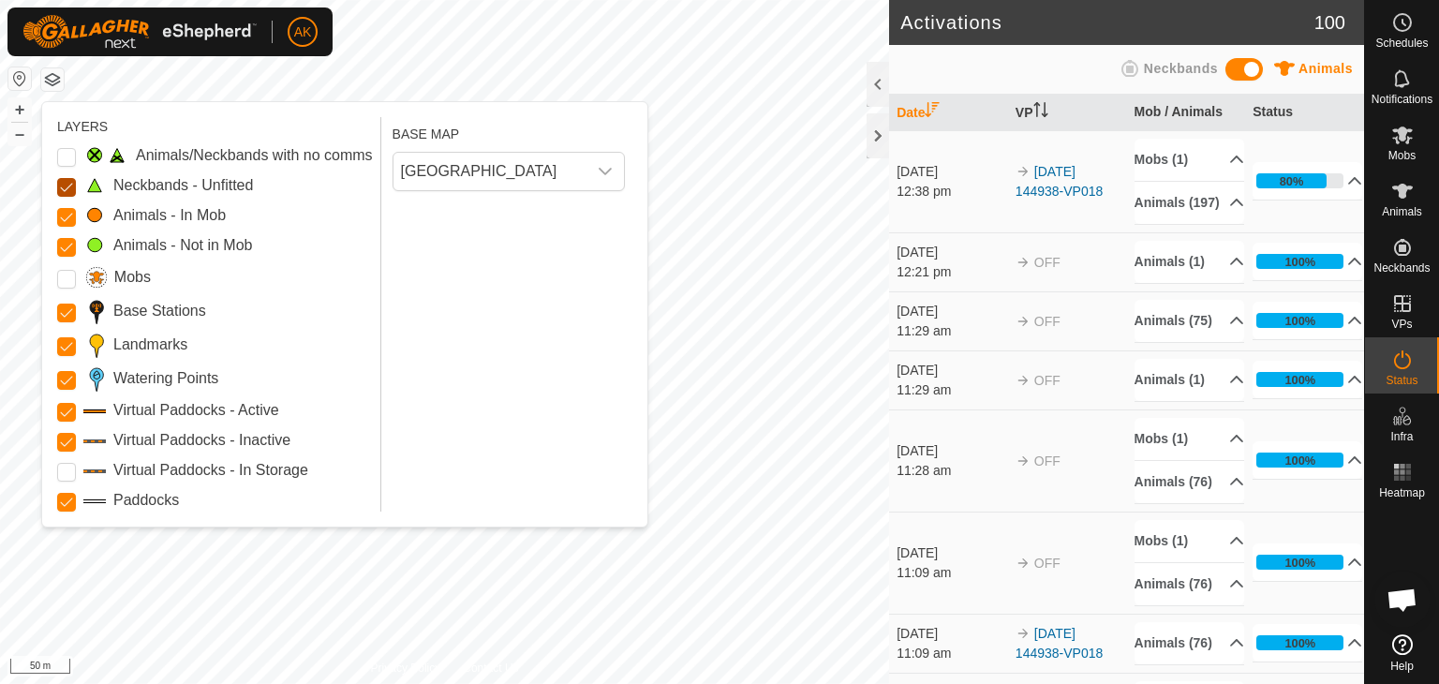
click at [64, 183] on Unfitted "Neckbands - Unfitted" at bounding box center [66, 187] width 19 height 19
click at [64, 242] on Mob "Animals - Not in Mob" at bounding box center [66, 247] width 19 height 19
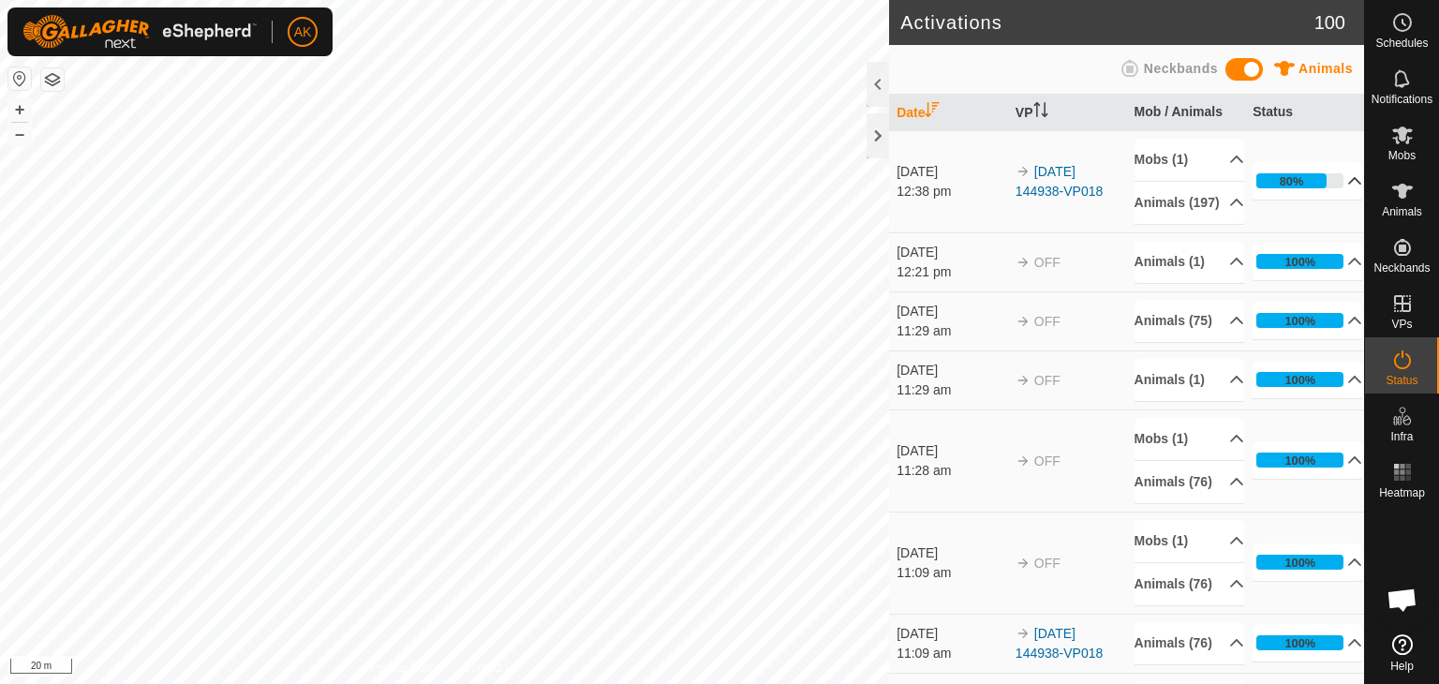
click at [1350, 185] on icon at bounding box center [1356, 180] width 13 height 7
click at [410, 683] on html "AK Schedules Notifications Mobs Animals Neckbands VPs Status Infra Heatmap Help…" at bounding box center [719, 342] width 1439 height 684
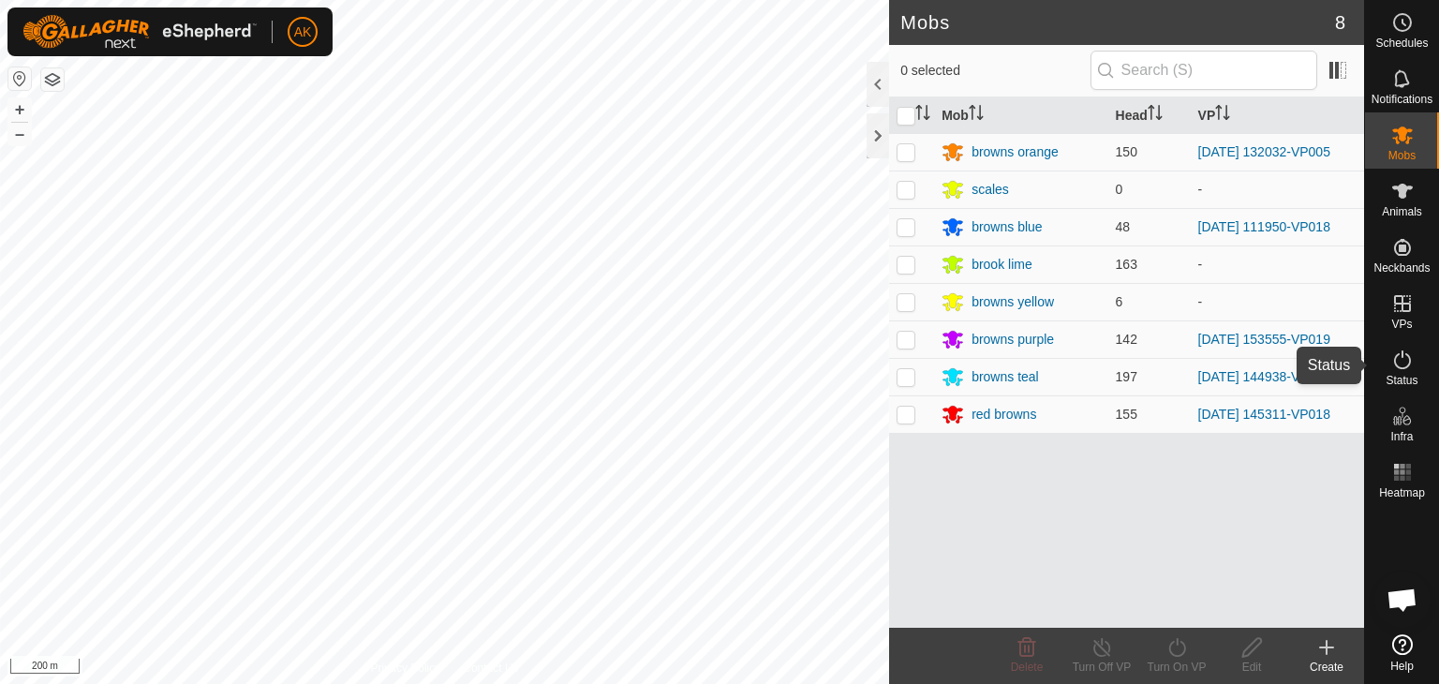
click at [1398, 365] on icon at bounding box center [1403, 360] width 22 height 22
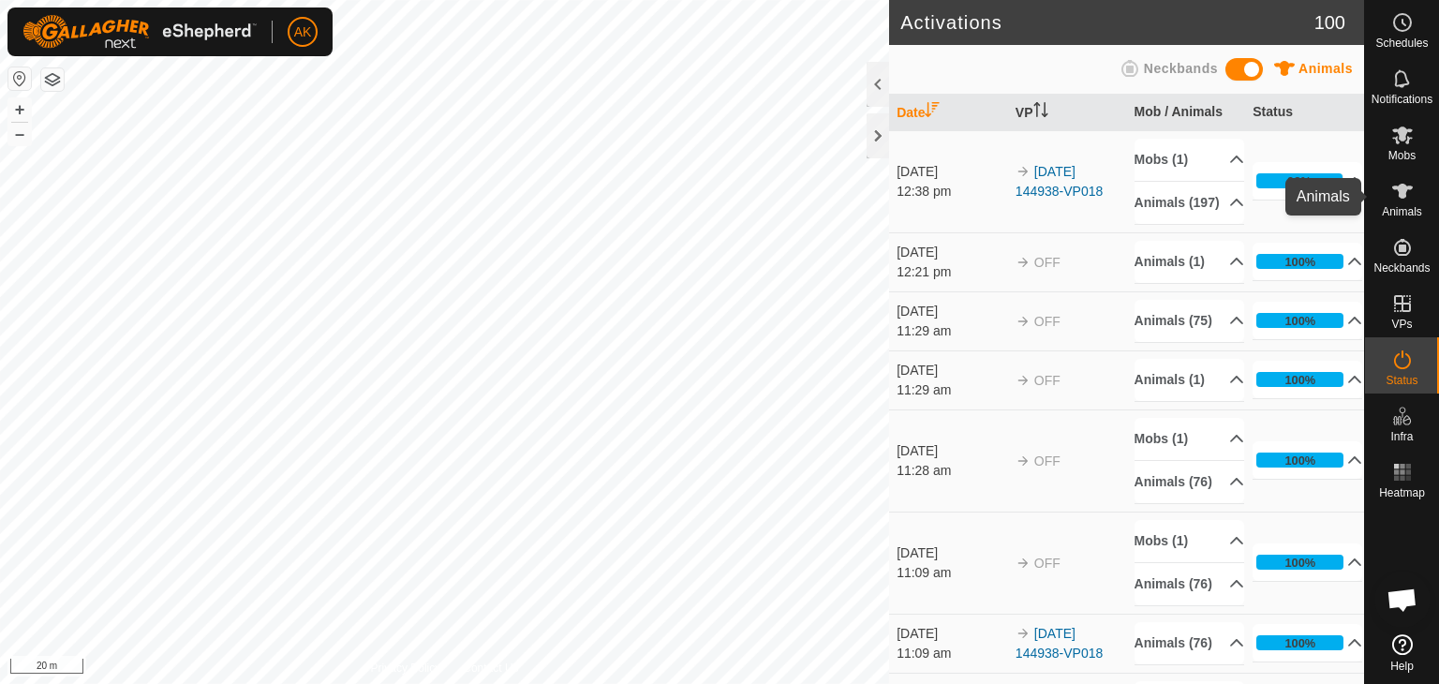
click at [1406, 192] on icon at bounding box center [1403, 191] width 21 height 15
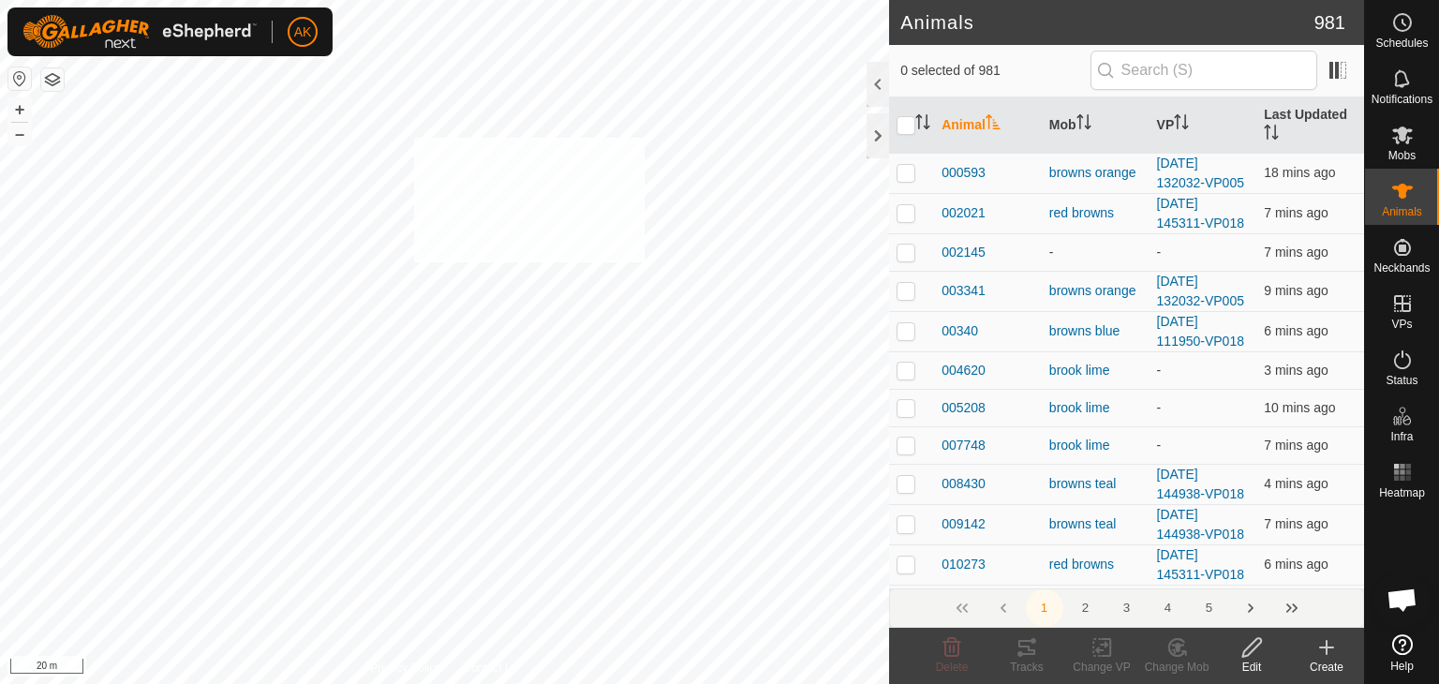
checkbox input "true"
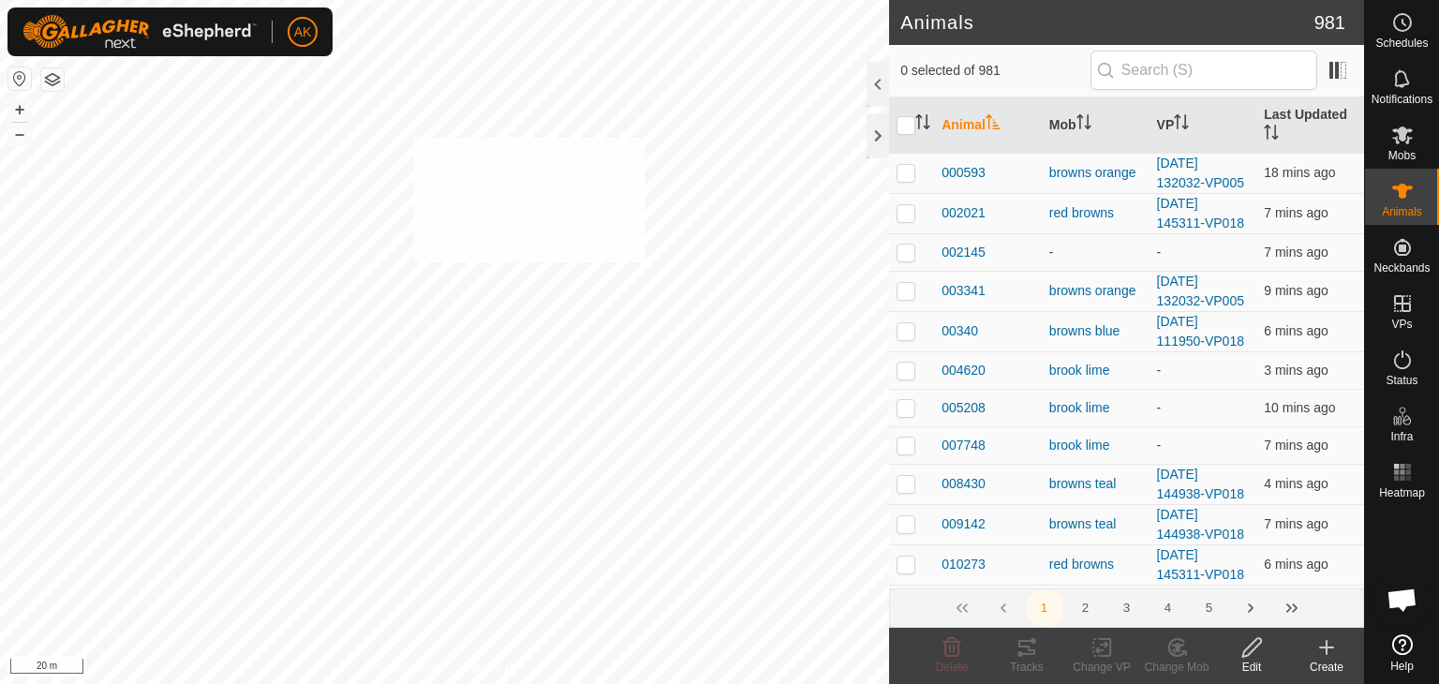
checkbox input "true"
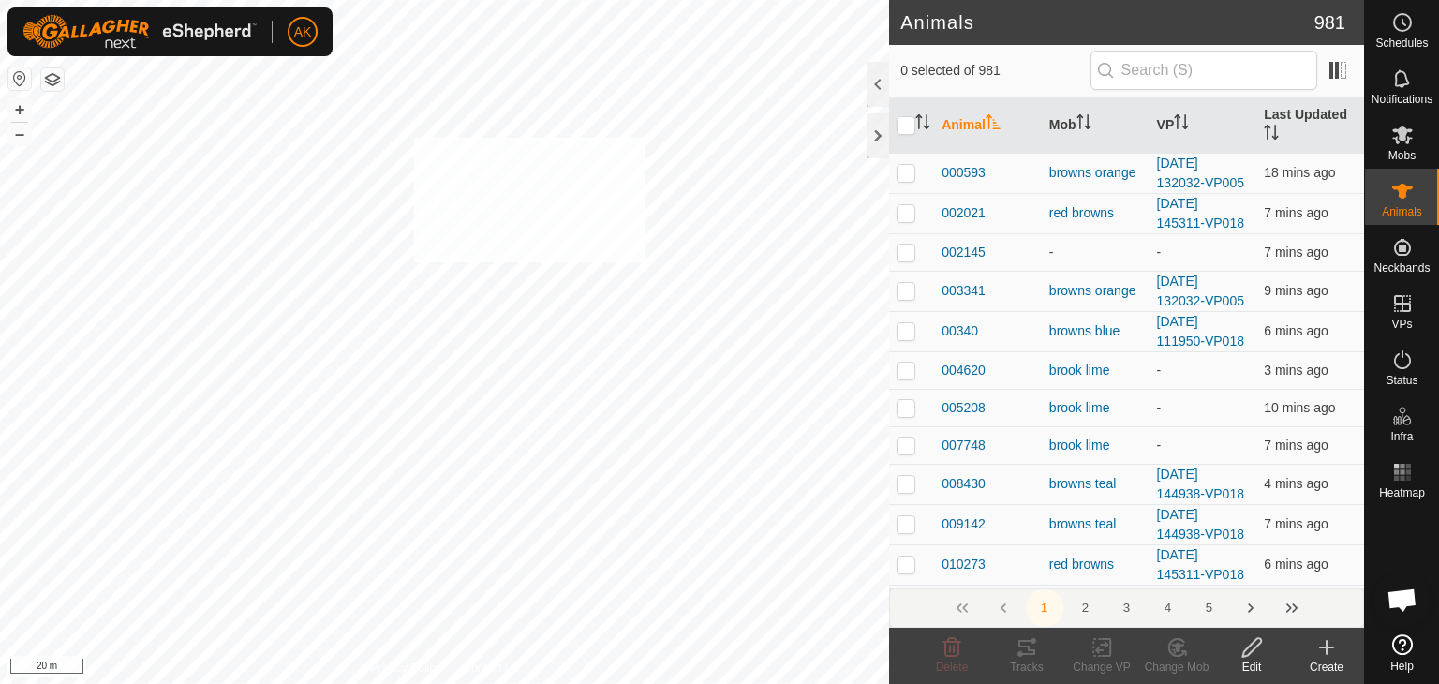
checkbox input "true"
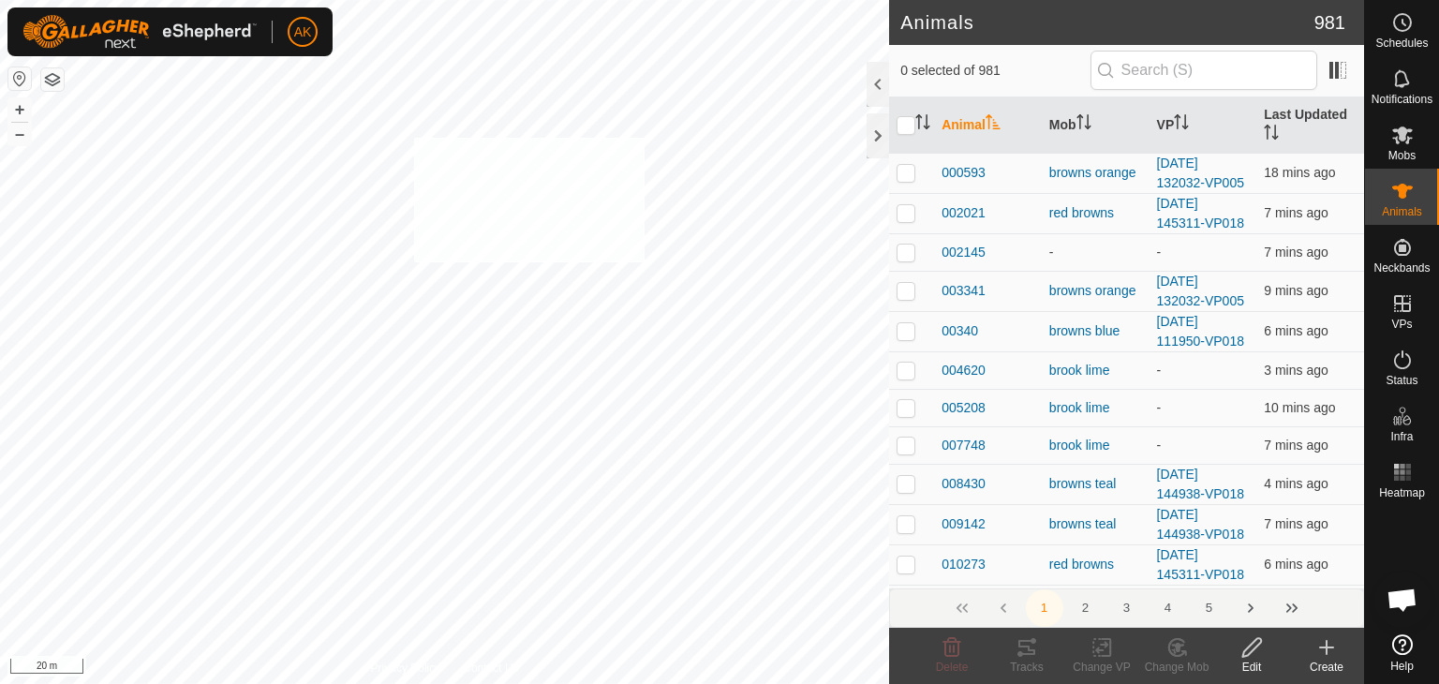
checkbox input "true"
click at [1106, 649] on icon at bounding box center [1102, 647] width 23 height 22
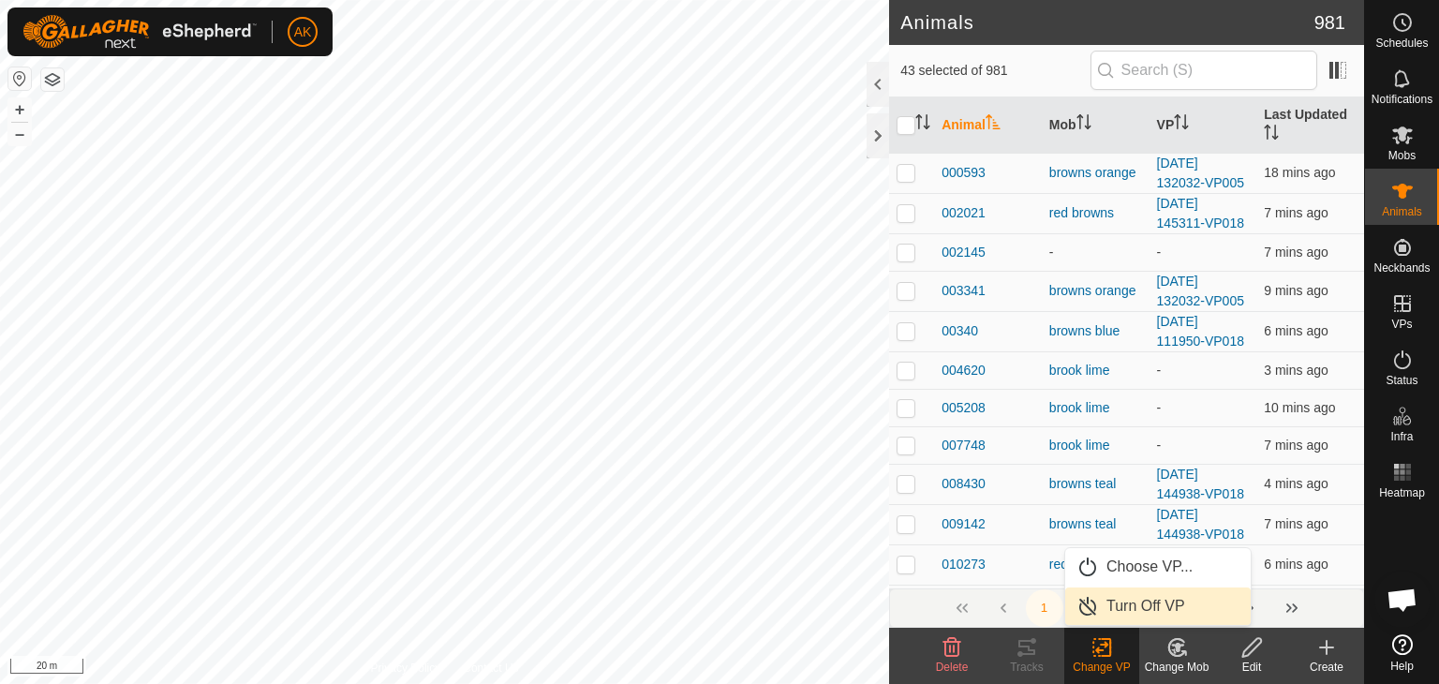
click at [1111, 612] on link "Turn Off VP" at bounding box center [1159, 606] width 186 height 37
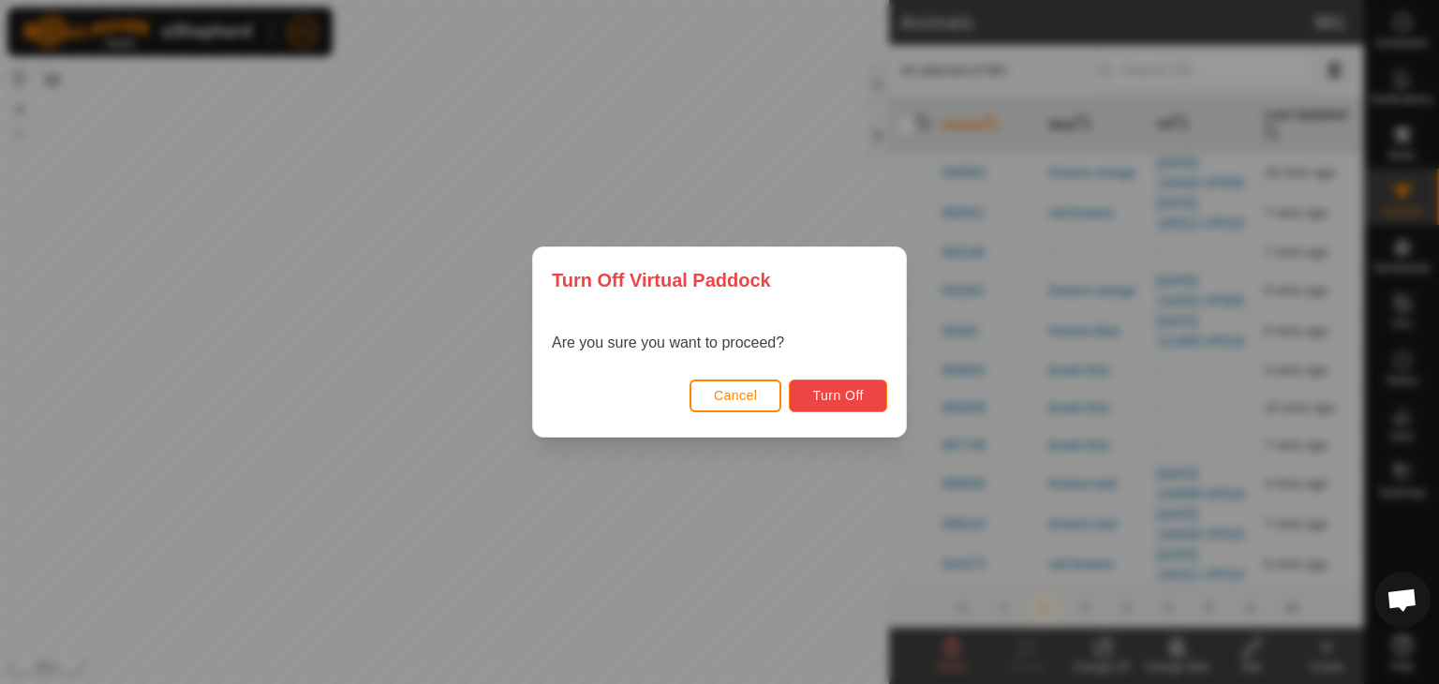
click at [857, 400] on span "Turn Off" at bounding box center [839, 395] width 52 height 15
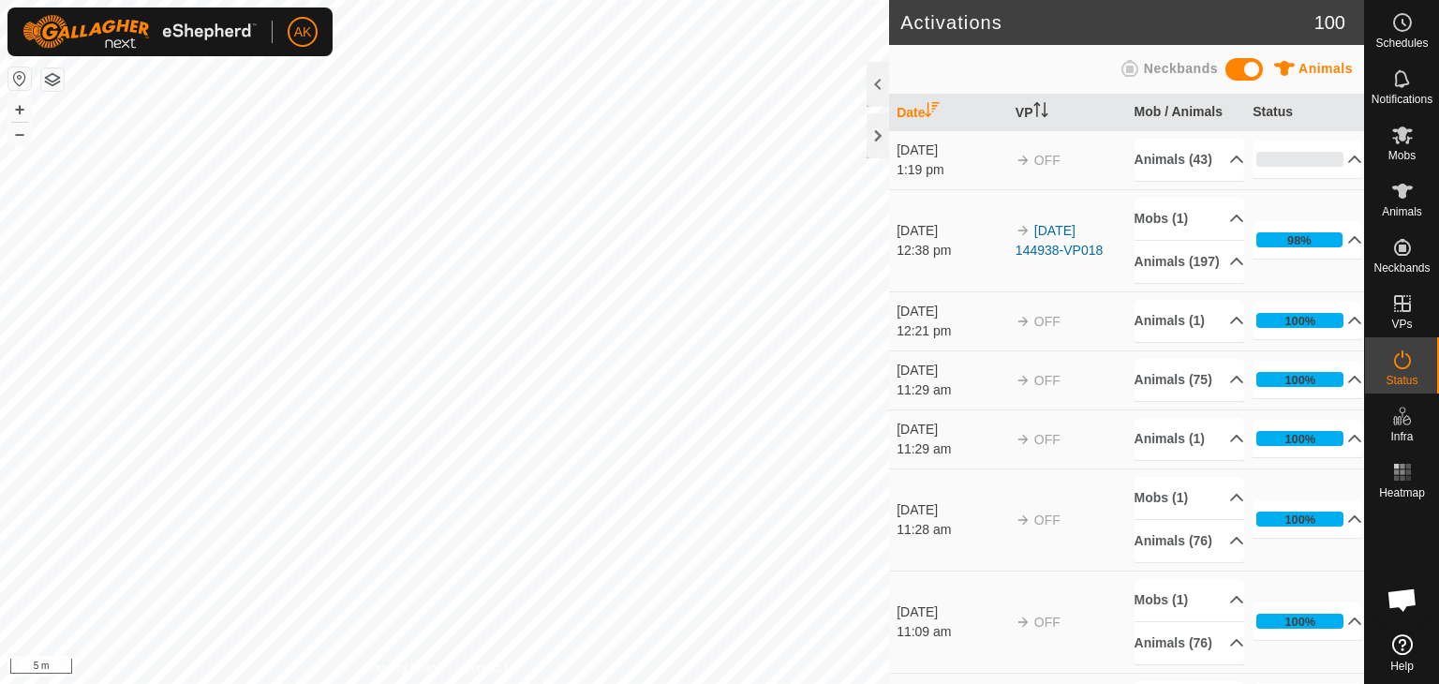
click at [46, 85] on button "button" at bounding box center [52, 79] width 22 height 22
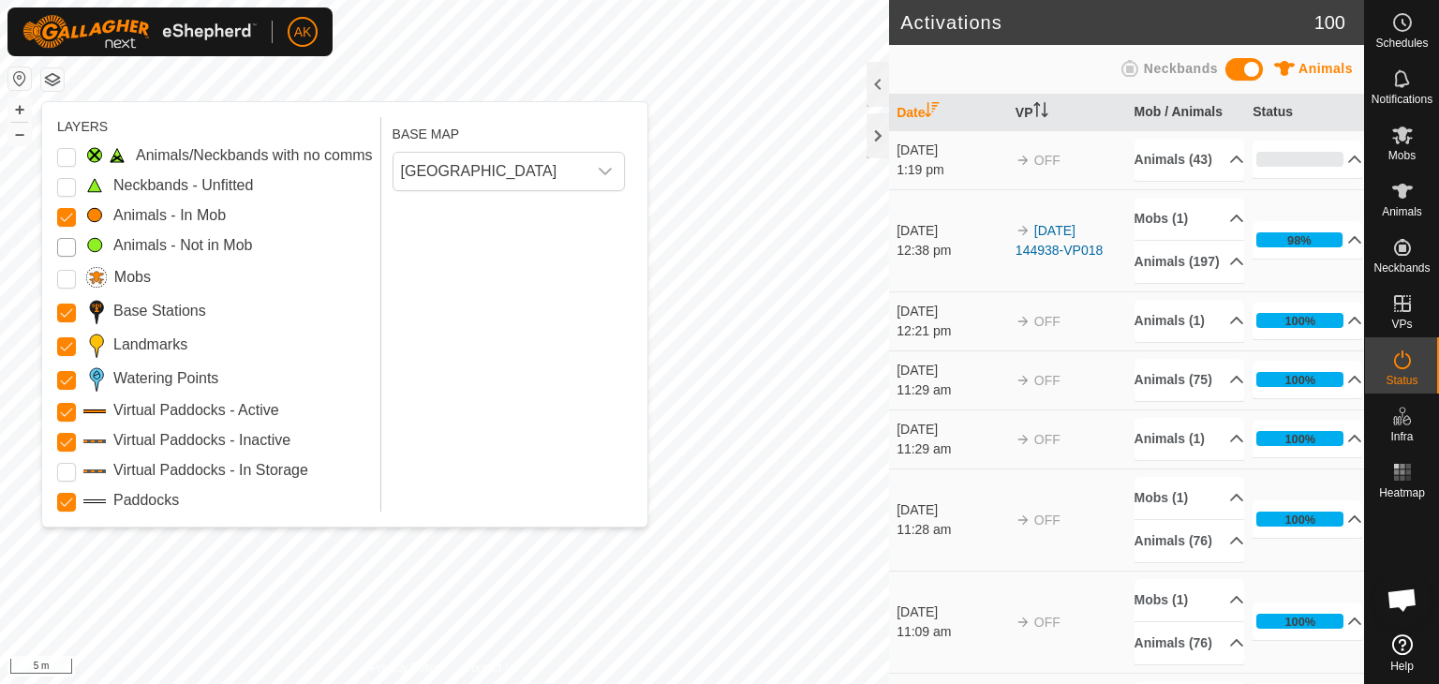
click at [67, 246] on Mob "Animals - Not in Mob" at bounding box center [66, 247] width 19 height 19
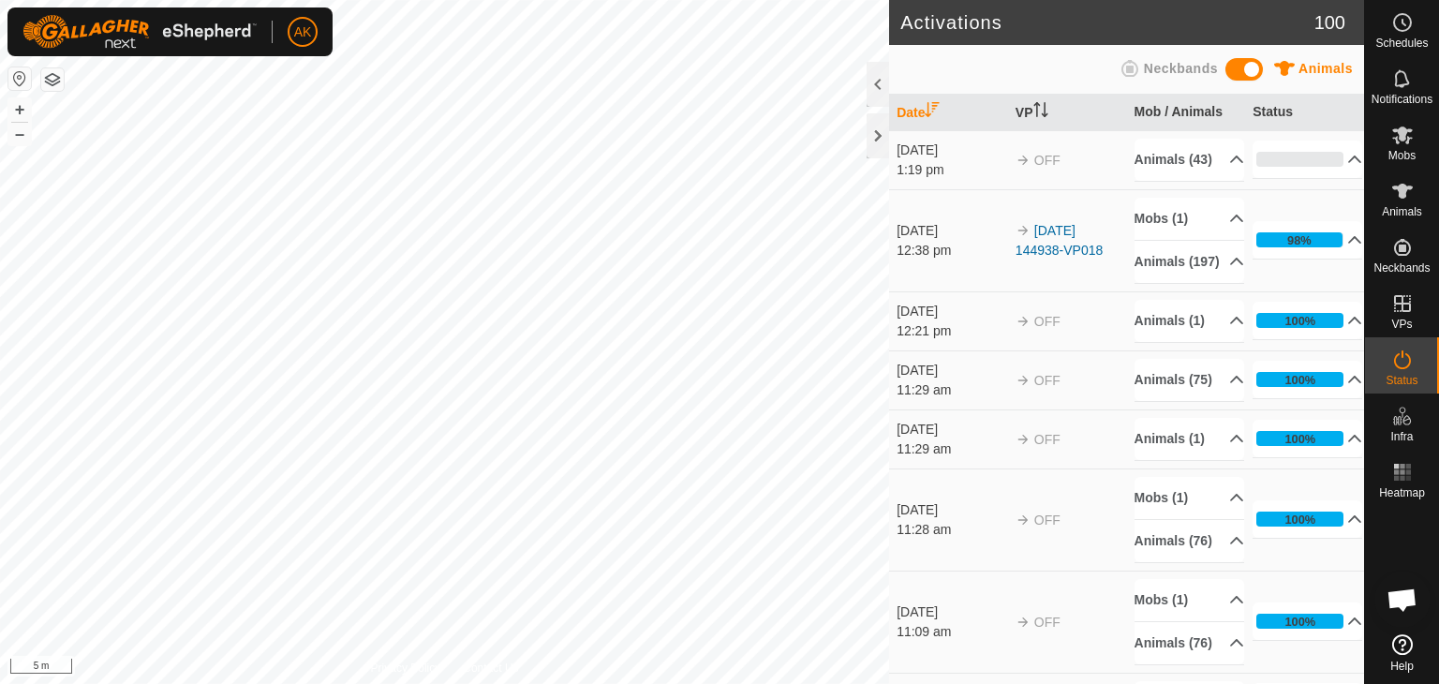
click at [49, 80] on button "button" at bounding box center [52, 79] width 22 height 22
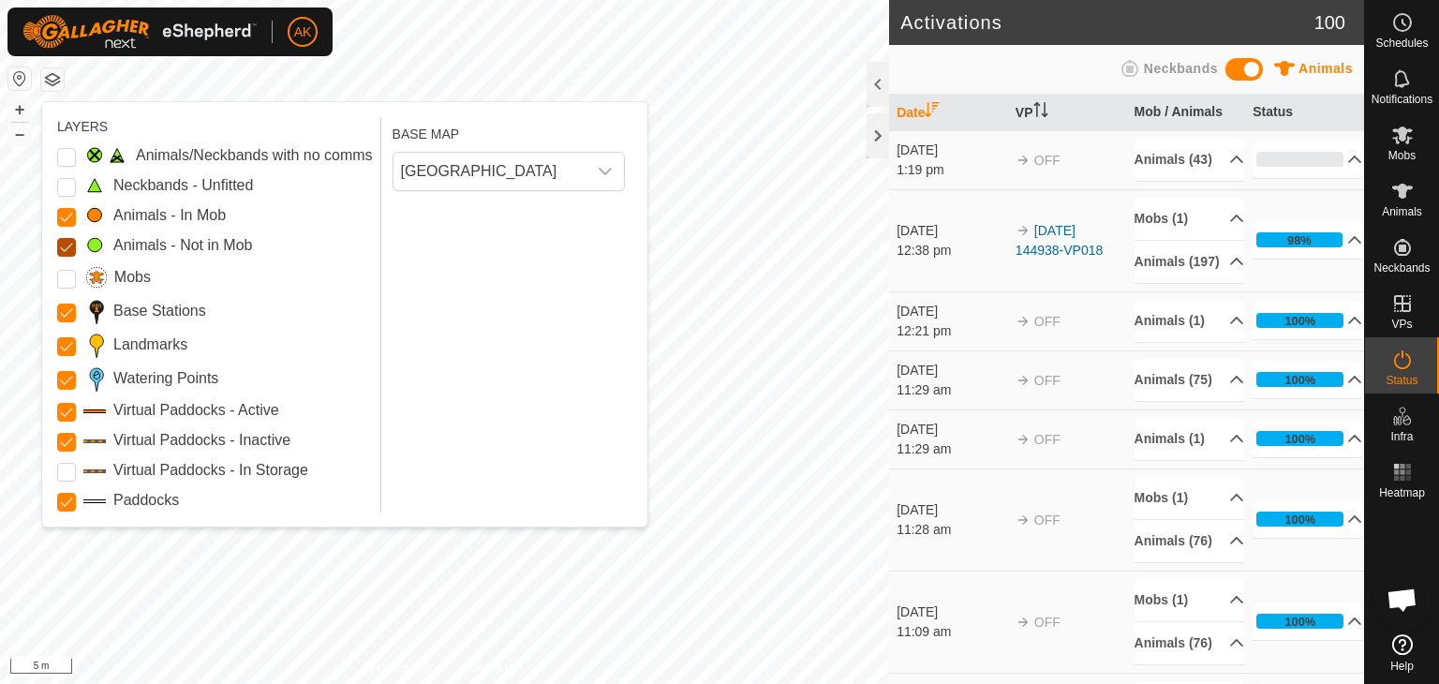
click at [57, 245] on Mob "Animals - Not in Mob" at bounding box center [66, 247] width 19 height 19
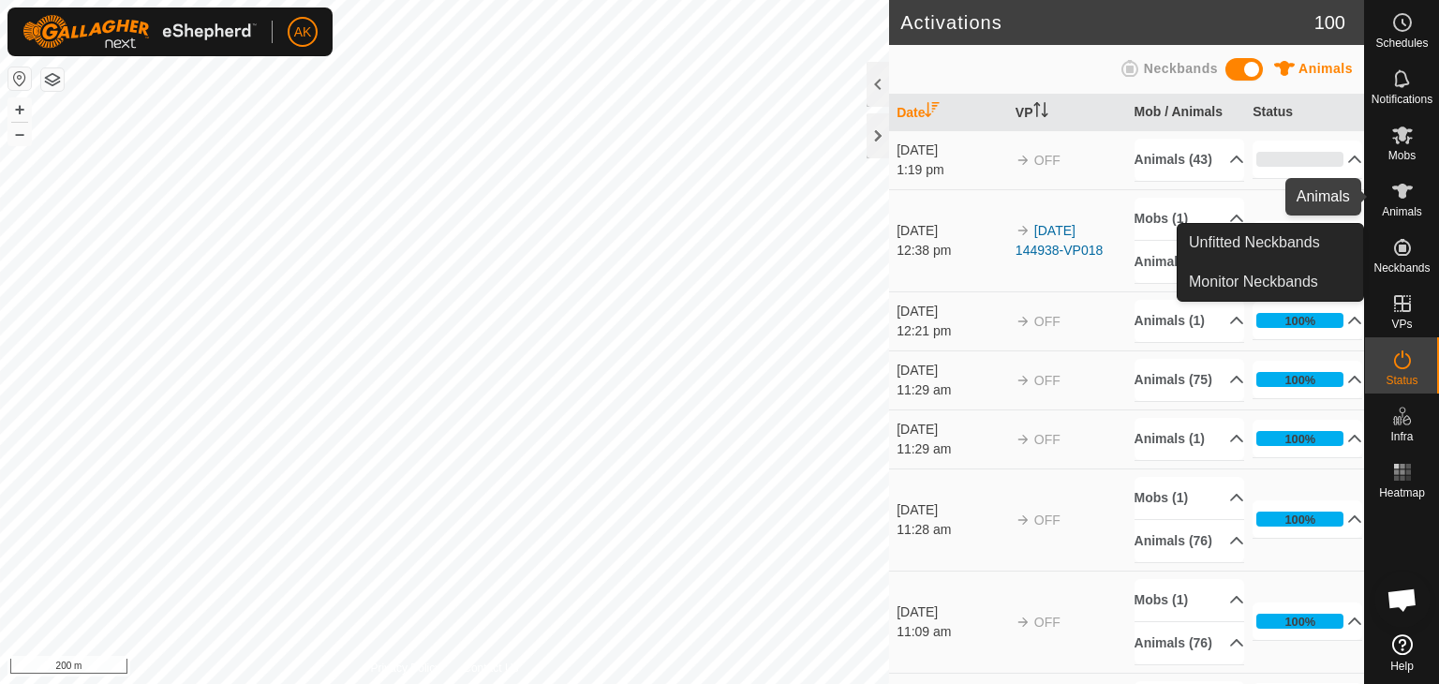
click at [1400, 189] on icon at bounding box center [1403, 191] width 21 height 15
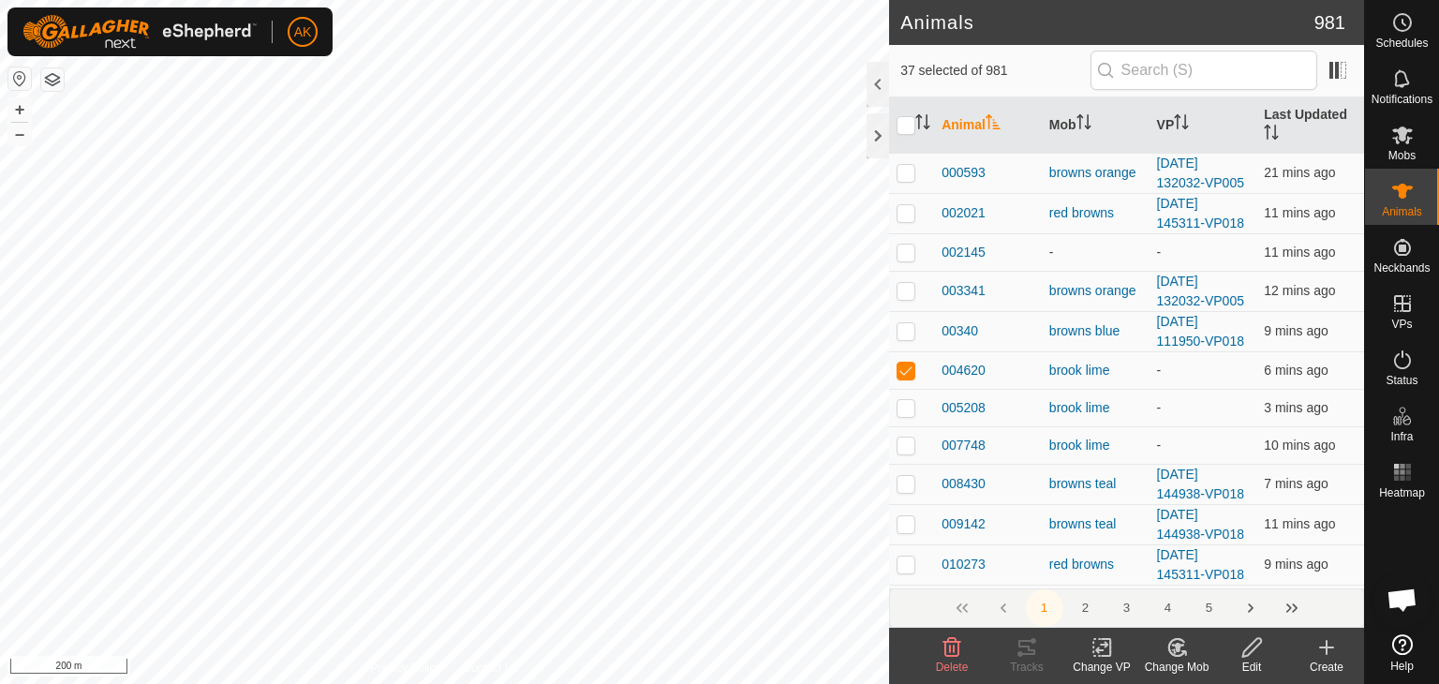
checkbox input "true"
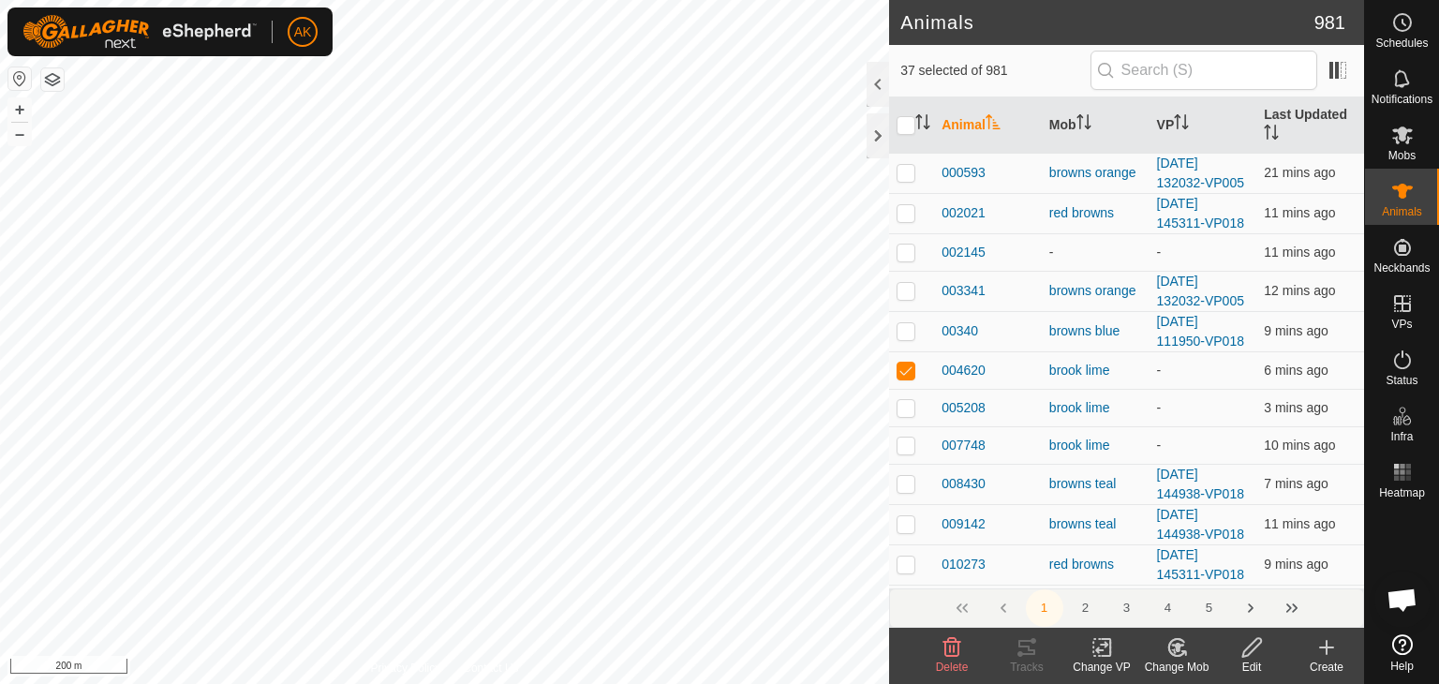
checkbox input "true"
click at [1098, 645] on icon at bounding box center [1102, 647] width 23 height 22
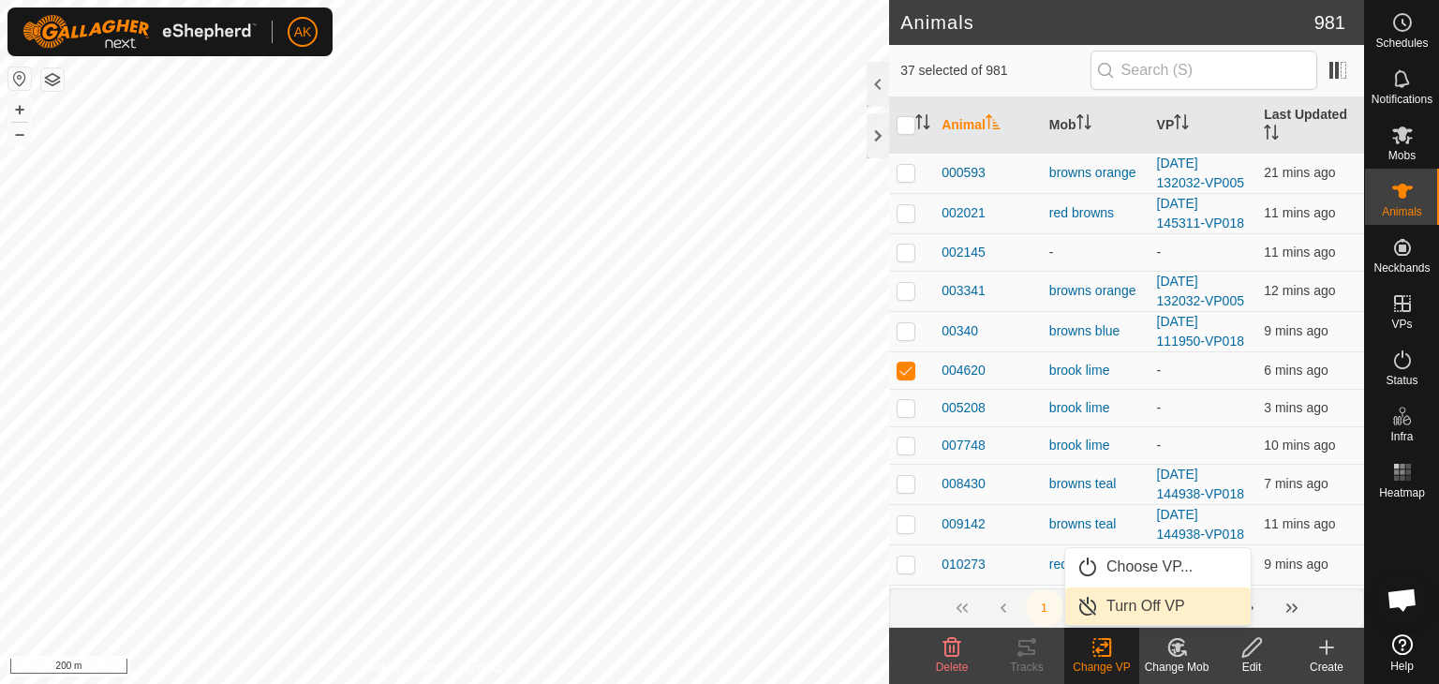
click at [1131, 600] on link "Turn Off VP" at bounding box center [1159, 606] width 186 height 37
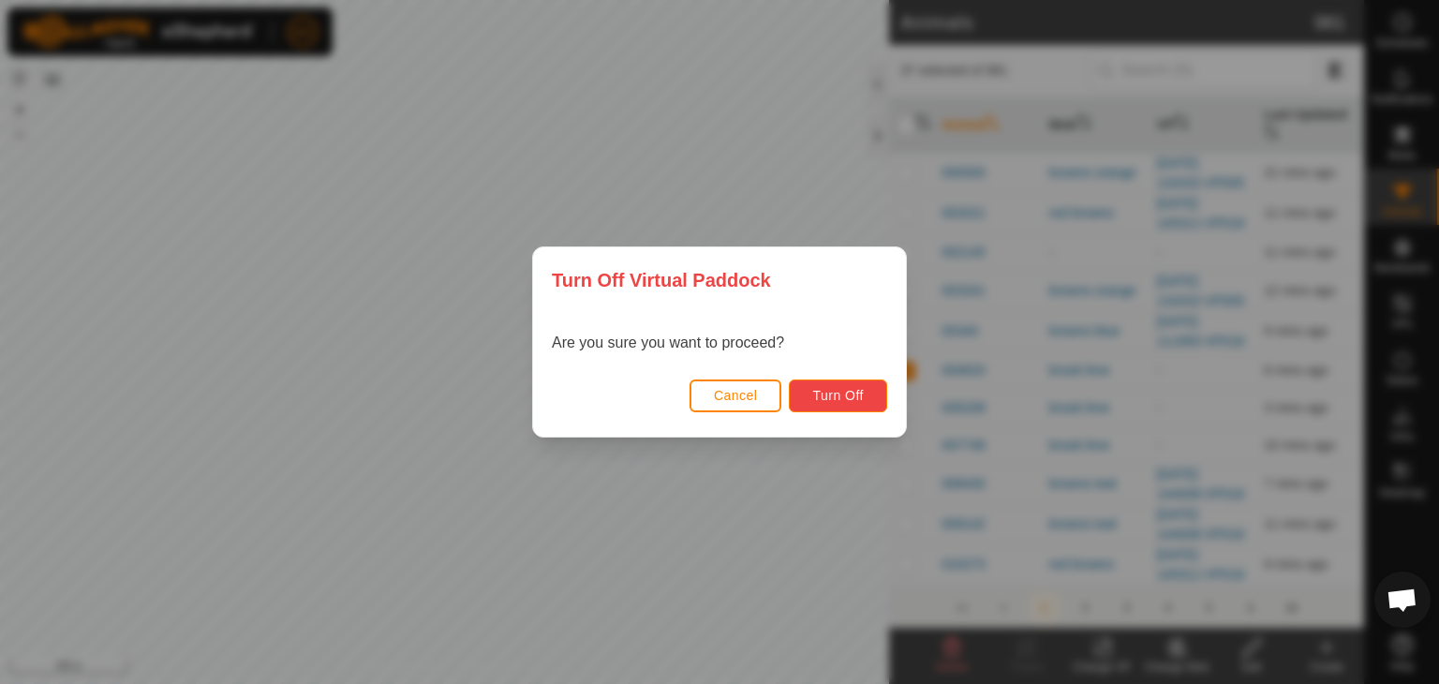
click at [858, 404] on button "Turn Off" at bounding box center [838, 396] width 98 height 33
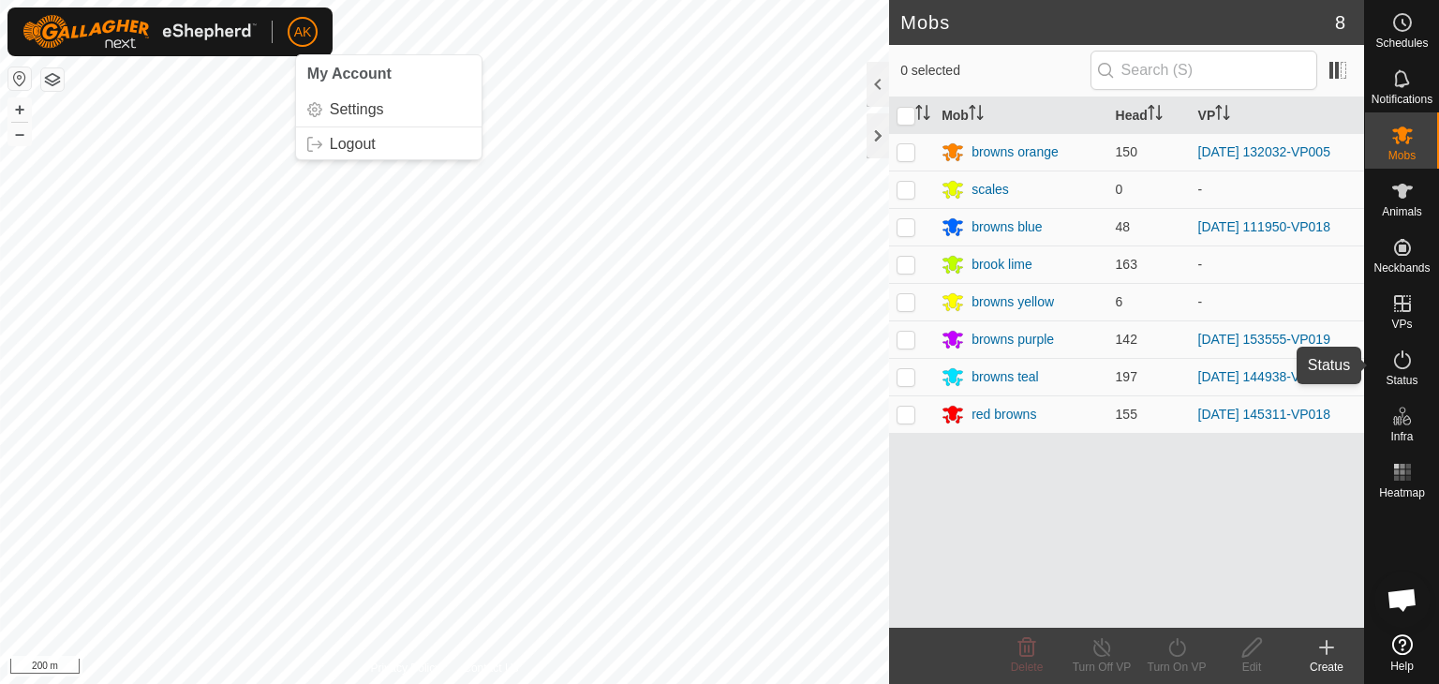
click at [1398, 362] on icon at bounding box center [1403, 360] width 22 height 22
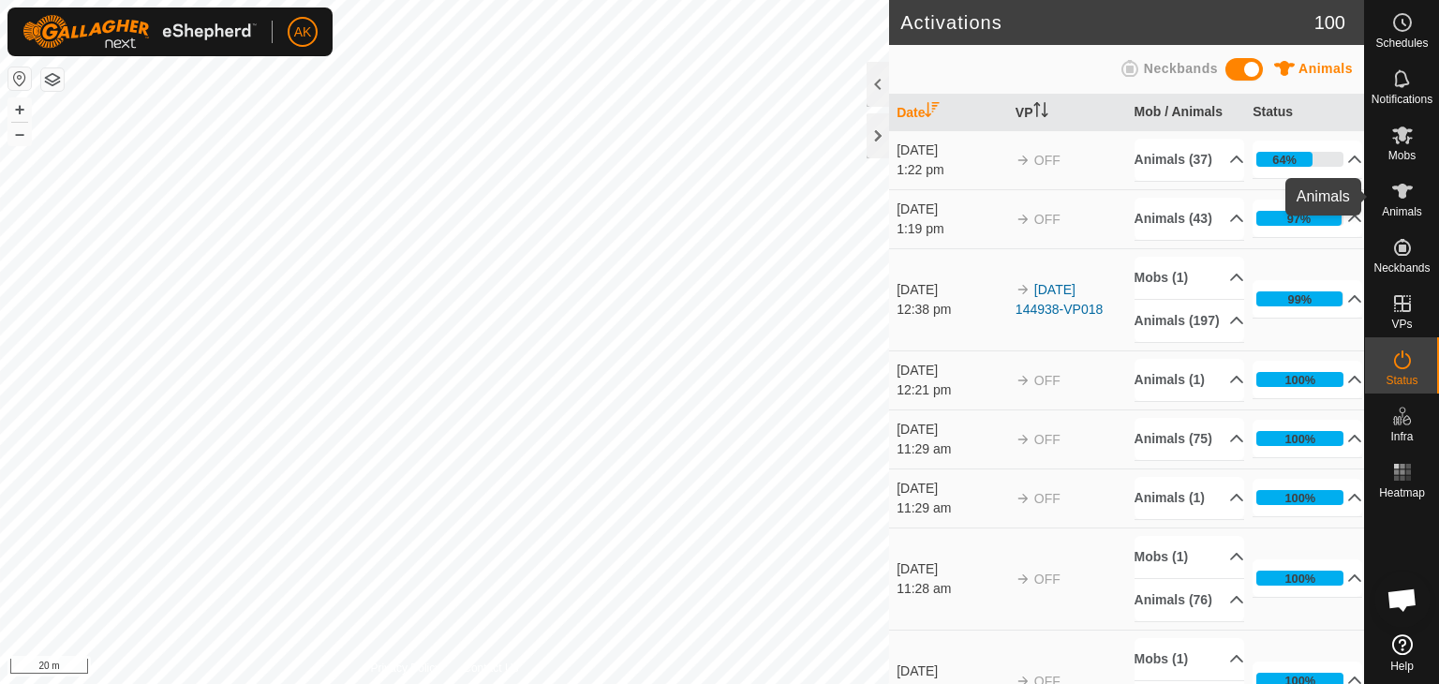
click at [1403, 185] on icon at bounding box center [1403, 191] width 21 height 15
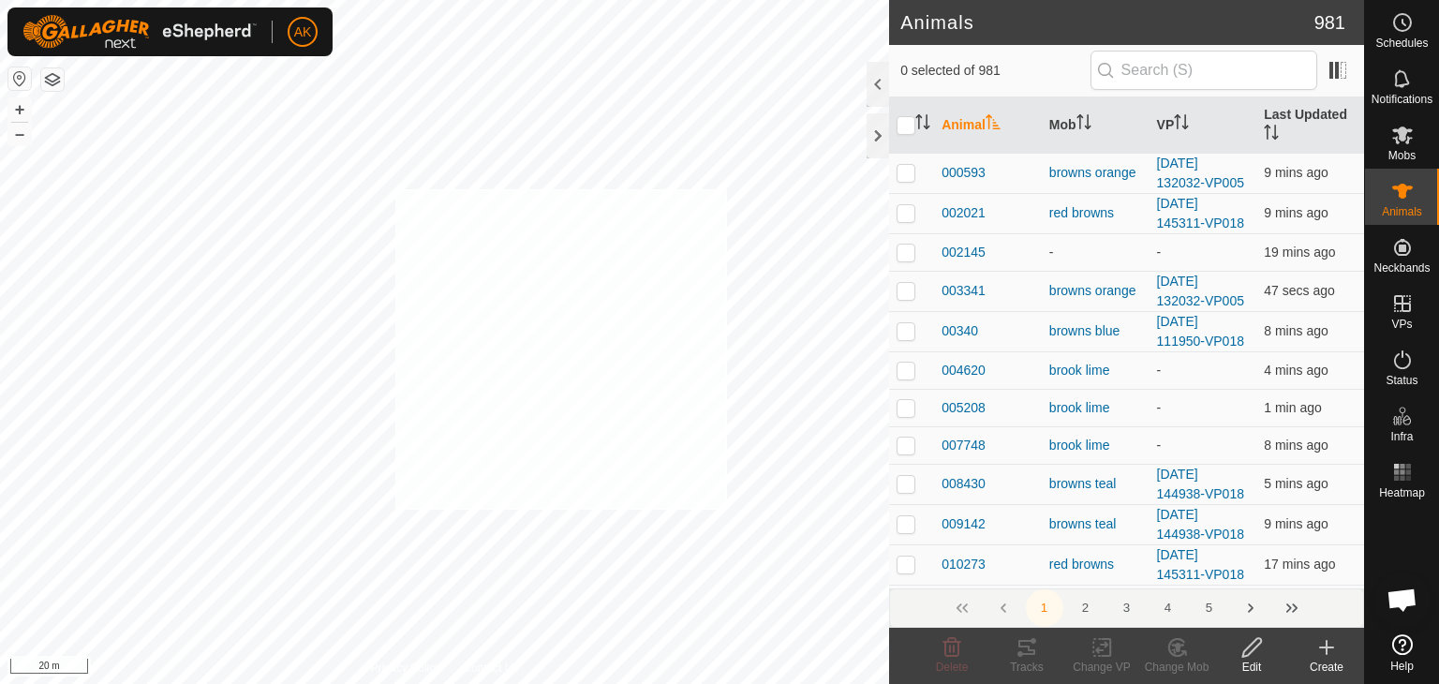
checkbox input "true"
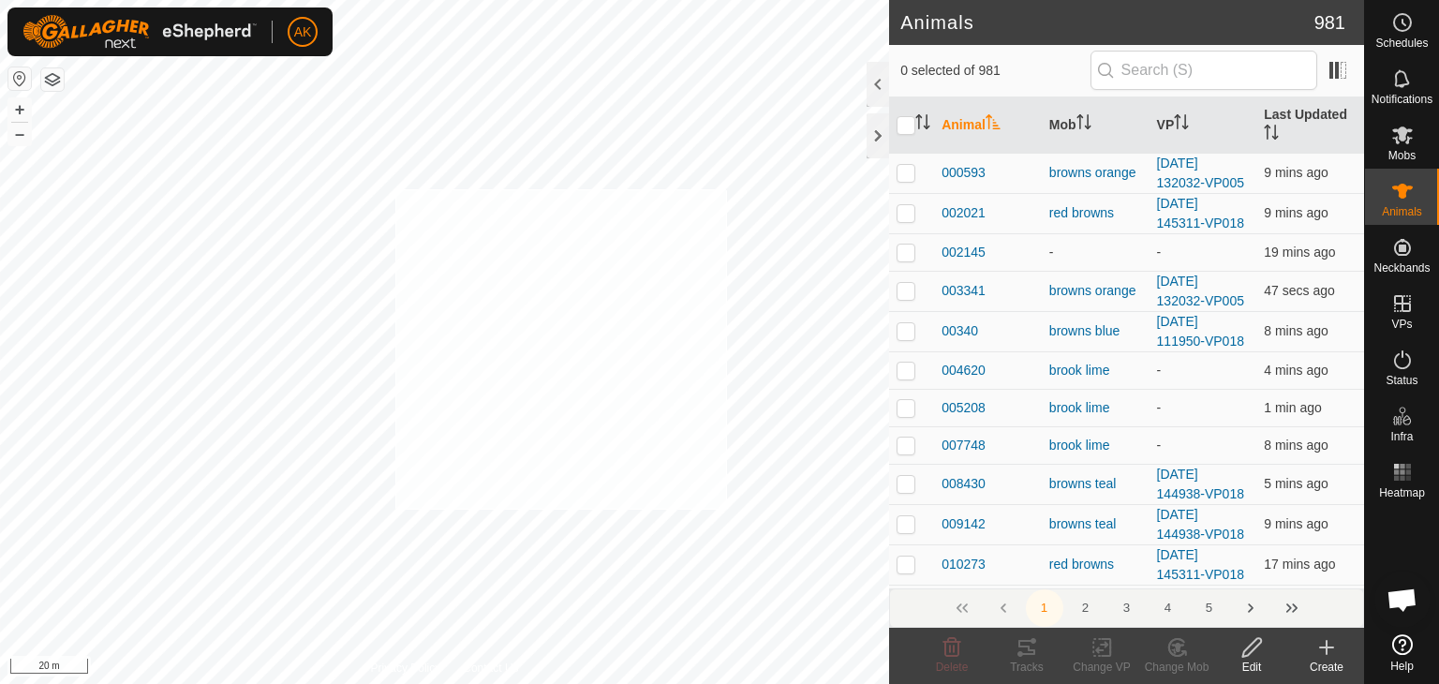
checkbox input "true"
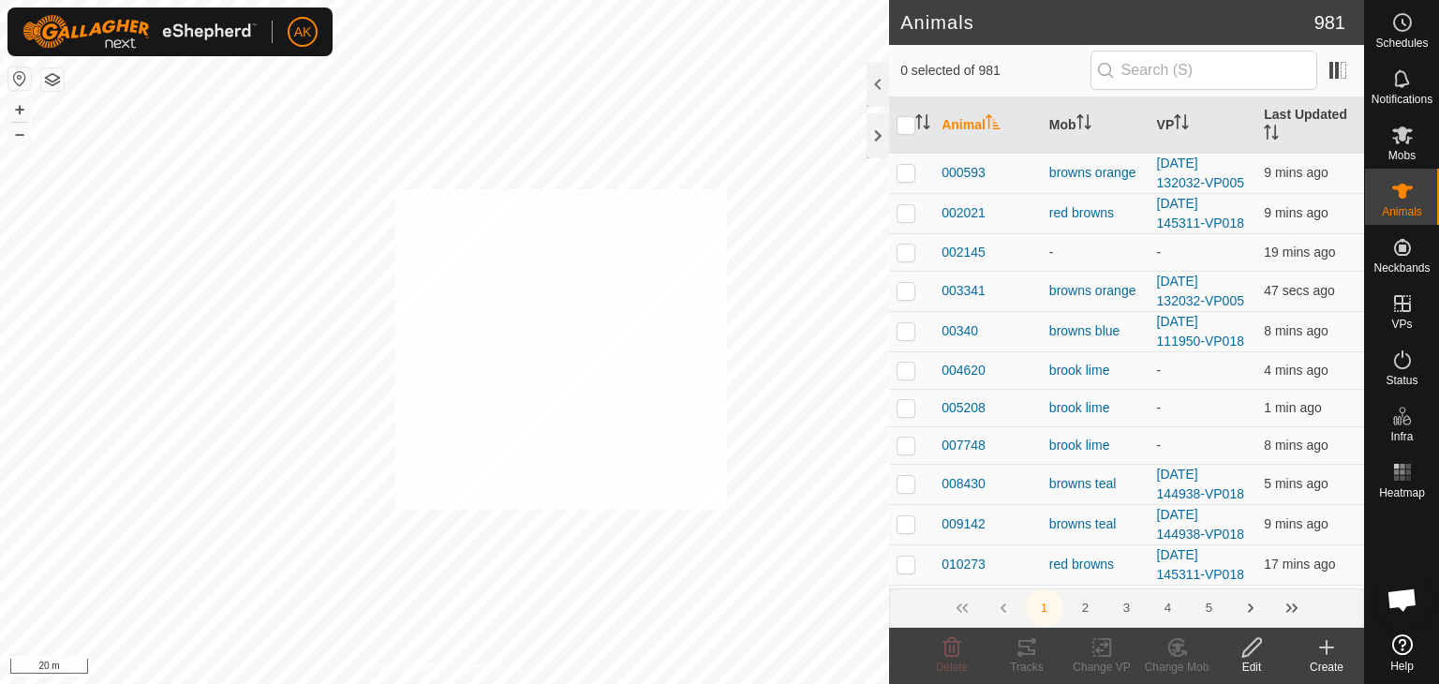
checkbox input "true"
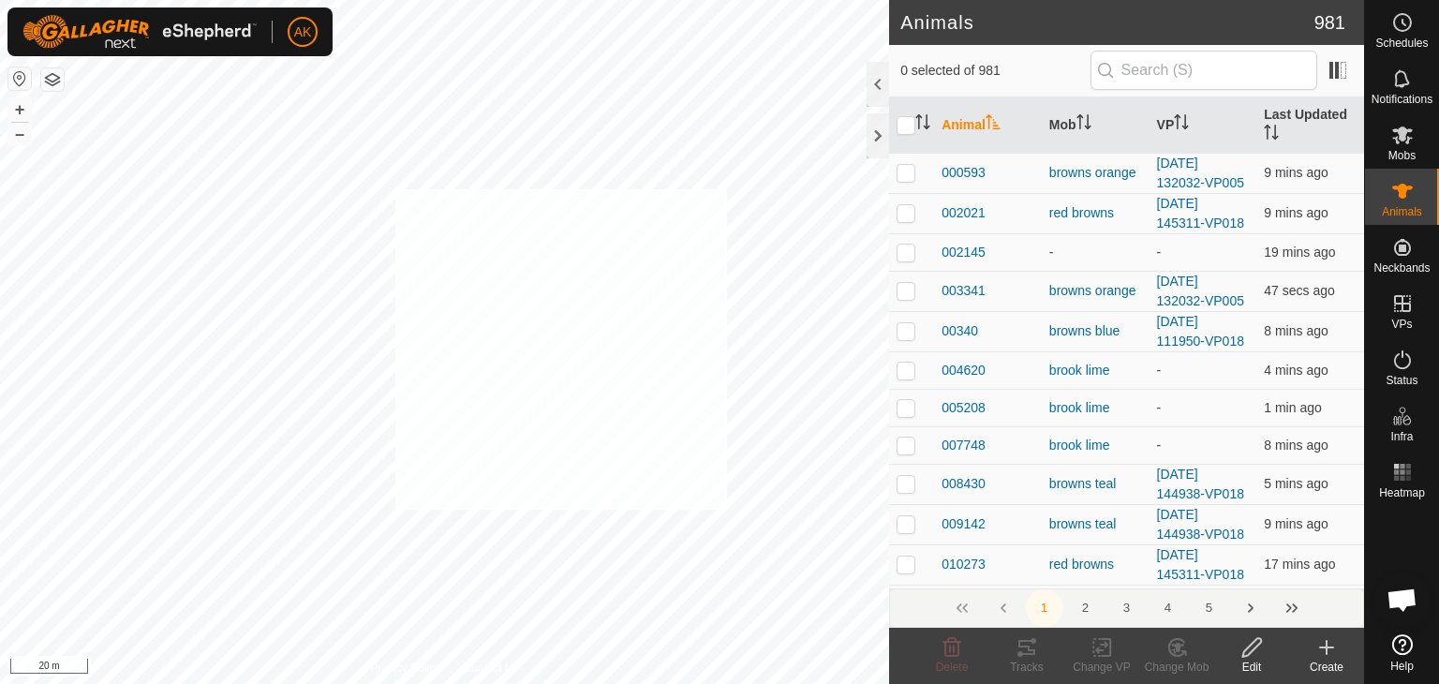
checkbox input "true"
click at [1184, 651] on icon at bounding box center [1184, 653] width 4 height 4
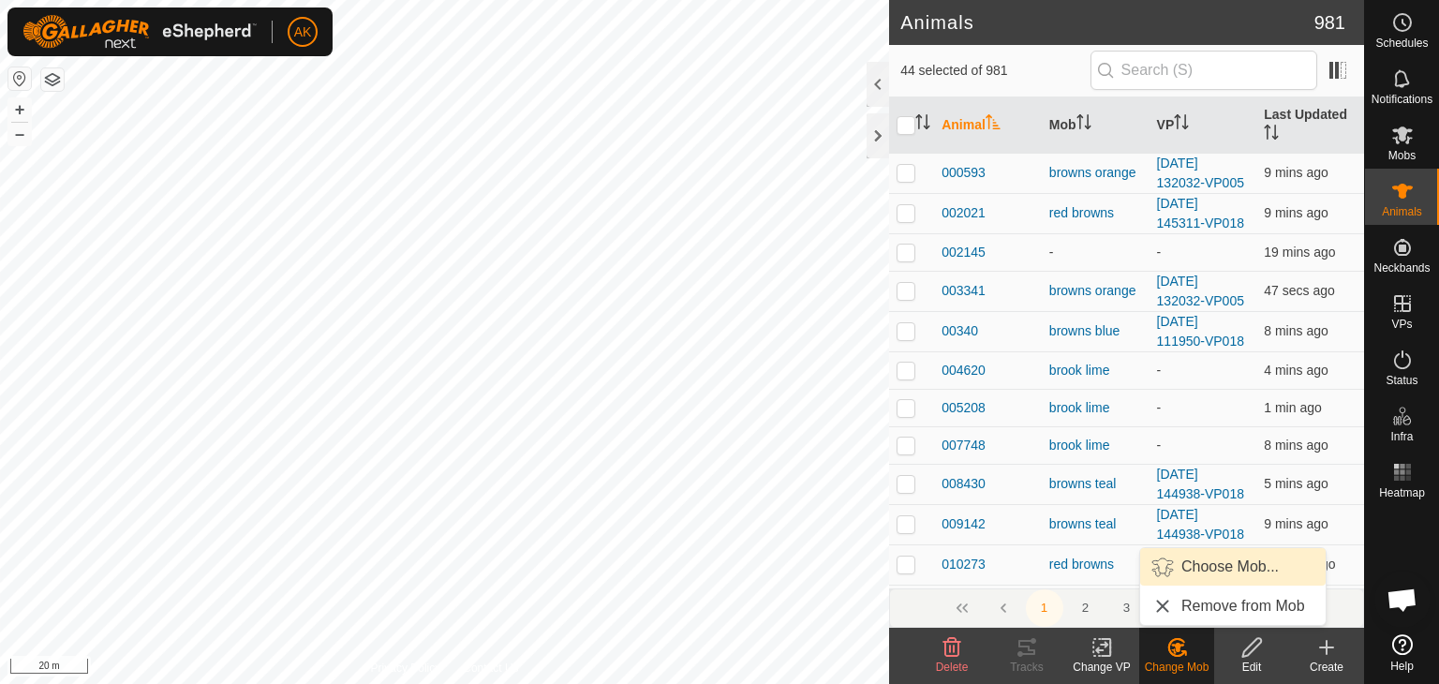
click at [1201, 564] on link "Choose Mob..." at bounding box center [1234, 566] width 186 height 37
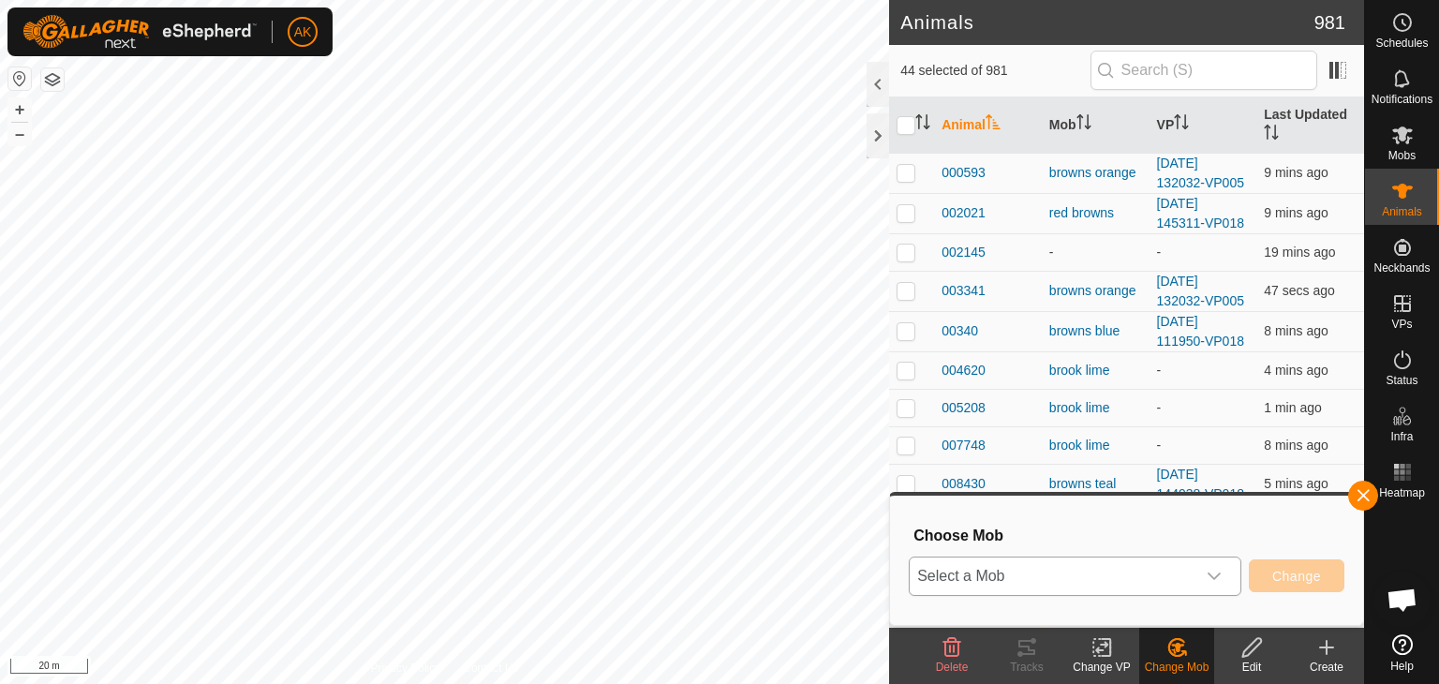
click at [1211, 569] on icon "dropdown trigger" at bounding box center [1214, 576] width 15 height 15
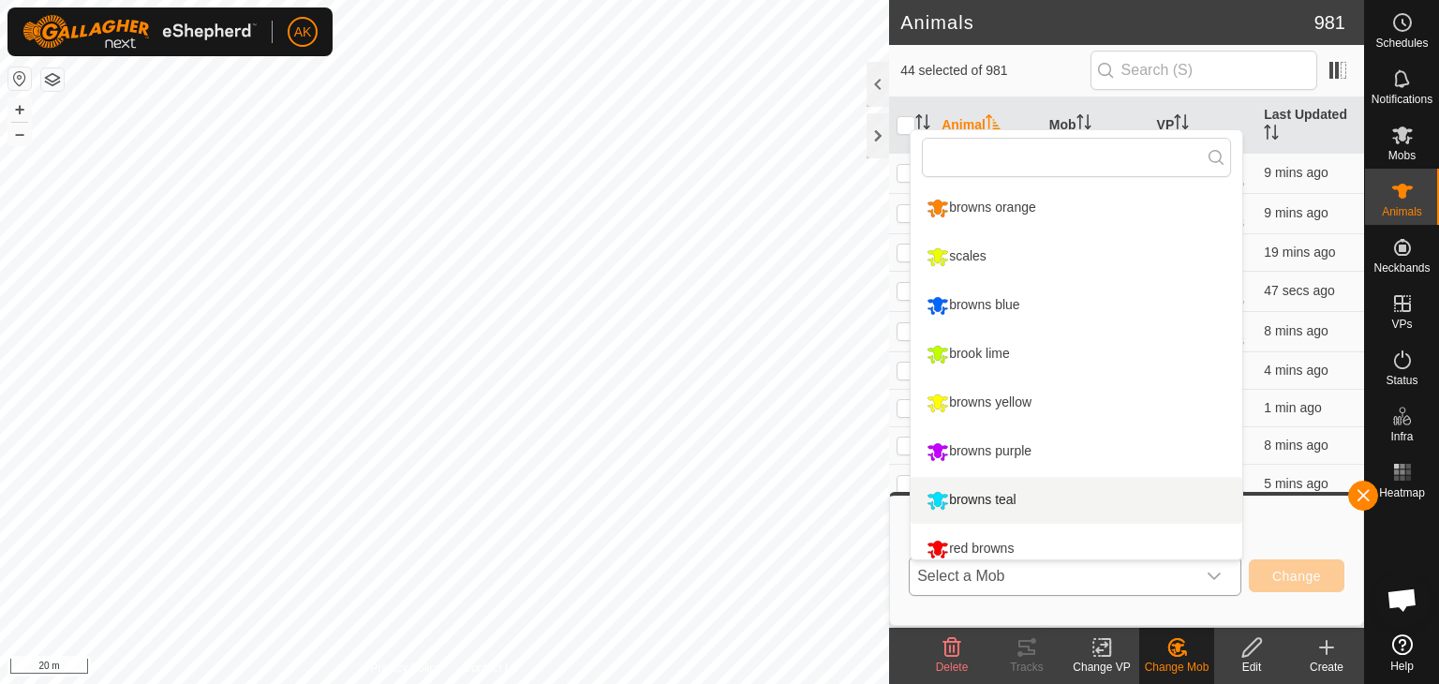
scroll to position [13, 0]
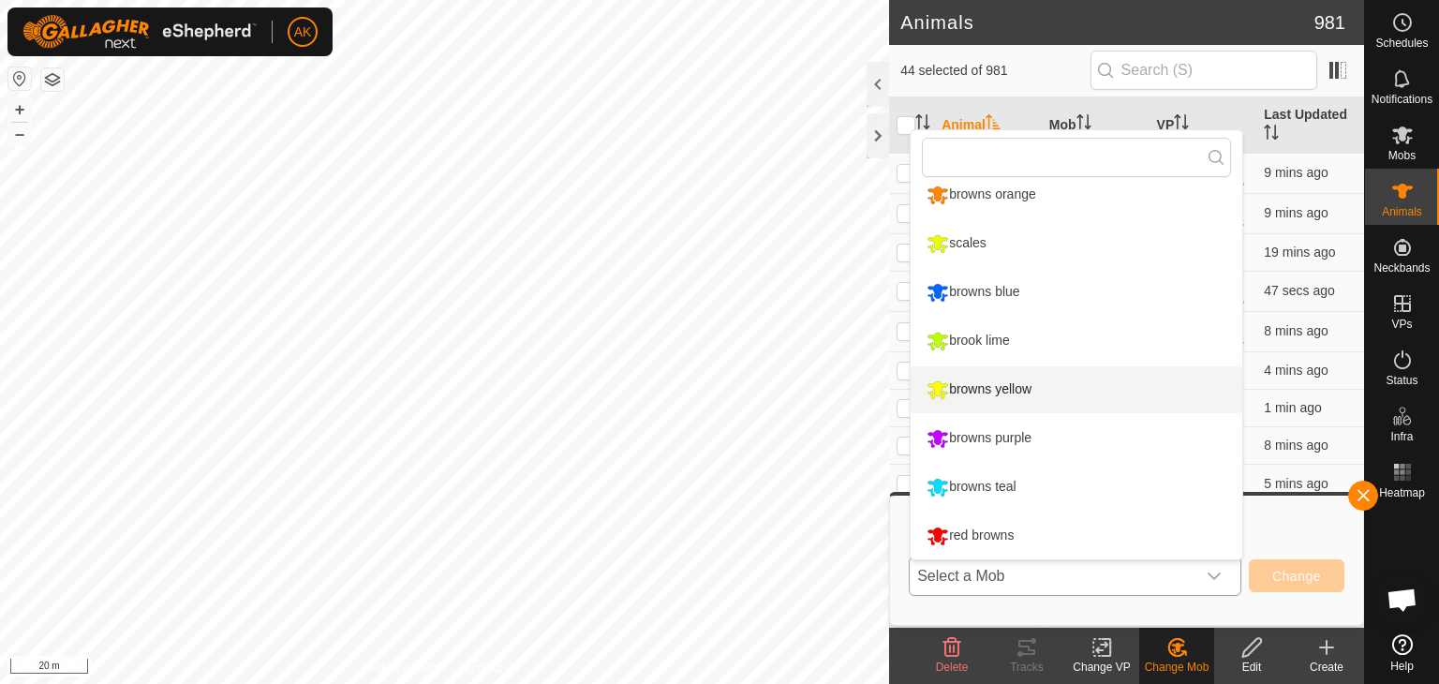
click at [1006, 387] on li "browns yellow" at bounding box center [1077, 389] width 332 height 47
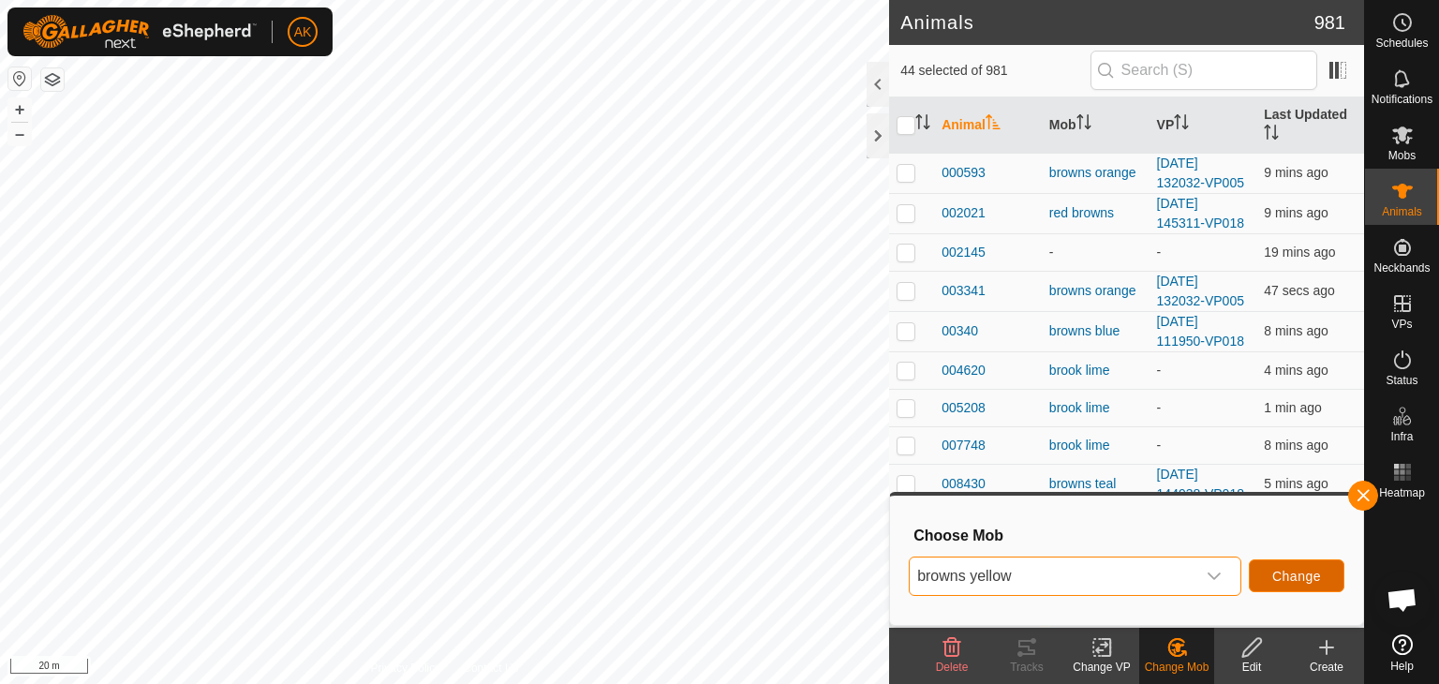
click at [1294, 580] on span "Change" at bounding box center [1297, 576] width 49 height 15
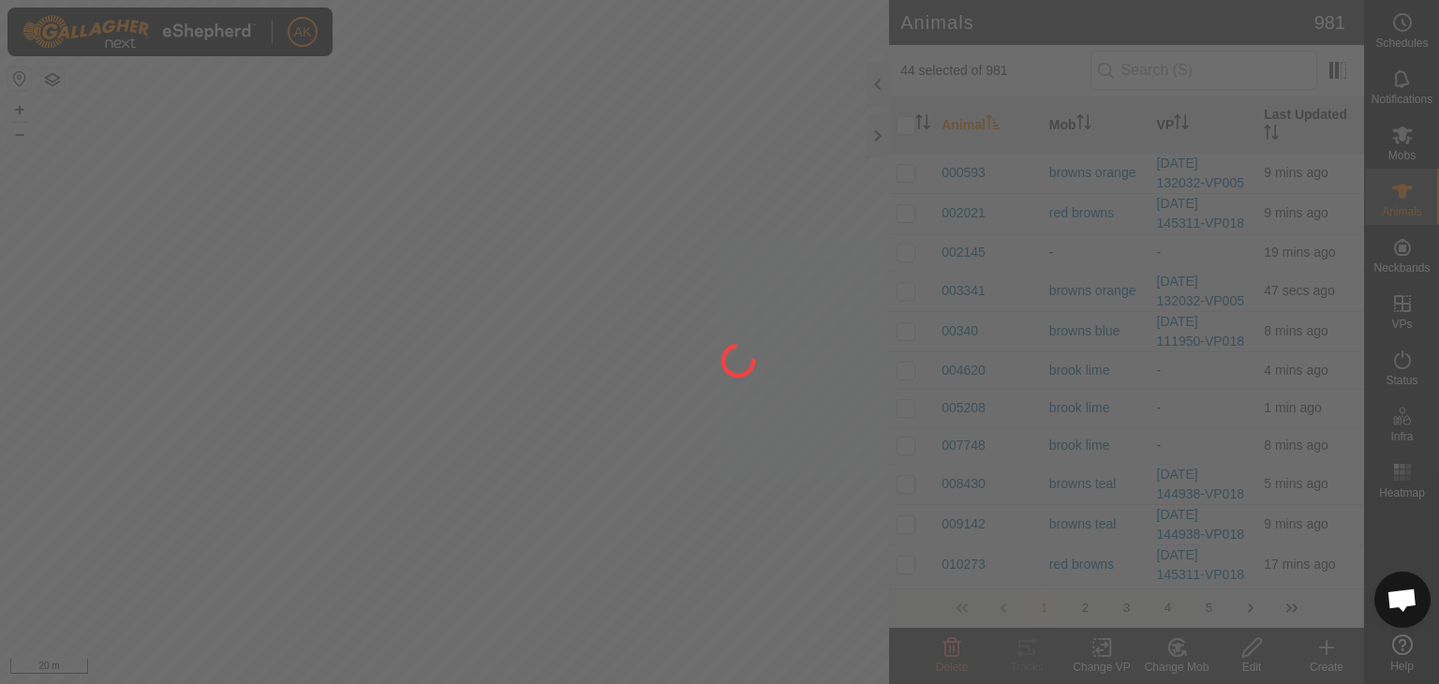
checkbox input "false"
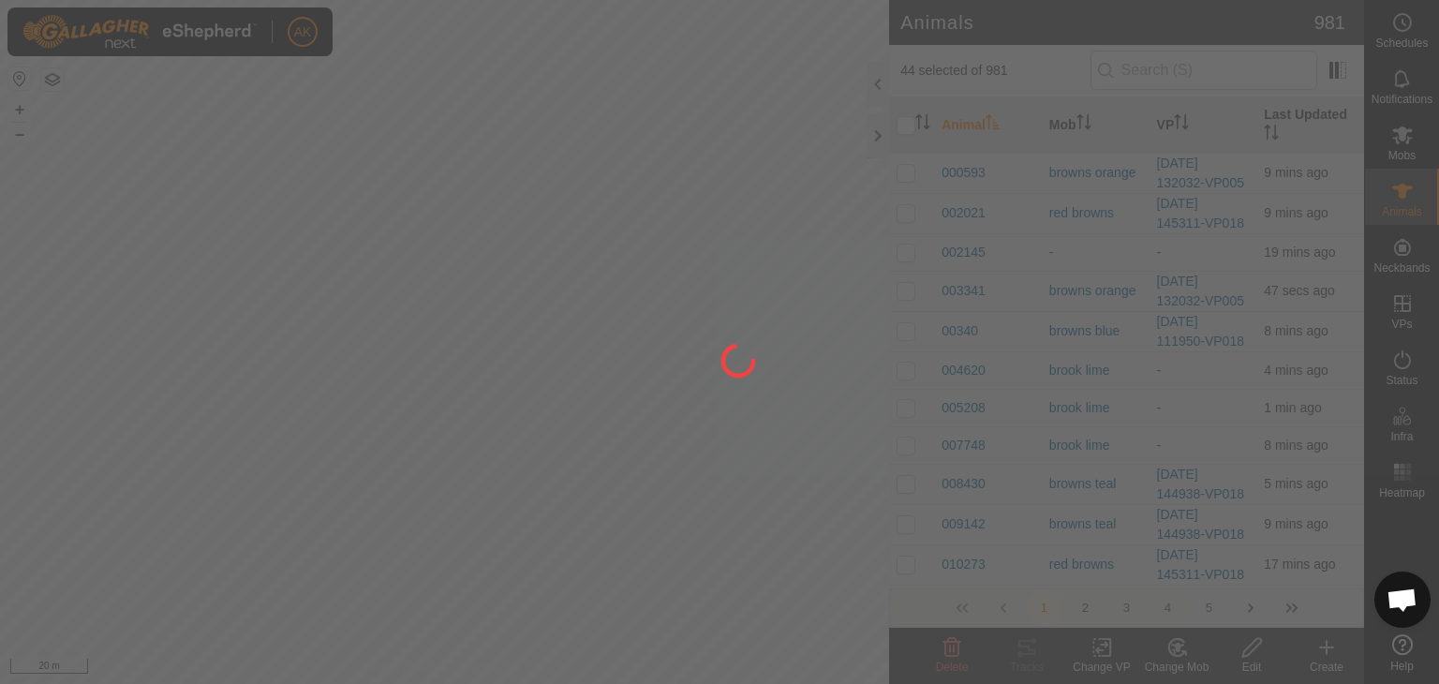
checkbox input "false"
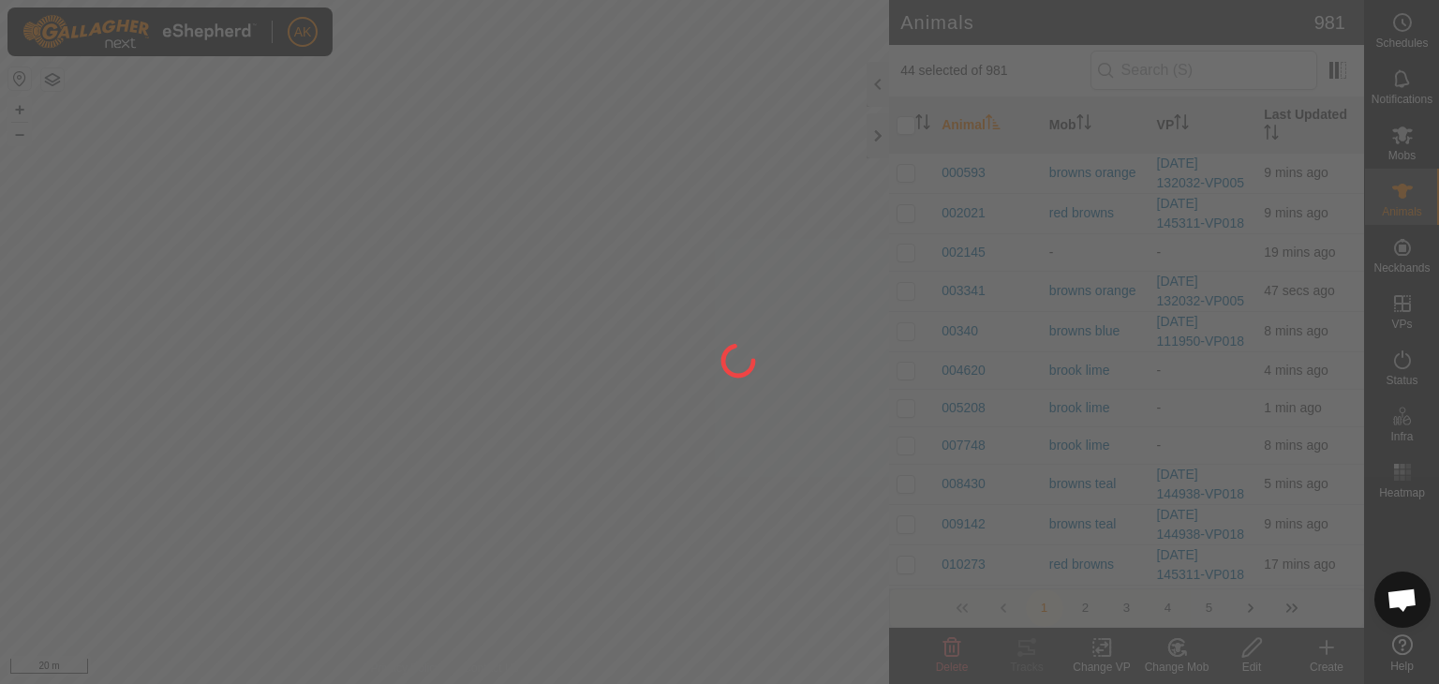
checkbox input "false"
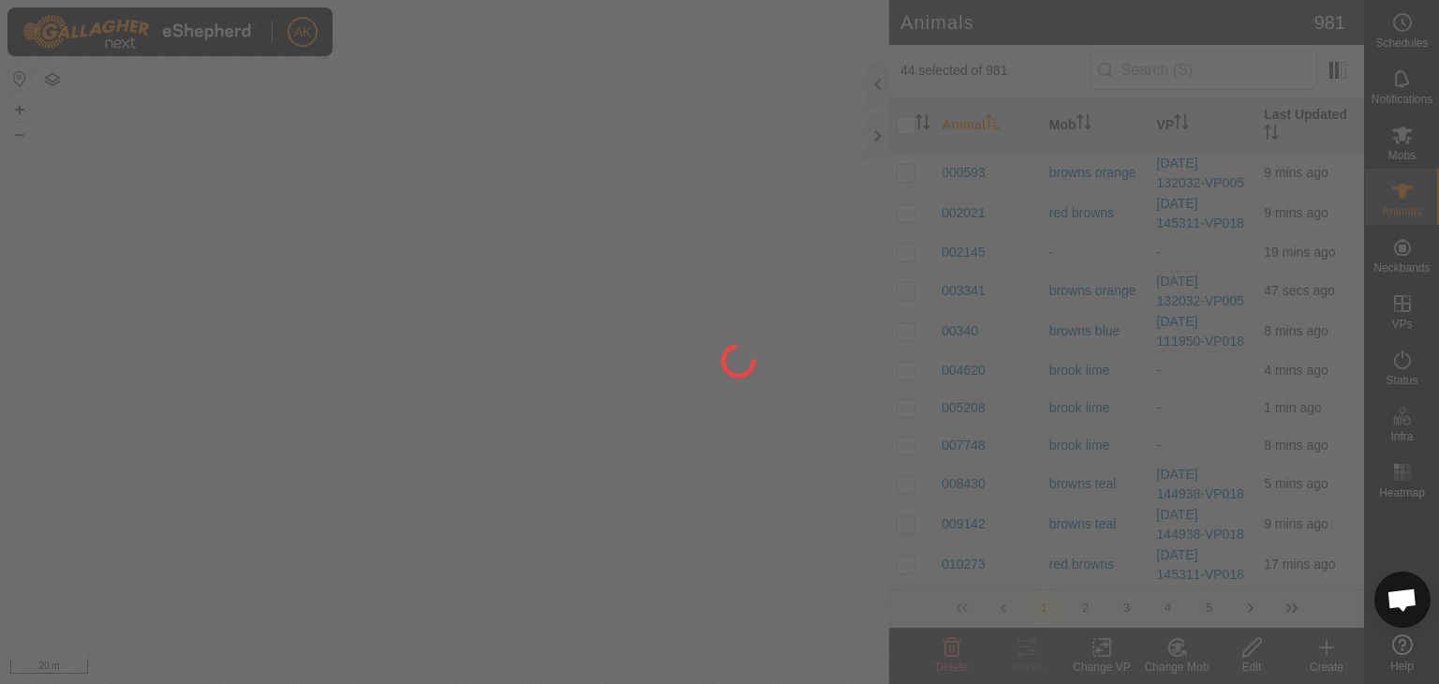
checkbox input "false"
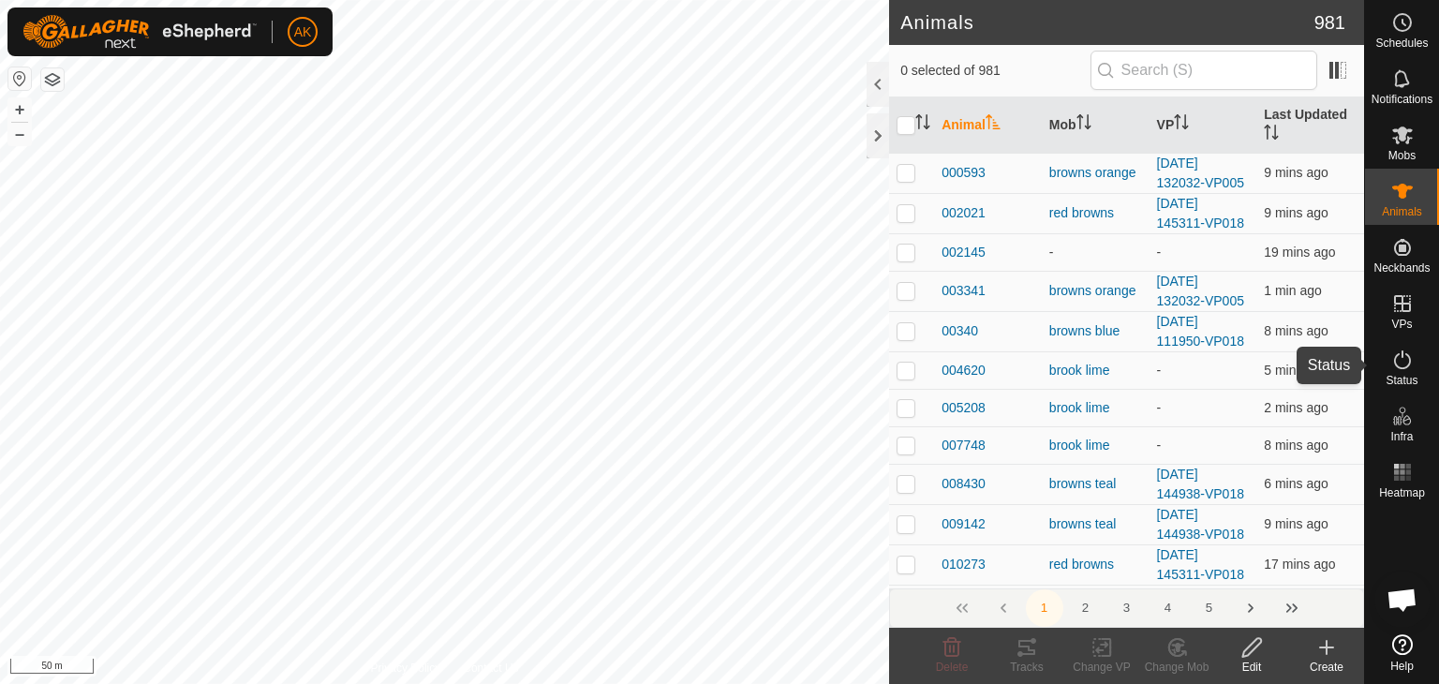
click at [1405, 358] on icon at bounding box center [1403, 360] width 22 height 22
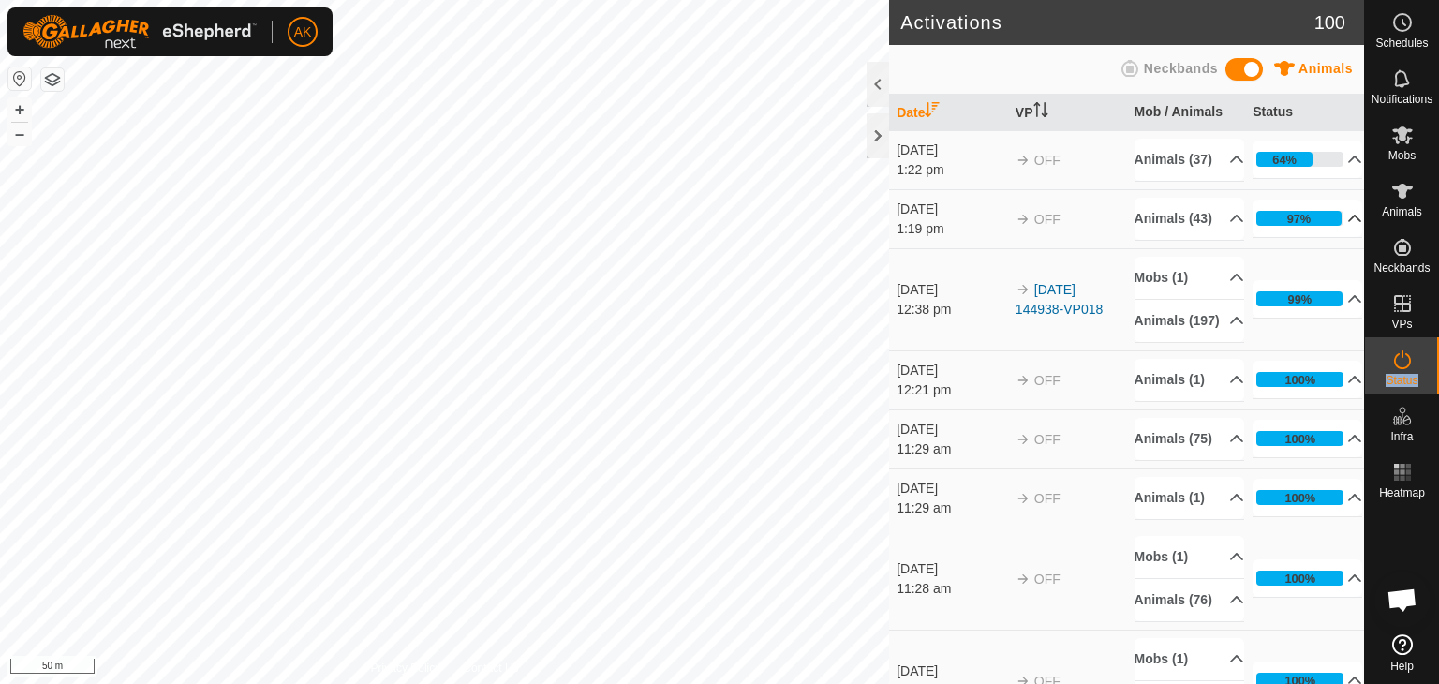
click at [1350, 222] on icon at bounding box center [1356, 218] width 13 height 7
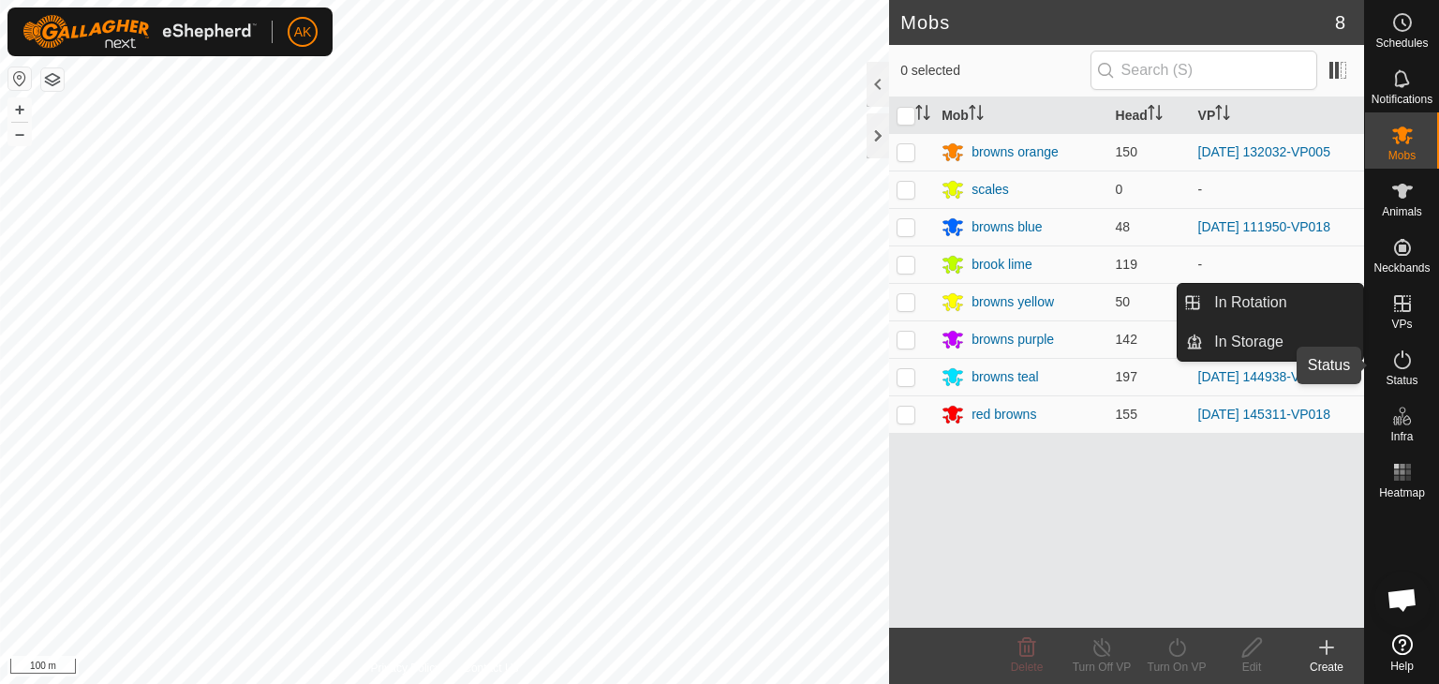
click at [1404, 368] on icon at bounding box center [1403, 360] width 22 height 22
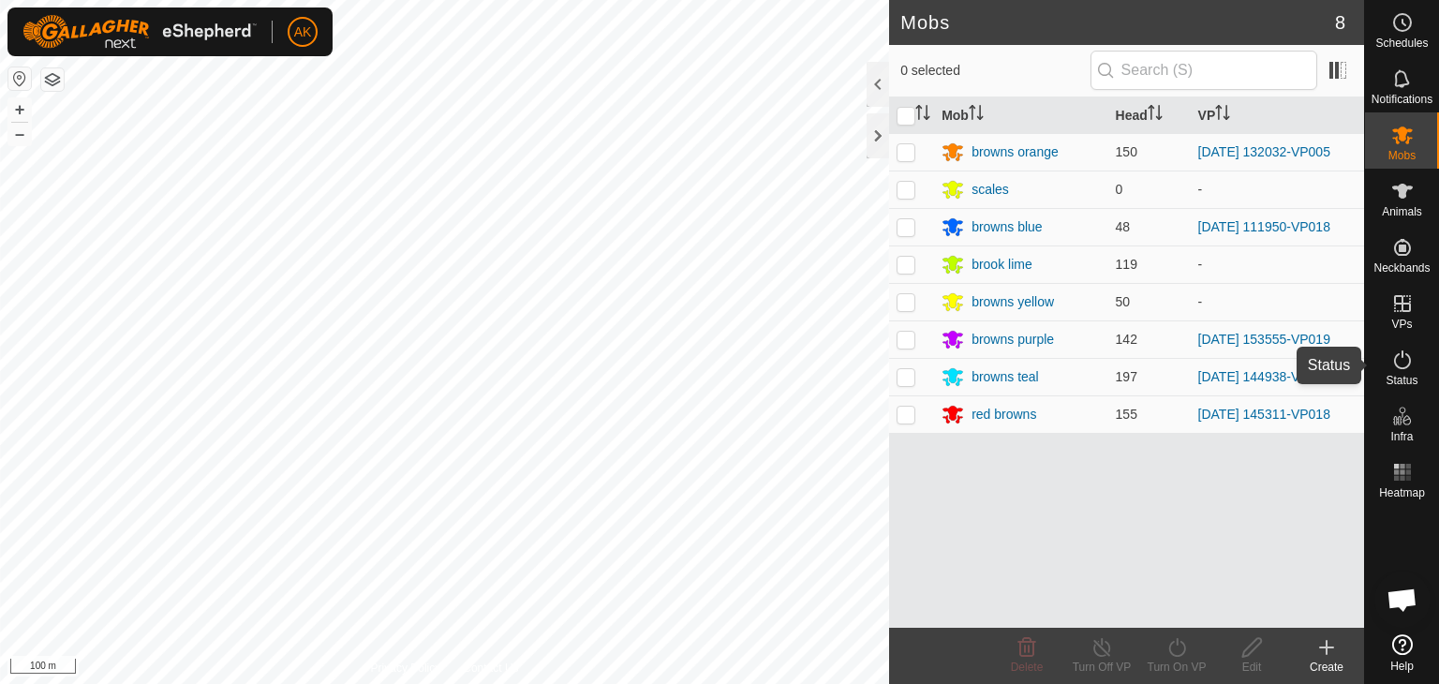
click at [1404, 368] on icon at bounding box center [1403, 360] width 22 height 22
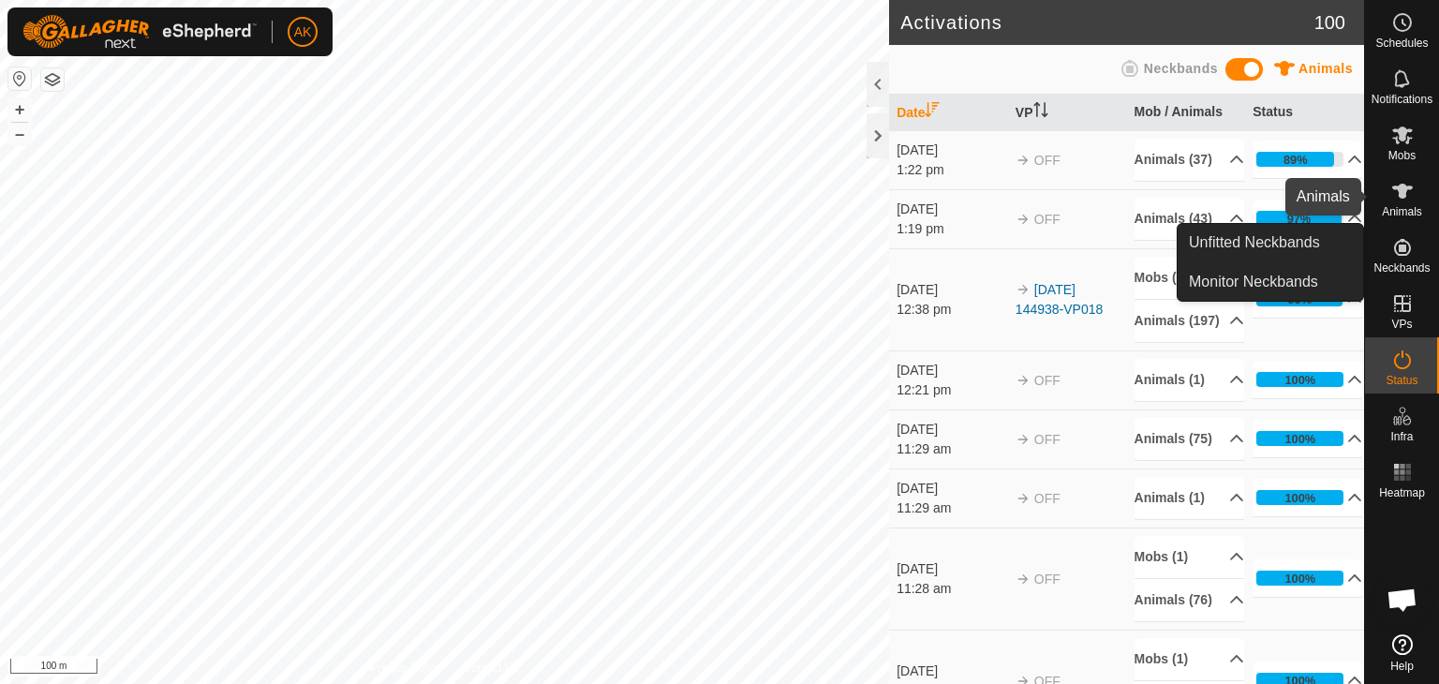
click at [1400, 194] on icon at bounding box center [1403, 191] width 21 height 15
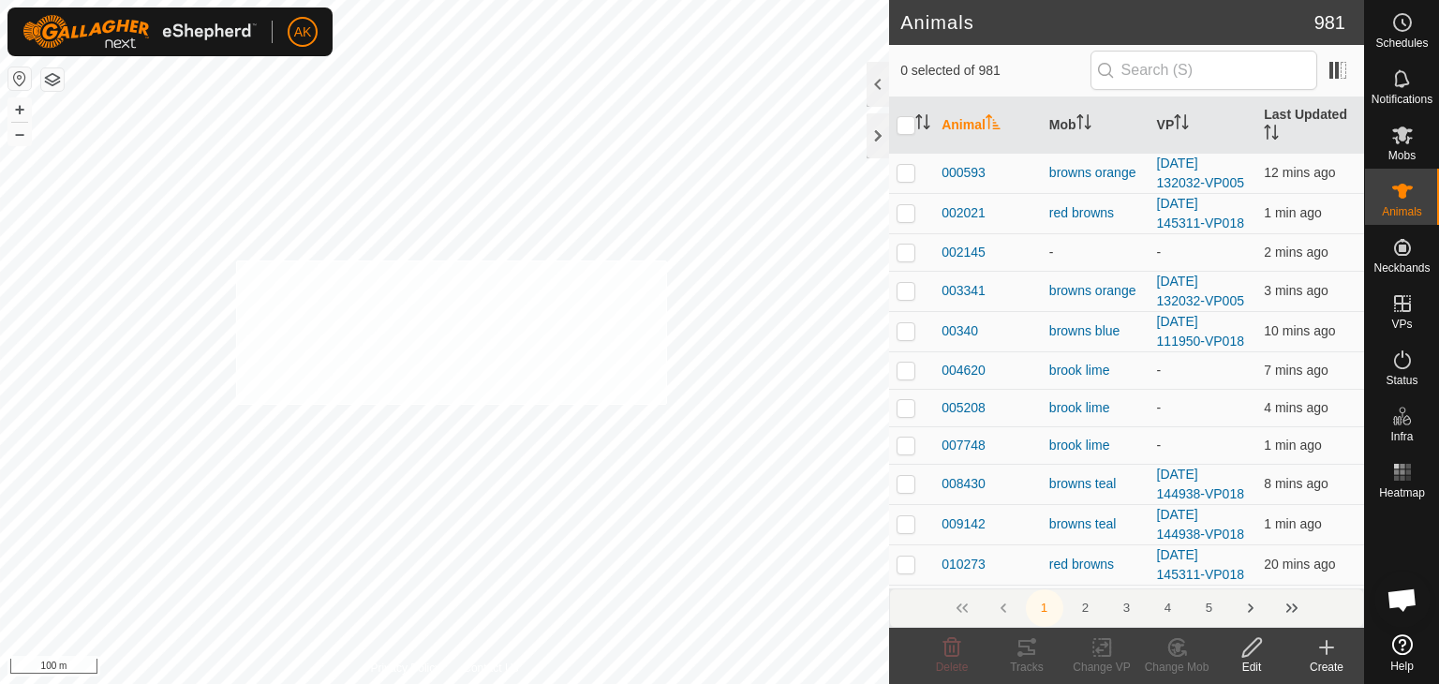
checkbox input "true"
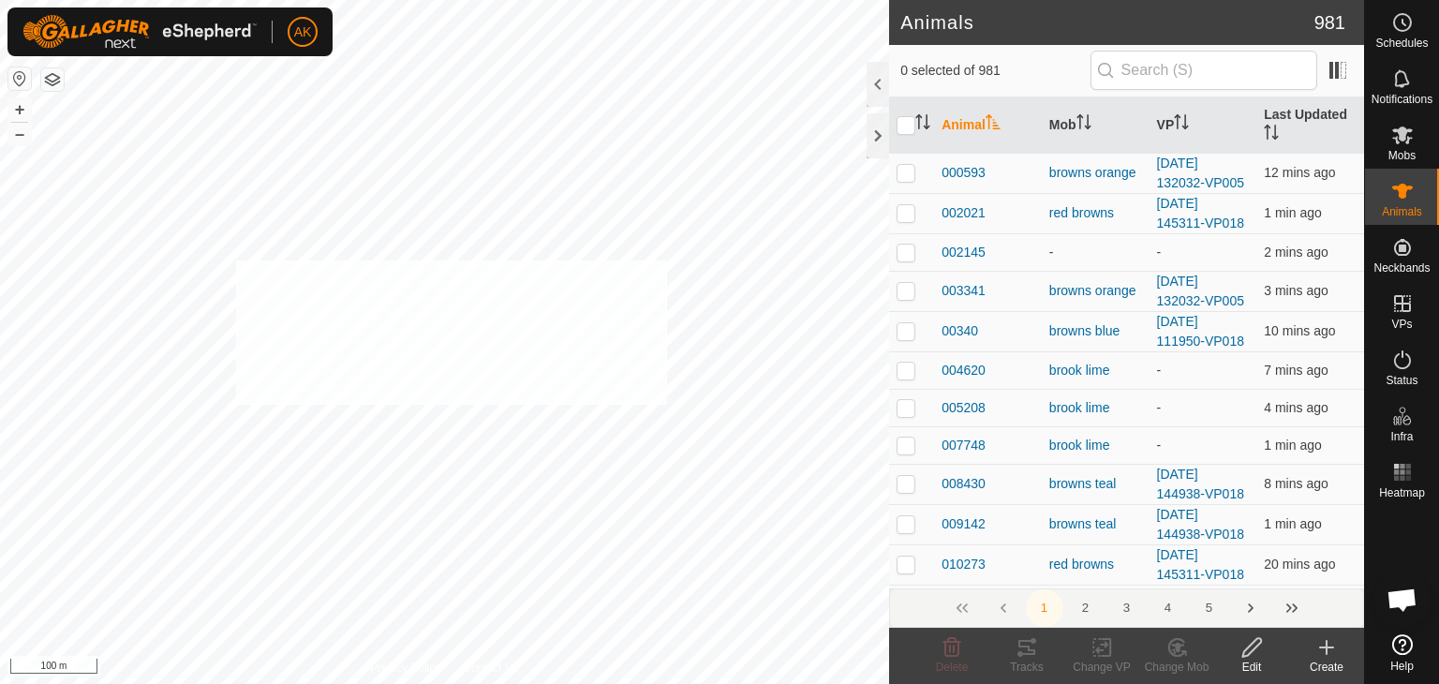
checkbox input "true"
click at [1171, 640] on icon at bounding box center [1177, 647] width 16 height 17
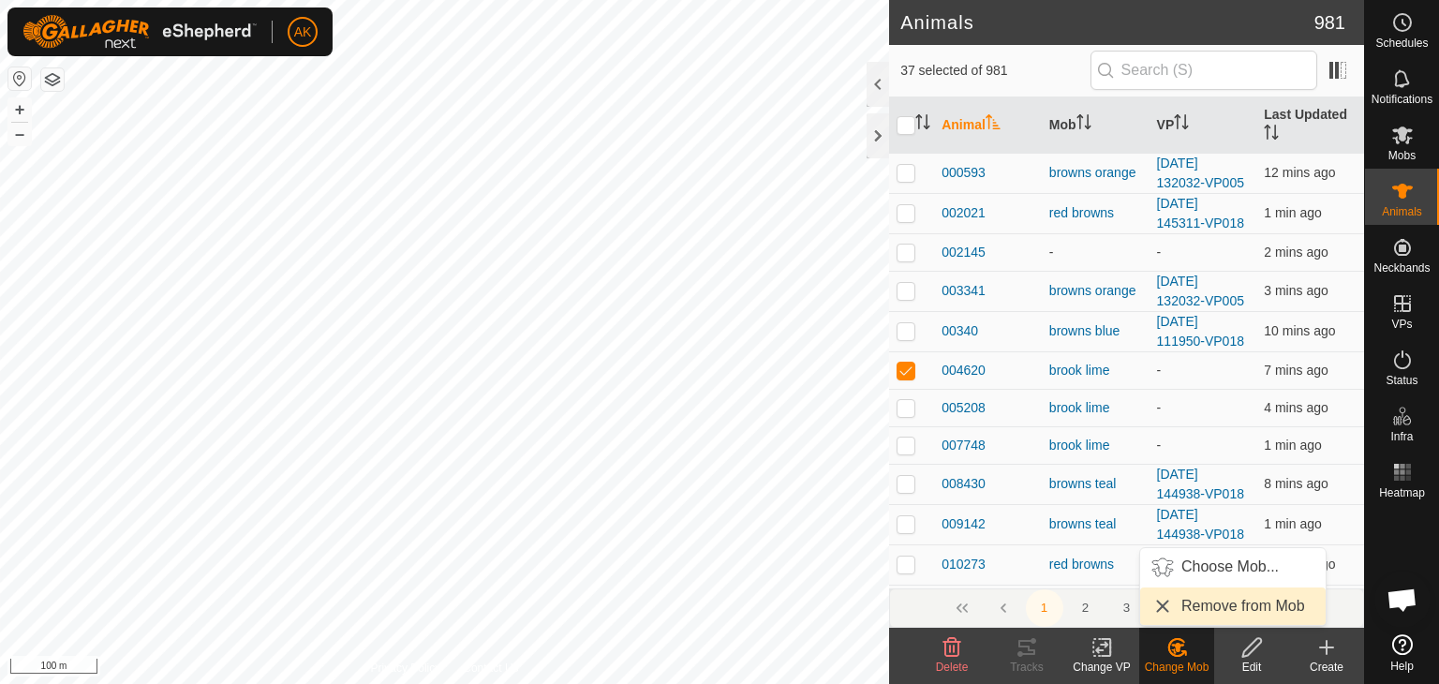
click at [1192, 599] on link "Remove from Mob" at bounding box center [1234, 606] width 186 height 37
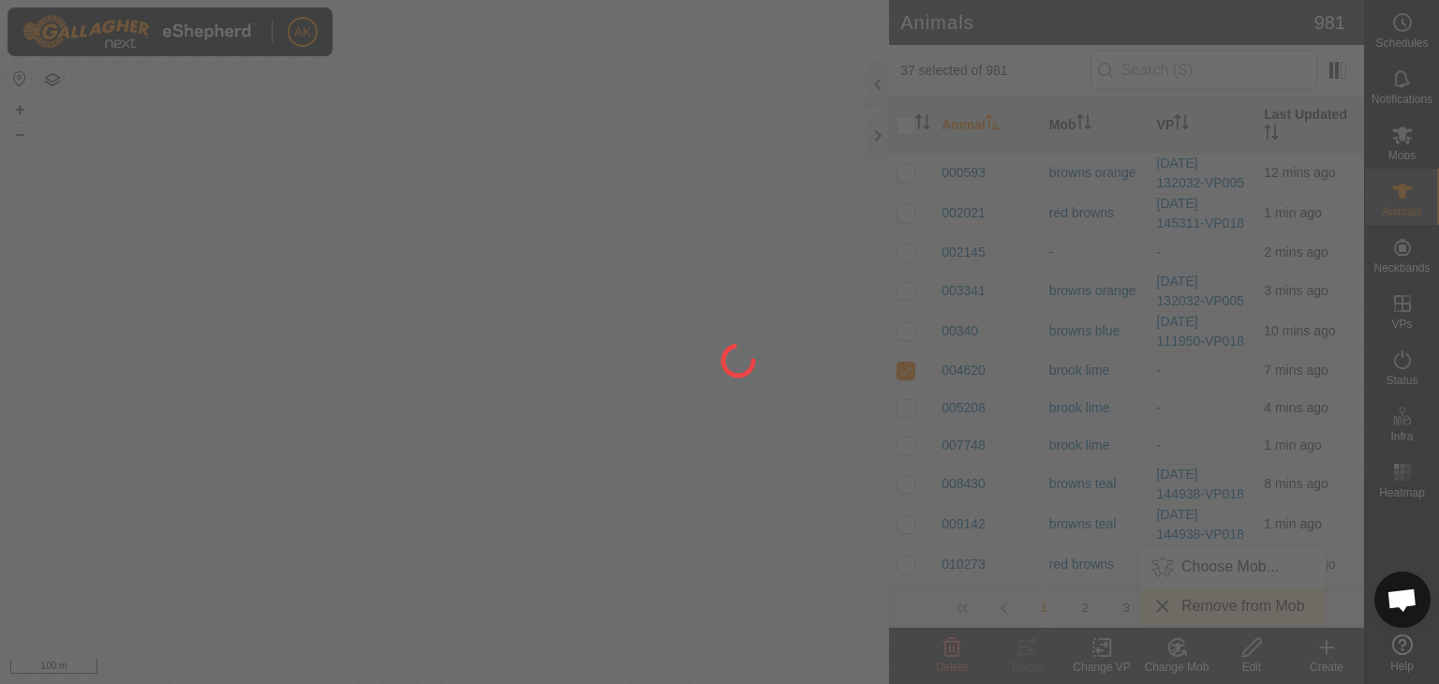
checkbox input "false"
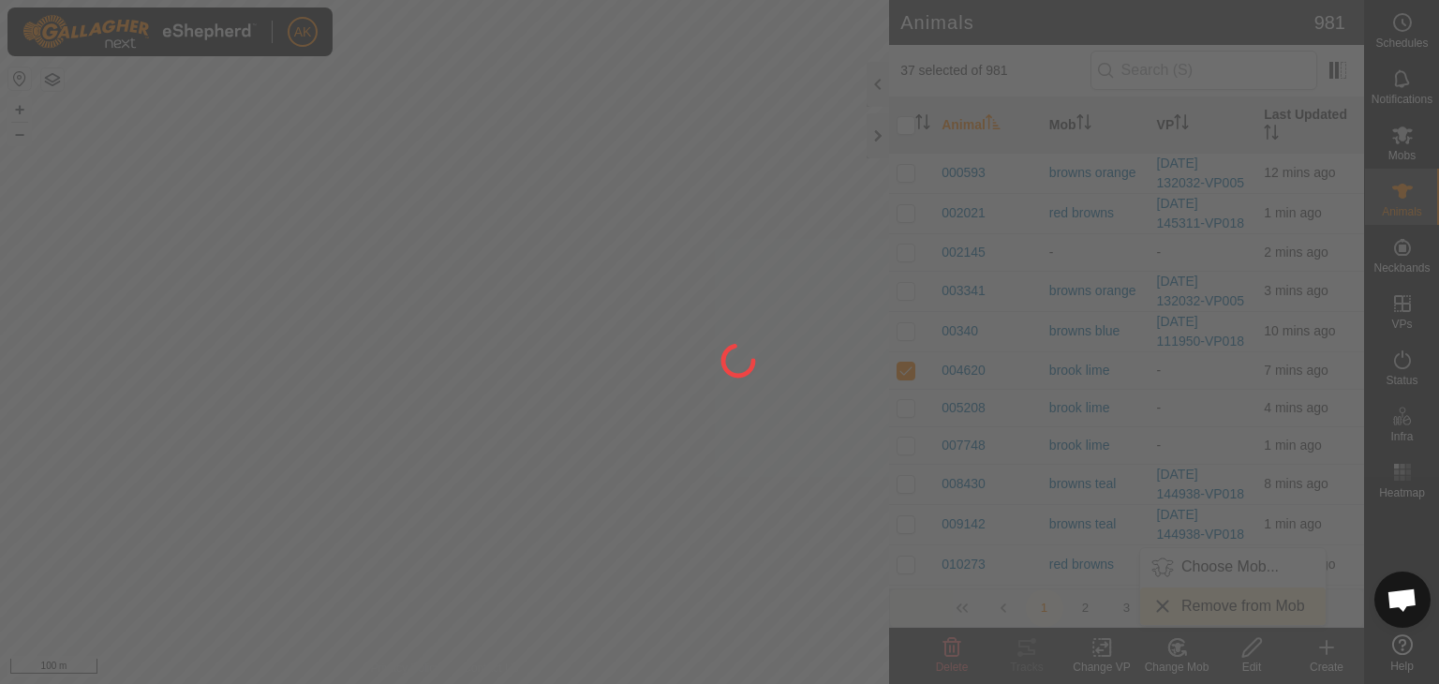
checkbox input "false"
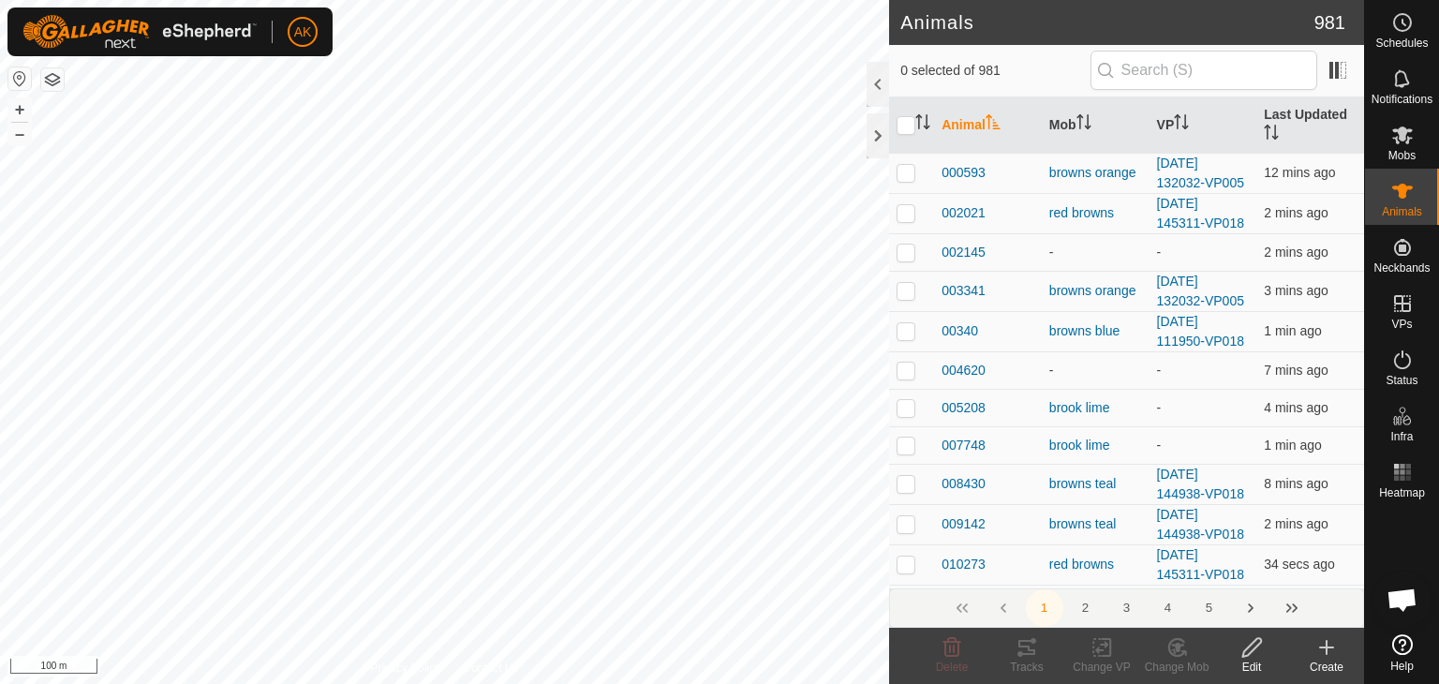
click at [57, 79] on button "button" at bounding box center [52, 79] width 22 height 22
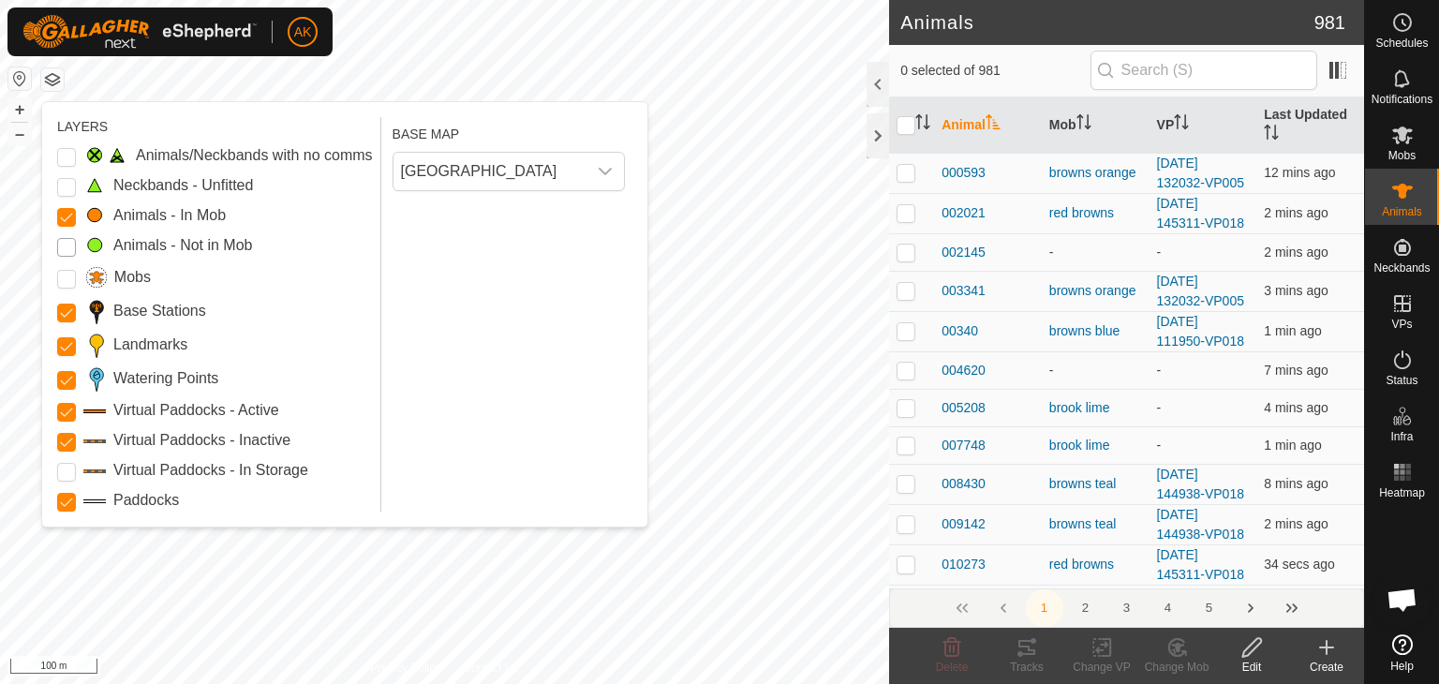
click at [71, 245] on Mob "Animals - Not in Mob" at bounding box center [66, 247] width 19 height 19
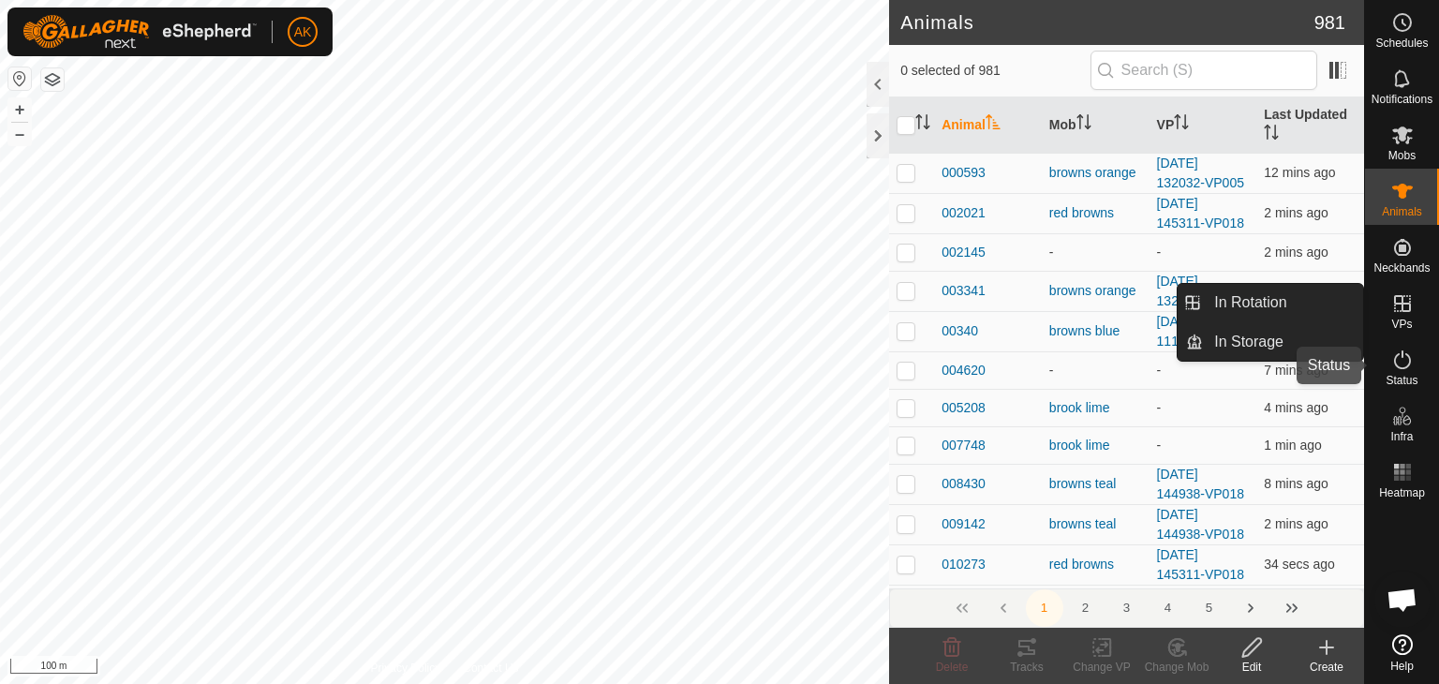
click at [1406, 364] on icon at bounding box center [1403, 360] width 22 height 22
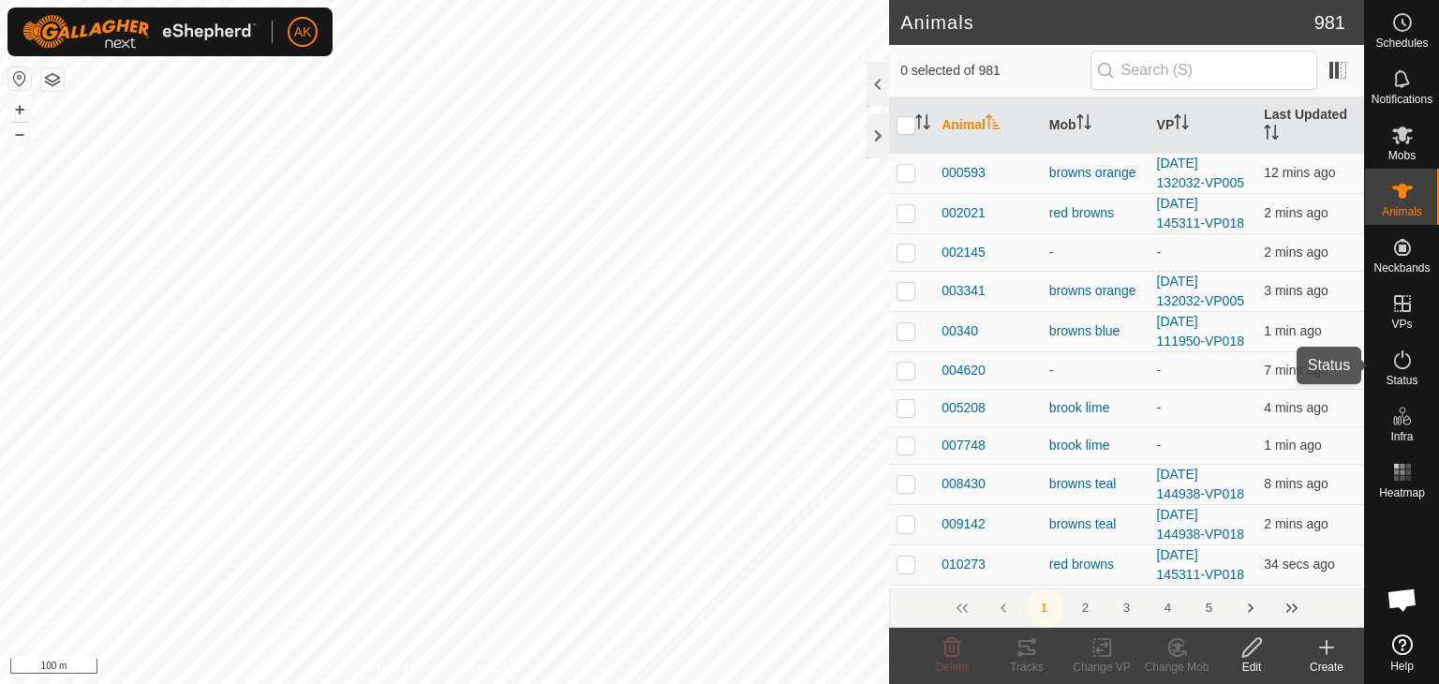
click at [1406, 364] on icon at bounding box center [1403, 360] width 22 height 22
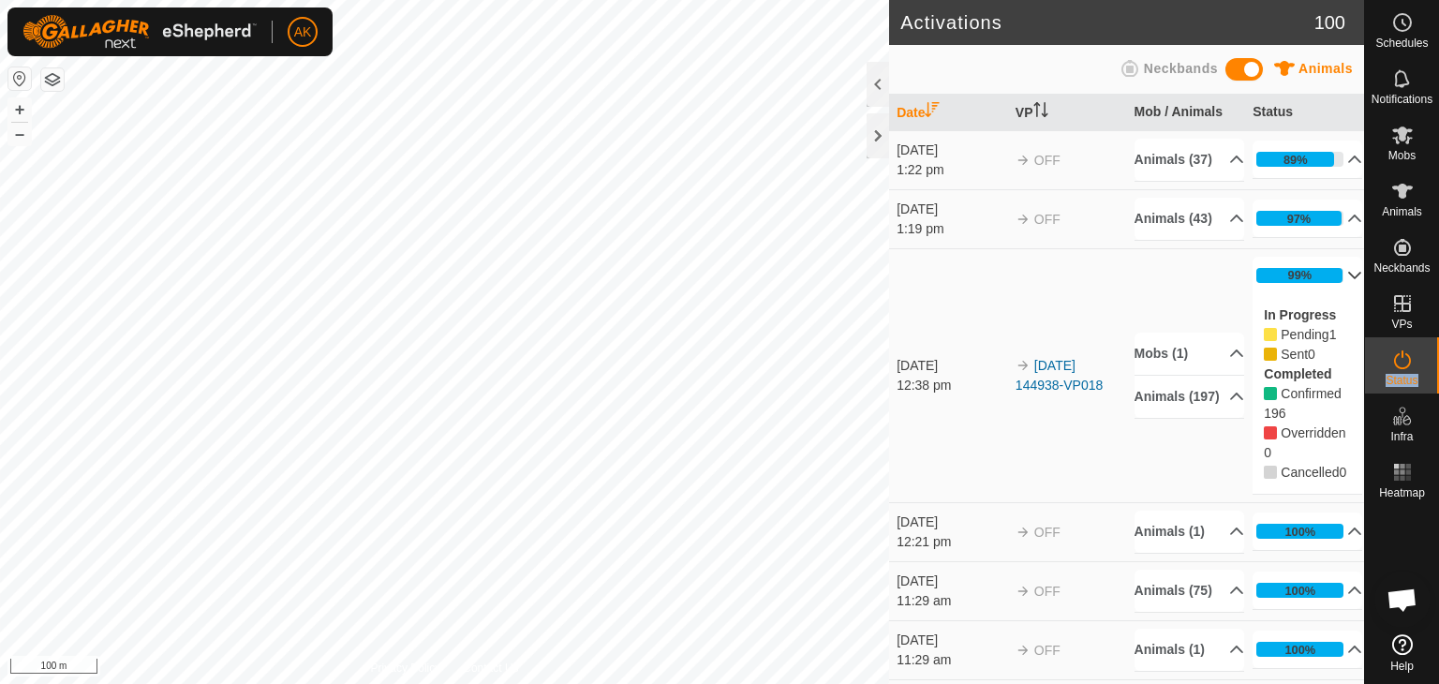
click at [1348, 283] on icon at bounding box center [1355, 275] width 15 height 15
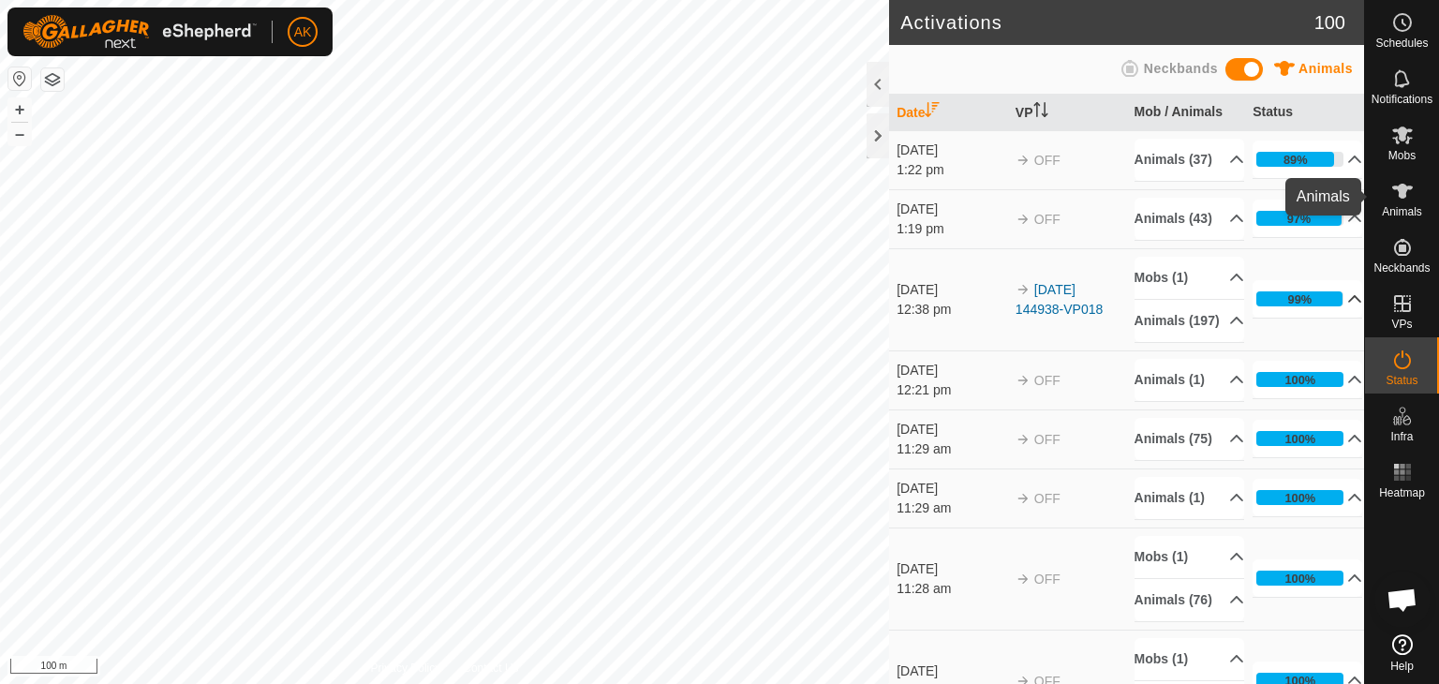
click at [1415, 197] on es-animals-svg-icon at bounding box center [1403, 191] width 34 height 30
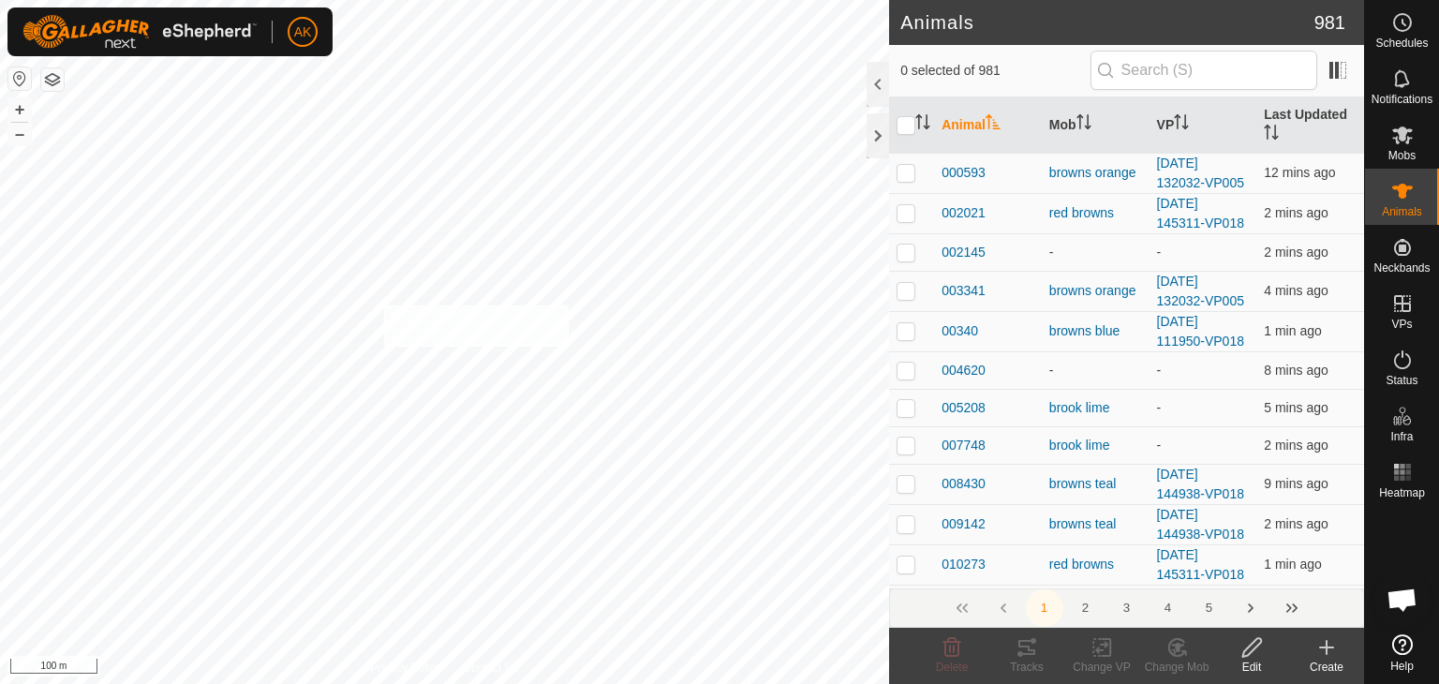
checkbox input "true"
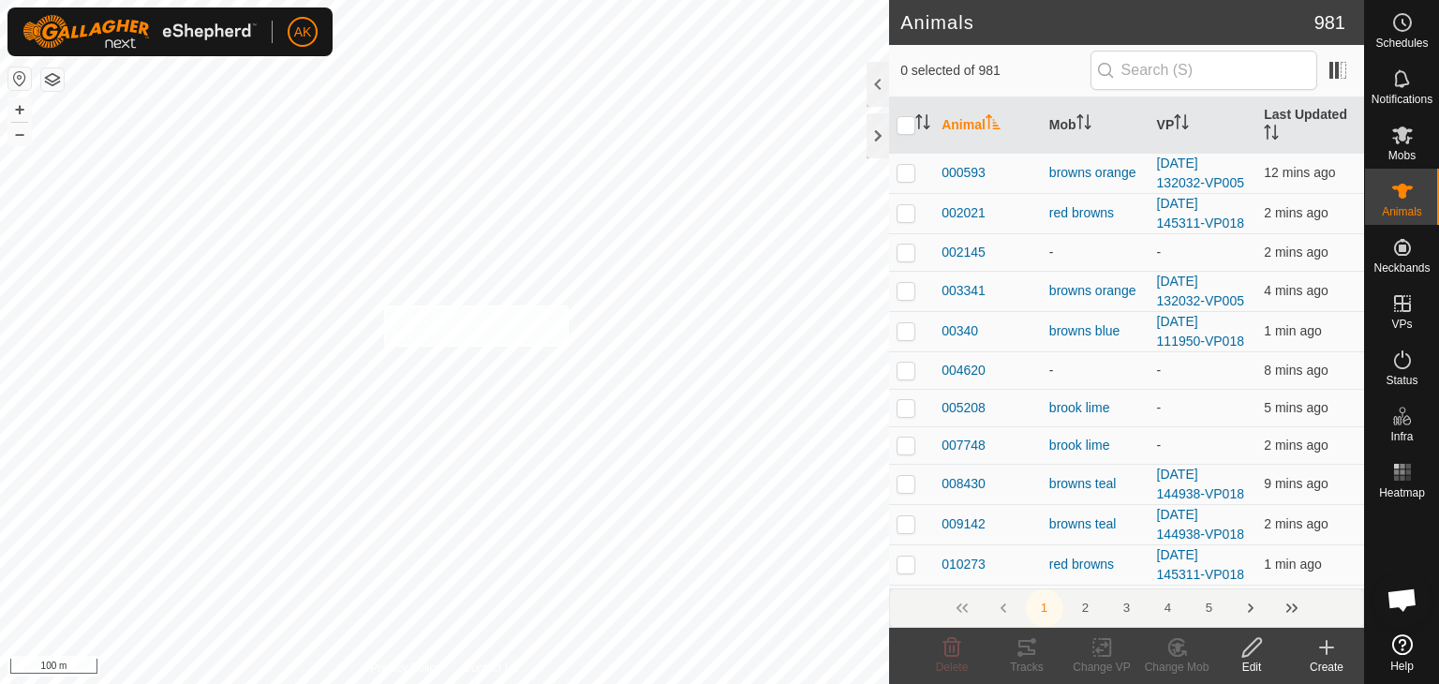
checkbox input "true"
click at [1171, 647] on icon at bounding box center [1177, 647] width 23 height 22
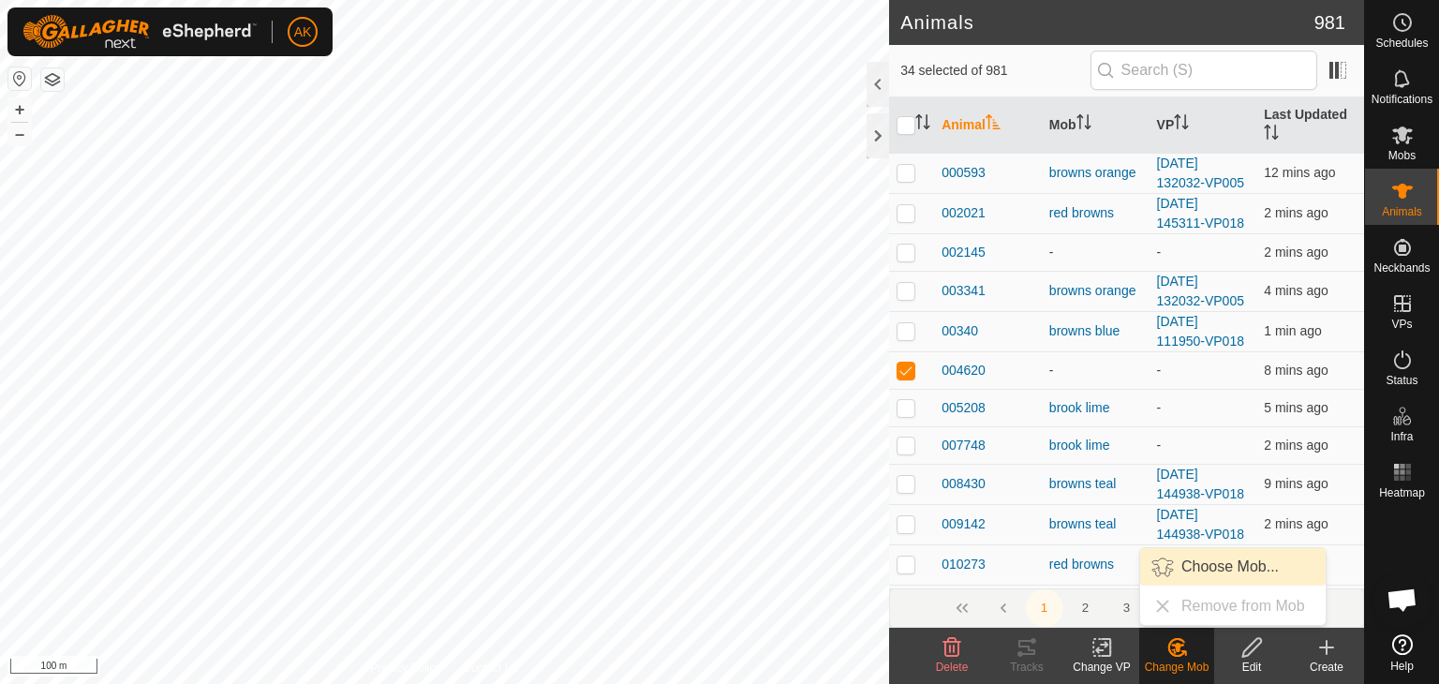
click at [1182, 570] on link "Choose Mob..." at bounding box center [1234, 566] width 186 height 37
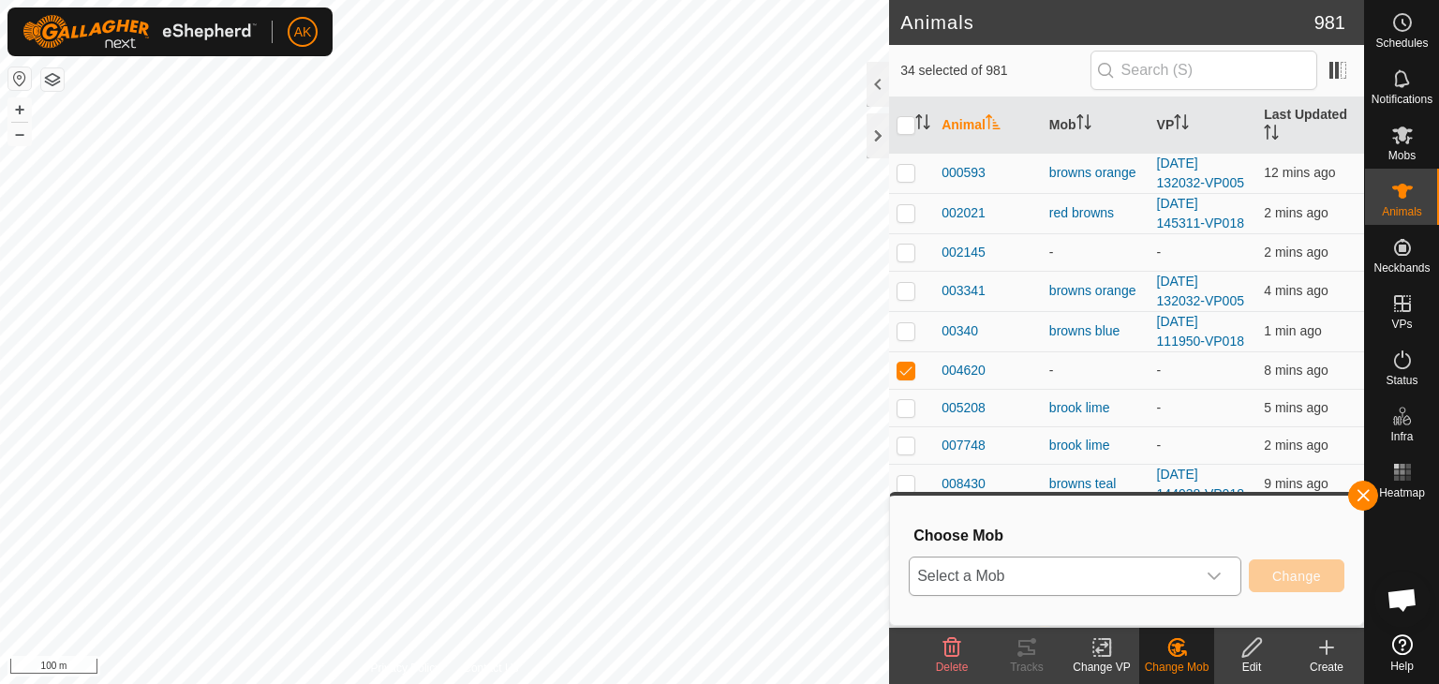
click at [1211, 568] on div "dropdown trigger" at bounding box center [1214, 576] width 37 height 37
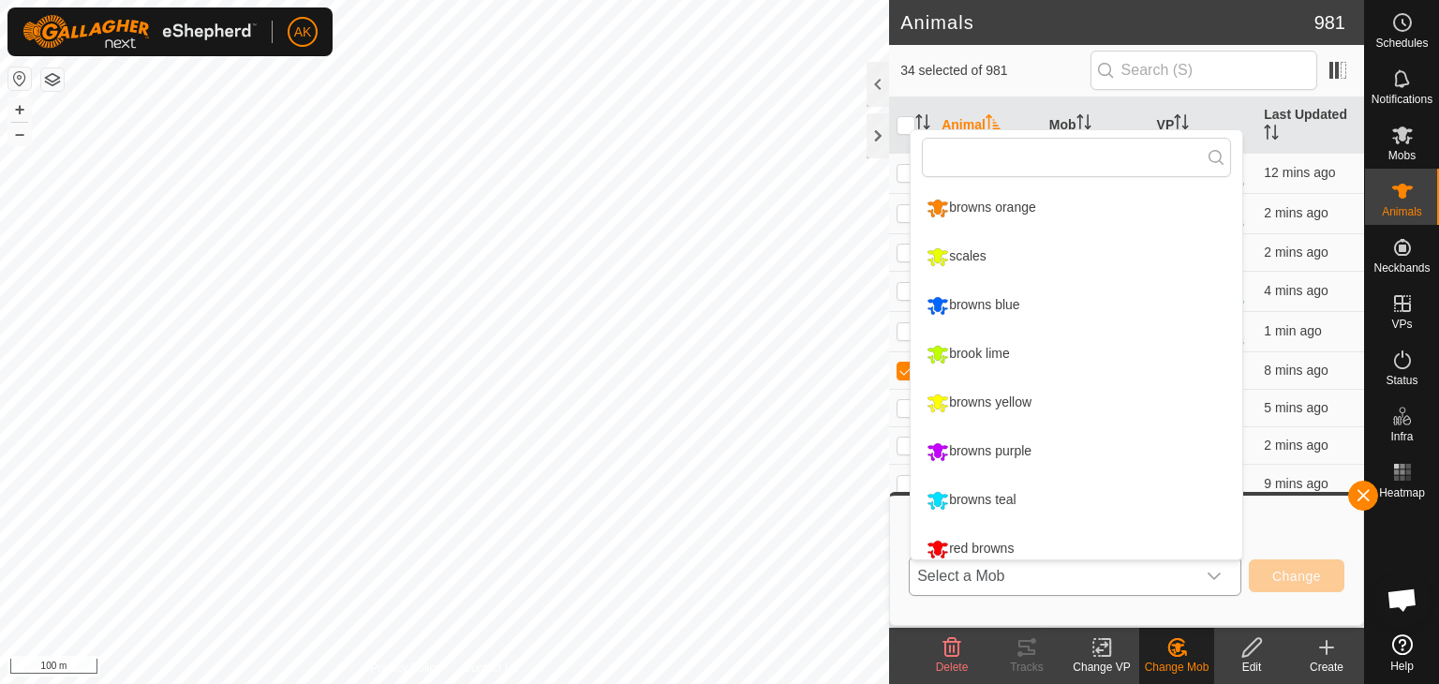
scroll to position [13, 0]
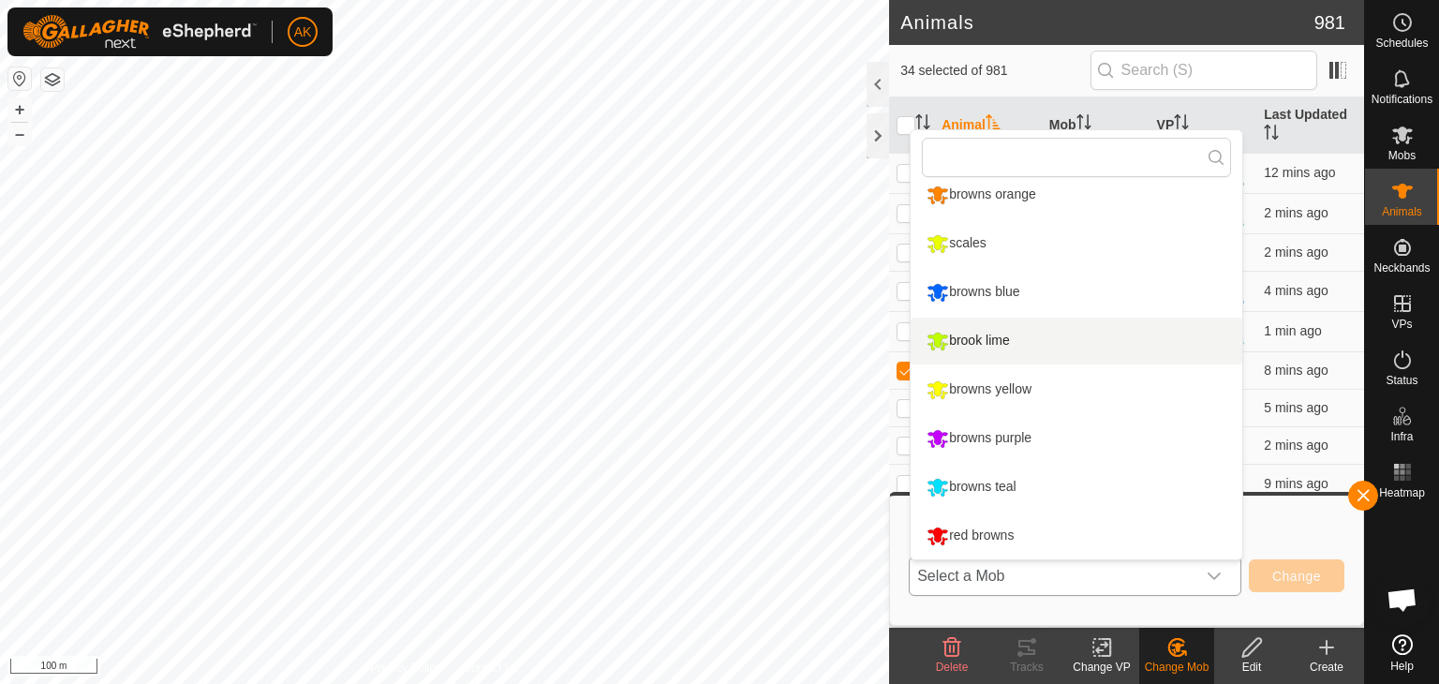
click at [966, 346] on li "brook lime" at bounding box center [1077, 341] width 332 height 47
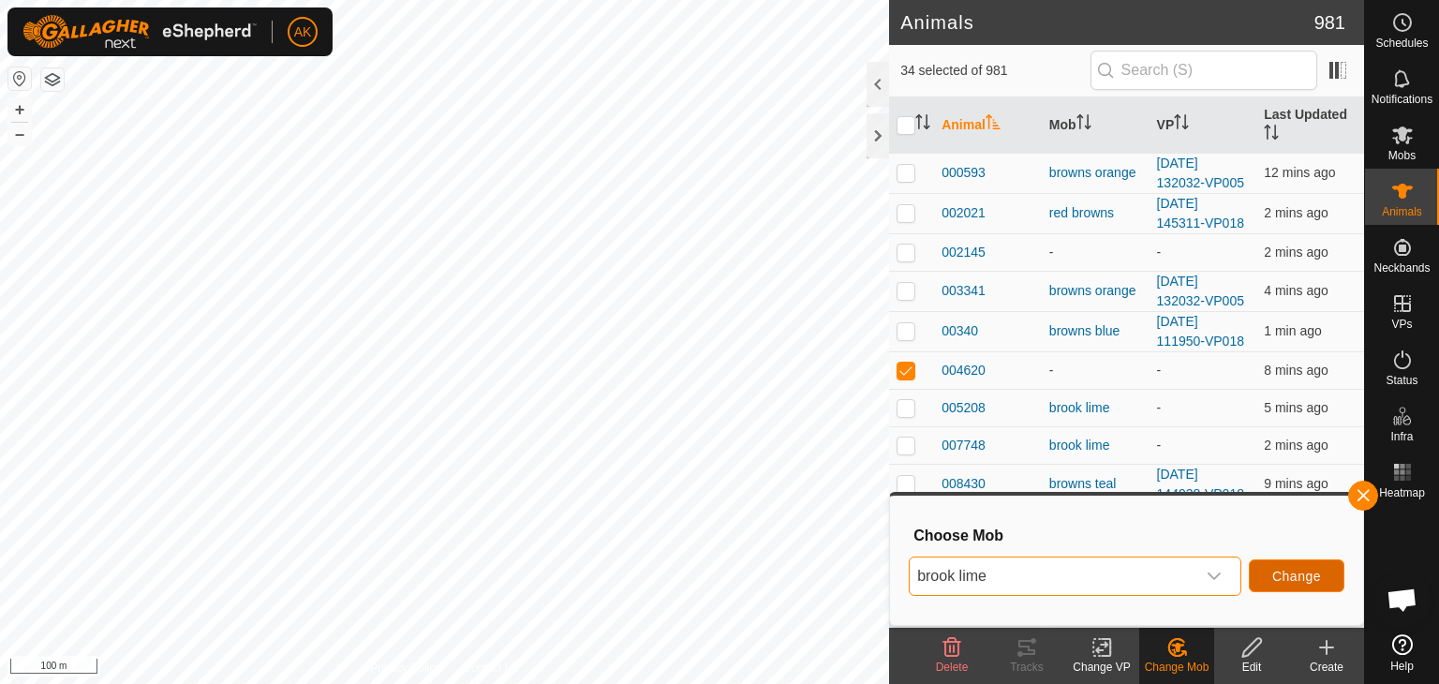
click at [1301, 582] on span "Change" at bounding box center [1297, 576] width 49 height 15
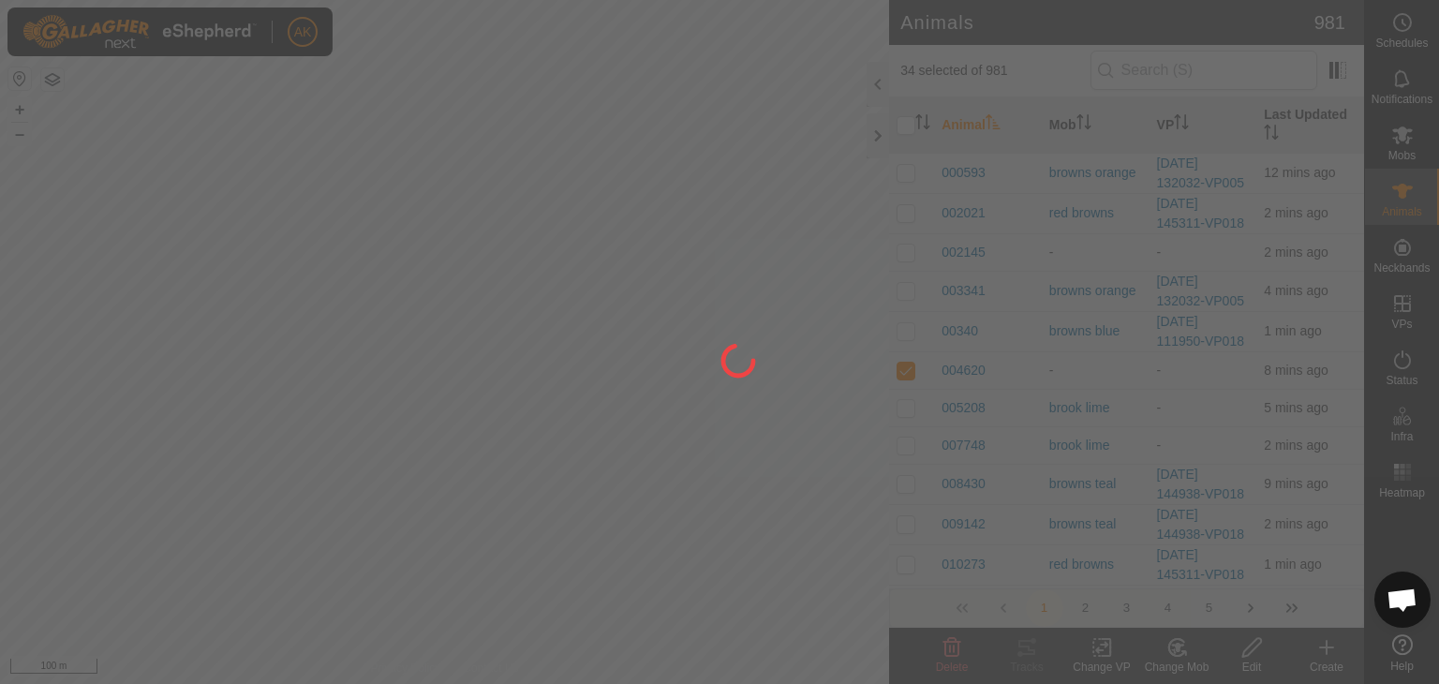
checkbox input "false"
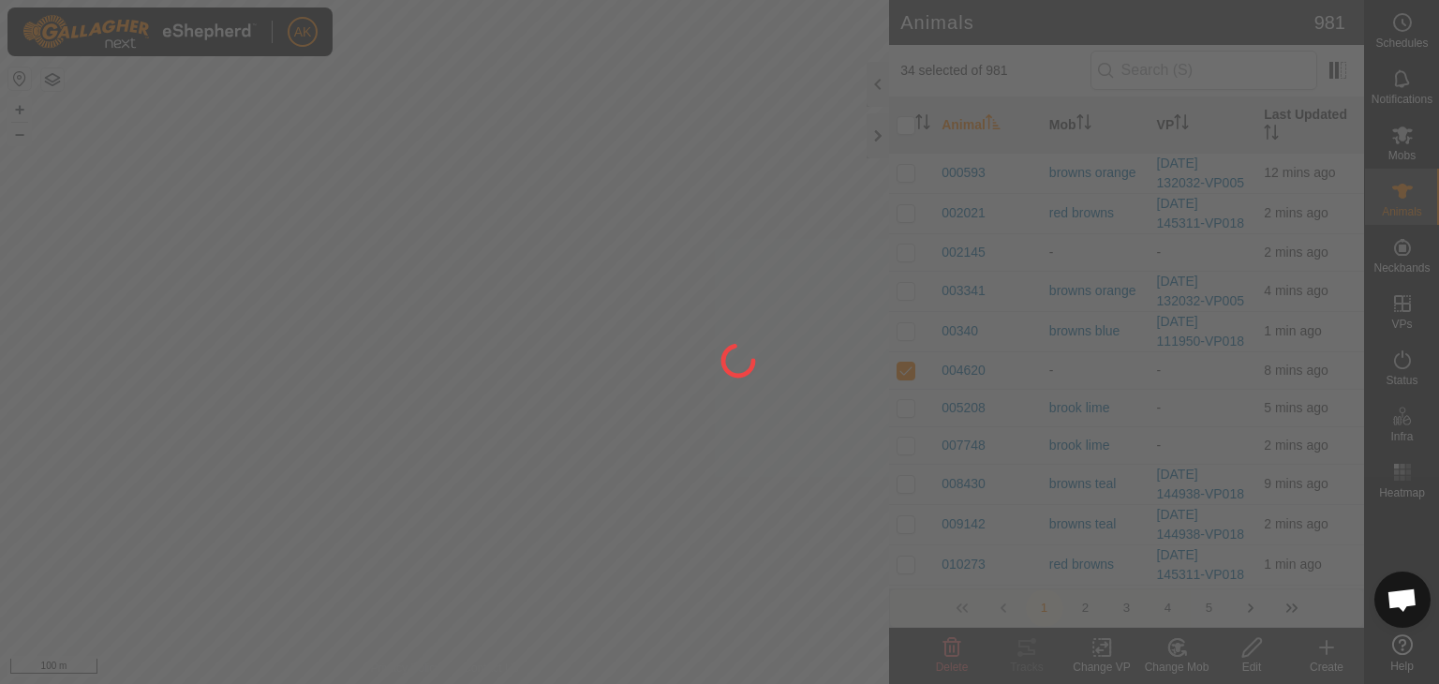
checkbox input "false"
